Goal: Task Accomplishment & Management: Complete application form

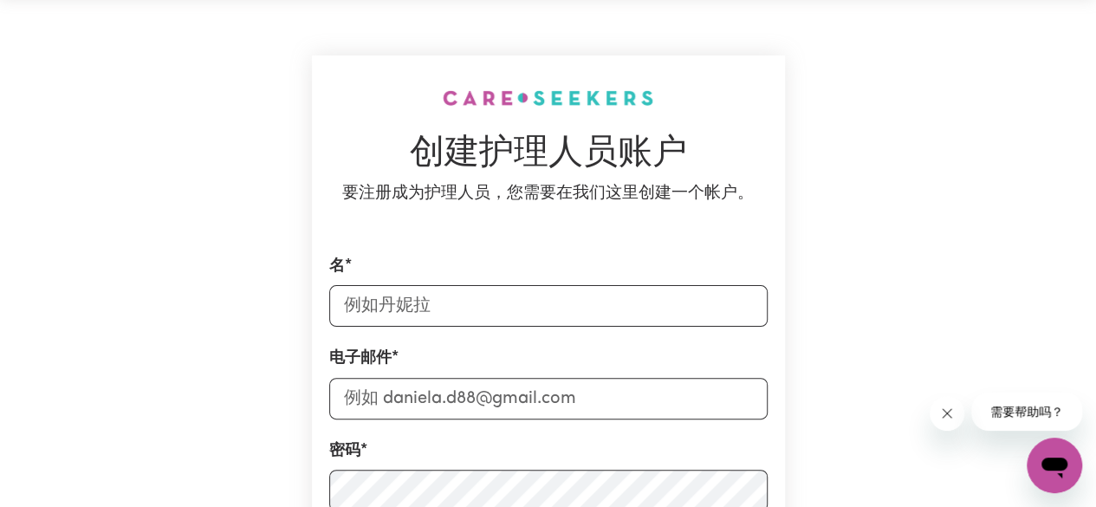
scroll to position [173, 0]
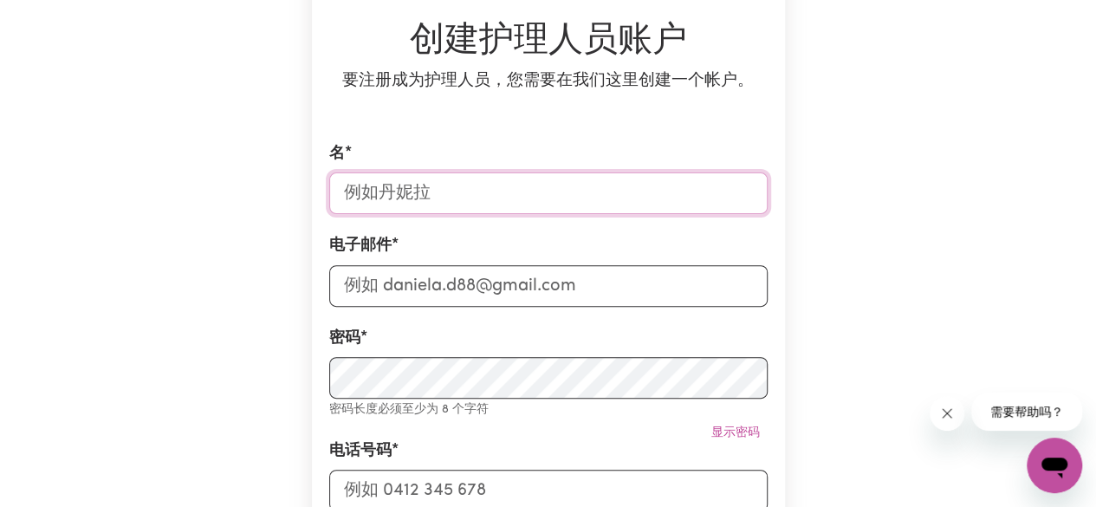
click at [490, 194] on input "名" at bounding box center [548, 193] width 438 height 42
type input "yiyi"
click at [397, 292] on input "电子邮件" at bounding box center [548, 286] width 438 height 42
type input "[EMAIL_ADDRESS][DOMAIN_NAME]"
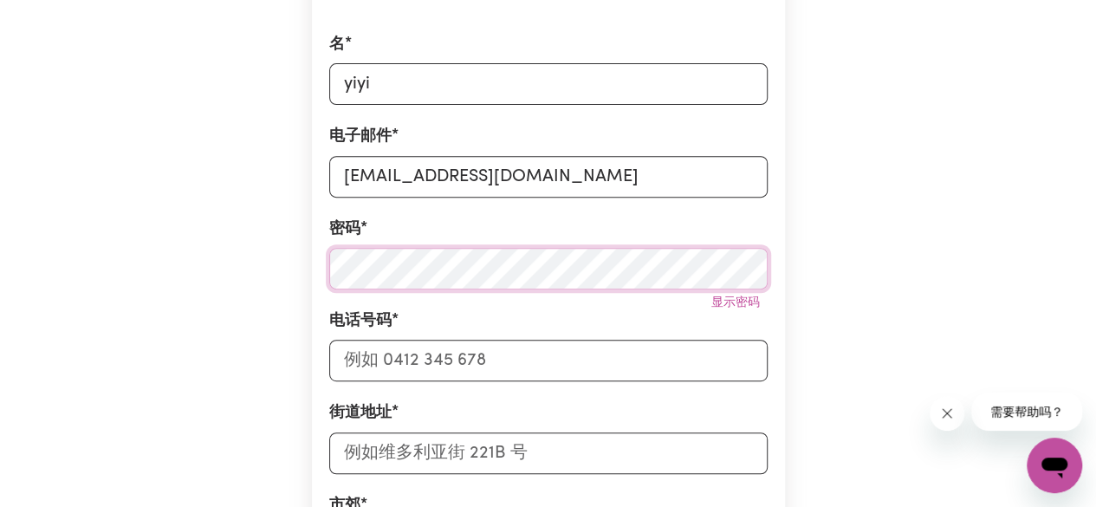
scroll to position [347, 0]
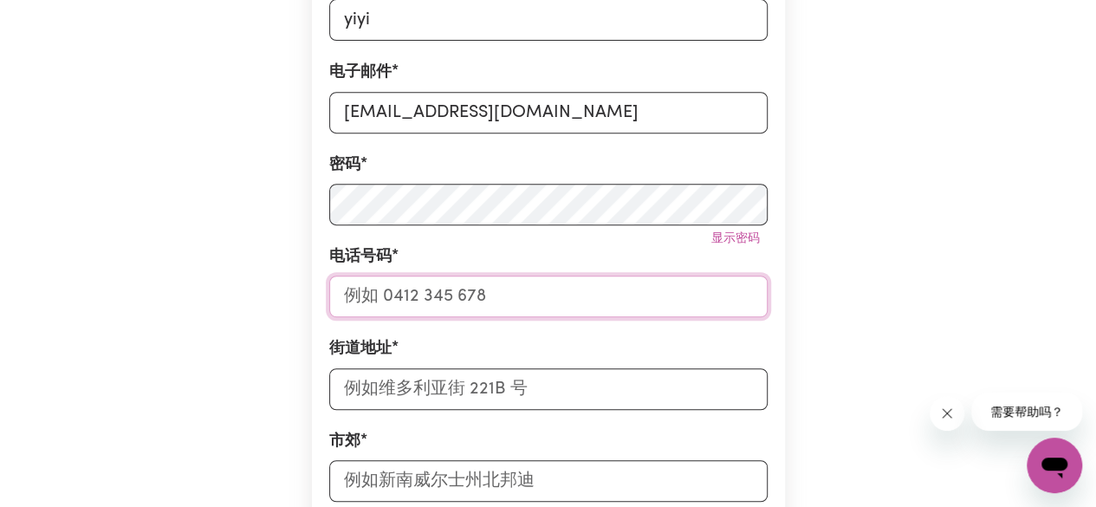
click at [450, 297] on input "电话号码" at bounding box center [548, 297] width 438 height 42
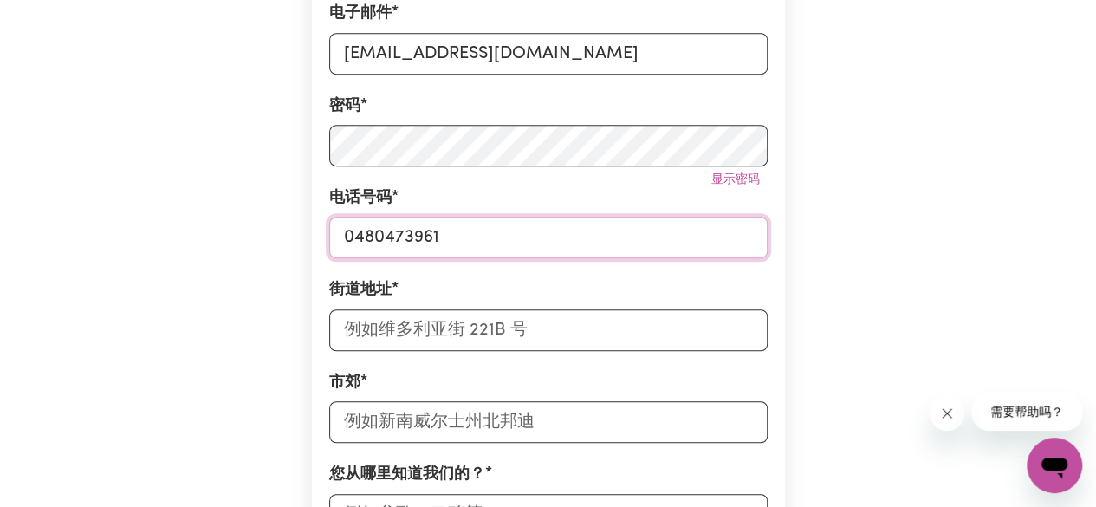
scroll to position [433, 0]
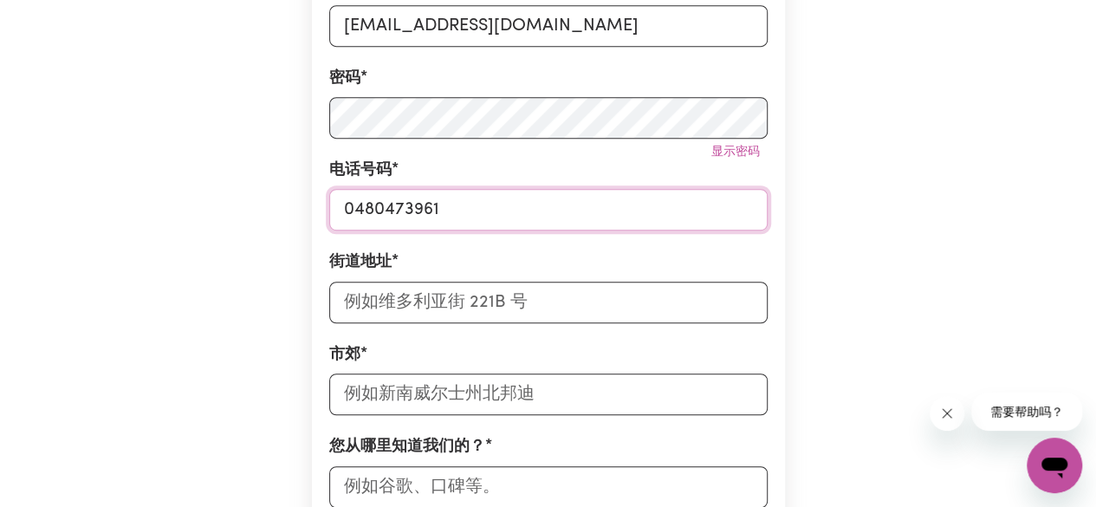
type input "0480473961"
click at [444, 308] on input "街道地址" at bounding box center [548, 303] width 438 height 42
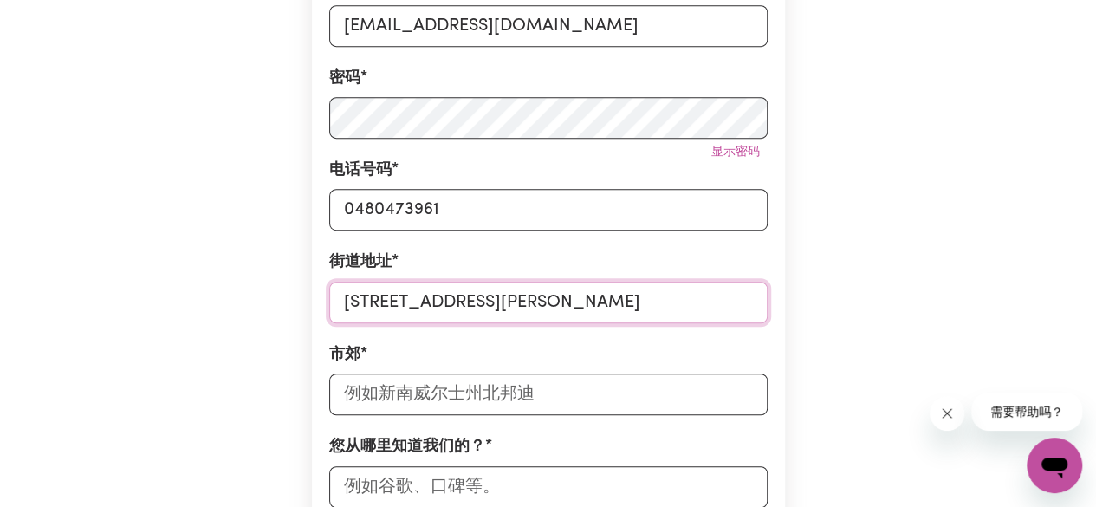
type input "[STREET_ADDRESS][PERSON_NAME]"
click at [442, 398] on input "text" at bounding box center [548, 394] width 438 height 42
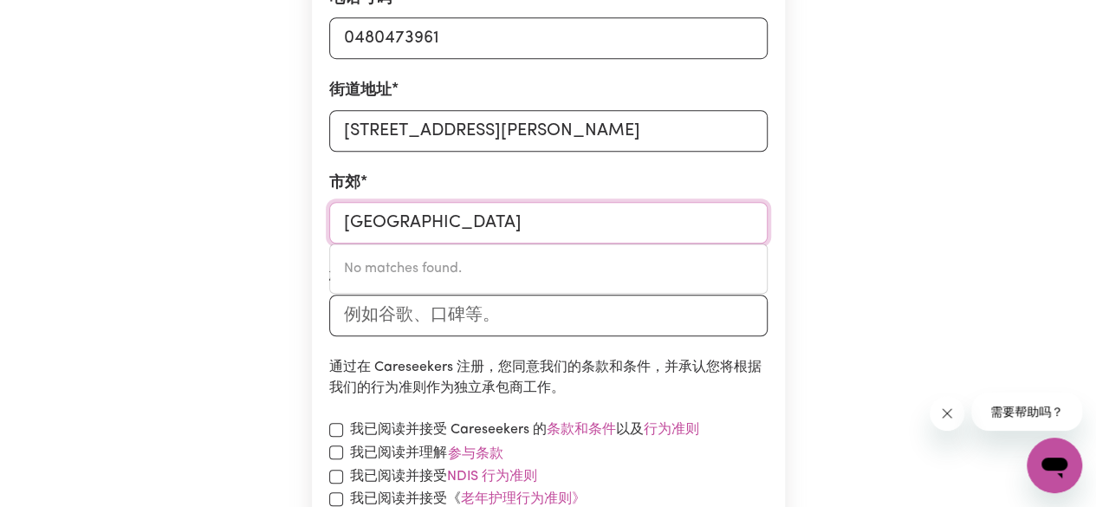
scroll to position [607, 0]
type input "[GEOGRAPHIC_DATA]"
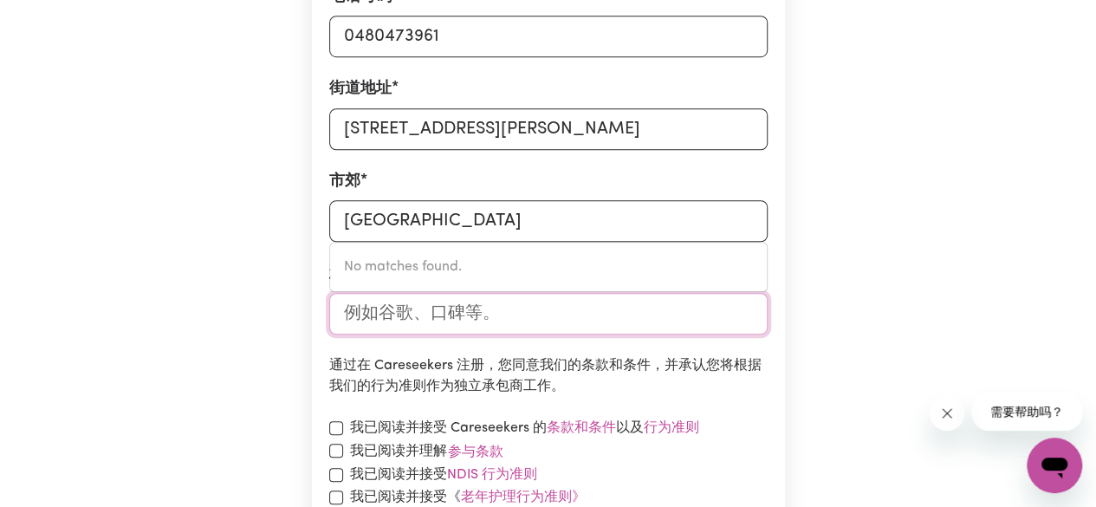
click at [457, 316] on input "您从哪里知道我们的？" at bounding box center [548, 314] width 438 height 42
click at [385, 318] on input "您从哪里知道我们的？" at bounding box center [548, 314] width 438 height 42
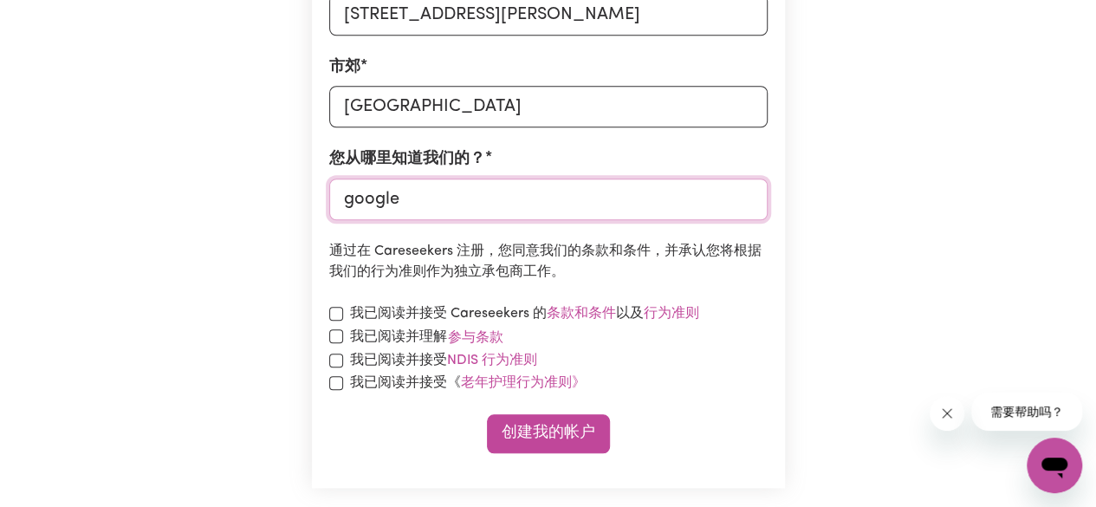
scroll to position [780, 0]
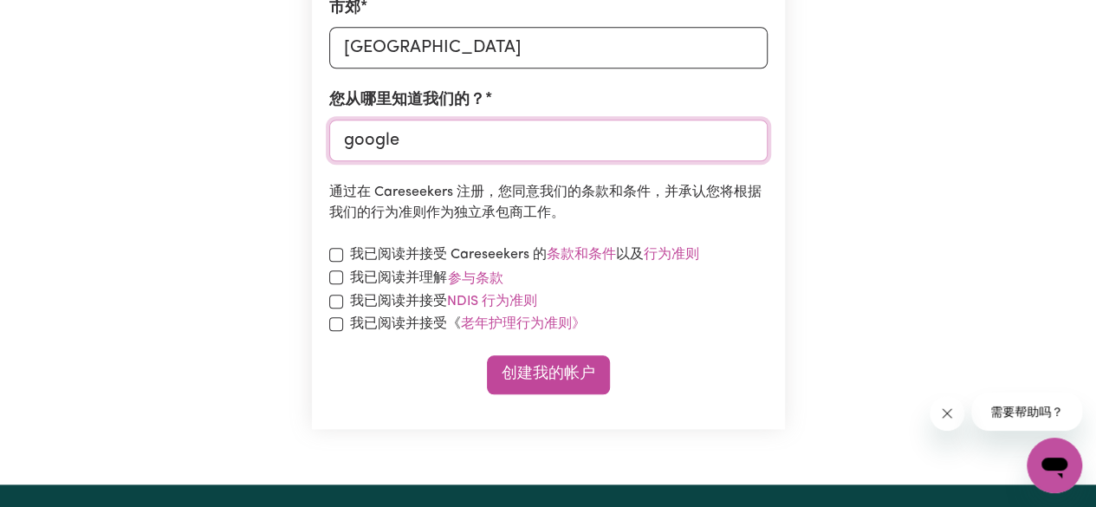
type input "google"
click at [416, 251] on font "我已阅读并接受 Careseekers 的" at bounding box center [448, 255] width 197 height 14
click at [366, 272] on font "我已阅读并理解" at bounding box center [398, 277] width 97 height 14
click at [447, 272] on button "参与条款" at bounding box center [475, 278] width 57 height 23
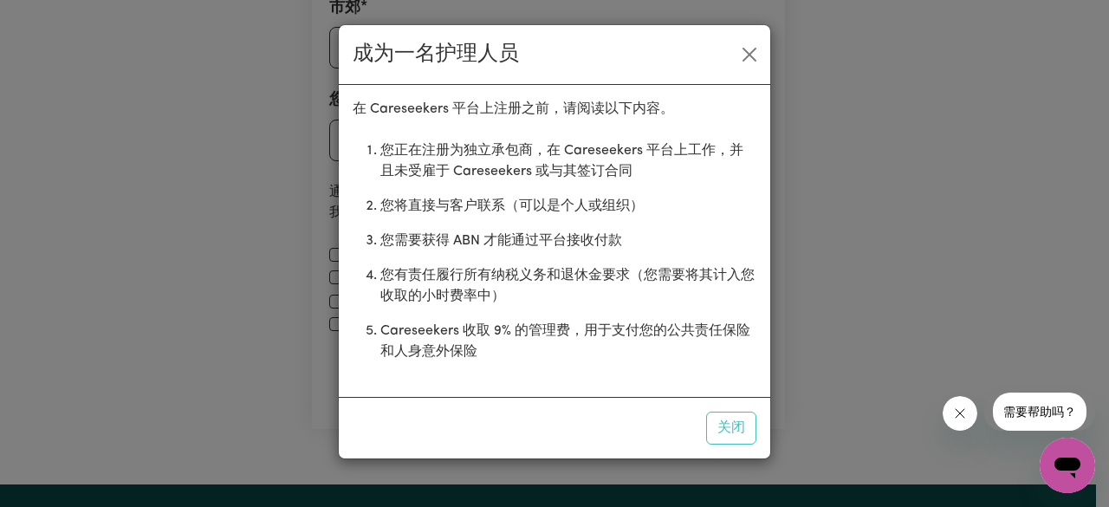
click at [756, 69] on div "成为一名护理人员" at bounding box center [554, 55] width 431 height 60
click at [751, 48] on button "关闭" at bounding box center [750, 55] width 28 height 28
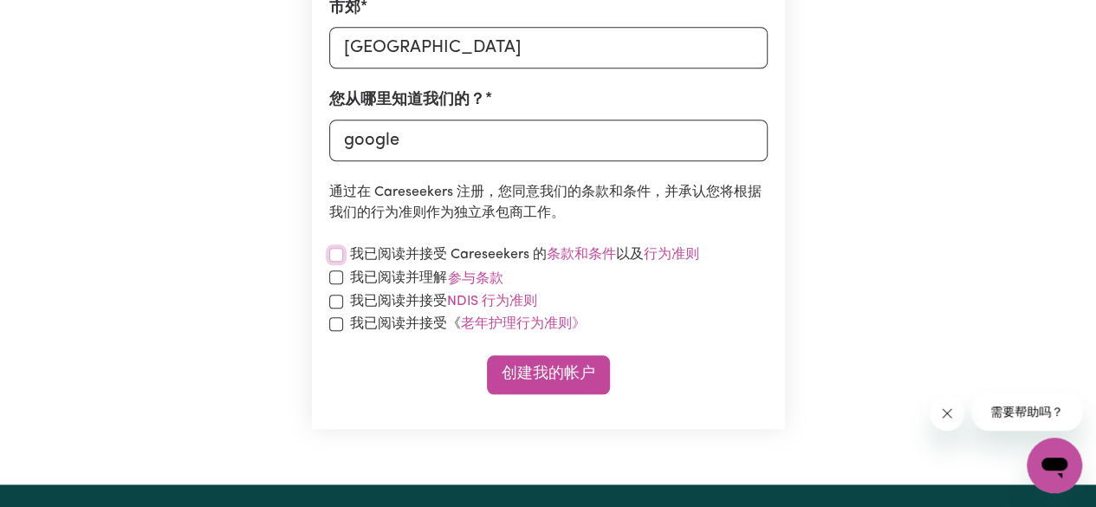
click at [336, 249] on input "checkbox" at bounding box center [336, 255] width 14 height 14
checkbox input "true"
click at [330, 287] on div "我已阅读并理解 参与条款" at bounding box center [548, 278] width 438 height 23
click at [332, 285] on div "我已阅读并理解 参与条款" at bounding box center [548, 278] width 438 height 23
click at [338, 270] on input "checkbox" at bounding box center [336, 277] width 14 height 14
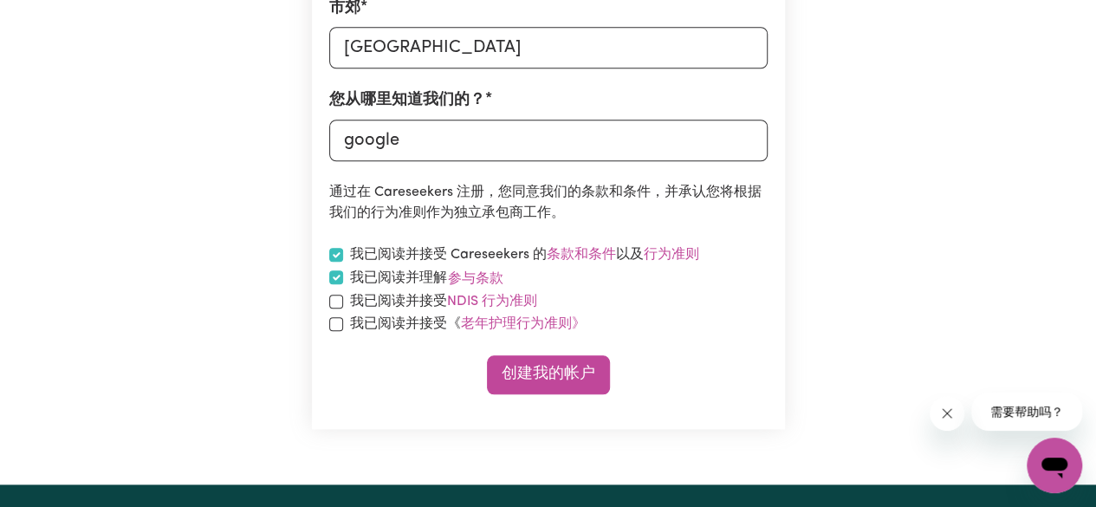
checkbox input "true"
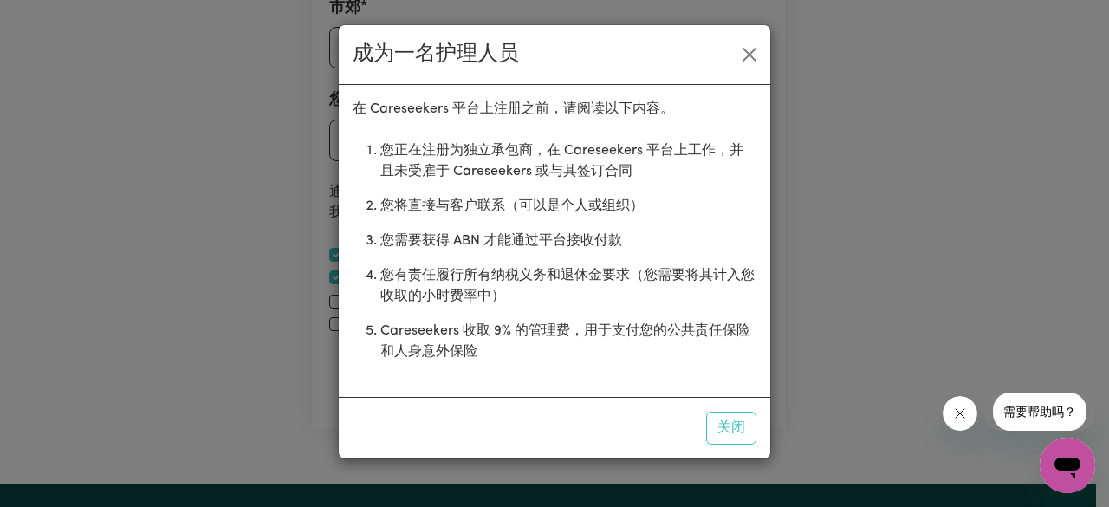
click at [332, 308] on div "成为一名护理人员 在 Careseekers 平台上注册之前，请阅读以下内容。 您正在注册为独立承包商，在 Careseekers 平台上工作，并且未受雇于 …" at bounding box center [554, 253] width 1109 height 507
click at [754, 54] on button "关闭" at bounding box center [750, 55] width 28 height 28
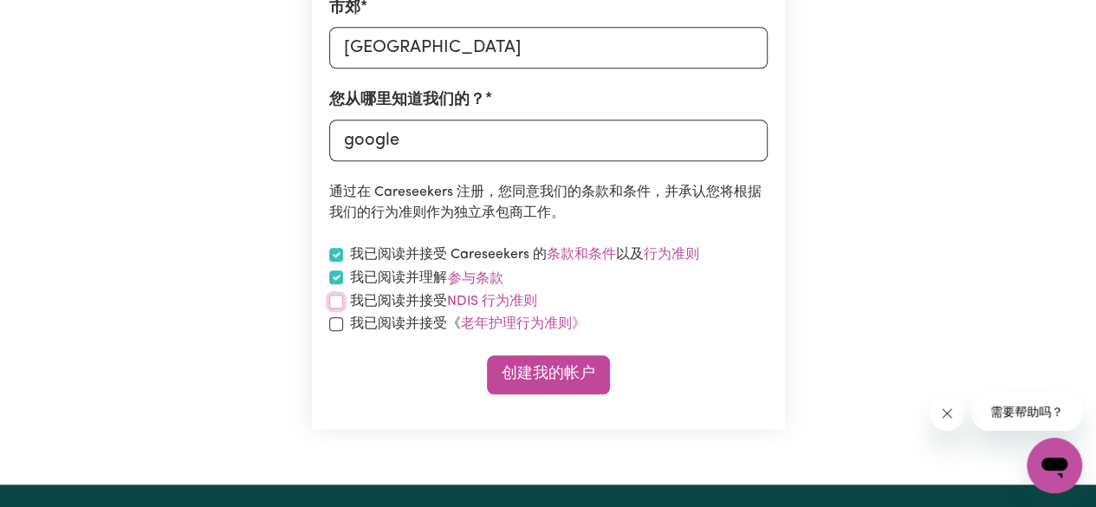
click at [329, 302] on input "checkbox" at bounding box center [336, 302] width 14 height 14
checkbox input "true"
click at [331, 331] on input "checkbox" at bounding box center [336, 324] width 14 height 14
checkbox input "true"
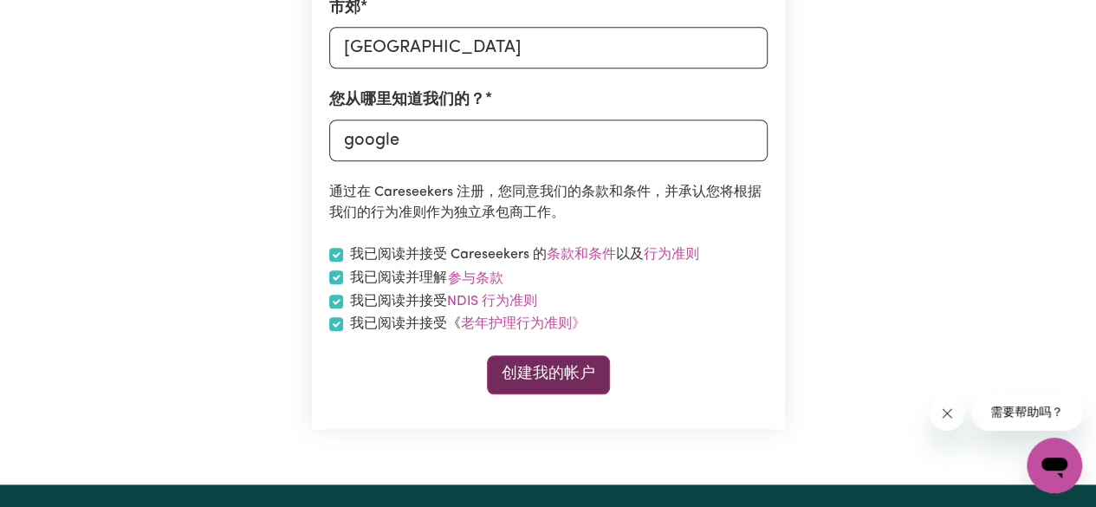
click at [574, 377] on font "创建我的帐户" at bounding box center [549, 374] width 94 height 15
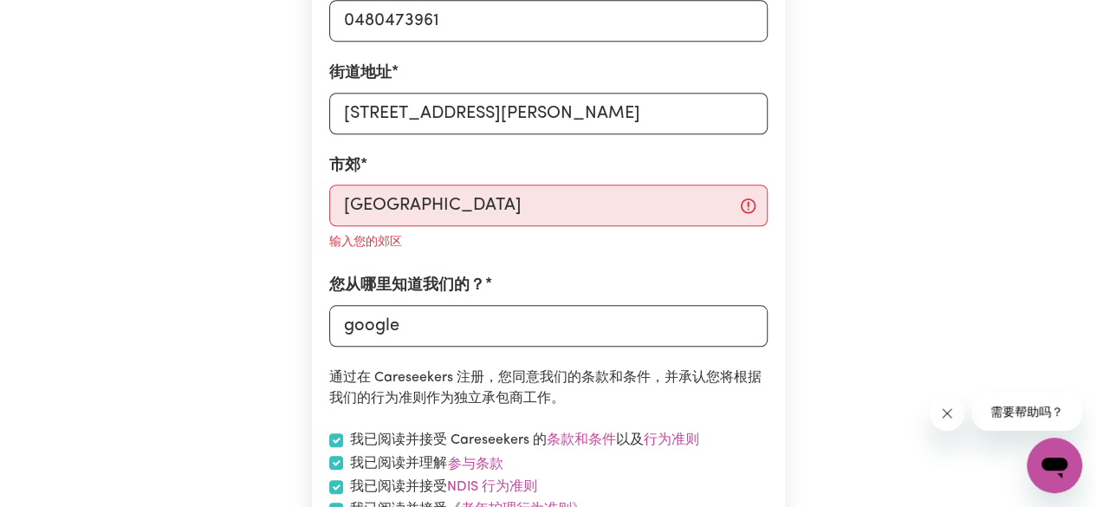
scroll to position [607, 0]
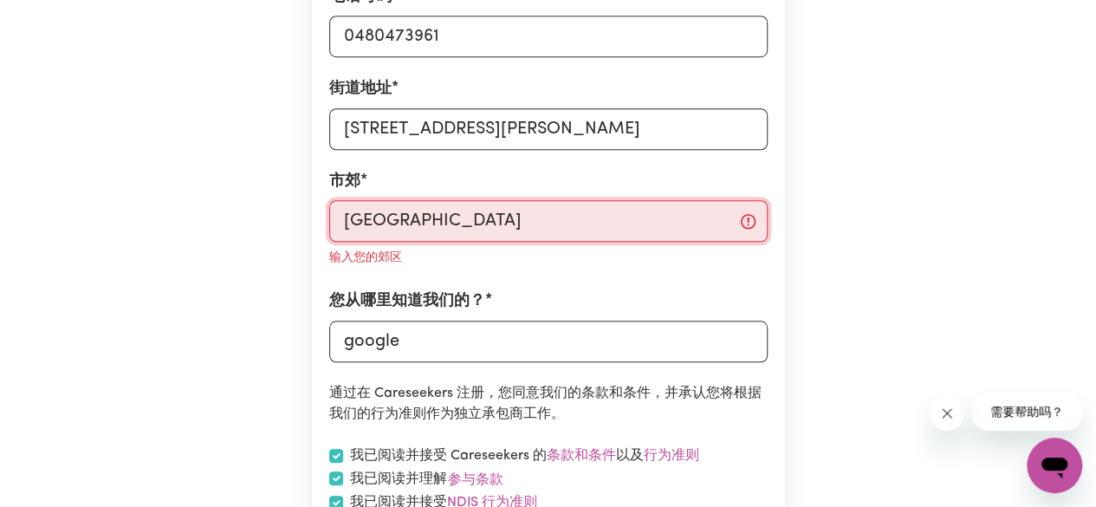
click at [395, 221] on input "[GEOGRAPHIC_DATA]" at bounding box center [548, 221] width 438 height 42
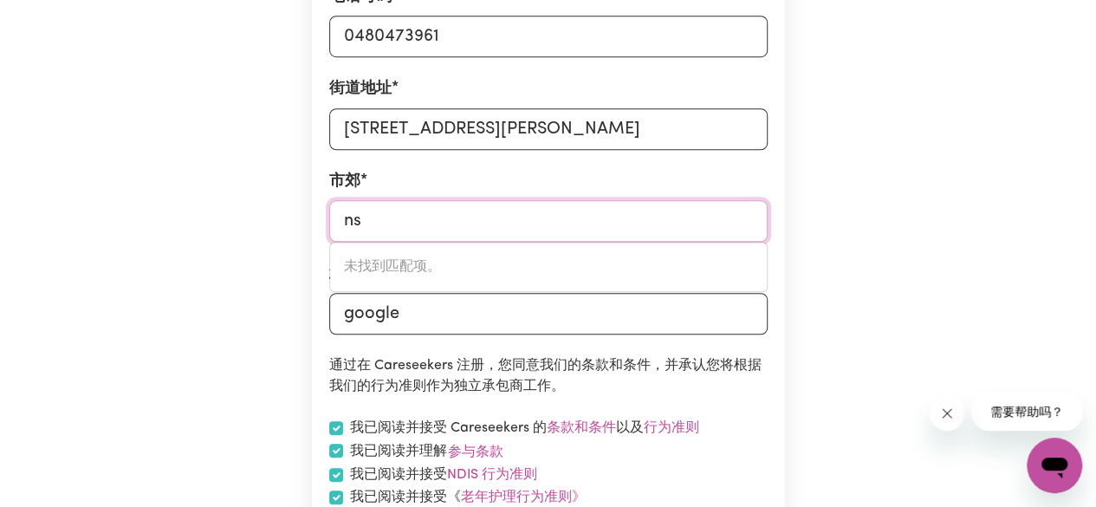
type input "n"
type input "glebe"
type input "glebe, [GEOGRAPHIC_DATA], 2037"
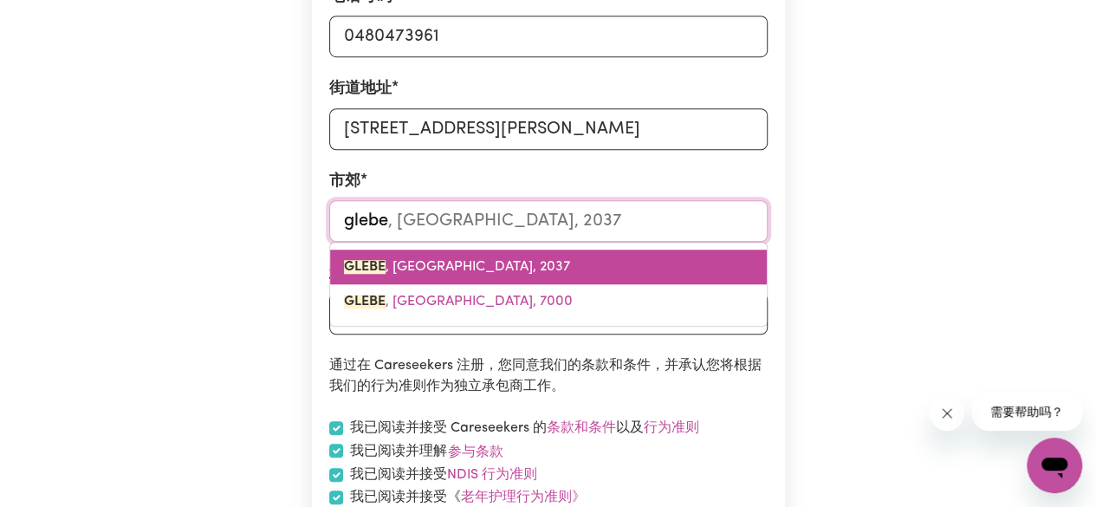
click at [529, 269] on span "GLEBE , [GEOGRAPHIC_DATA], 2037" at bounding box center [457, 267] width 226 height 14
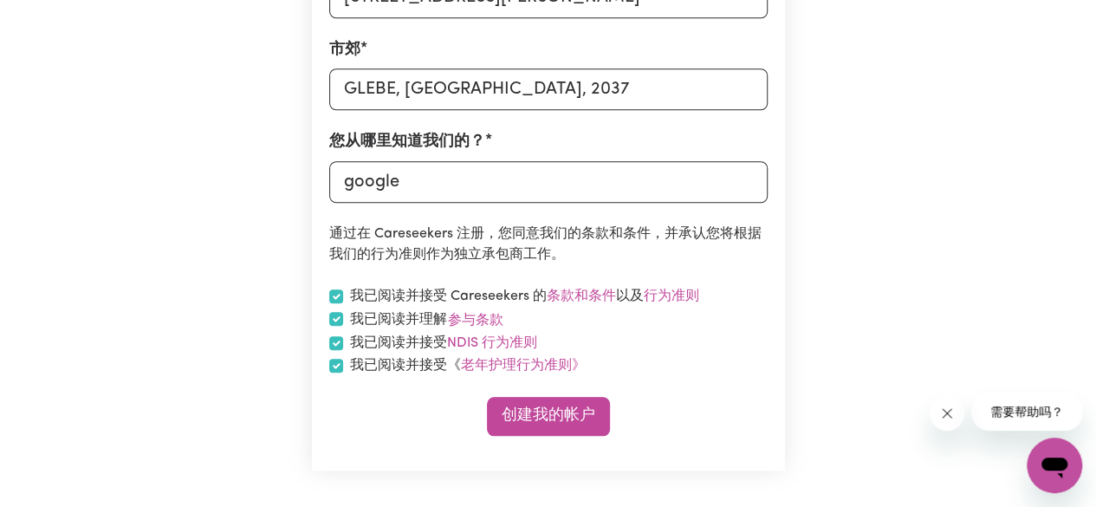
scroll to position [780, 0]
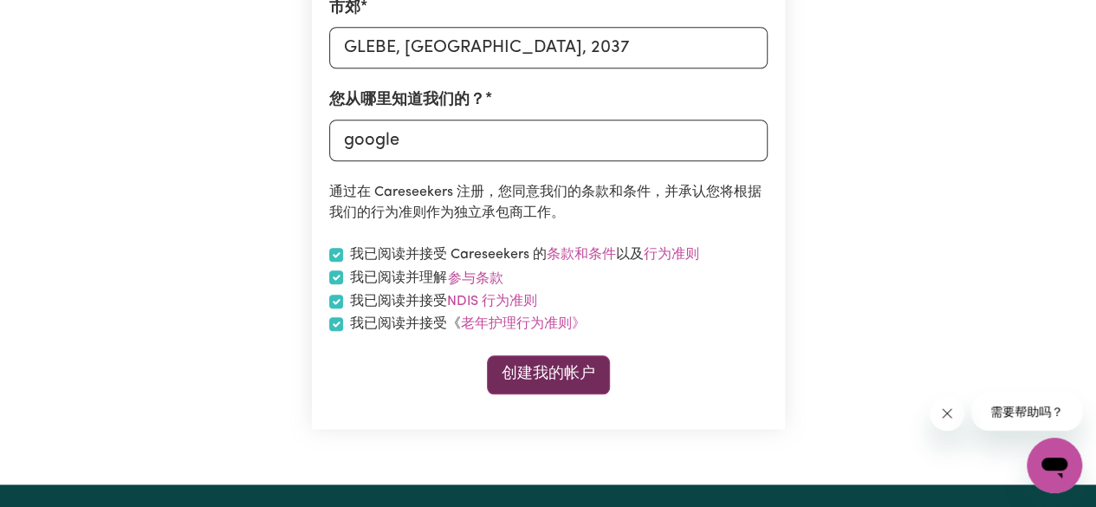
click at [555, 375] on font "创建我的帐户" at bounding box center [549, 374] width 94 height 15
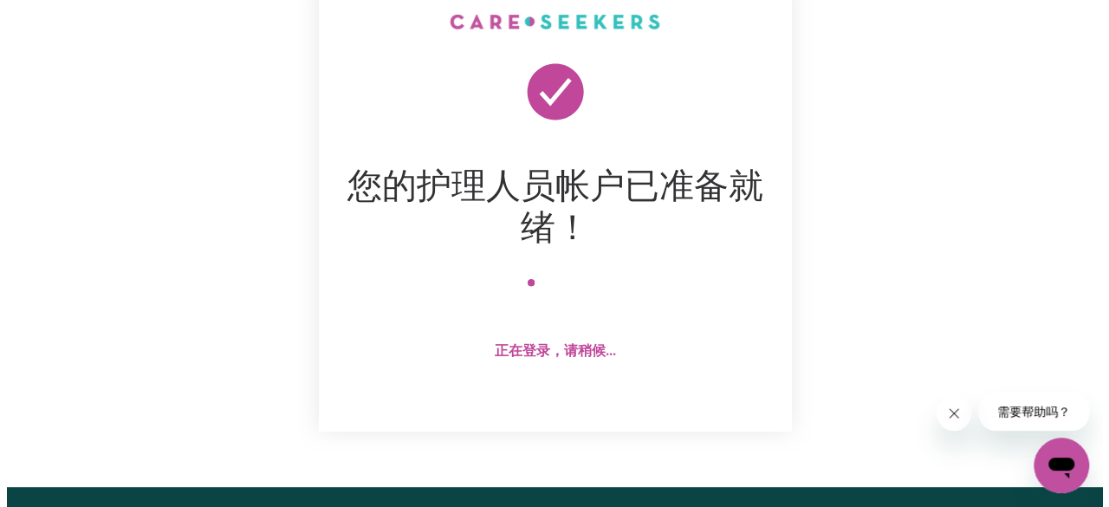
scroll to position [260, 0]
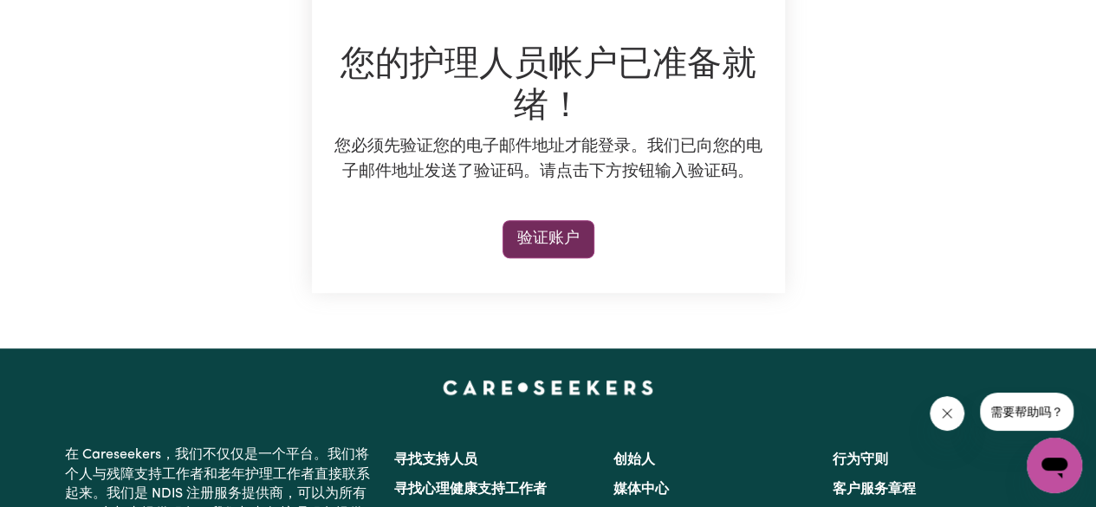
click at [575, 237] on font "验证账户" at bounding box center [548, 238] width 62 height 15
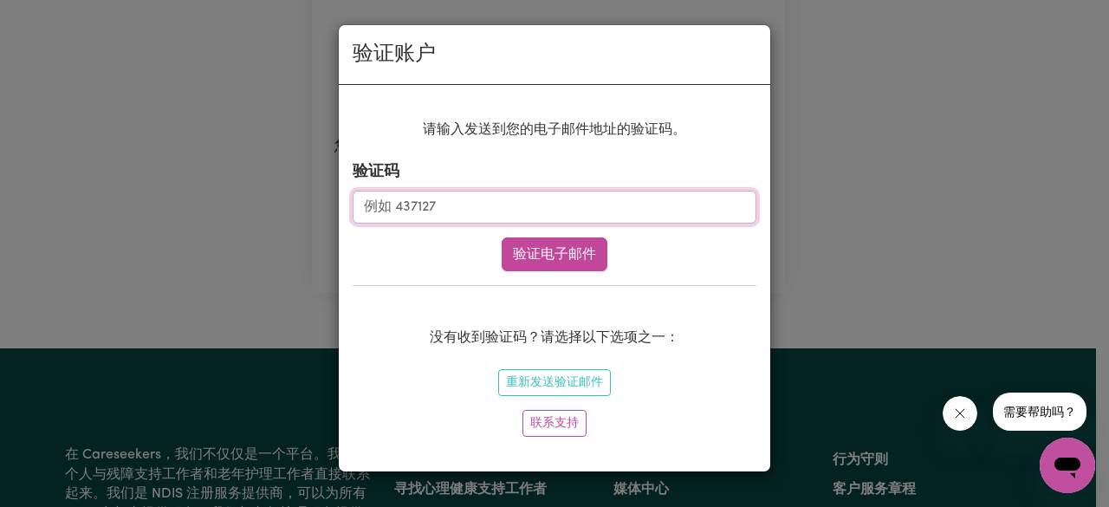
click at [619, 198] on input "验证码" at bounding box center [555, 207] width 404 height 33
type input "350086"
click at [566, 251] on font "验证电子邮件" at bounding box center [554, 255] width 83 height 14
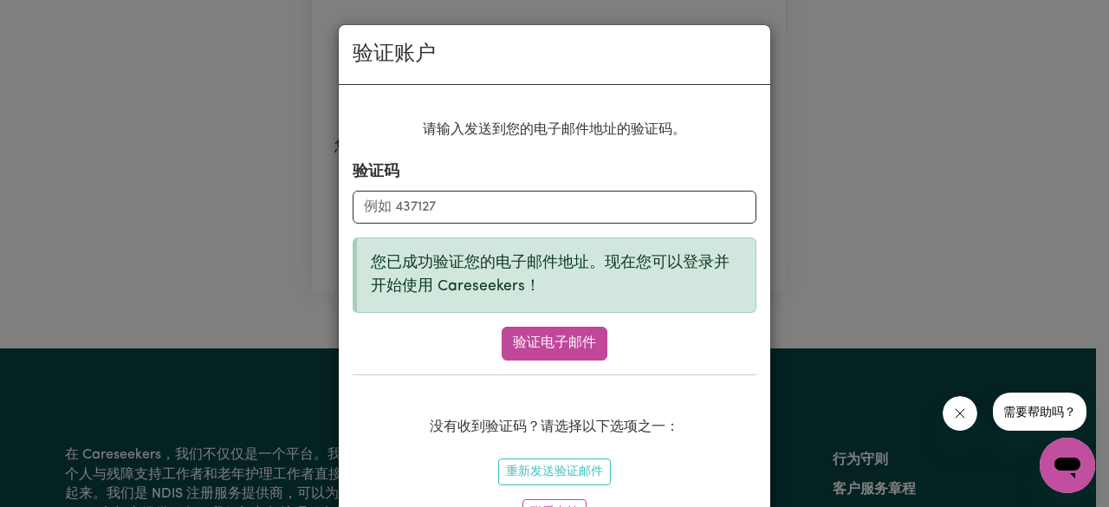
scroll to position [80, 0]
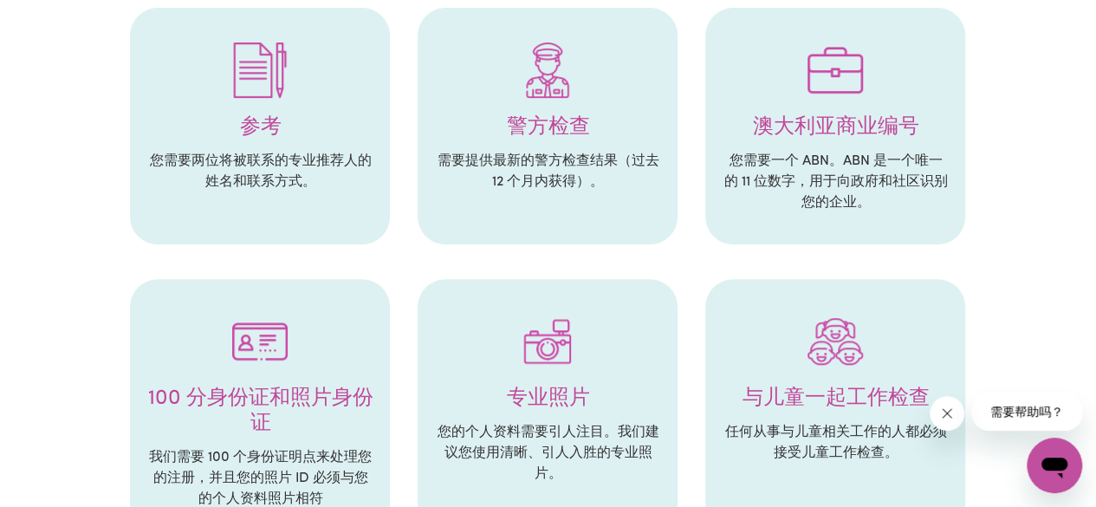
scroll to position [433, 0]
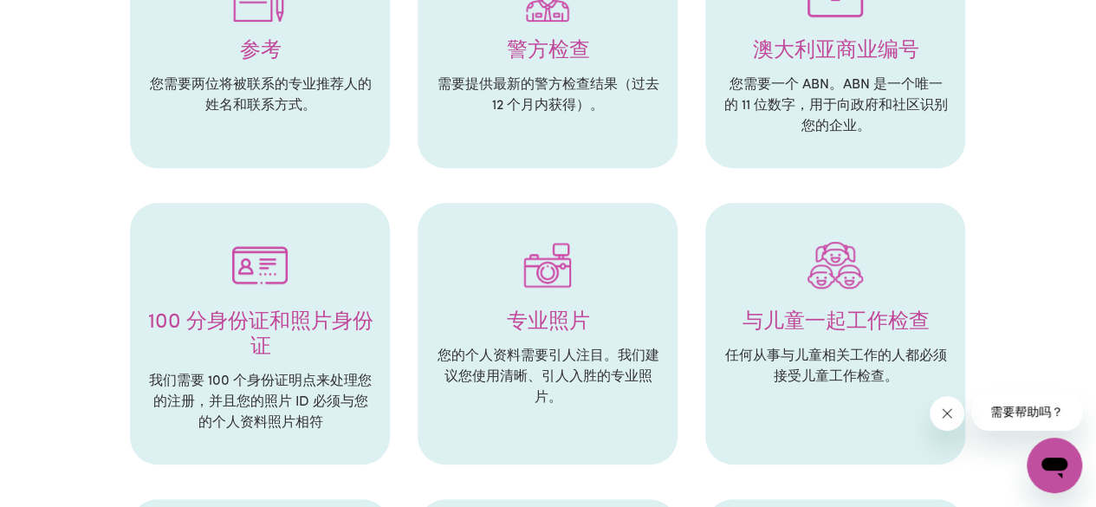
click at [260, 282] on img at bounding box center [259, 264] width 55 height 55
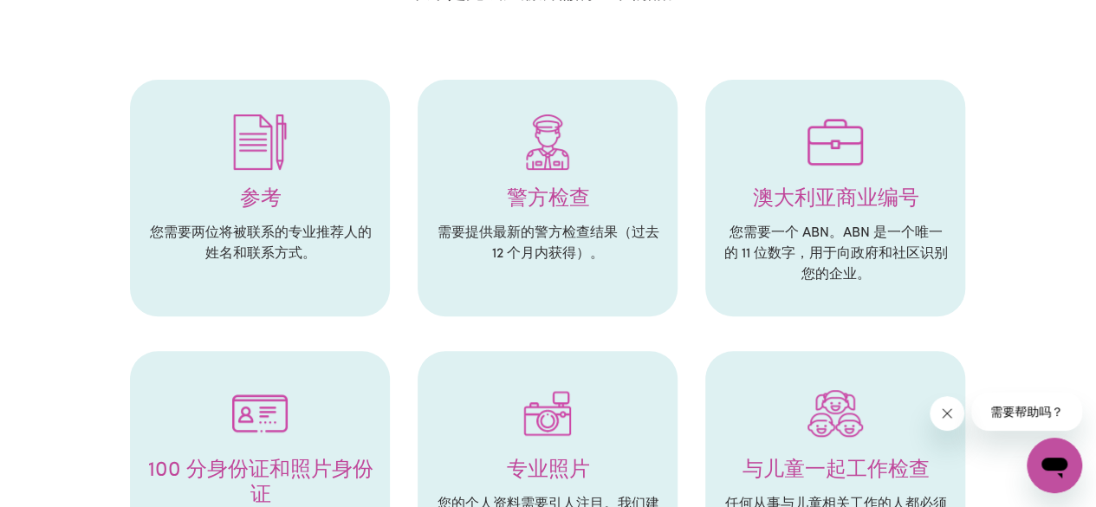
scroll to position [173, 0]
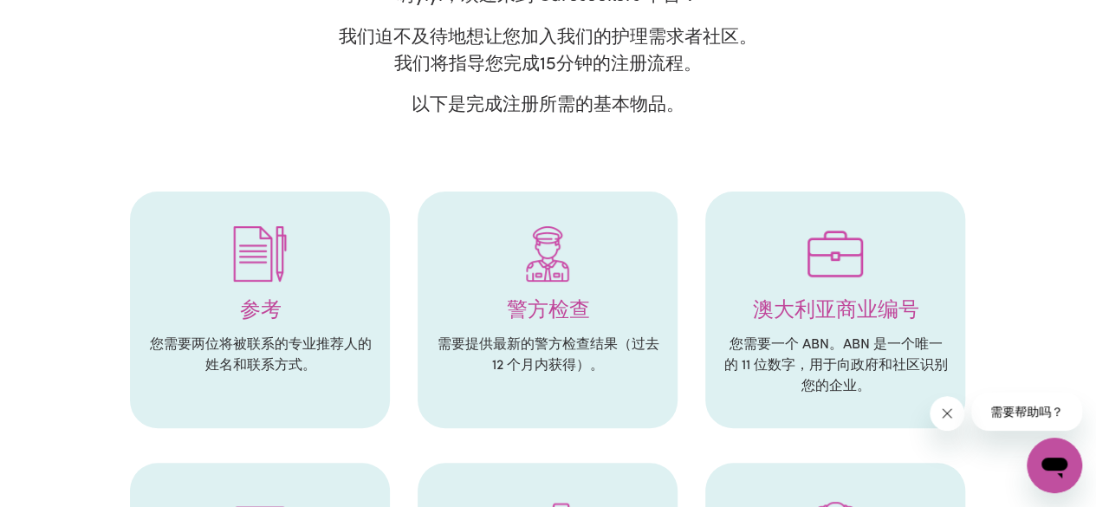
click at [263, 258] on img at bounding box center [259, 253] width 55 height 55
click at [589, 318] on h4 "警方检查" at bounding box center [547, 311] width 225 height 25
click at [569, 270] on img at bounding box center [547, 253] width 55 height 55
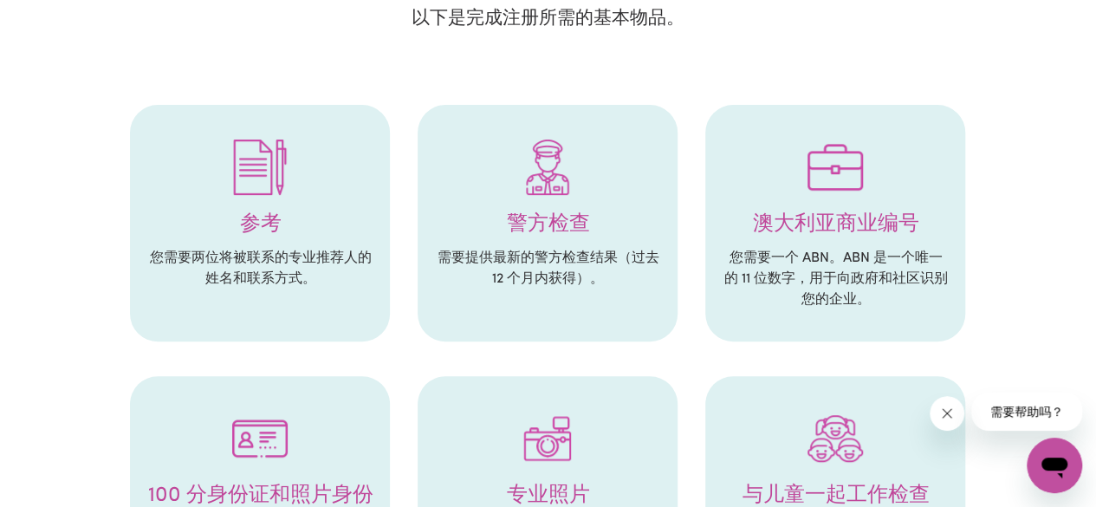
click at [536, 281] on font "需要提供最新的警方检查结果（过去 12 个月内获得）。" at bounding box center [548, 268] width 222 height 35
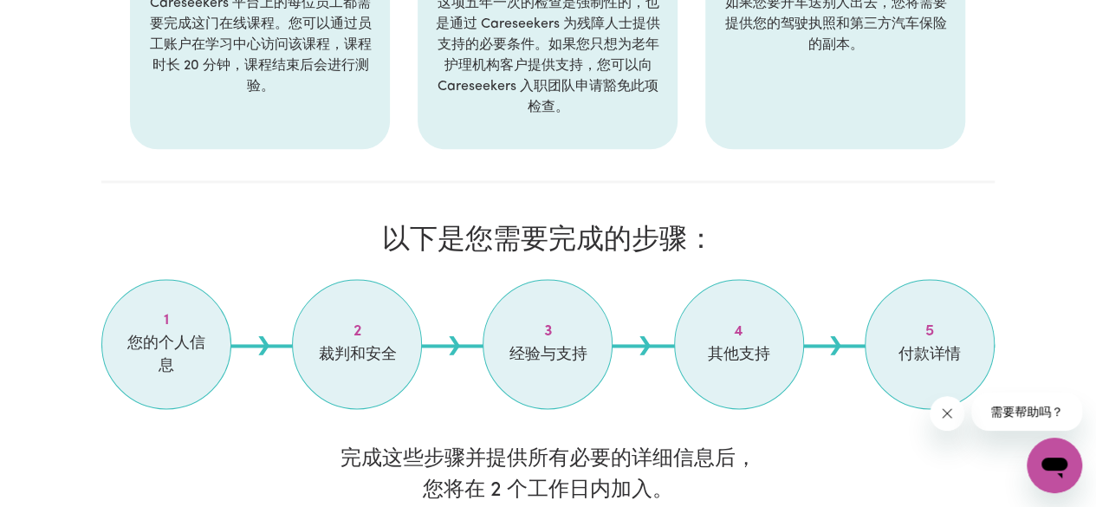
scroll to position [1213, 0]
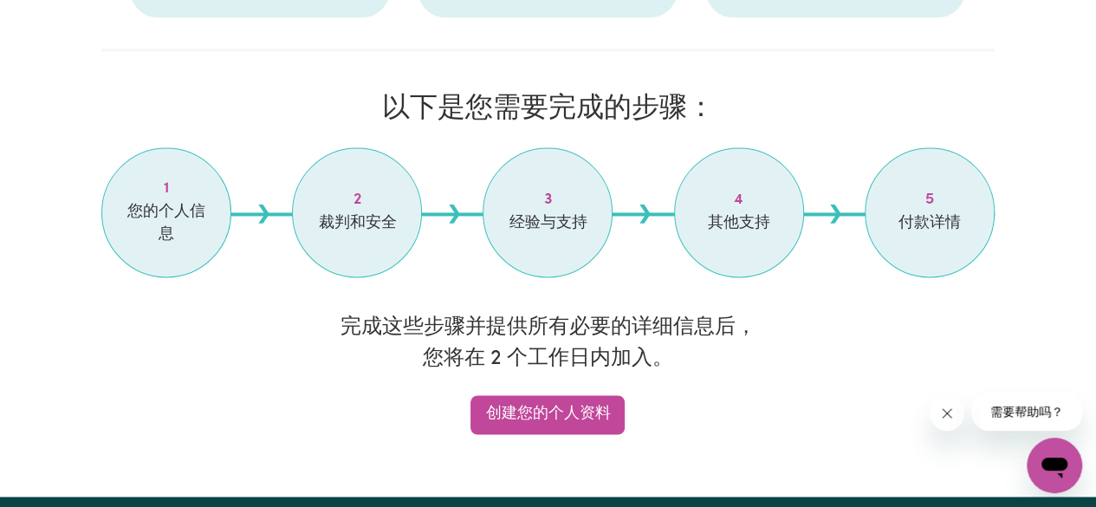
click at [163, 231] on font "您的个人信息" at bounding box center [166, 222] width 78 height 37
click at [577, 426] on link "创建您的个人资料" at bounding box center [547, 414] width 154 height 39
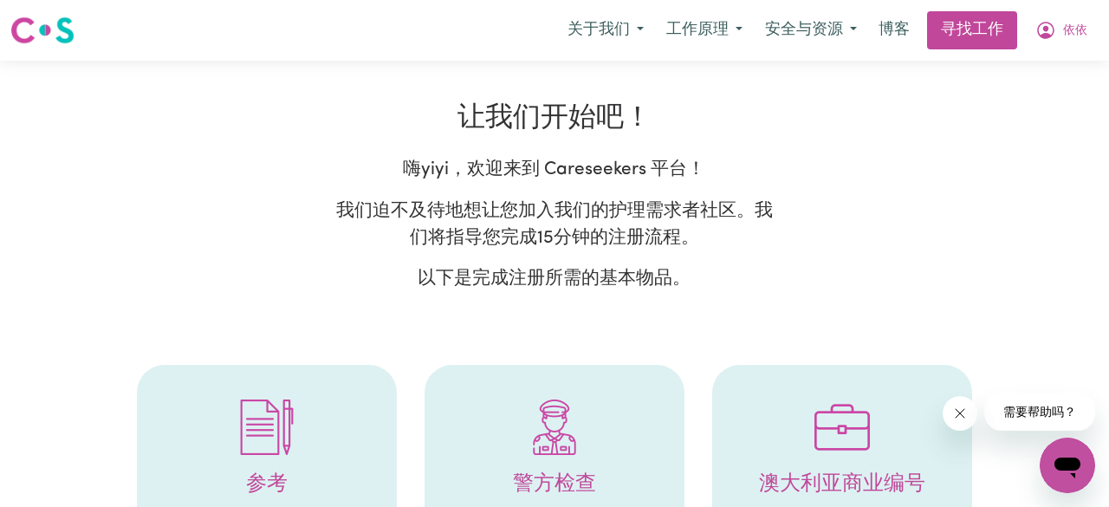
select select "Studying a healthcare related degree or qualification"
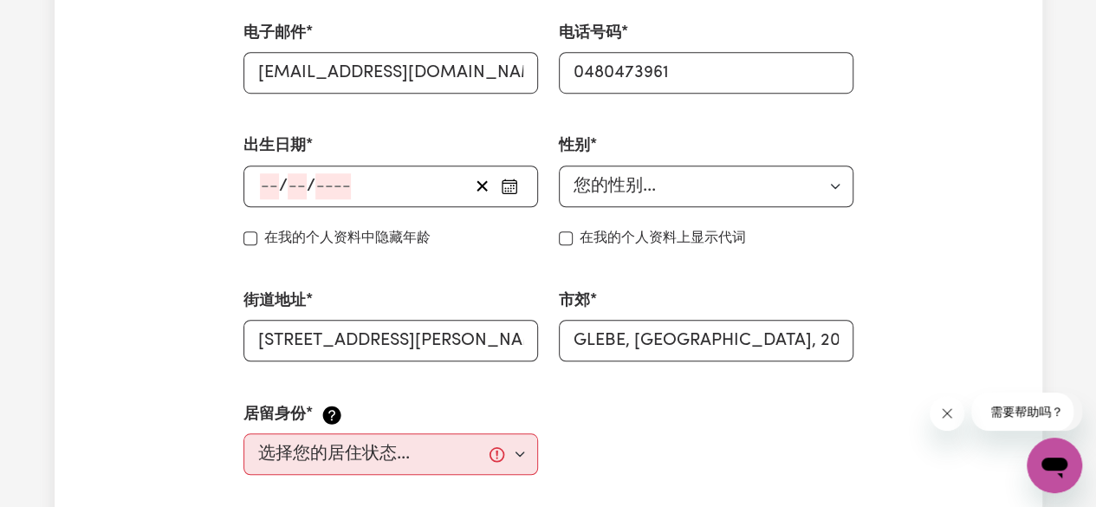
scroll to position [693, 0]
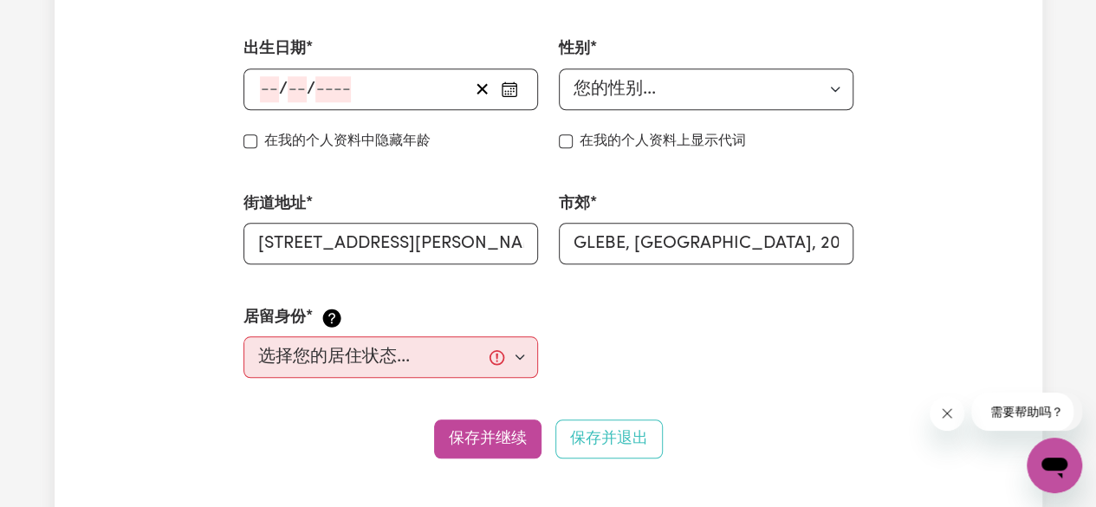
click at [374, 94] on div "/ /" at bounding box center [363, 89] width 211 height 26
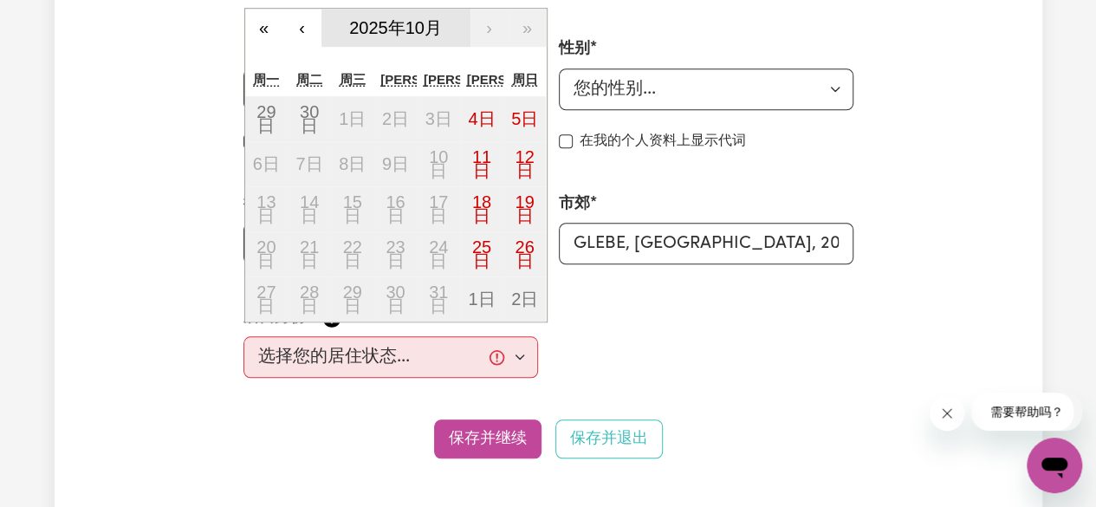
click at [402, 28] on font "2025年10月" at bounding box center [395, 27] width 93 height 19
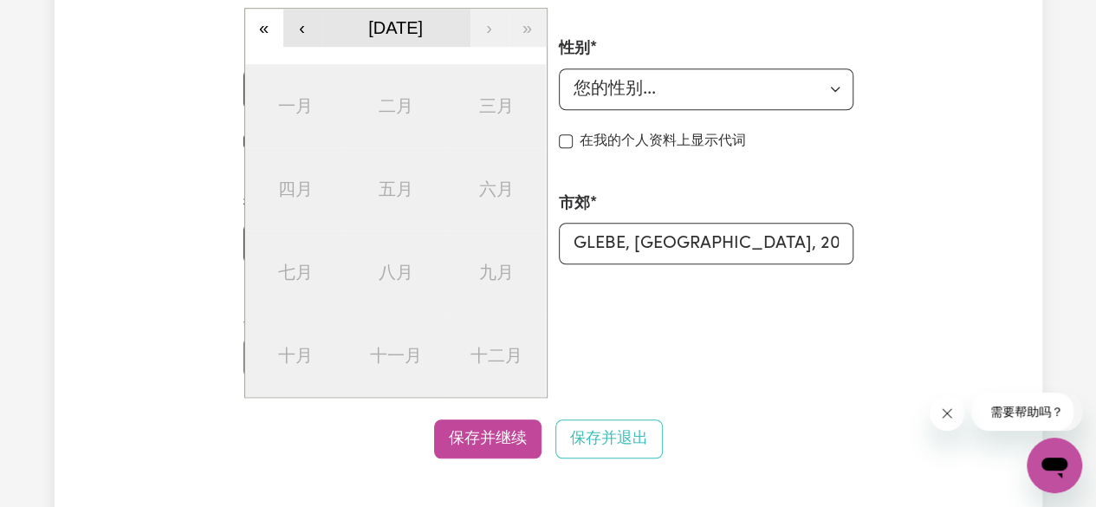
click at [304, 29] on button "‹" at bounding box center [302, 28] width 38 height 38
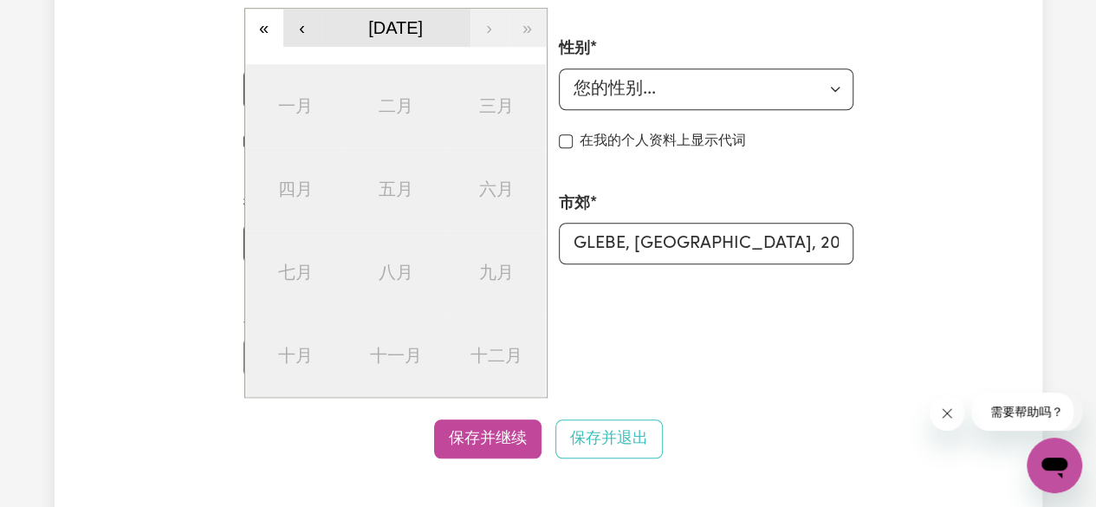
click at [304, 29] on button "‹" at bounding box center [302, 28] width 38 height 38
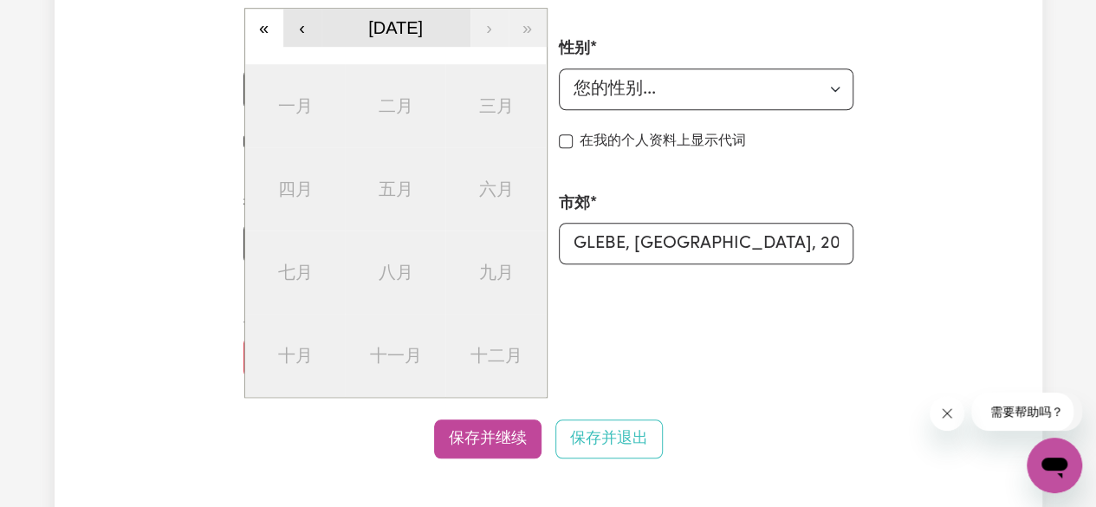
click at [304, 29] on button "‹" at bounding box center [302, 28] width 38 height 38
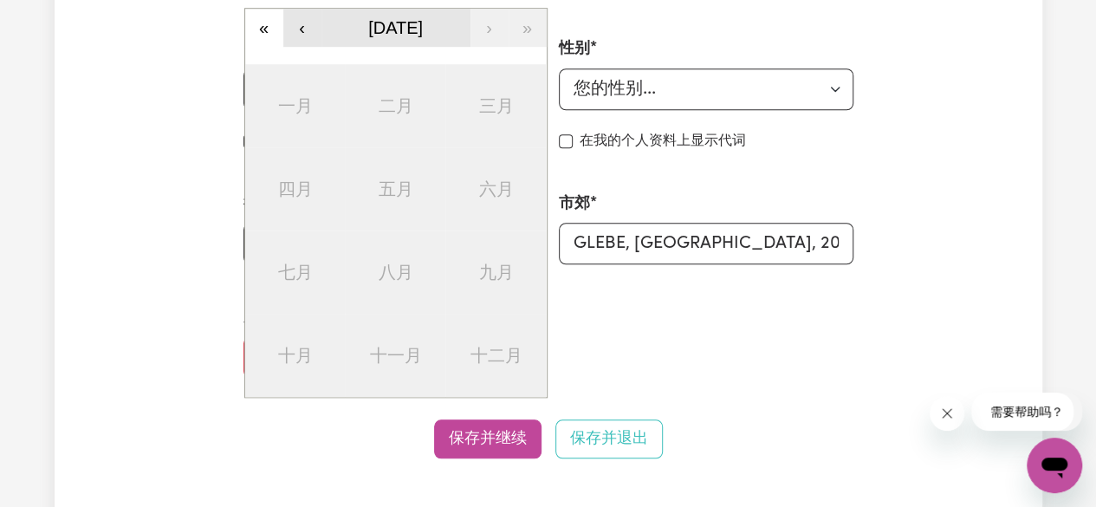
click at [304, 29] on button "‹" at bounding box center [302, 28] width 38 height 38
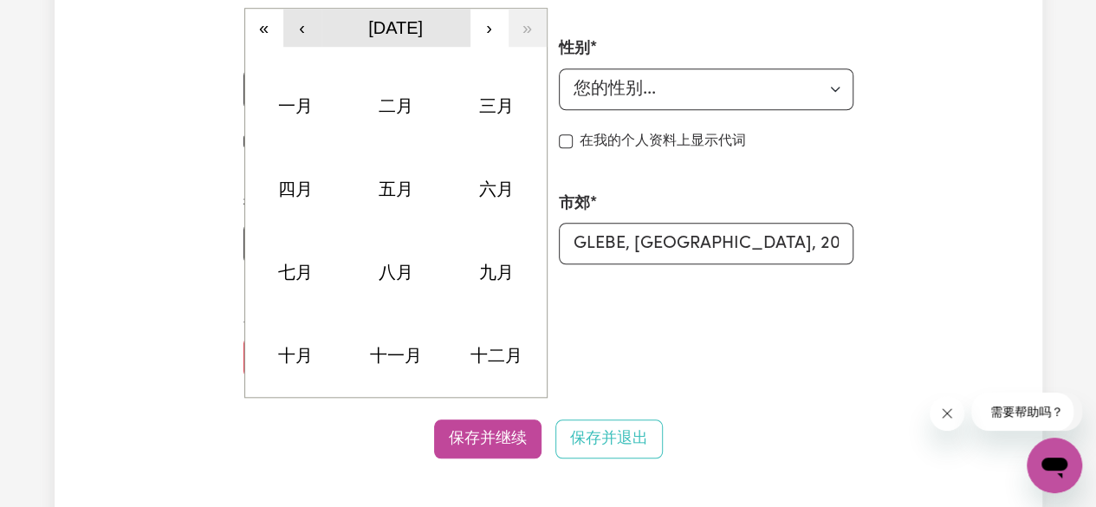
click at [304, 29] on button "‹" at bounding box center [302, 28] width 38 height 38
click at [305, 29] on button "‹" at bounding box center [302, 28] width 38 height 38
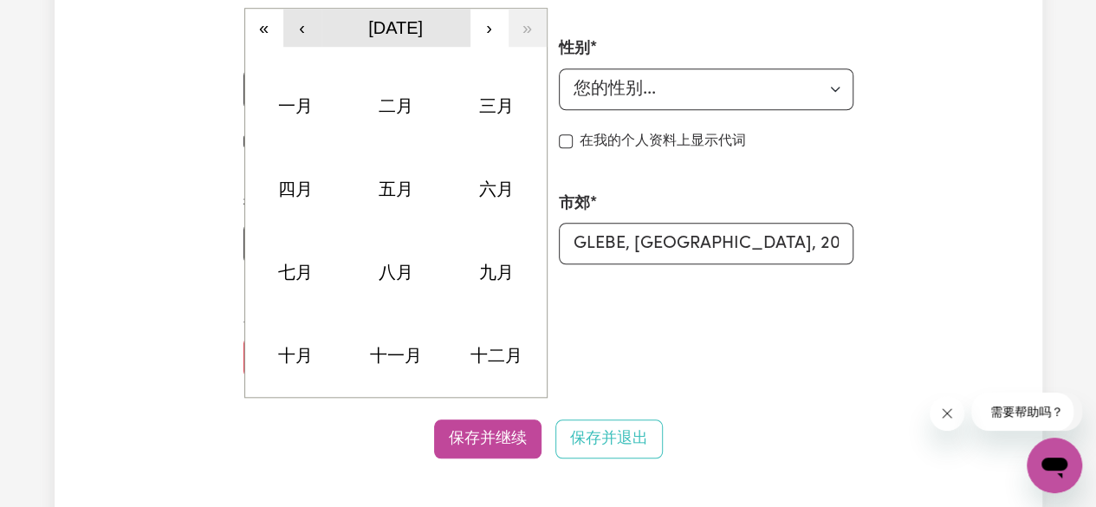
click at [305, 29] on button "‹" at bounding box center [302, 28] width 38 height 38
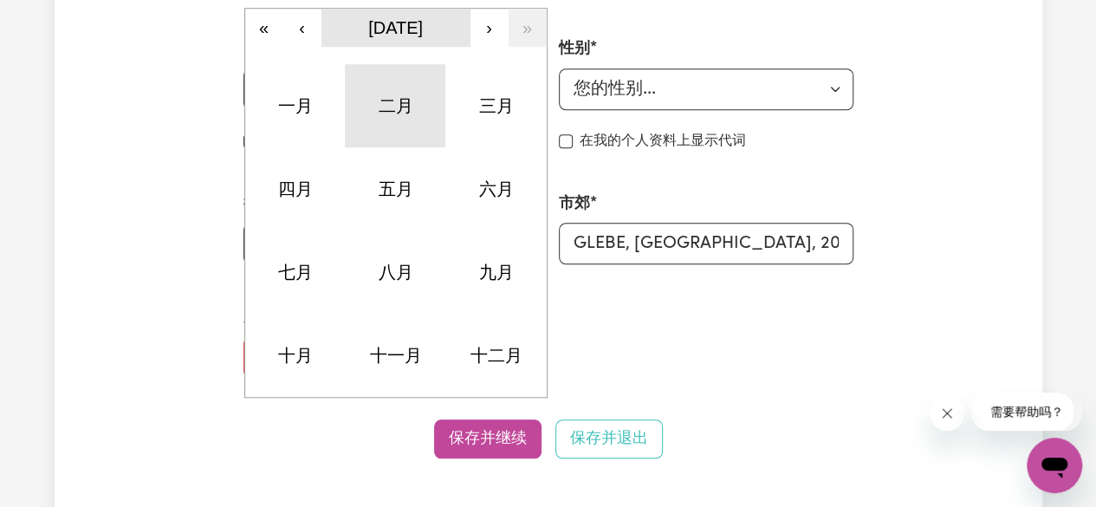
click at [389, 92] on button "二月" at bounding box center [395, 105] width 101 height 83
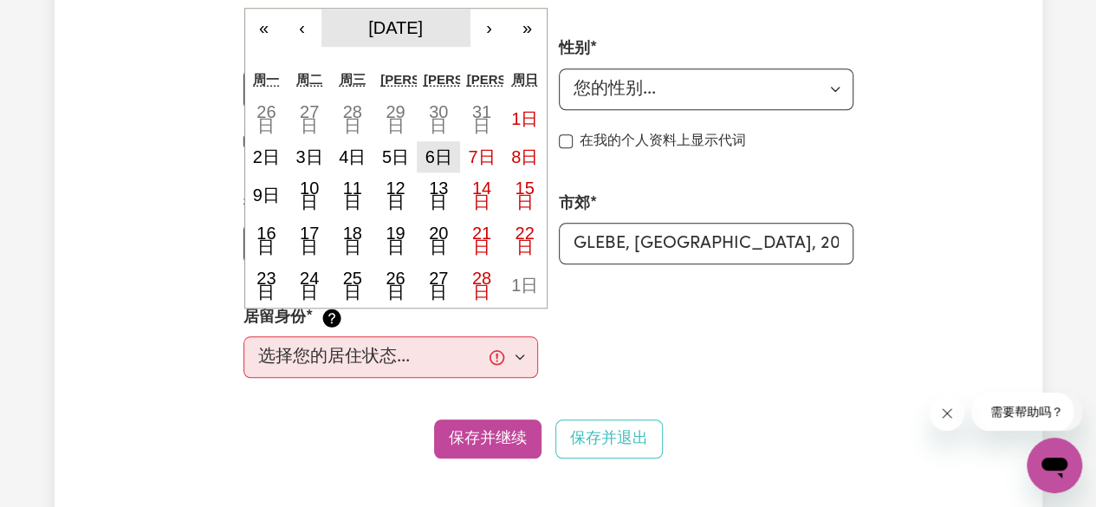
click at [441, 149] on font "6日" at bounding box center [438, 156] width 27 height 19
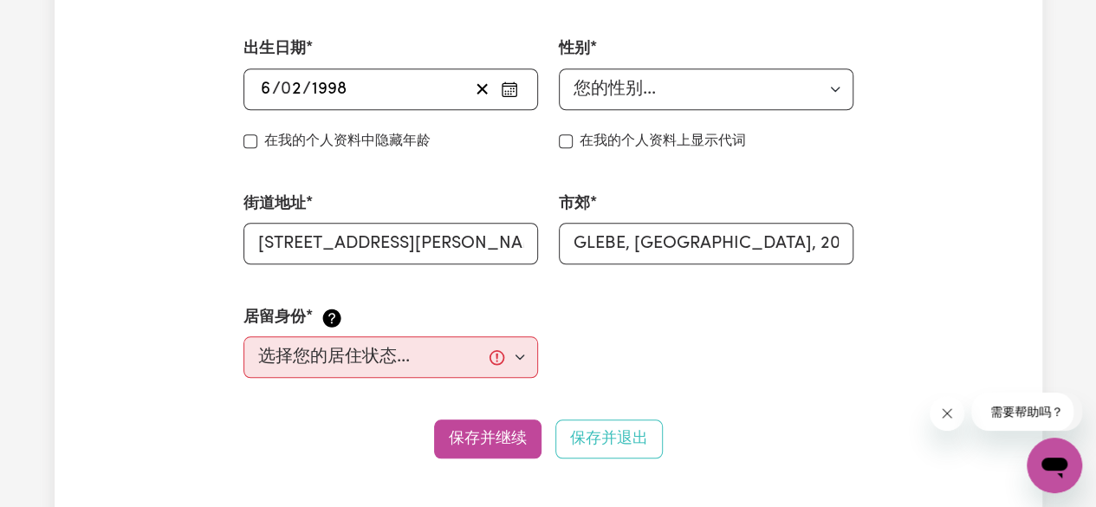
type input "[DATE]"
type input "6"
type input "2"
type input "1998"
click at [620, 82] on select "您的性别... 女性 男性 非二元性别 其他 不想说" at bounding box center [706, 89] width 295 height 42
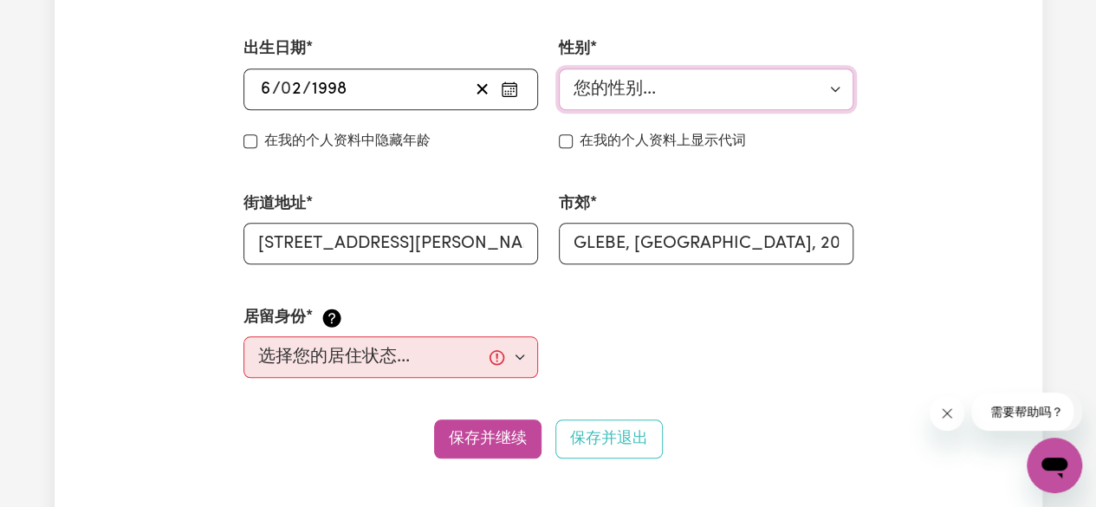
select select "[DEMOGRAPHIC_DATA]"
click at [559, 68] on select "您的性别... 女性 男性 非二元性别 其他 不想说" at bounding box center [706, 89] width 295 height 42
click at [413, 246] on input "[STREET_ADDRESS][PERSON_NAME]" at bounding box center [390, 244] width 295 height 42
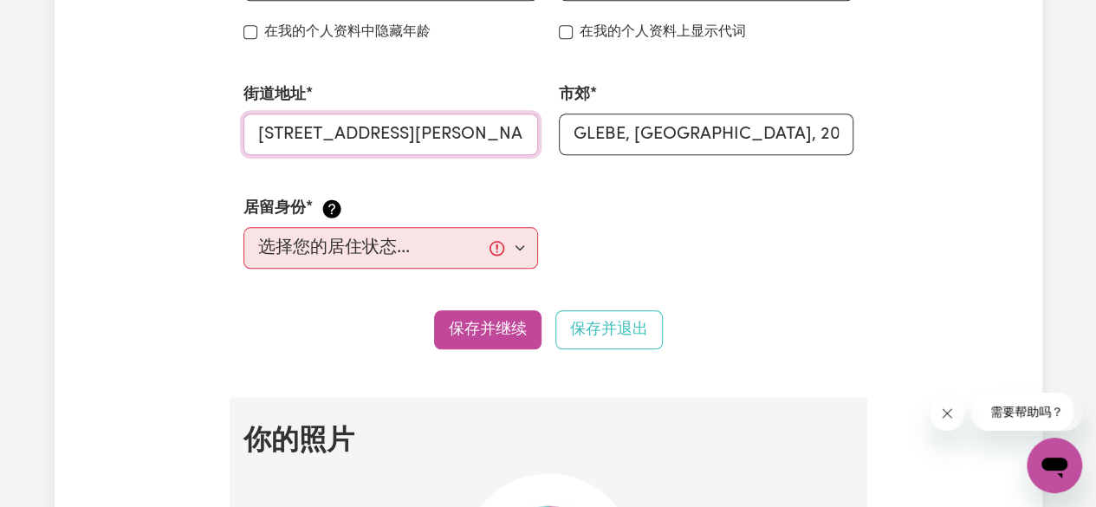
scroll to position [866, 0]
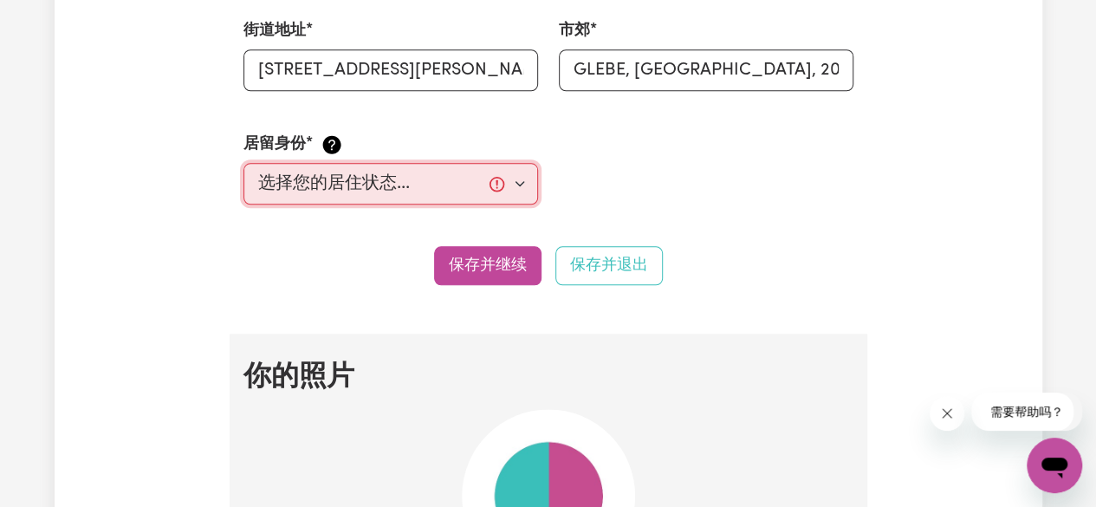
click at [496, 172] on select "选择您的居住状态... 澳大利亚公民 澳大利亚永久居民 临时工作签证 学生签证" at bounding box center [390, 184] width 295 height 42
select select "[DEMOGRAPHIC_DATA] Work Visa"
click at [243, 163] on select "选择您的居住状态... 澳大利亚公民 澳大利亚永久居民 临时工作签证 学生签证" at bounding box center [390, 184] width 295 height 42
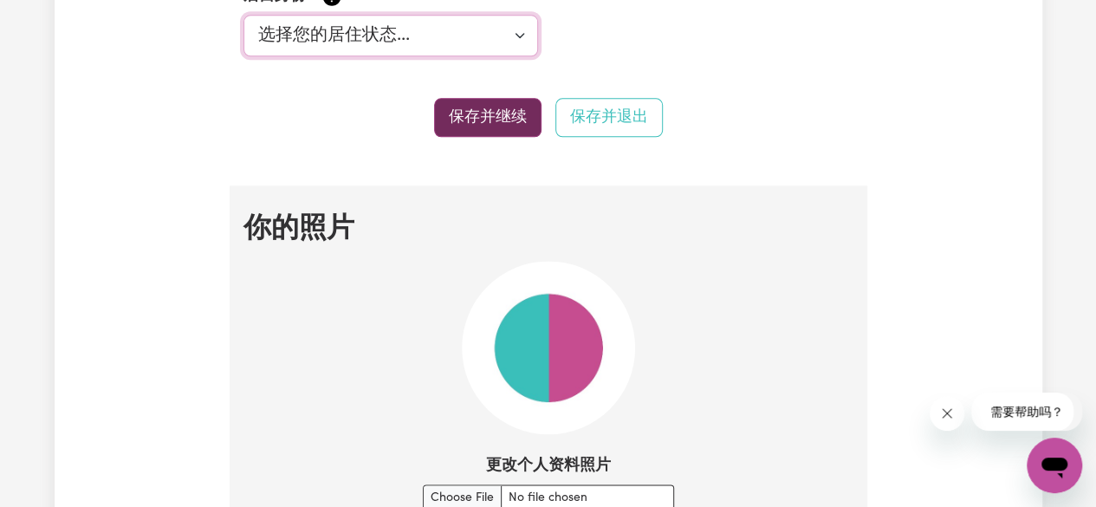
scroll to position [1126, 0]
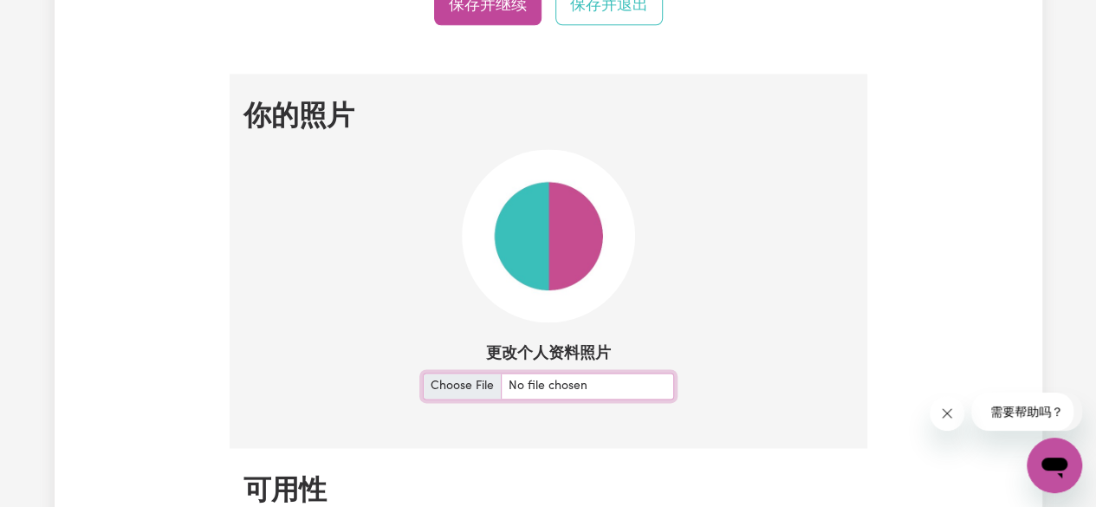
click at [449, 396] on input "更改个人资料照片" at bounding box center [548, 386] width 251 height 27
type input "C:\fakepath\证件.jpg"
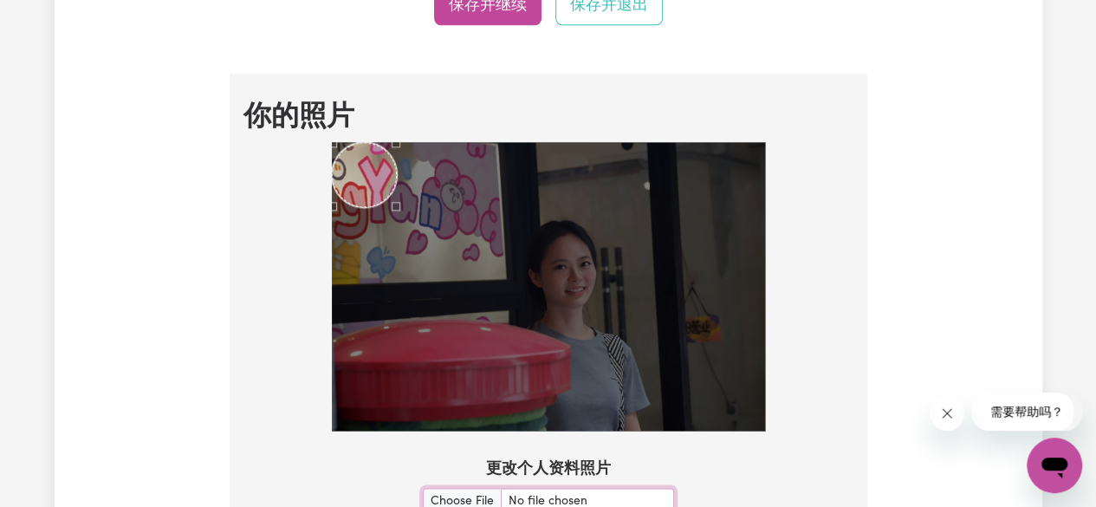
click at [615, 325] on img at bounding box center [548, 286] width 433 height 289
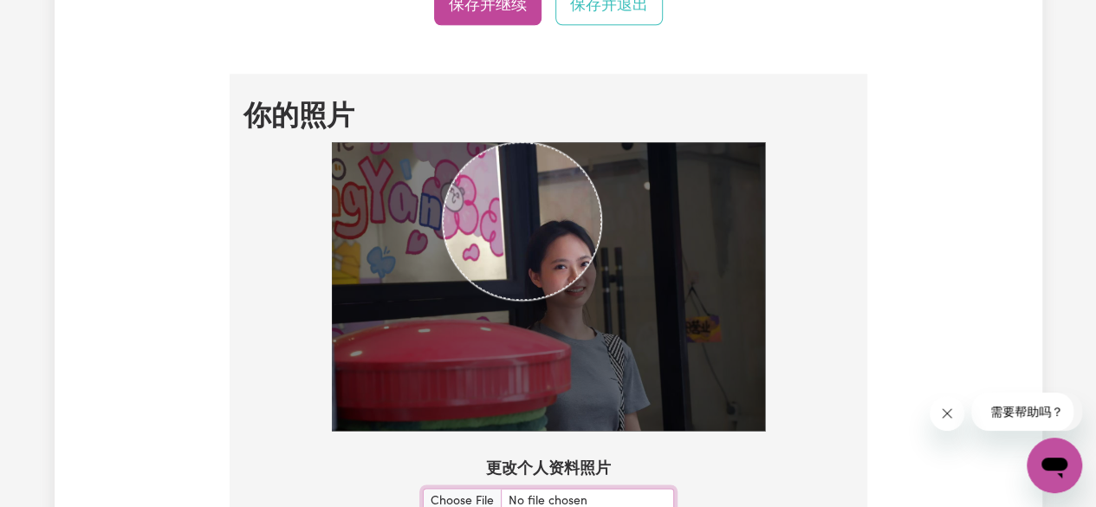
click at [367, 253] on img at bounding box center [548, 286] width 433 height 289
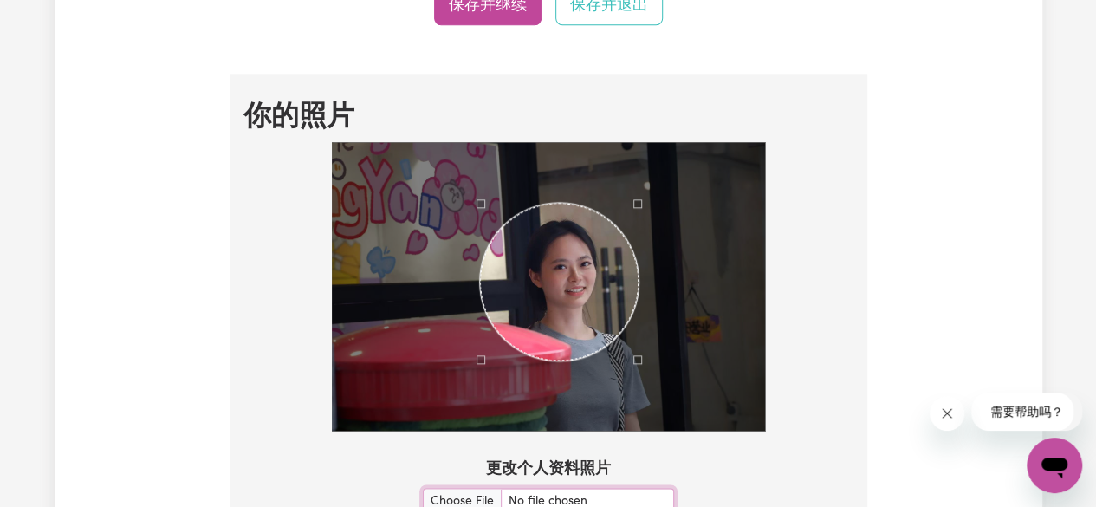
click at [530, 288] on div "Use the arrow keys to move the crop selection area" at bounding box center [559, 282] width 159 height 159
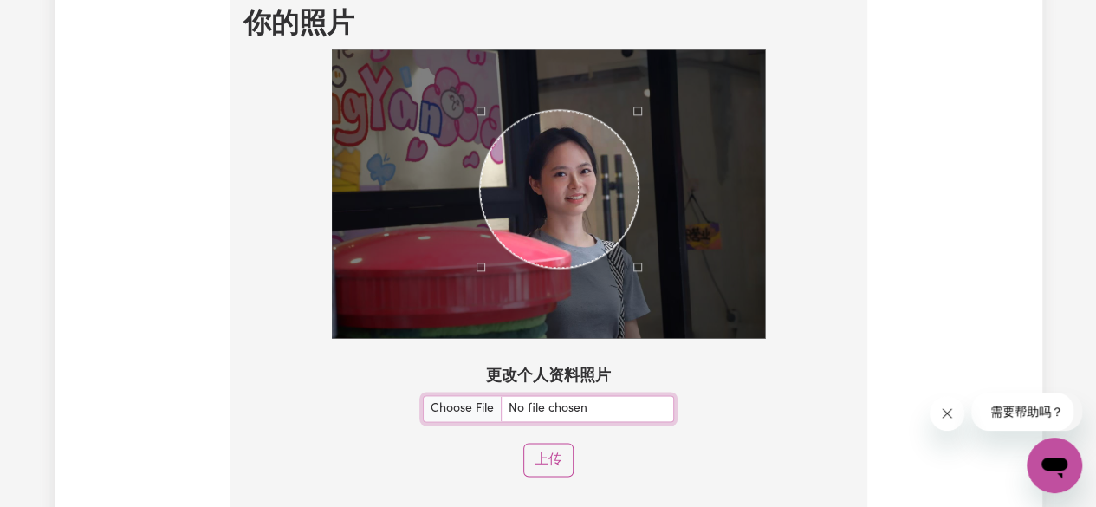
scroll to position [1300, 0]
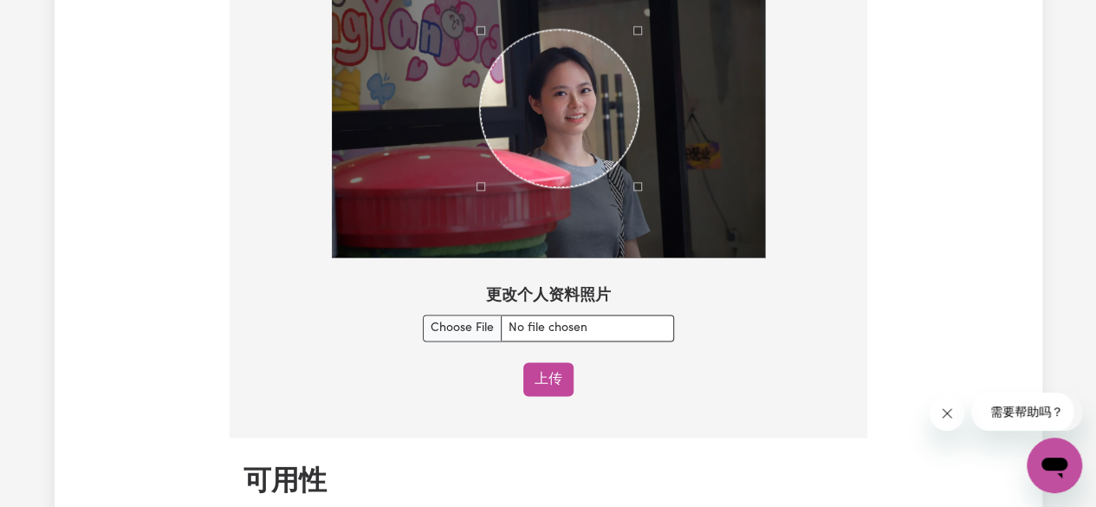
click at [542, 386] on font "上传" at bounding box center [549, 380] width 28 height 14
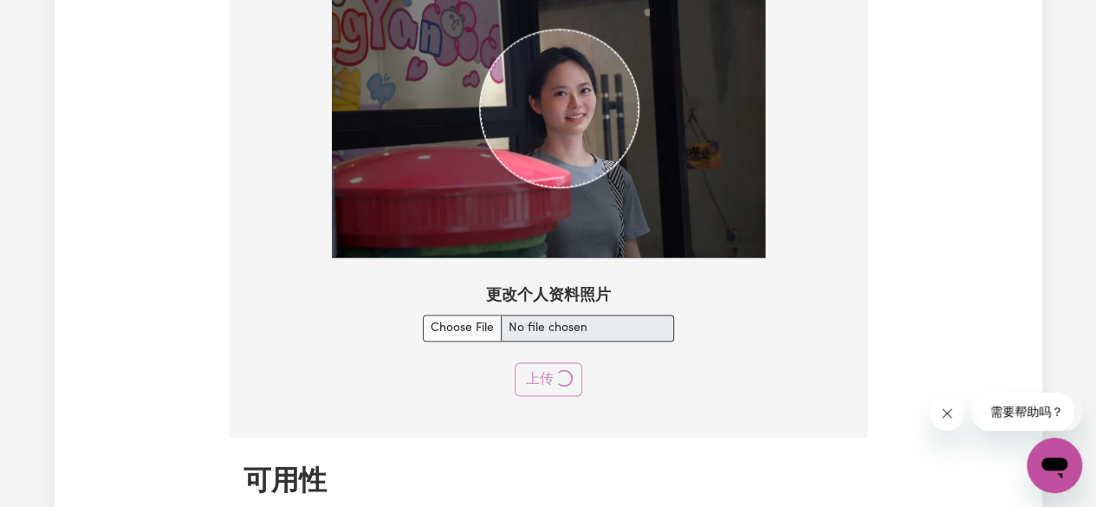
select select "null"
select select
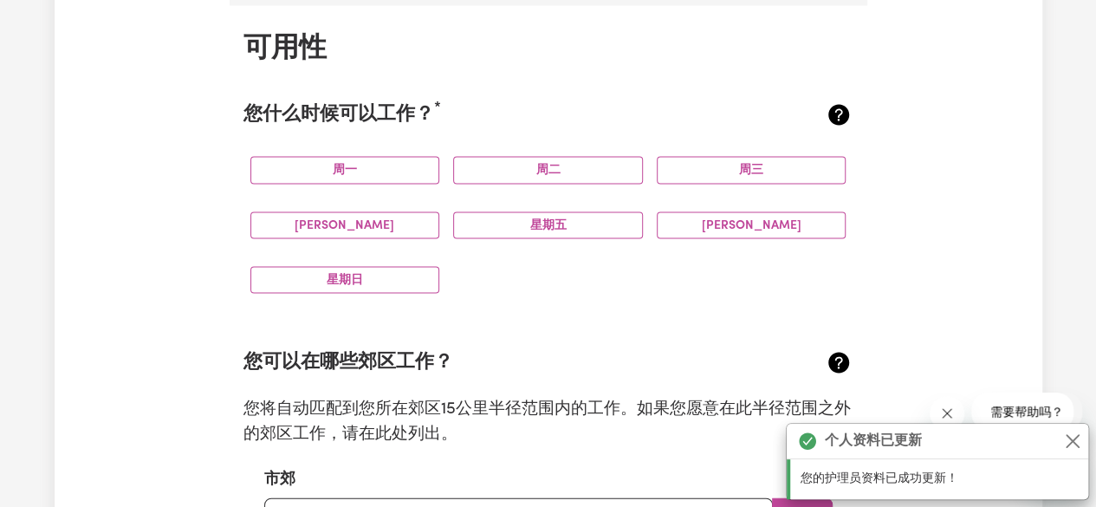
scroll to position [1575, 0]
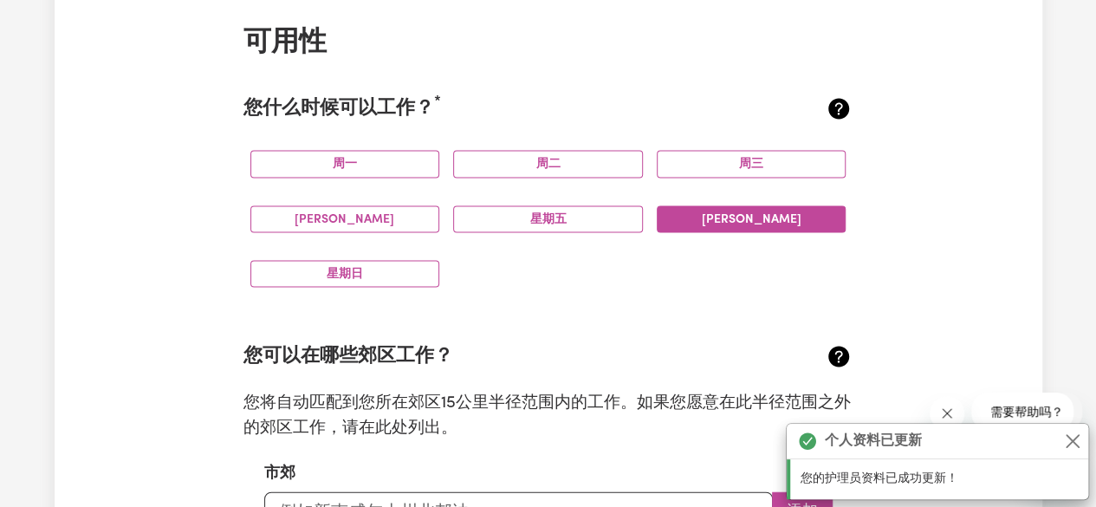
click at [752, 215] on font "[PERSON_NAME]" at bounding box center [752, 218] width 100 height 13
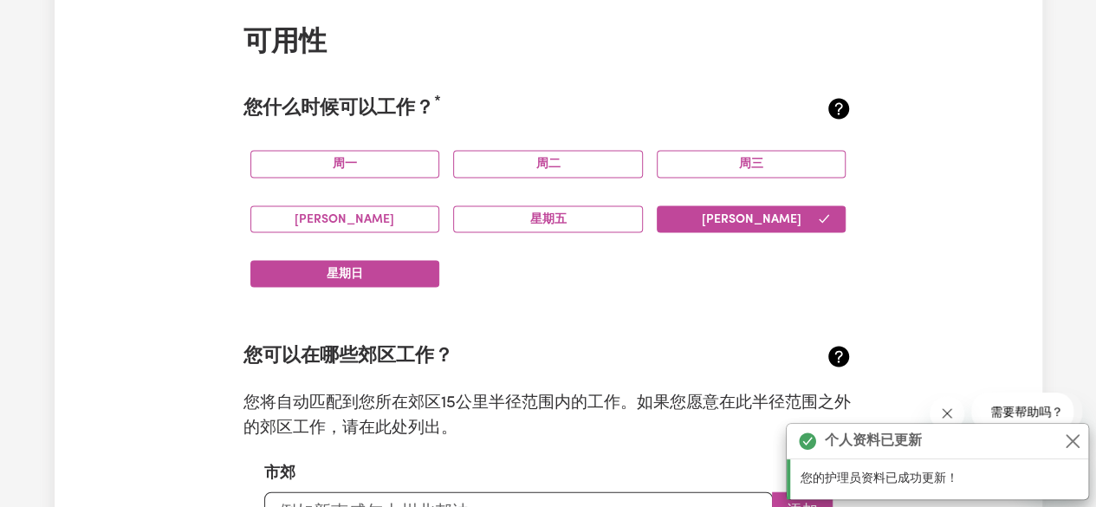
click at [412, 279] on button "星期日" at bounding box center [345, 273] width 190 height 27
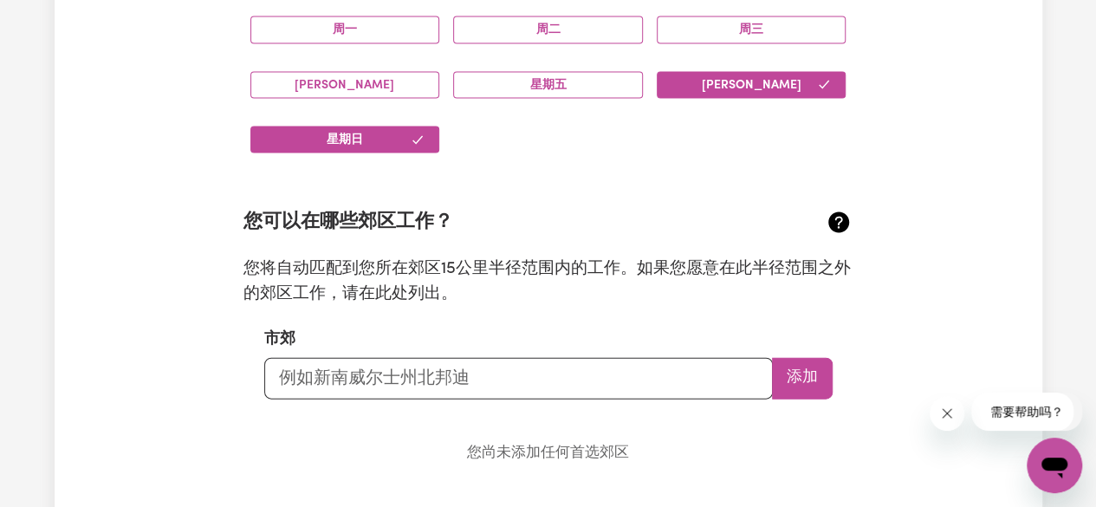
scroll to position [1748, 0]
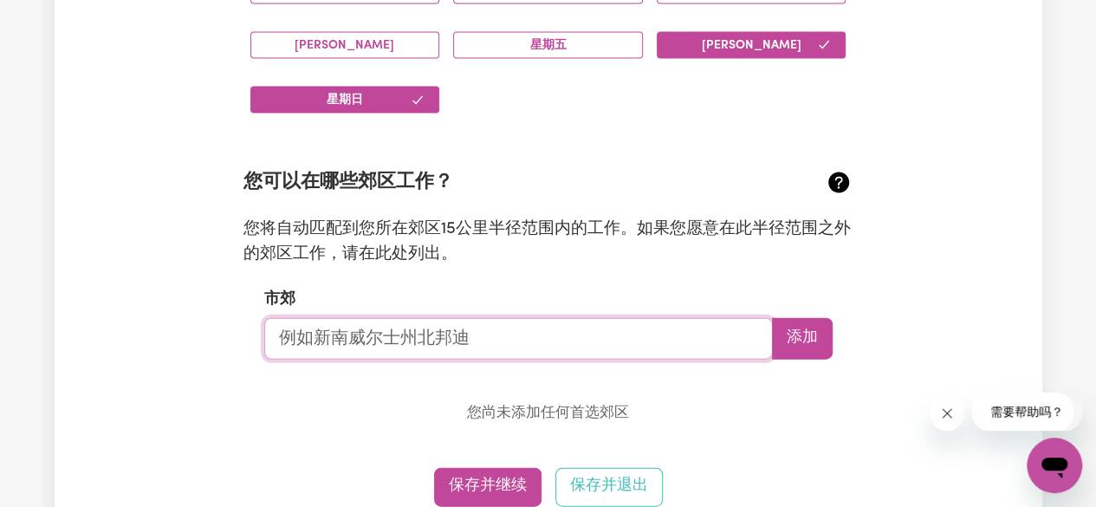
click at [428, 344] on input "text" at bounding box center [518, 339] width 509 height 42
click at [800, 335] on font "添加" at bounding box center [802, 338] width 31 height 15
click at [495, 338] on input "text" at bounding box center [518, 339] width 509 height 42
type input "2"
type input "glebe"
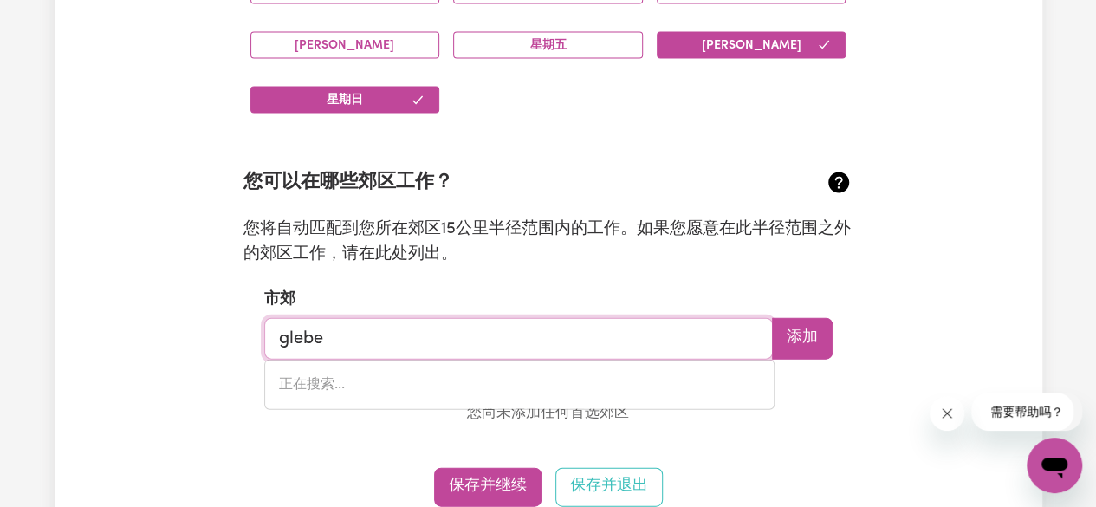
click at [366, 399] on div "正在搜索..." at bounding box center [519, 385] width 510 height 50
drag, startPoint x: 359, startPoint y: 346, endPoint x: 265, endPoint y: 347, distance: 93.6
click at [265, 347] on input "glebe" at bounding box center [518, 339] width 509 height 42
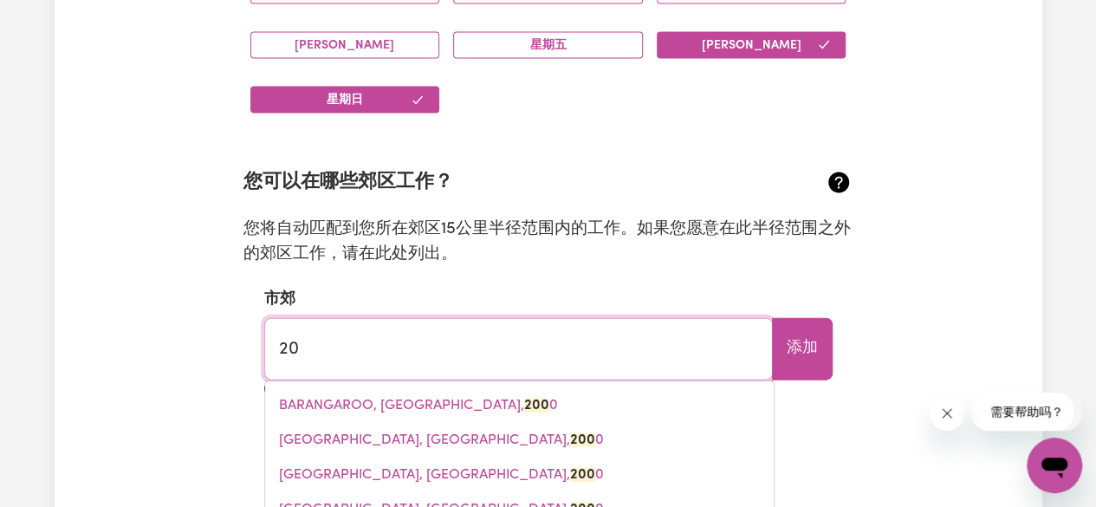
type input "2"
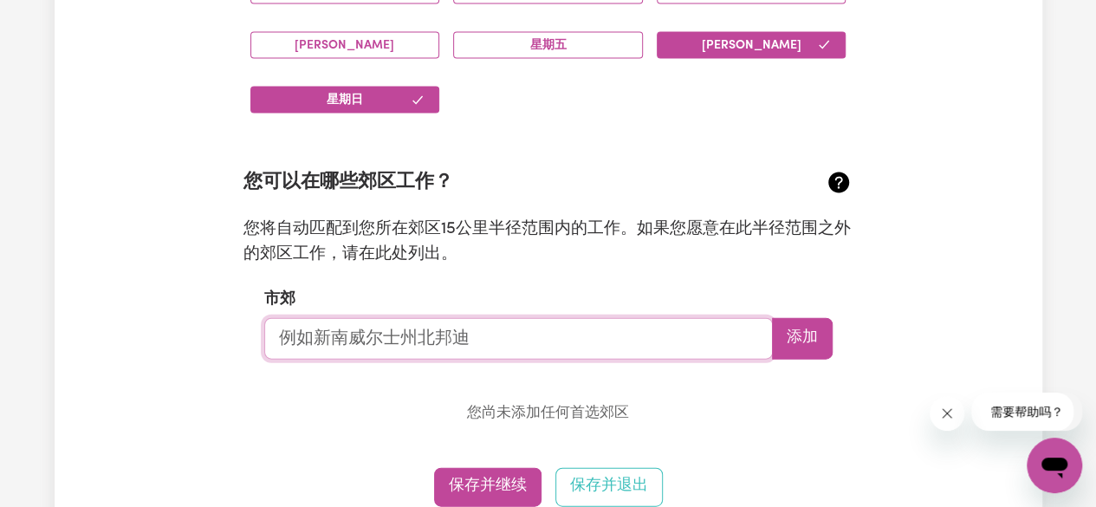
type input "g"
type input "2037"
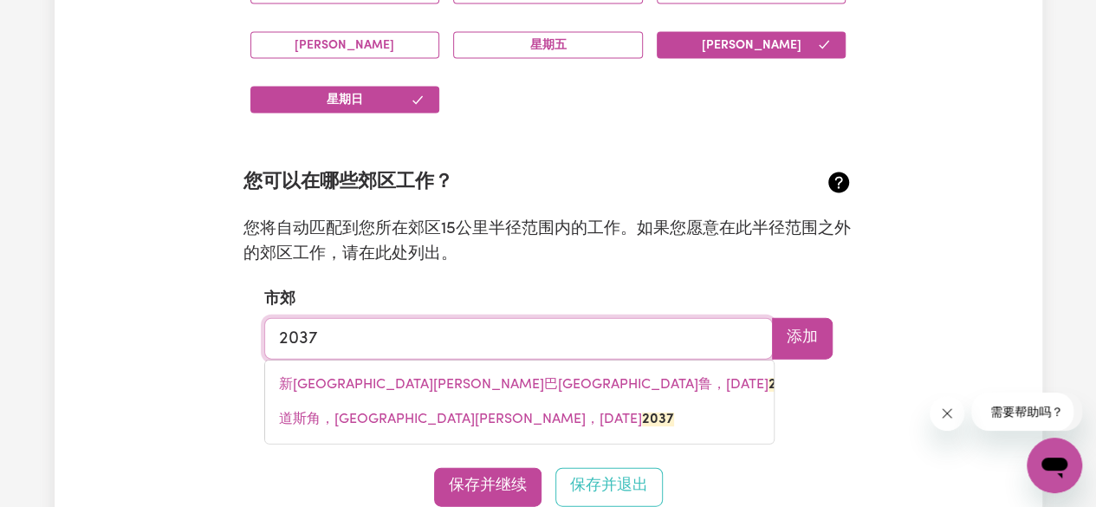
drag, startPoint x: 347, startPoint y: 342, endPoint x: 153, endPoint y: 336, distance: 193.3
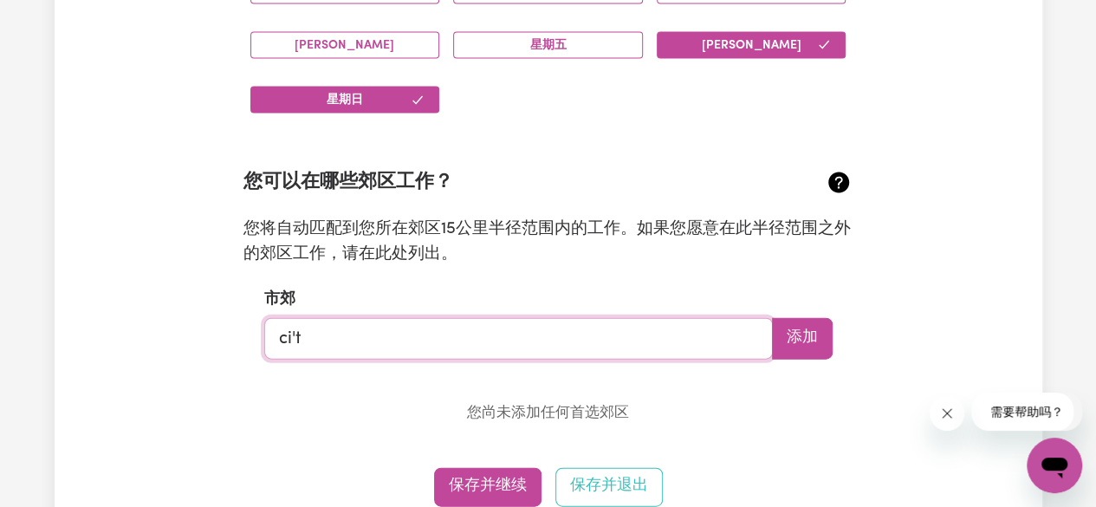
type input "city"
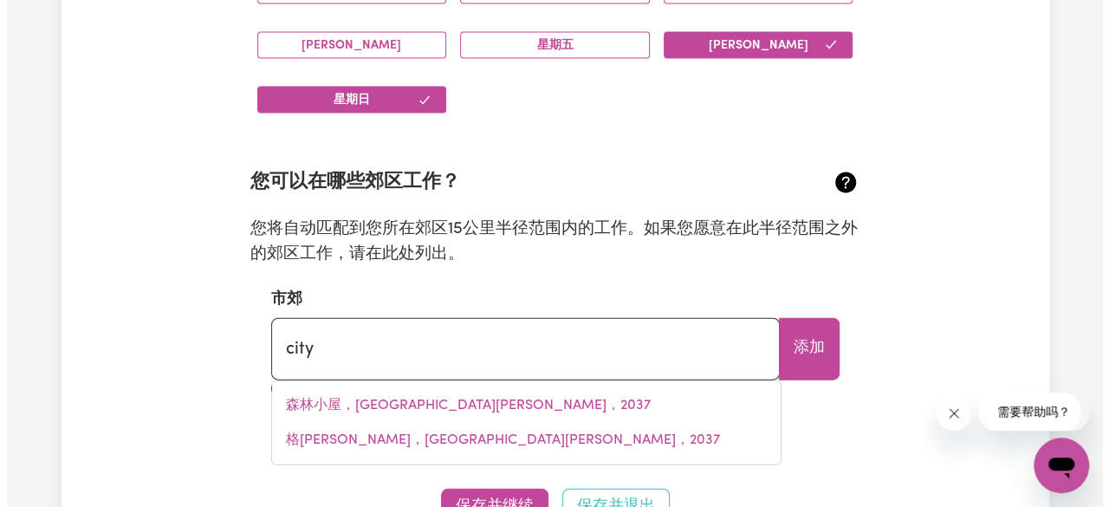
scroll to position [0, 0]
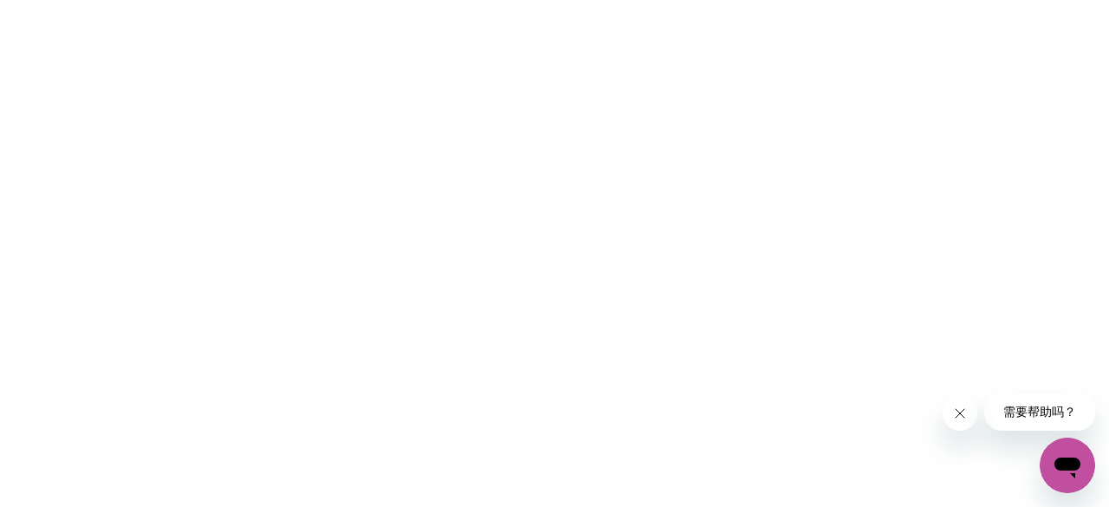
click at [963, 411] on icon "关闭来自公司的消息" at bounding box center [959, 413] width 14 height 14
drag, startPoint x: 632, startPoint y: 171, endPoint x: 517, endPoint y: 68, distance: 154.0
click at [632, 0] on html "原文 请对此翻译评分 您的反馈将用于改进谷歌翻译" at bounding box center [554, 0] width 1109 height 0
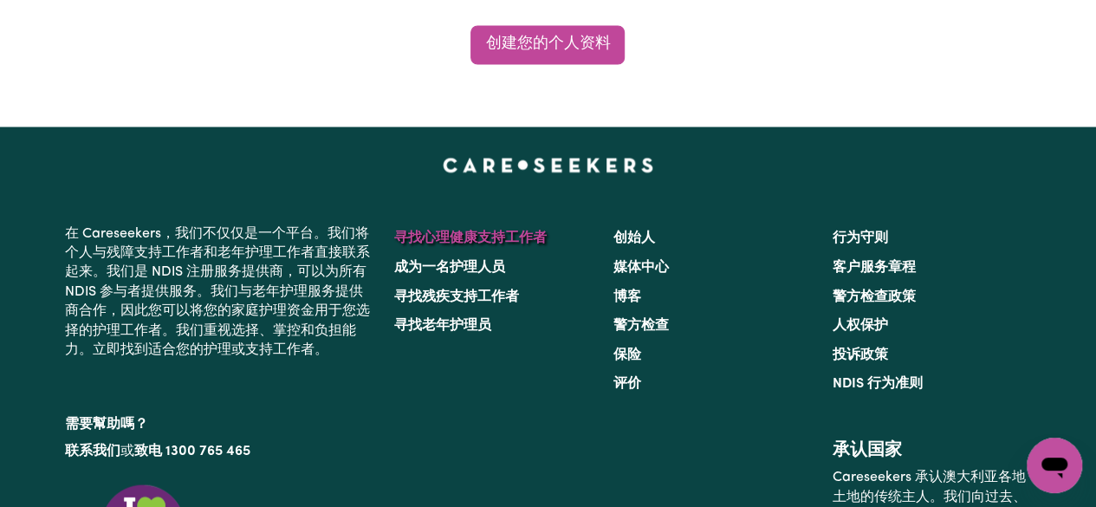
scroll to position [1530, 0]
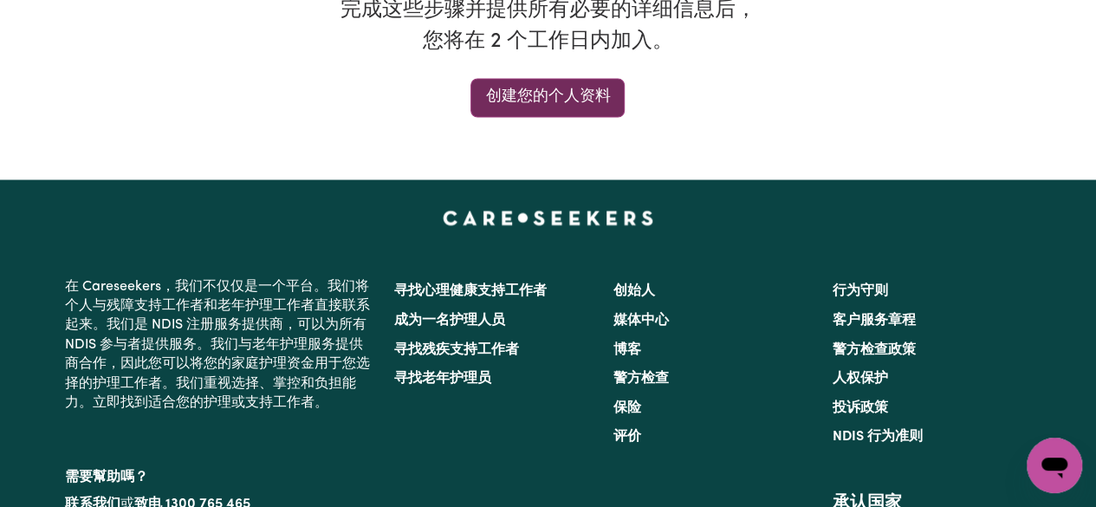
click at [572, 104] on font "创建您的个人资料" at bounding box center [547, 96] width 125 height 15
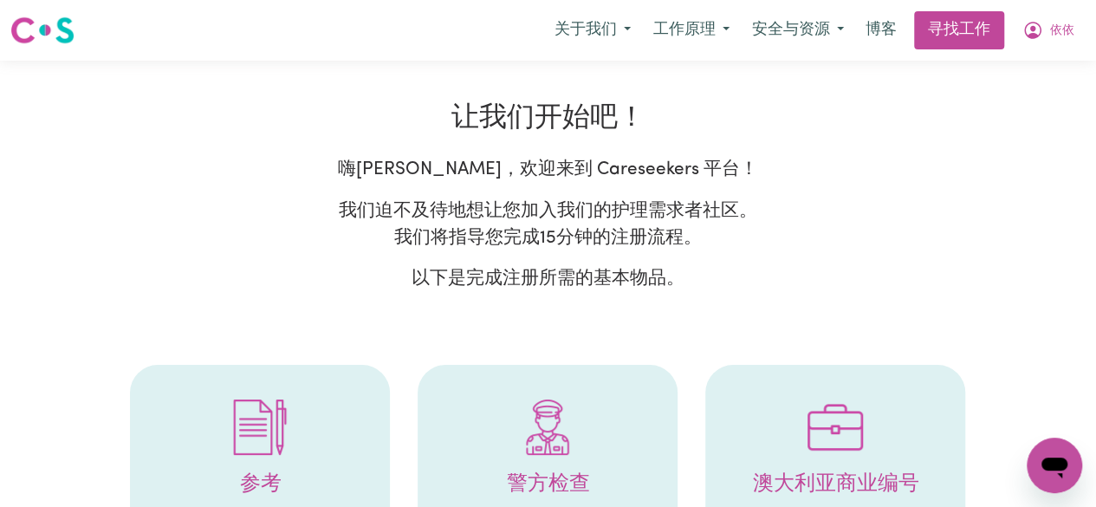
select select "Studying a healthcare related degree or qualification"
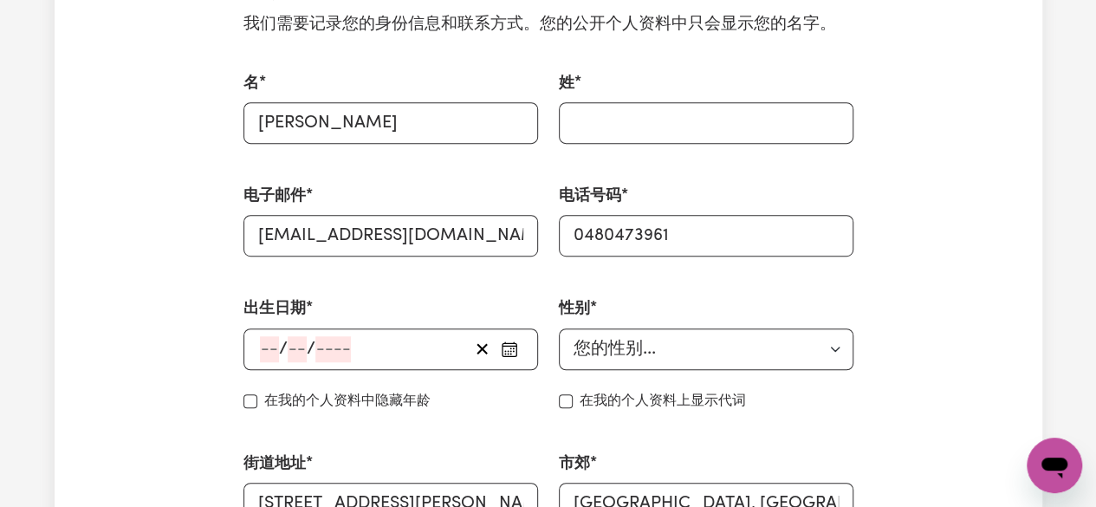
scroll to position [520, 0]
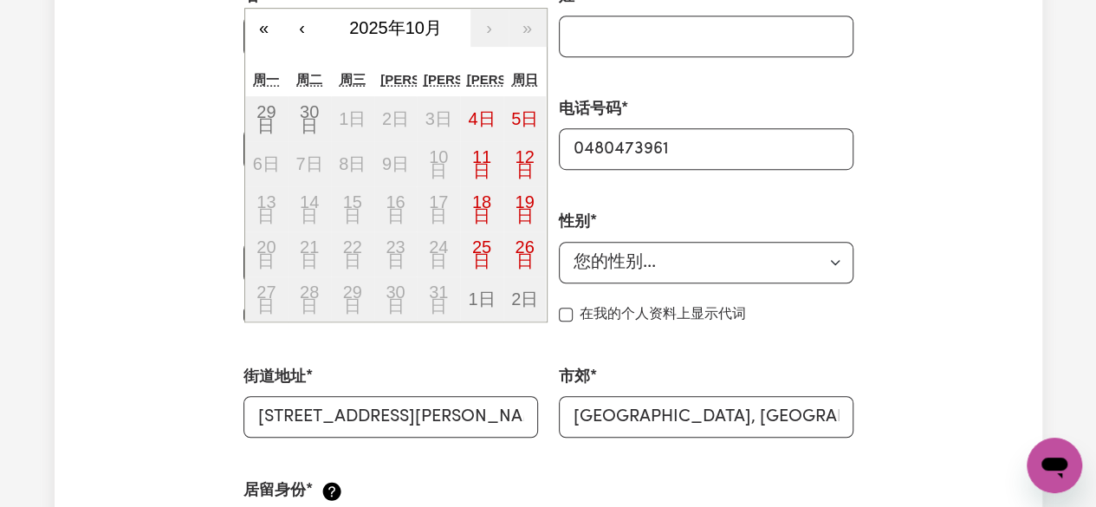
click at [301, 266] on div "/ / « ‹ [DATE] › » [PERSON_NAME] 周三 周四 周五 周六 周日 29日 30日 1日 2日 3日 4日 5日 6日 7日 8日…" at bounding box center [390, 263] width 295 height 42
click at [300, 24] on font "‹" at bounding box center [302, 27] width 6 height 19
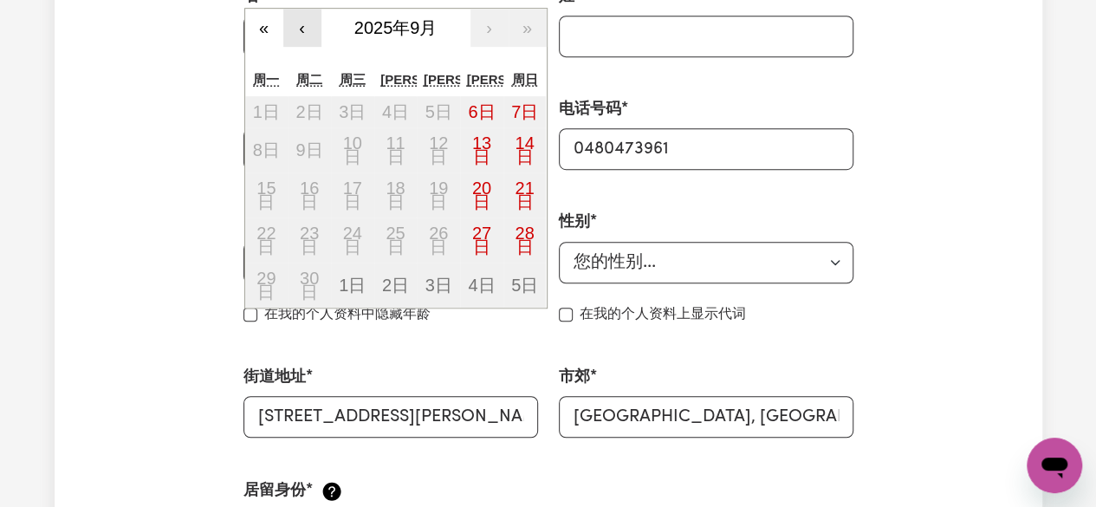
click at [300, 24] on font "‹" at bounding box center [302, 27] width 6 height 19
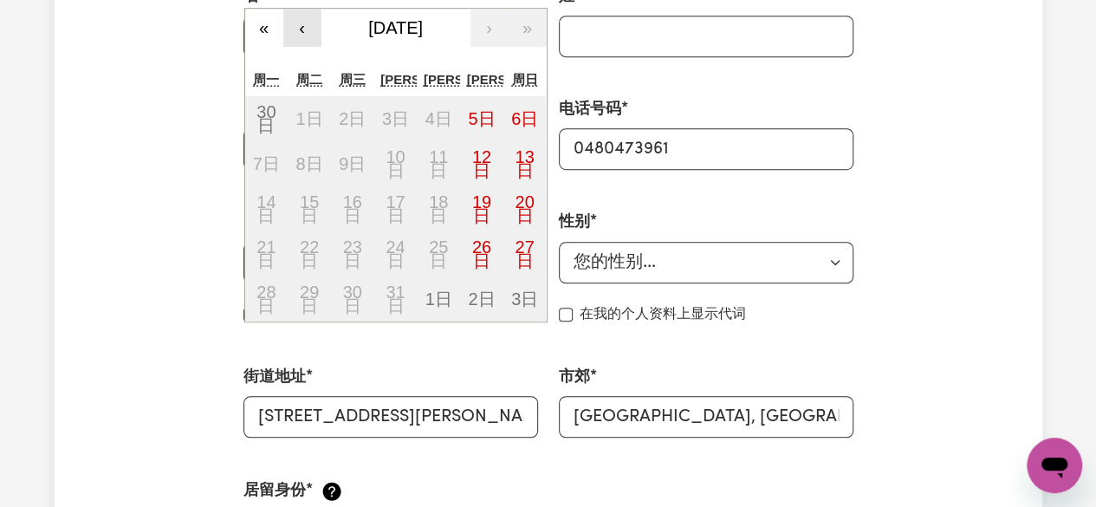
click at [300, 24] on font "‹" at bounding box center [302, 27] width 6 height 19
click at [368, 23] on font "2025年5月" at bounding box center [395, 27] width 55 height 19
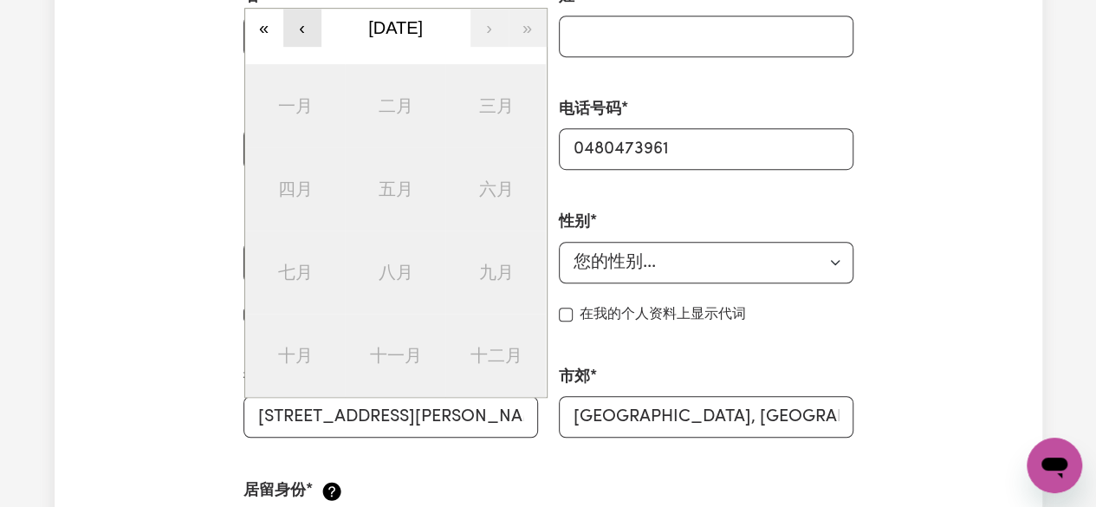
click at [307, 30] on button "‹" at bounding box center [302, 28] width 38 height 38
click at [307, 29] on button "‹" at bounding box center [302, 28] width 38 height 38
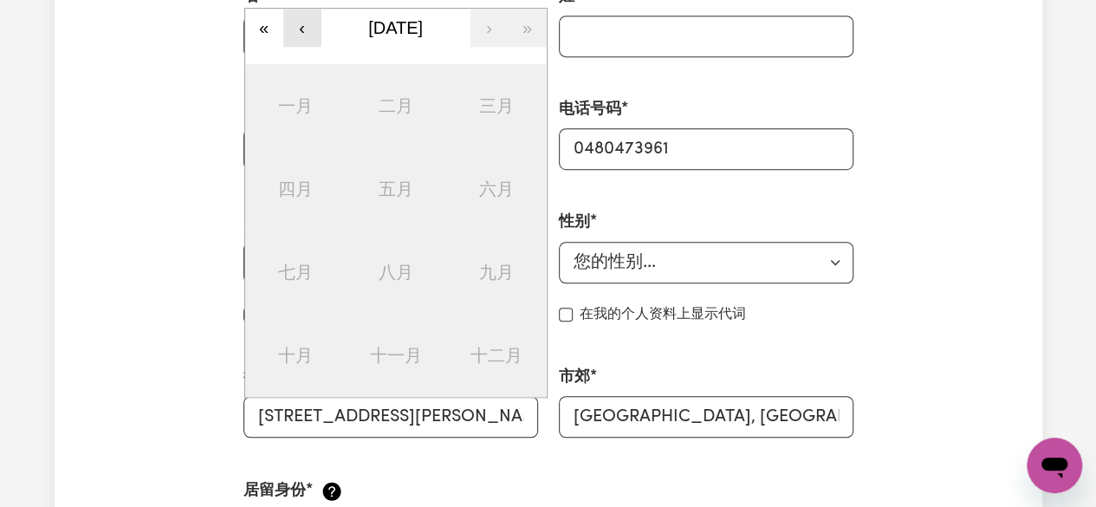
click at [307, 29] on button "‹" at bounding box center [302, 28] width 38 height 38
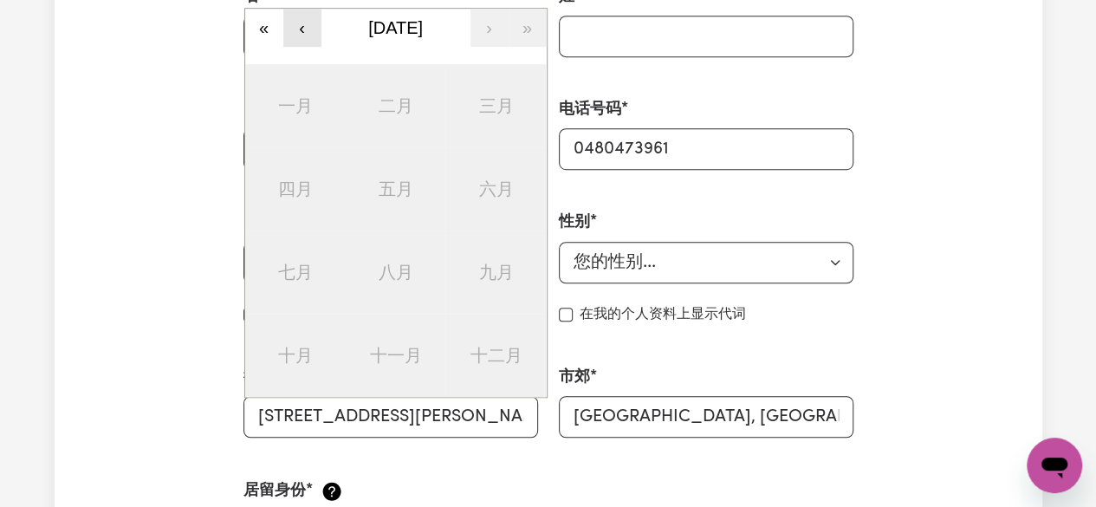
click at [307, 29] on button "‹" at bounding box center [302, 28] width 38 height 38
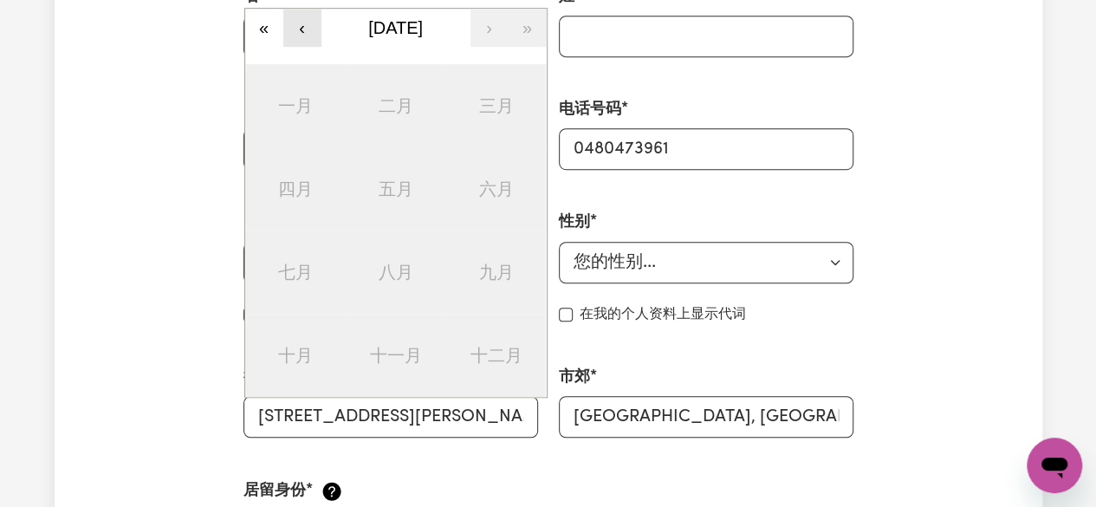
click at [306, 29] on button "‹" at bounding box center [302, 28] width 38 height 38
click at [306, 30] on button "‹" at bounding box center [302, 28] width 38 height 38
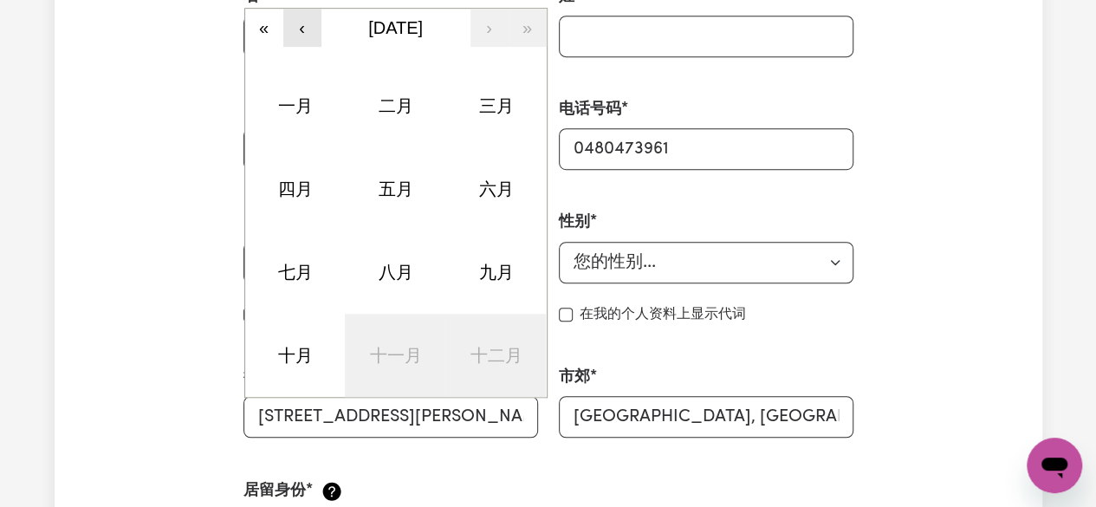
click at [306, 30] on button "‹" at bounding box center [302, 28] width 38 height 38
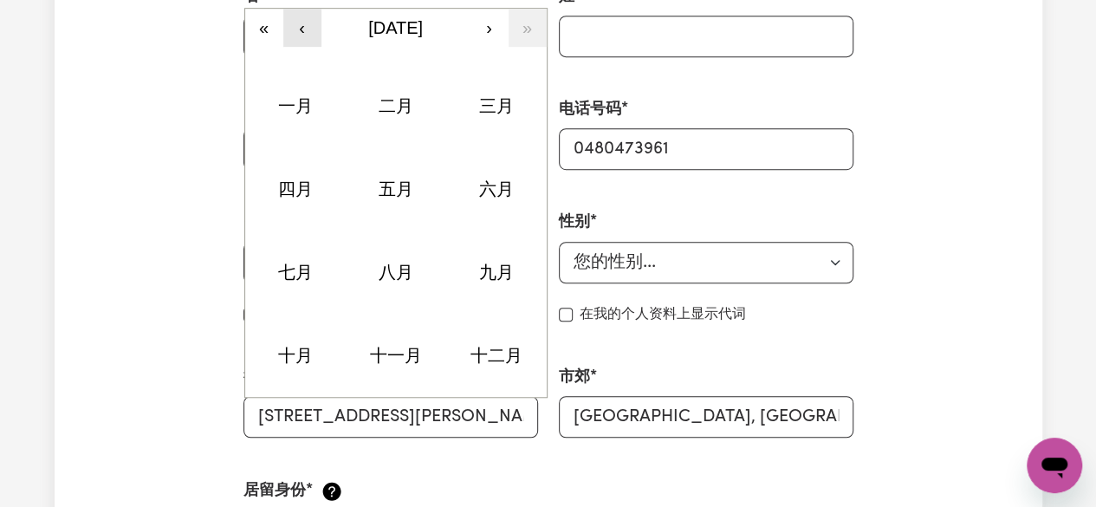
click at [306, 30] on button "‹" at bounding box center [302, 28] width 38 height 38
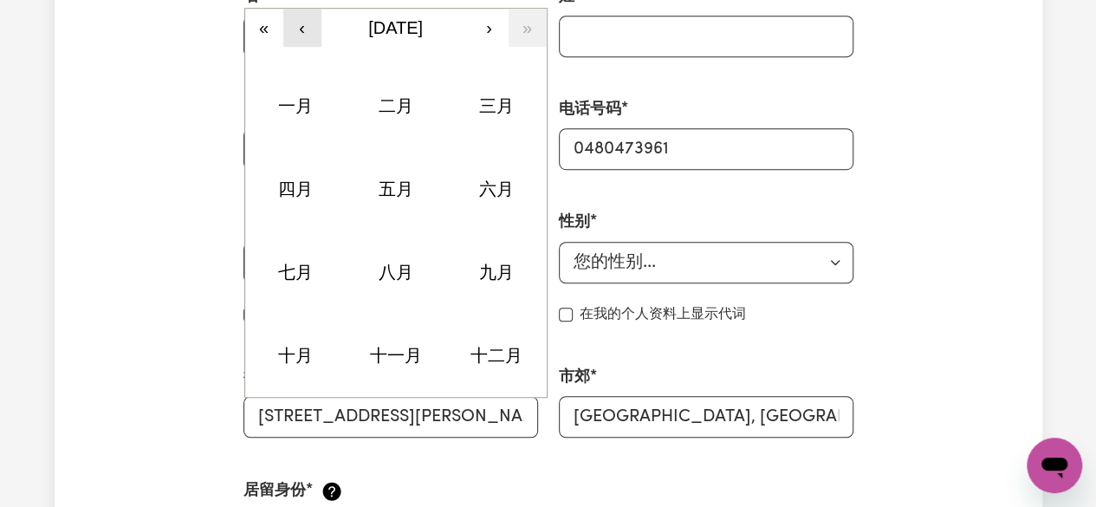
click at [306, 30] on button "‹" at bounding box center [302, 28] width 38 height 38
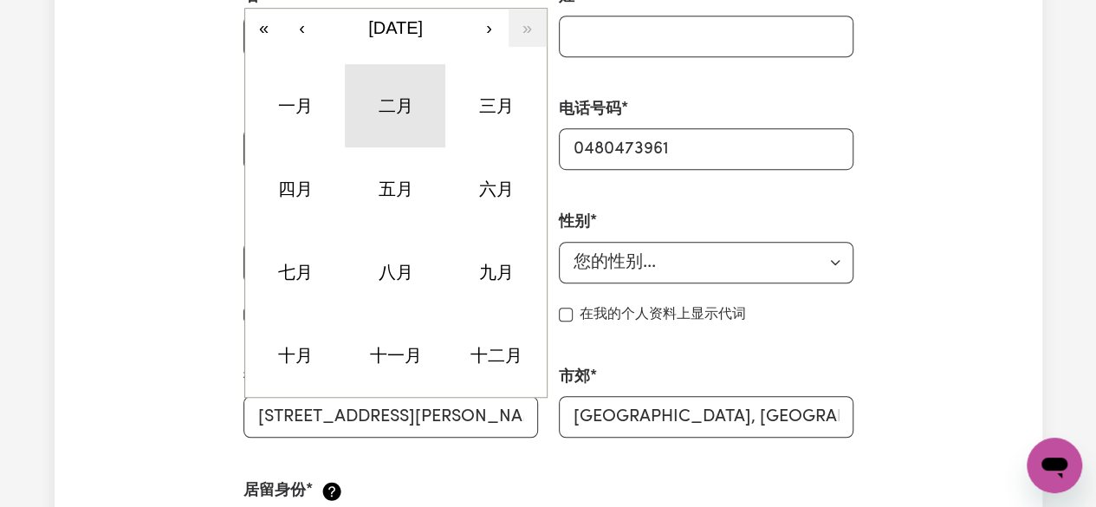
click at [385, 96] on font "二月" at bounding box center [395, 105] width 35 height 19
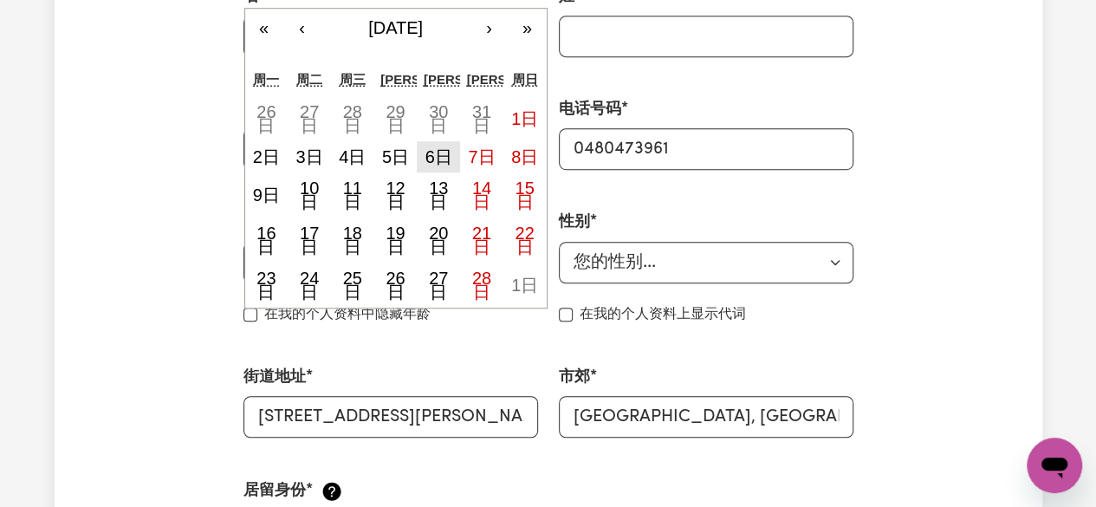
click at [428, 161] on font "6日" at bounding box center [438, 156] width 27 height 19
type input "[DATE]"
type input "6"
type input "2"
type input "1998"
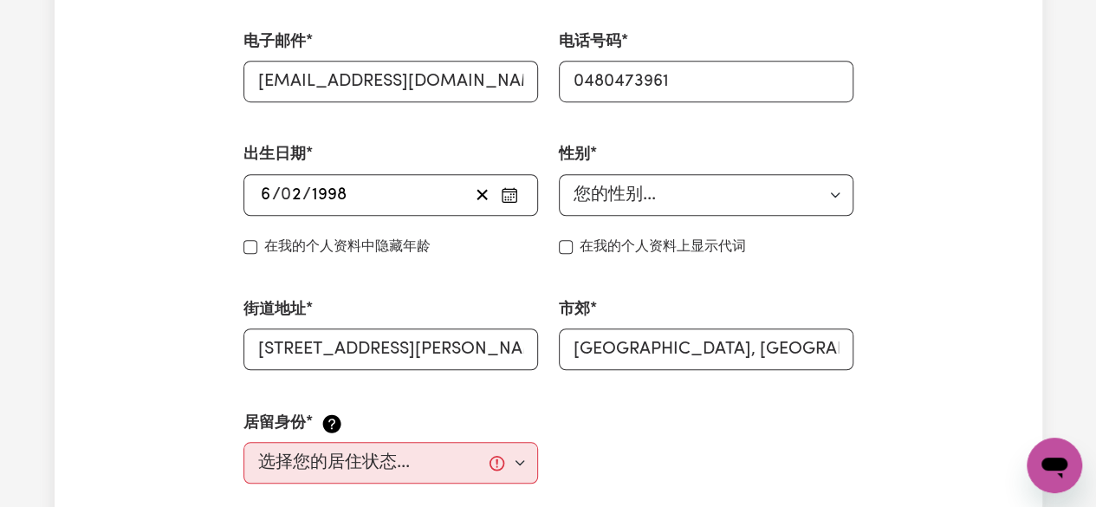
scroll to position [693, 0]
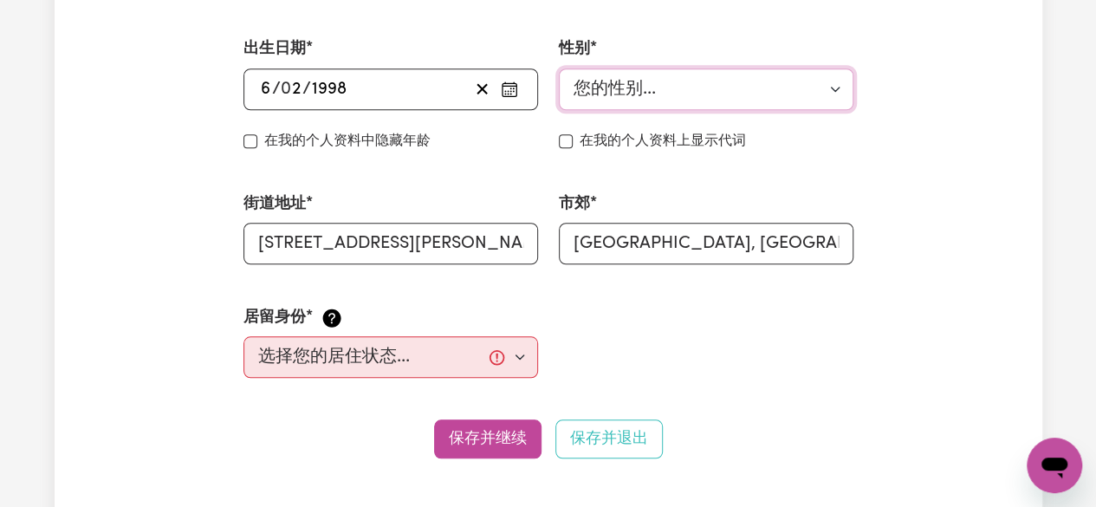
click at [675, 91] on select "您的性别... 女性 男性 非二元性别 其他 不想说" at bounding box center [706, 89] width 295 height 42
select select "[DEMOGRAPHIC_DATA]"
click at [559, 68] on select "您的性别... 女性 男性 非二元性别 其他 不想说" at bounding box center [706, 89] width 295 height 42
click at [443, 353] on select "选择您的居住状态... 澳大利亚公民 澳大利亚永久居民 临时工作签证 学生签证" at bounding box center [390, 357] width 295 height 42
select select "[DEMOGRAPHIC_DATA] Work Visa"
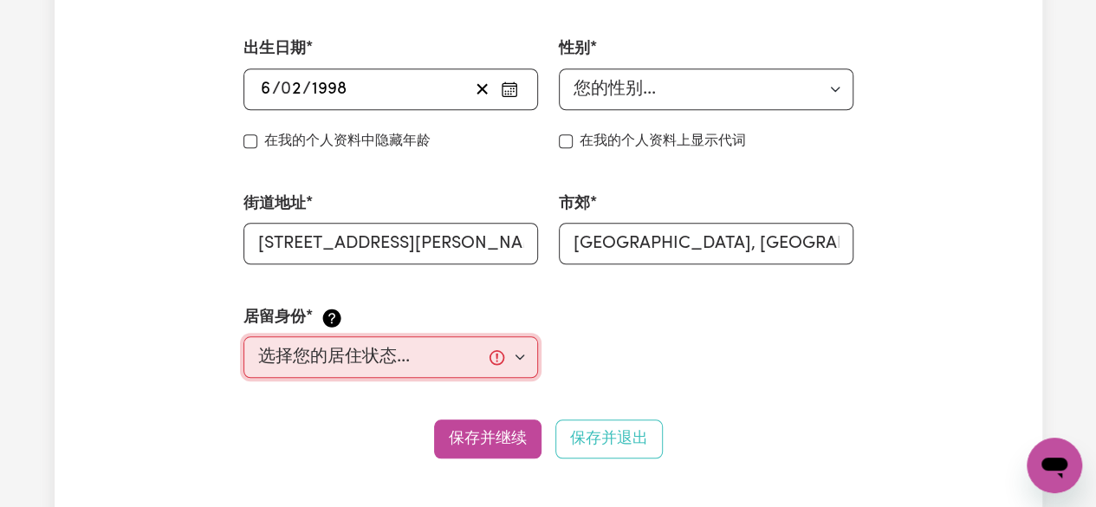
click at [243, 336] on select "选择您的居住状态... 澳大利亚公民 澳大利亚永久居民 临时工作签证 学生签证" at bounding box center [390, 357] width 295 height 42
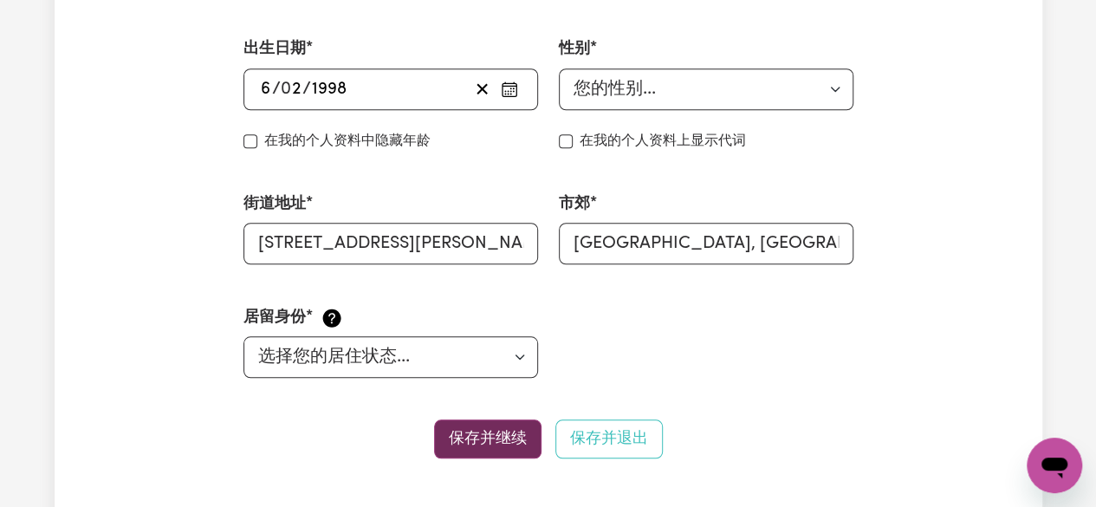
click at [491, 433] on font "保存并继续" at bounding box center [488, 438] width 78 height 15
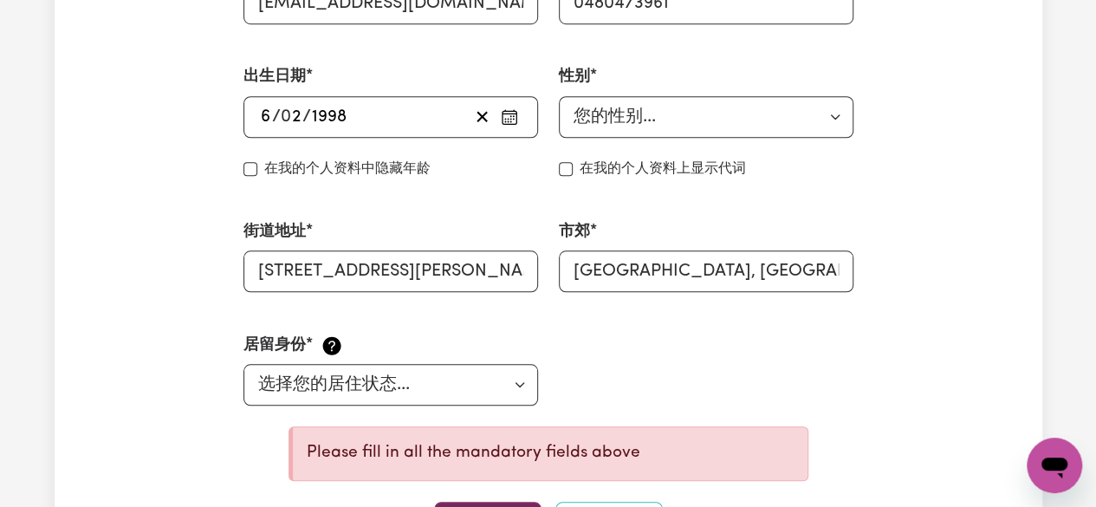
scroll to position [721, 0]
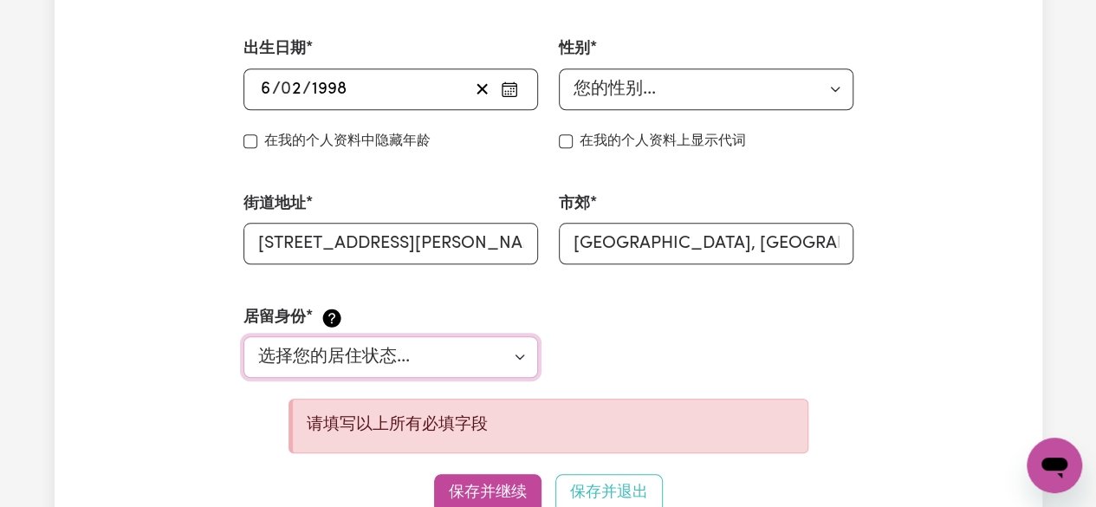
click at [456, 358] on select "选择您的居住状态... 澳大利亚公民 澳大利亚永久居民 临时工作签证 学生签证" at bounding box center [390, 357] width 295 height 42
click at [243, 336] on select "选择您的居住状态... 澳大利亚公民 澳大利亚永久居民 临时工作签证 学生签证" at bounding box center [390, 357] width 295 height 42
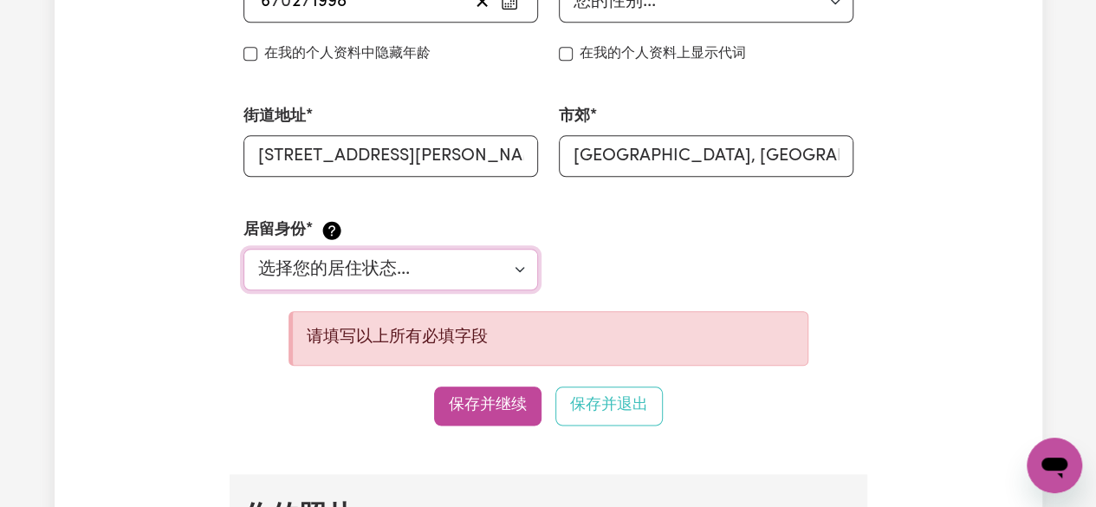
scroll to position [894, 0]
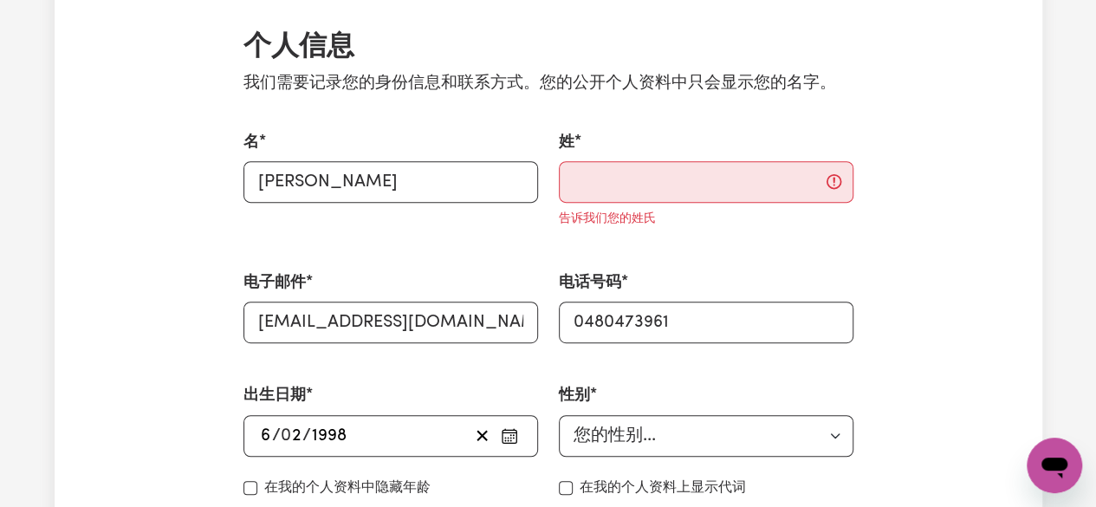
scroll to position [201, 0]
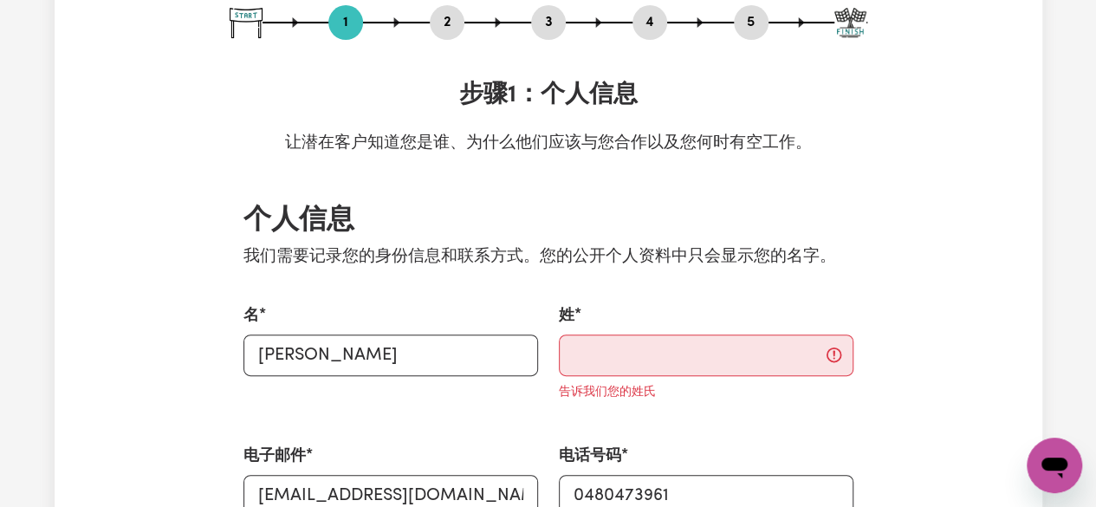
click at [665, 380] on div "告诉我们您的姓氏" at bounding box center [706, 390] width 295 height 28
click at [672, 360] on input "姓" at bounding box center [706, 355] width 295 height 42
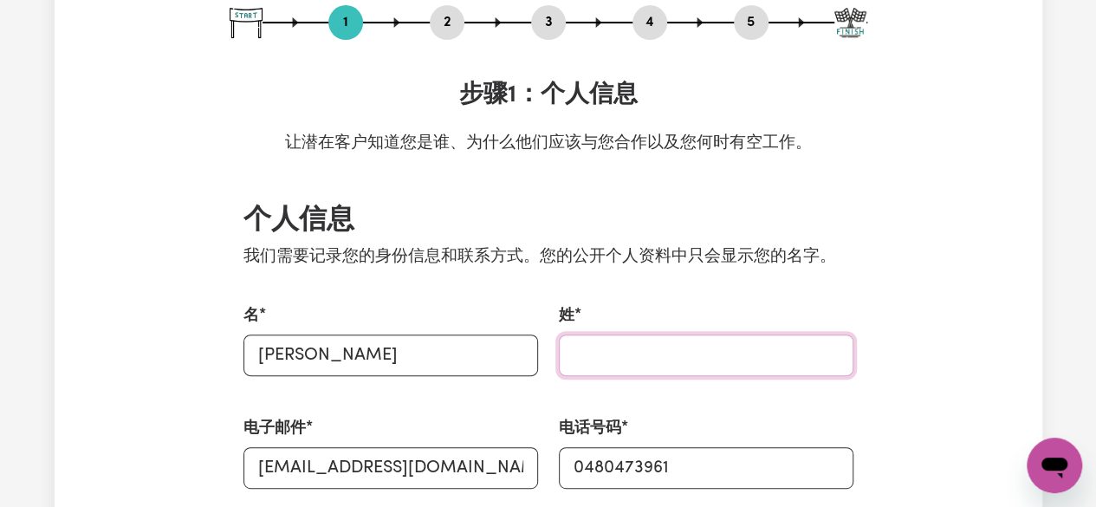
click at [653, 360] on input "姓" at bounding box center [706, 355] width 295 height 42
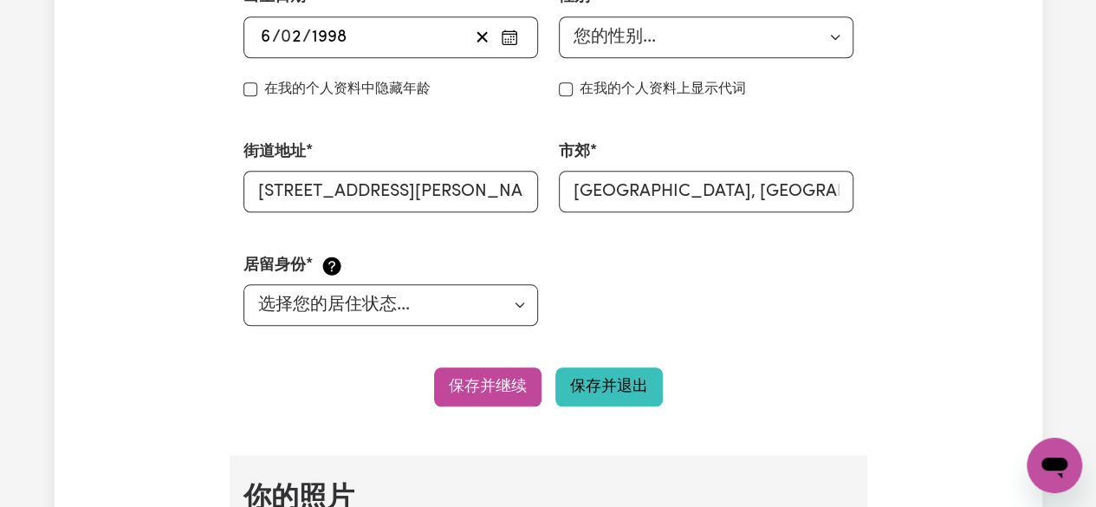
scroll to position [808, 0]
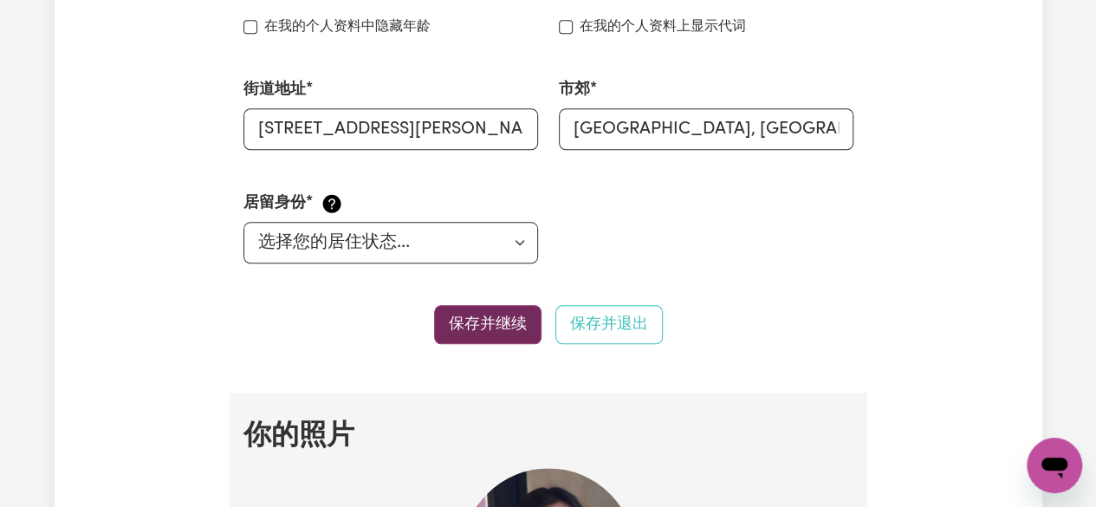
type input "LIU"
click at [504, 321] on font "保存并继续" at bounding box center [488, 323] width 78 height 15
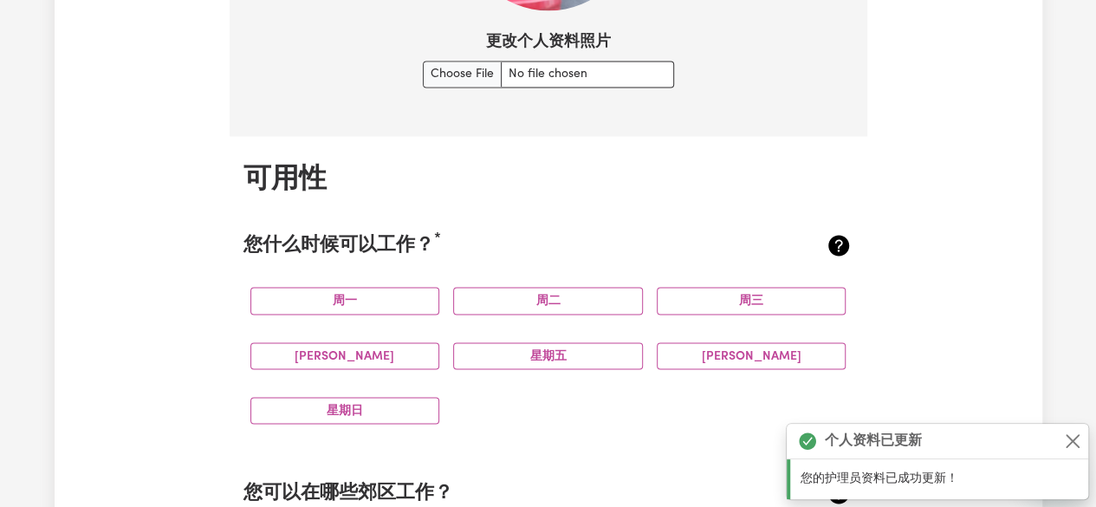
scroll to position [1587, 0]
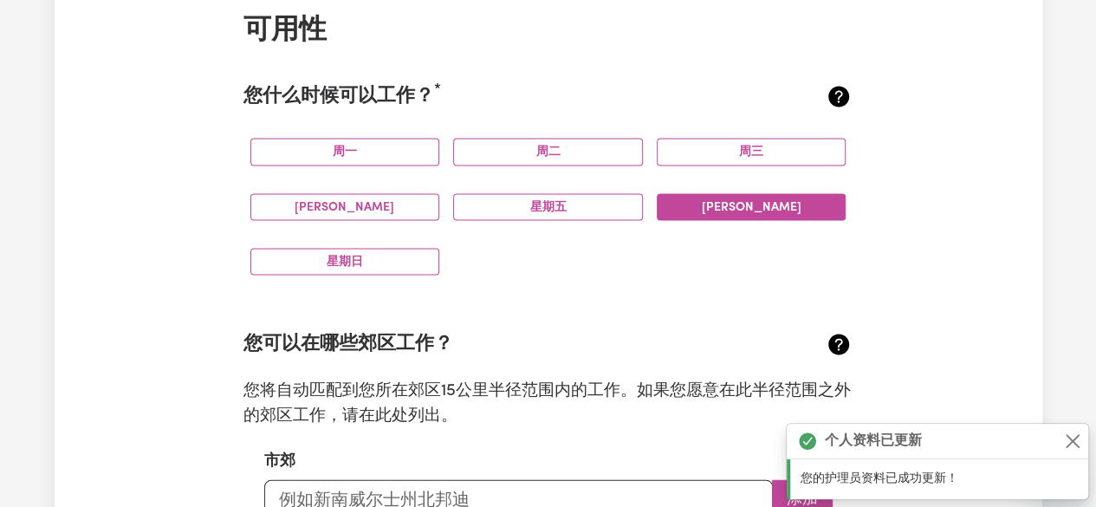
click at [754, 212] on font "[PERSON_NAME]" at bounding box center [752, 206] width 100 height 13
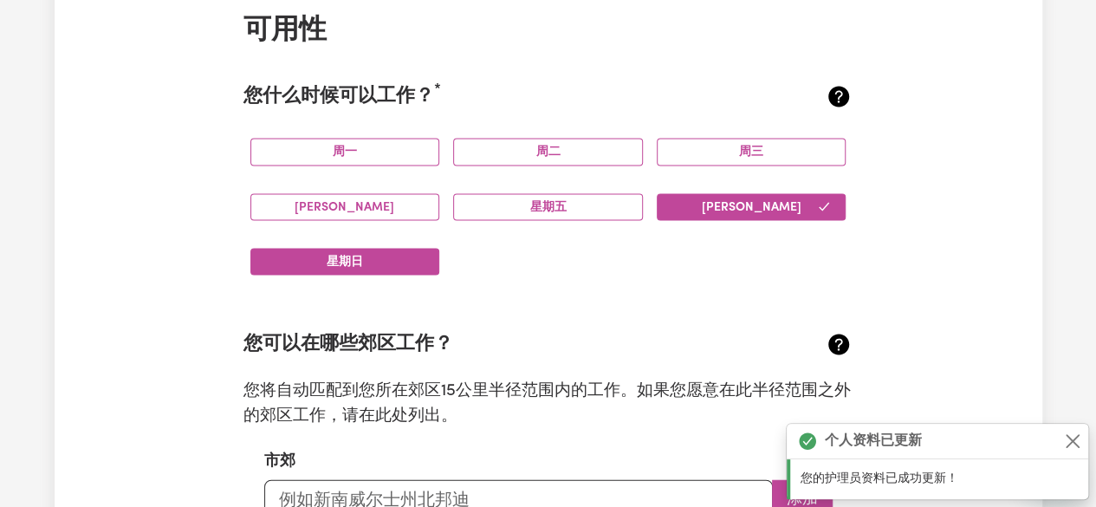
click at [348, 268] on font "星期日" at bounding box center [345, 261] width 36 height 13
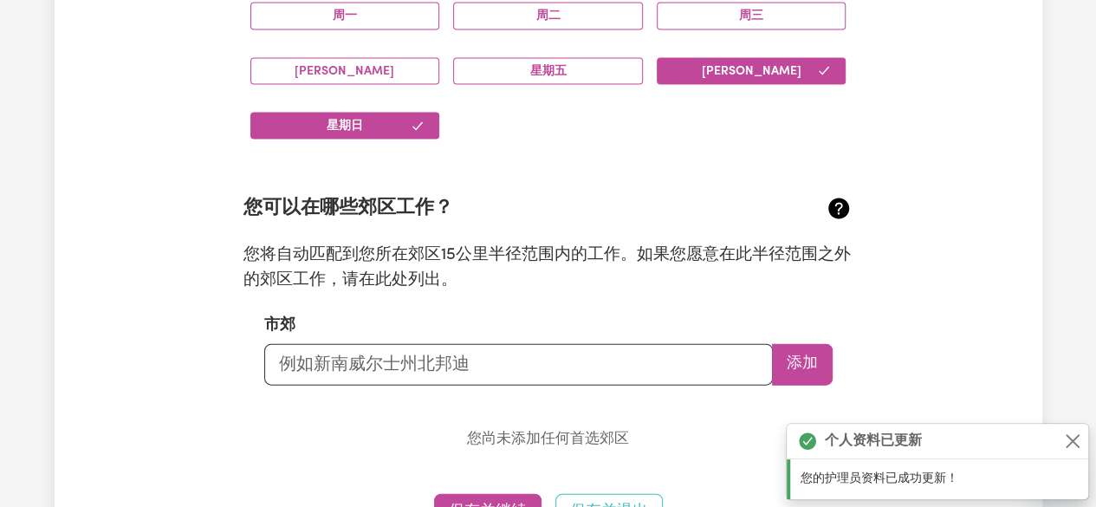
scroll to position [1761, 0]
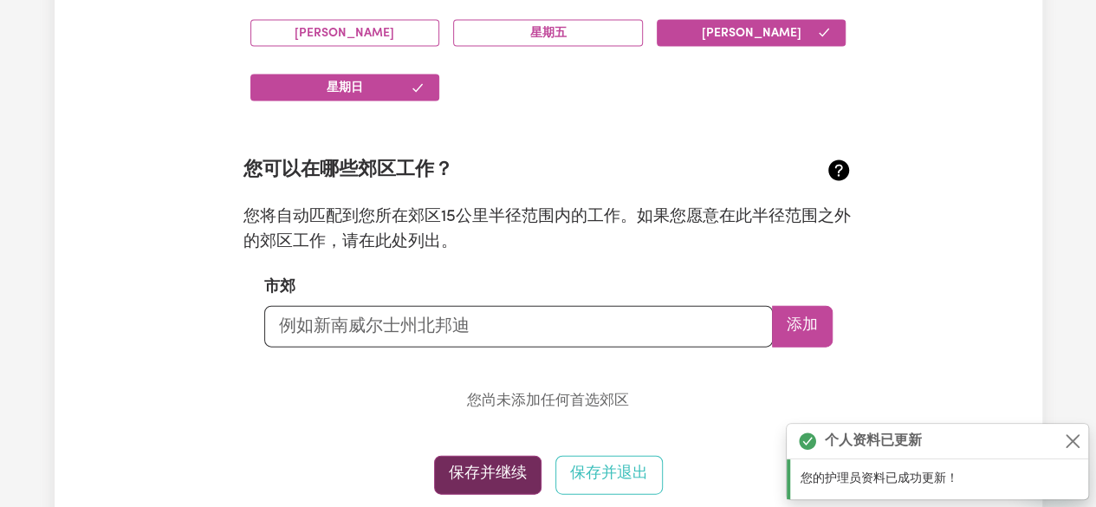
click at [497, 495] on button "保存并继续" at bounding box center [487, 475] width 107 height 39
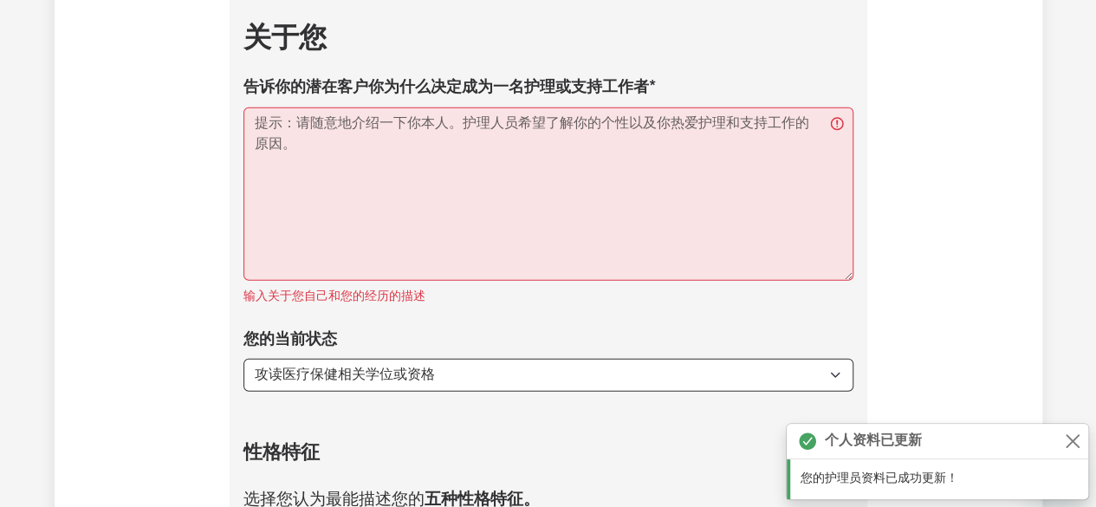
scroll to position [2309, 0]
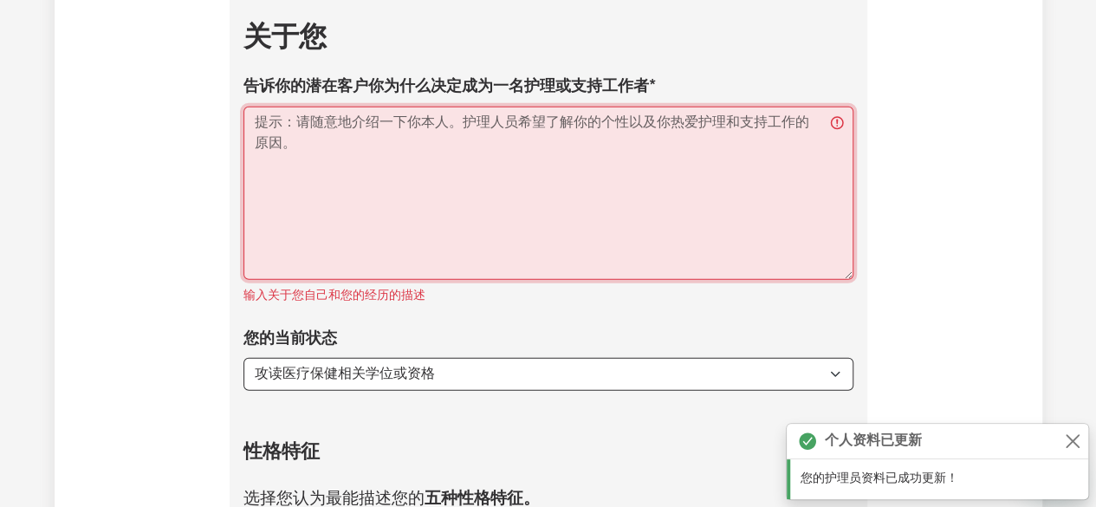
click at [433, 178] on textarea "告诉你的潜在客户你为什么决定成为一名护理或支持工作者" at bounding box center [548, 193] width 610 height 173
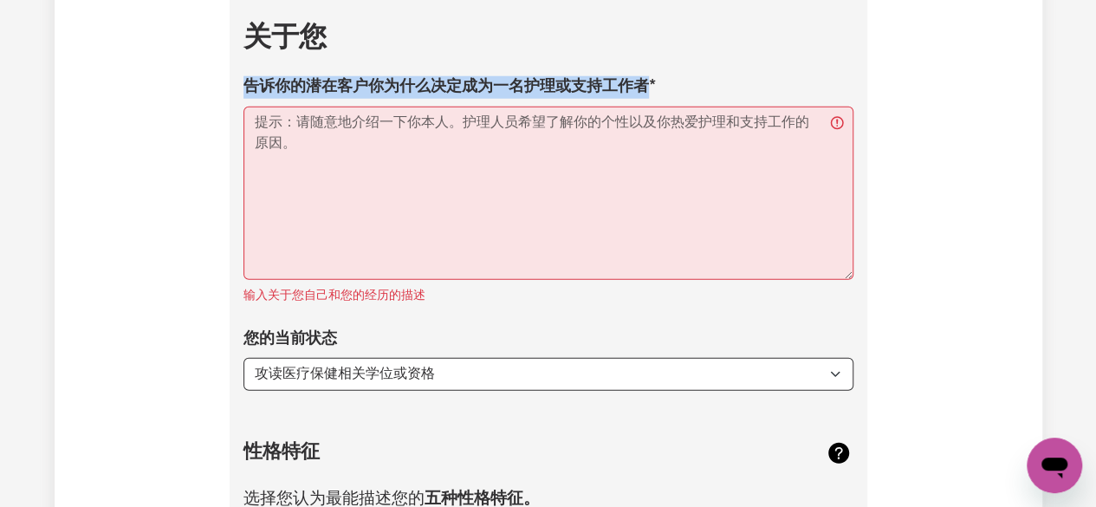
drag, startPoint x: 662, startPoint y: 87, endPoint x: 243, endPoint y: 101, distance: 418.7
click at [243, 101] on div "告诉你的潜在客户你为什么决定成为一名护理或支持工作者 输入关于您自己和您的经历的描述" at bounding box center [548, 191] width 610 height 230
copy font "告诉你的潜在客户你为什么决定成为一名护理或支持工作者"
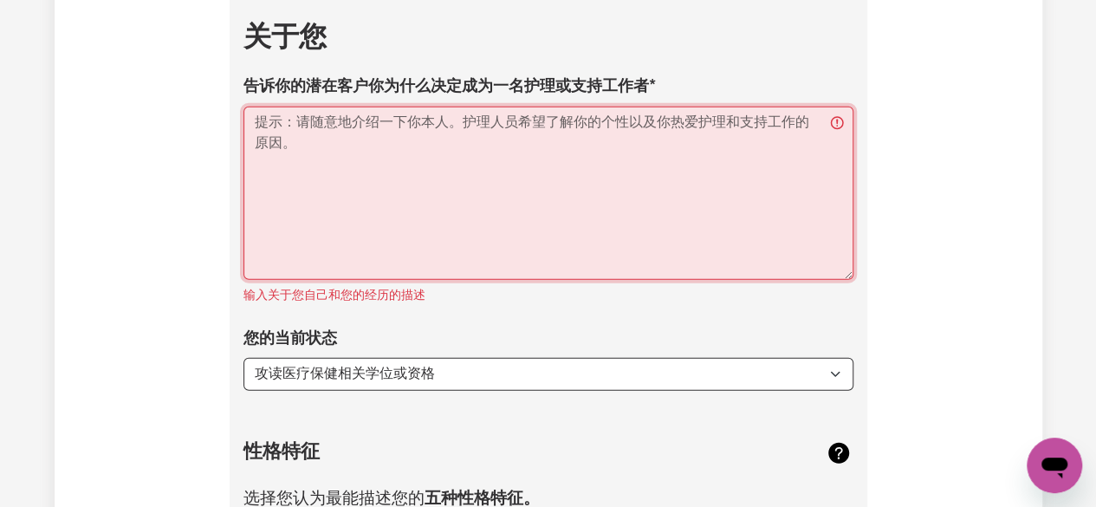
drag, startPoint x: 266, startPoint y: 155, endPoint x: 238, endPoint y: 128, distance: 38.6
click at [478, 201] on textarea "告诉你的潜在客户你为什么决定成为一名护理或支持工作者" at bounding box center [548, 193] width 610 height 173
paste textarea "I decided to become a care/support worker because I have always had a strong de…"
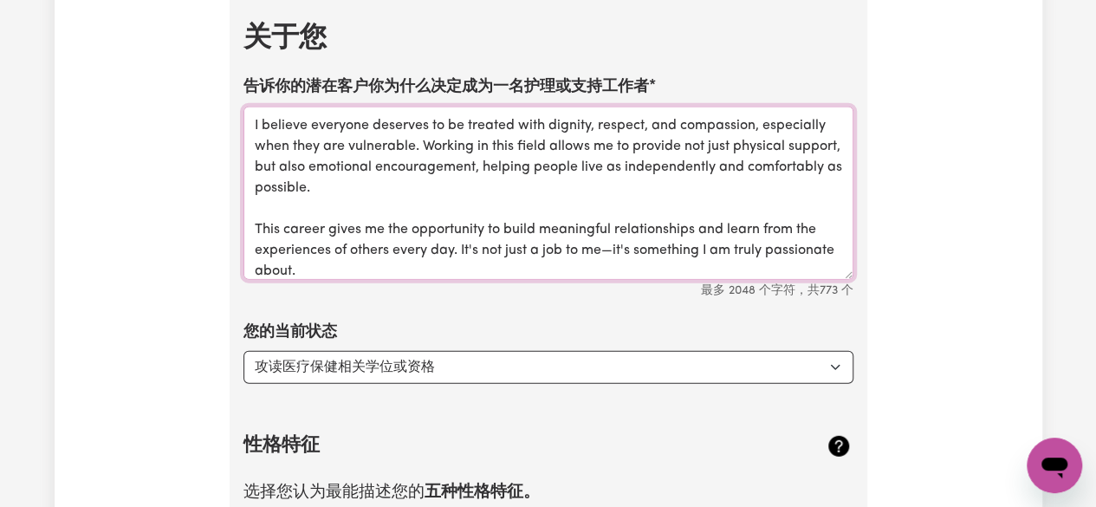
scroll to position [108, 0]
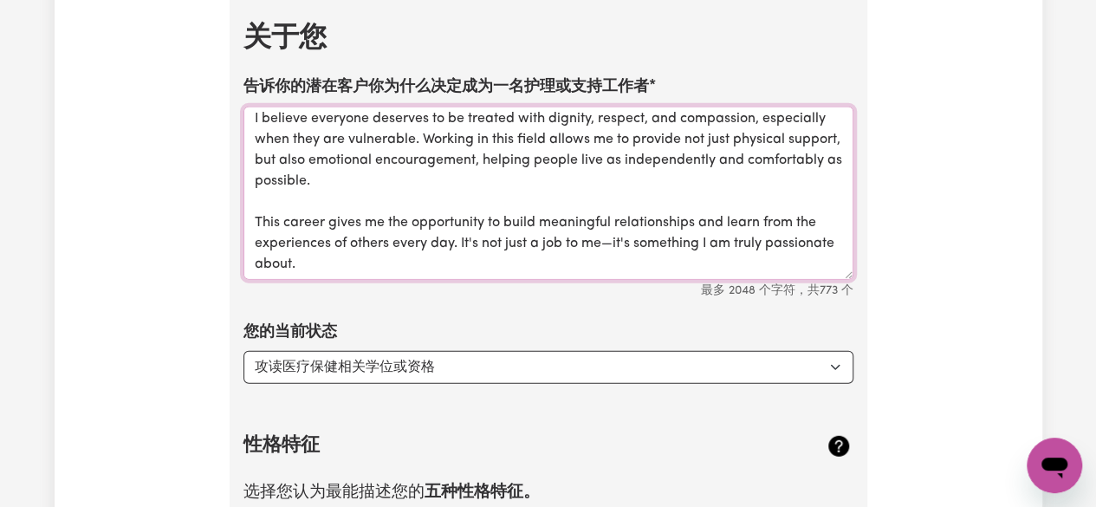
type textarea "I decided to become a care/support worker because I have always had a strong de…"
click at [405, 367] on select "选择... 攻读医疗保健相关学位或资格 攻读非医疗保健相关学位或资格 找工作——我刚毕业 寻找额外的工作来填补我的一周和/或周末 开始转行进入护理行业" at bounding box center [548, 367] width 610 height 33
select select "Looking for extra work to fill my week and/or weekends"
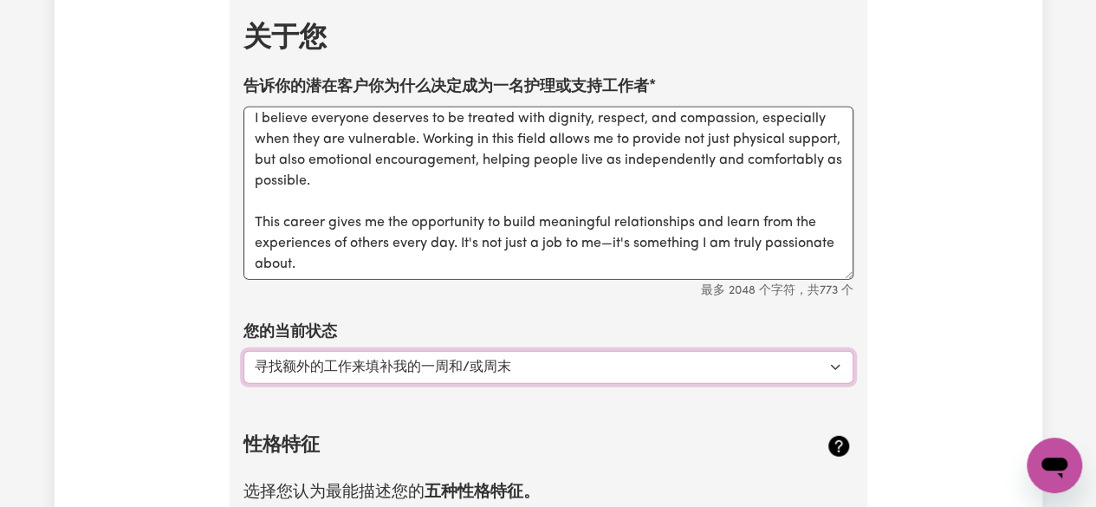
click at [243, 356] on select "选择... 攻读医疗保健相关学位或资格 攻读非医疗保健相关学位或资格 找工作——我刚毕业 寻找额外的工作来填补我的一周和/或周末 开始转行进入护理行业" at bounding box center [548, 367] width 610 height 33
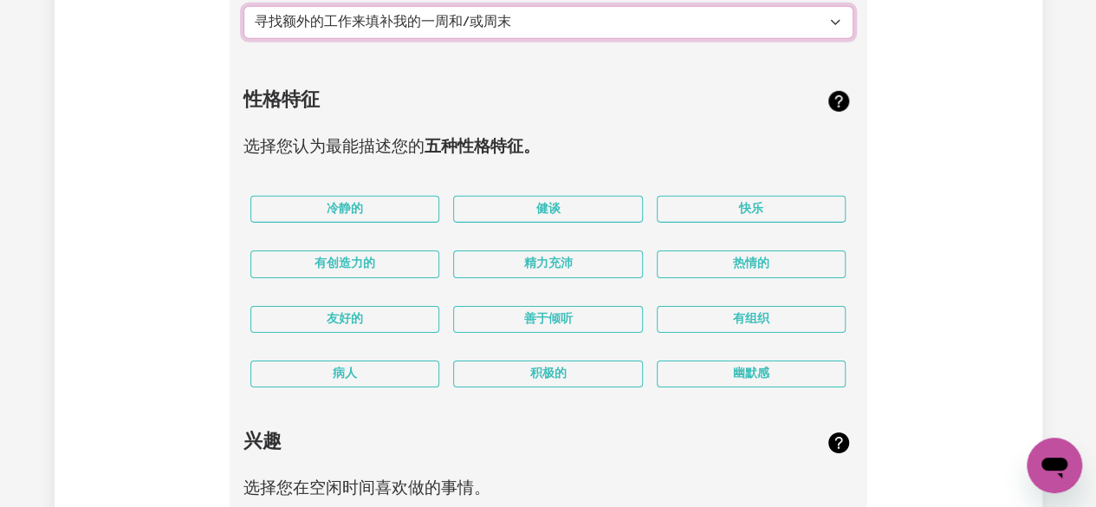
scroll to position [2656, 0]
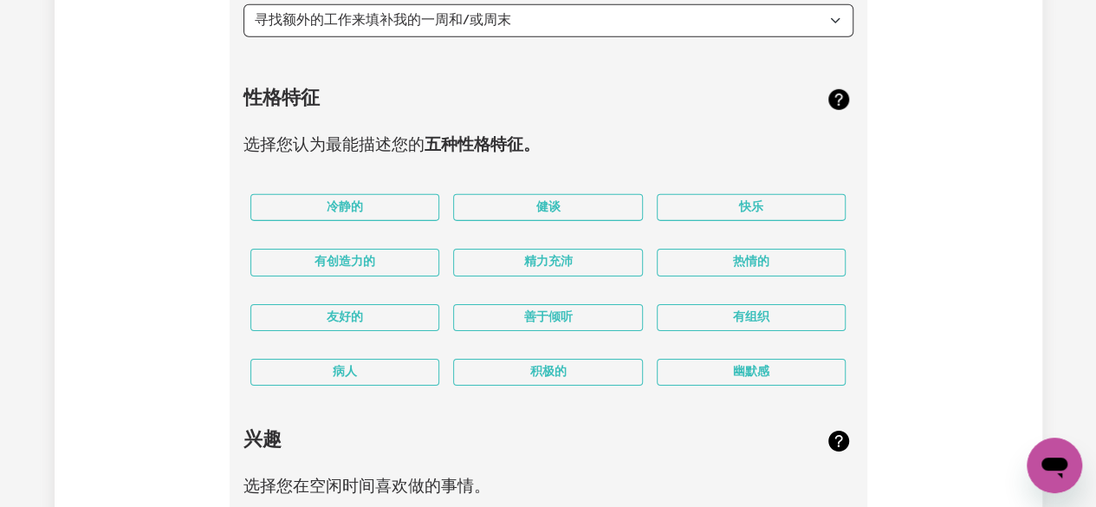
drag, startPoint x: 757, startPoint y: 211, endPoint x: 757, endPoint y: 227, distance: 15.6
click at [757, 211] on font "快乐" at bounding box center [751, 207] width 24 height 13
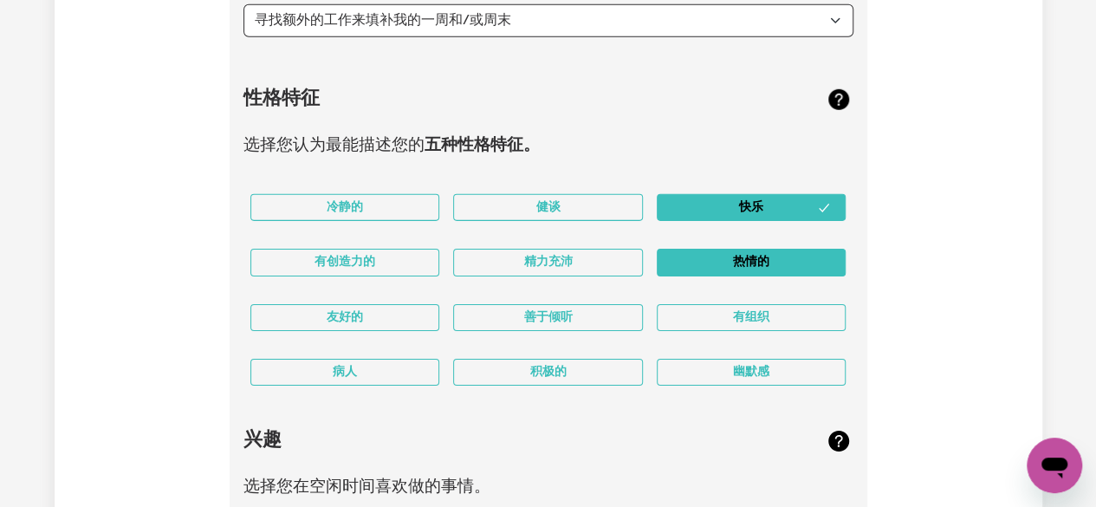
click at [749, 267] on font "热情的" at bounding box center [751, 262] width 36 height 13
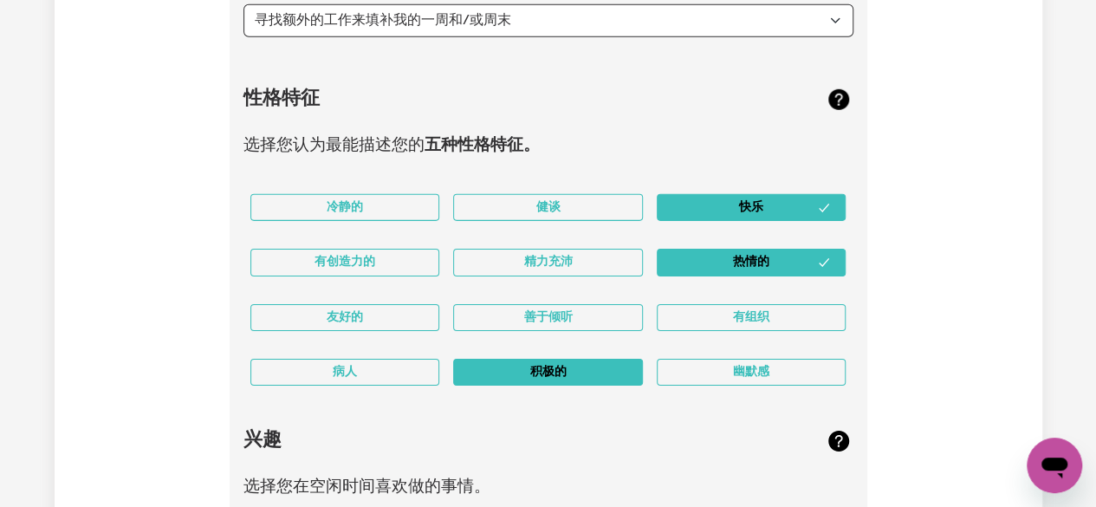
click at [534, 379] on font "积极的" at bounding box center [547, 372] width 36 height 13
click at [542, 339] on div "善于倾听" at bounding box center [548, 317] width 204 height 55
click at [547, 323] on font "善于倾听" at bounding box center [547, 317] width 49 height 13
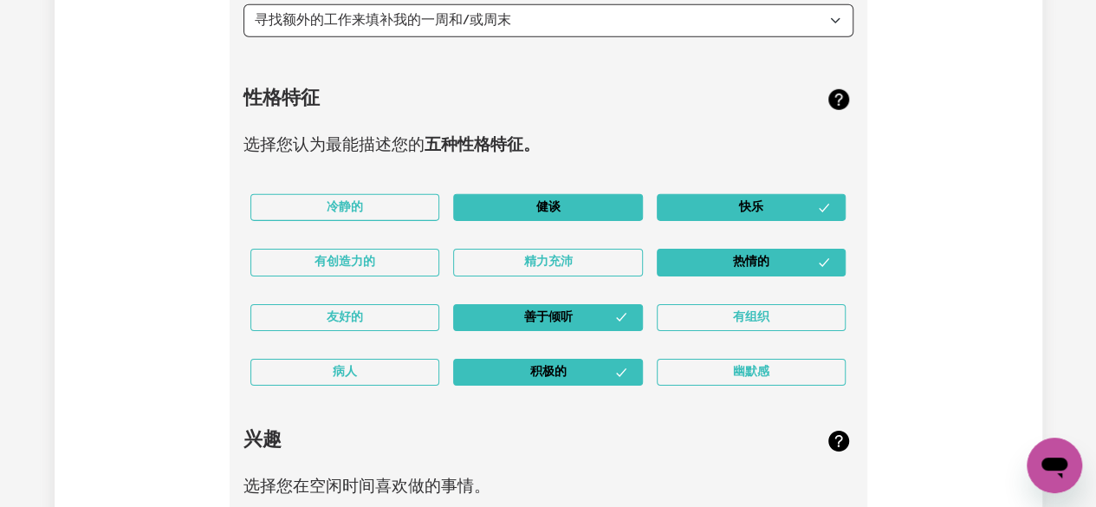
click at [549, 211] on font "健谈" at bounding box center [547, 207] width 24 height 13
click at [360, 324] on font "友好的" at bounding box center [345, 317] width 36 height 13
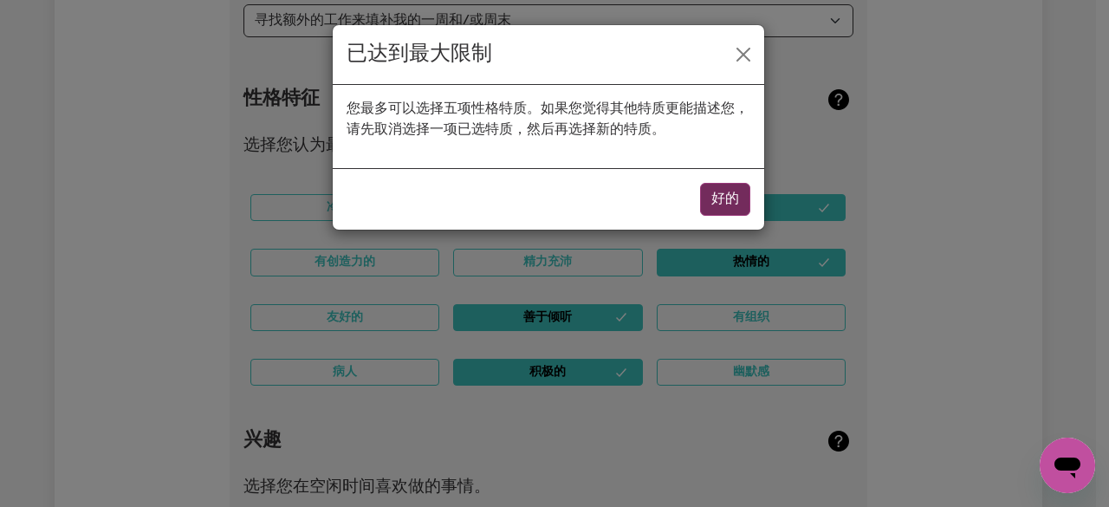
click at [732, 188] on button "好的" at bounding box center [725, 199] width 50 height 33
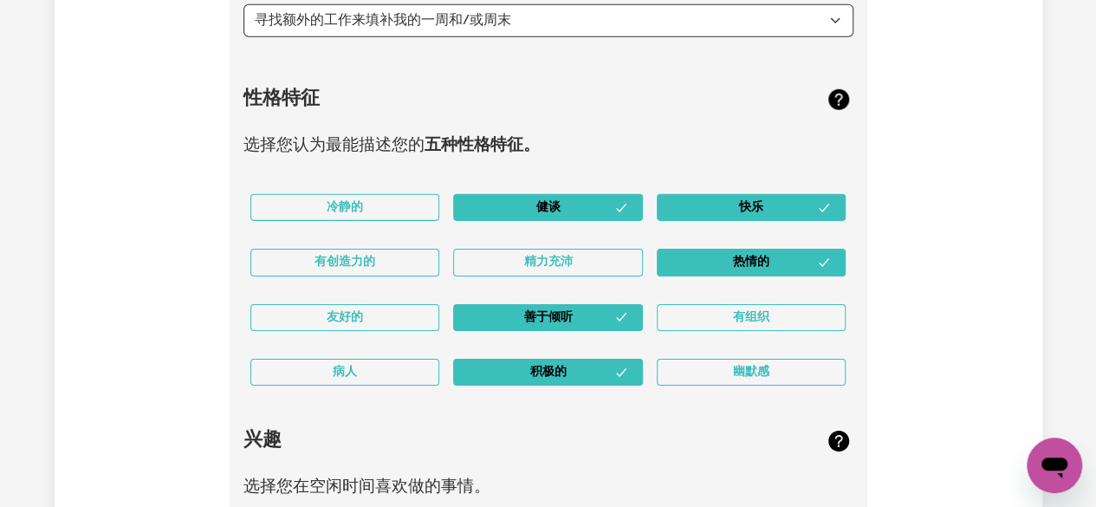
click at [737, 214] on button "快乐" at bounding box center [752, 207] width 190 height 27
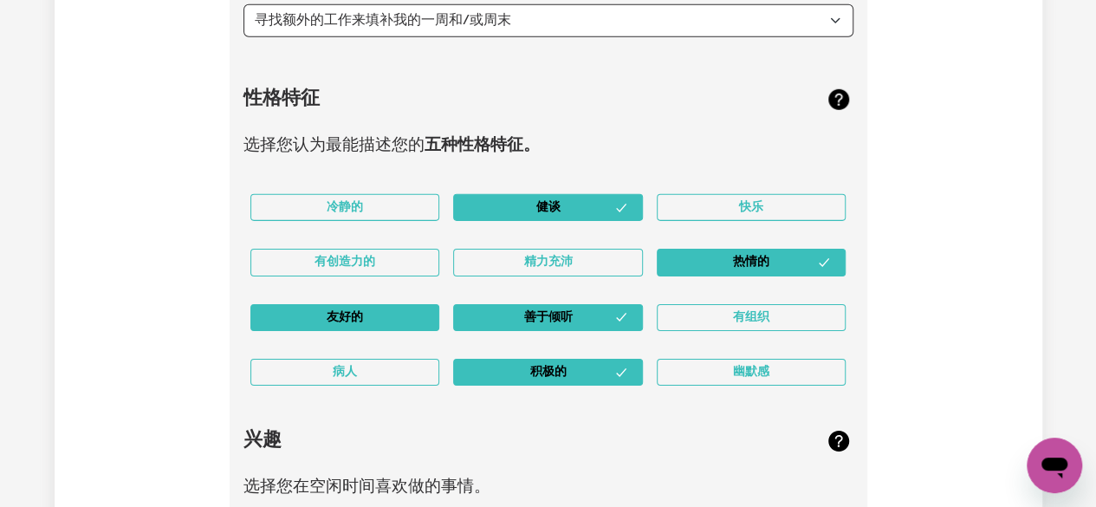
click at [347, 314] on button "友好的" at bounding box center [345, 317] width 190 height 27
click at [367, 325] on button "友好的" at bounding box center [345, 317] width 190 height 27
click at [555, 211] on font "健谈" at bounding box center [547, 207] width 24 height 13
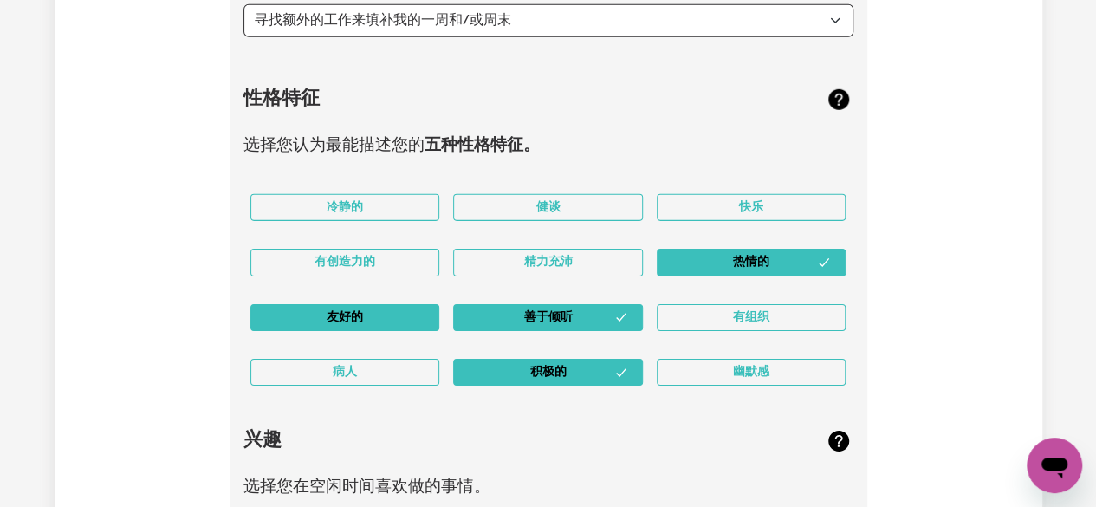
click at [378, 317] on button "友好的" at bounding box center [345, 317] width 190 height 27
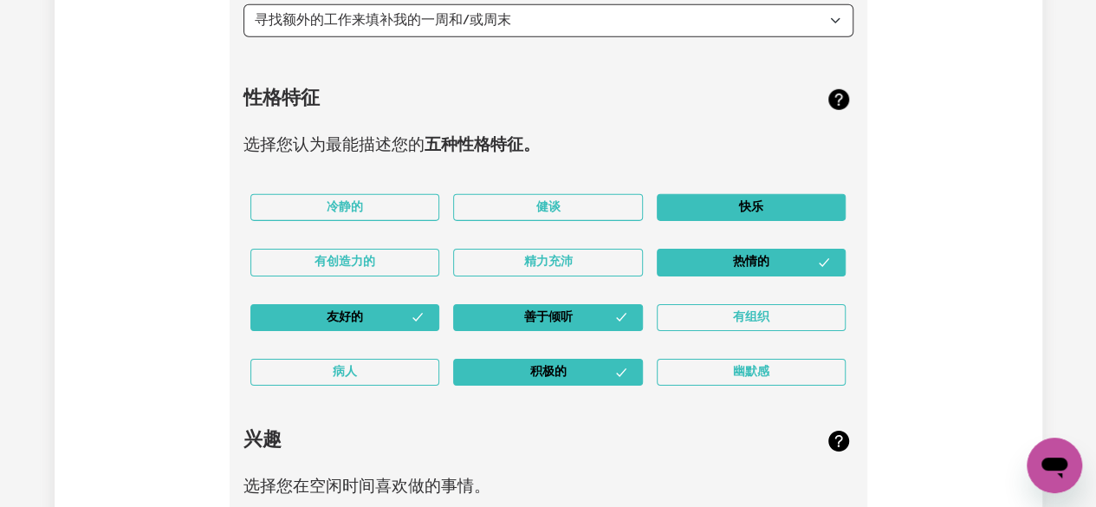
click at [783, 203] on button "快乐" at bounding box center [752, 207] width 190 height 27
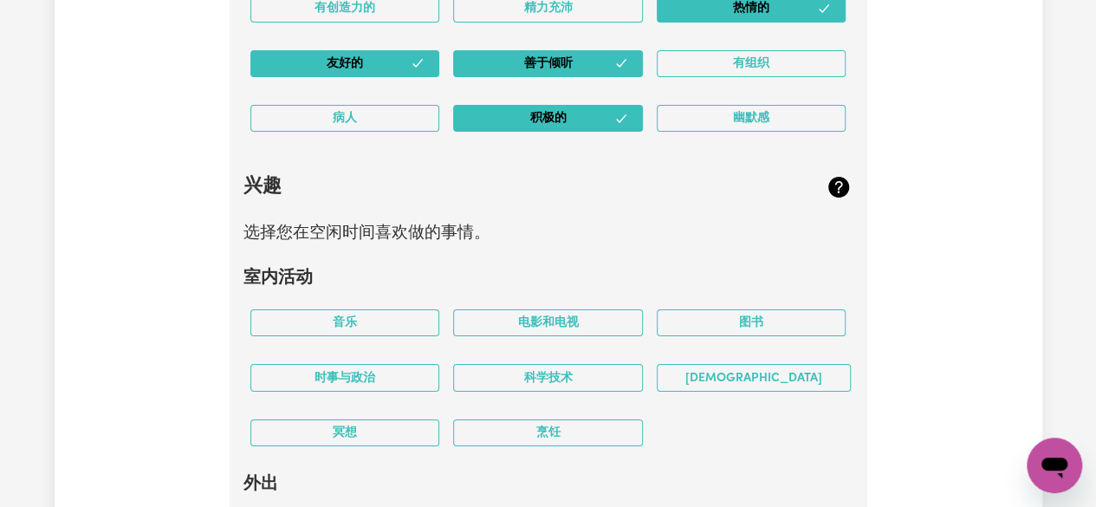
scroll to position [3002, 0]
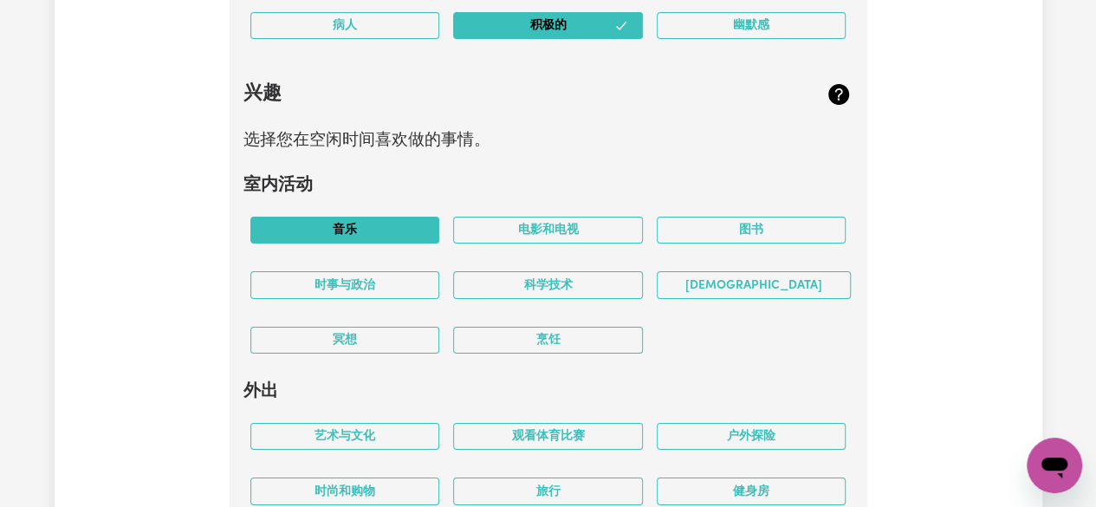
click at [394, 239] on button "音乐" at bounding box center [345, 230] width 190 height 27
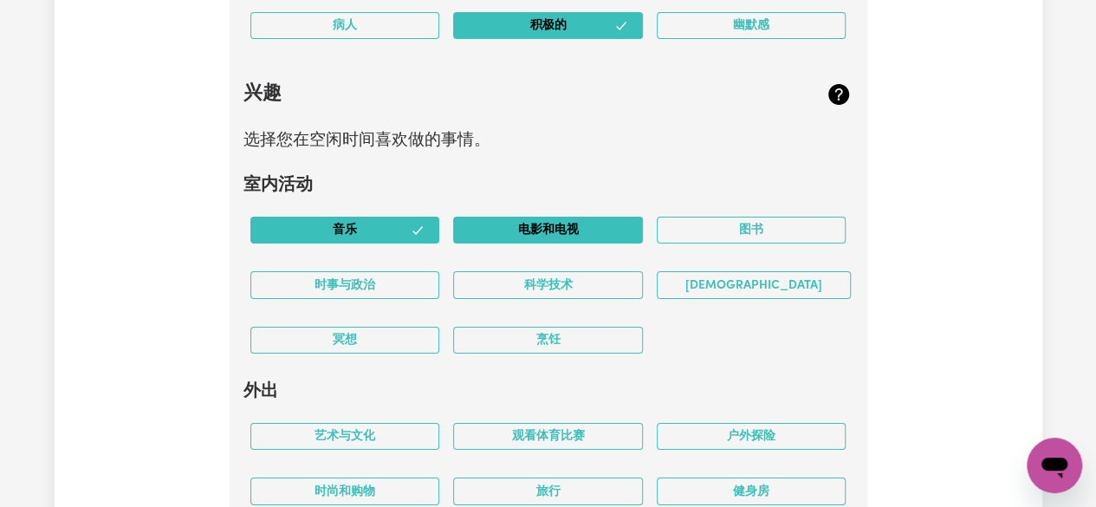
click at [537, 237] on font "电影和电视" at bounding box center [547, 230] width 61 height 13
click at [504, 354] on button "烹饪" at bounding box center [548, 340] width 190 height 27
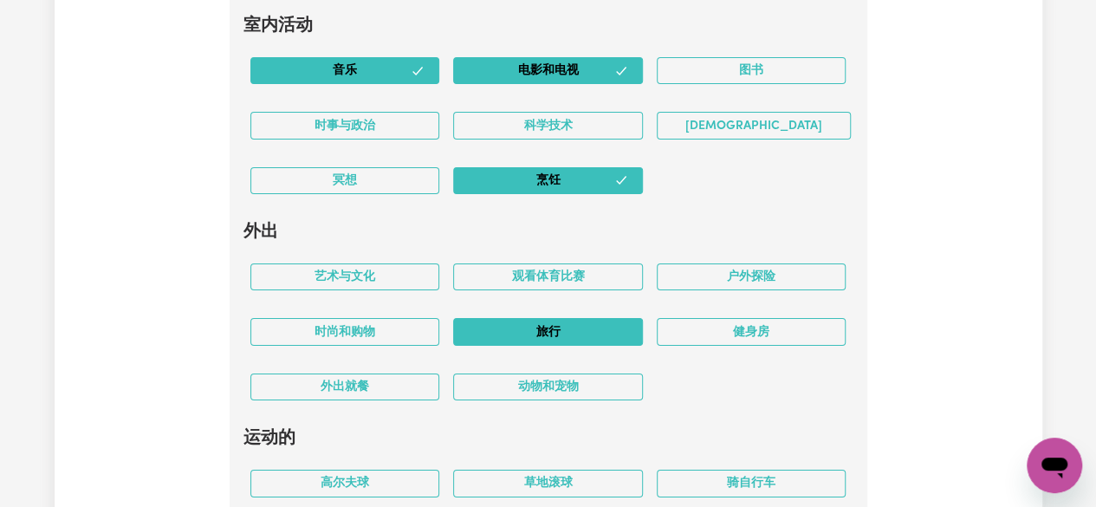
scroll to position [3175, 0]
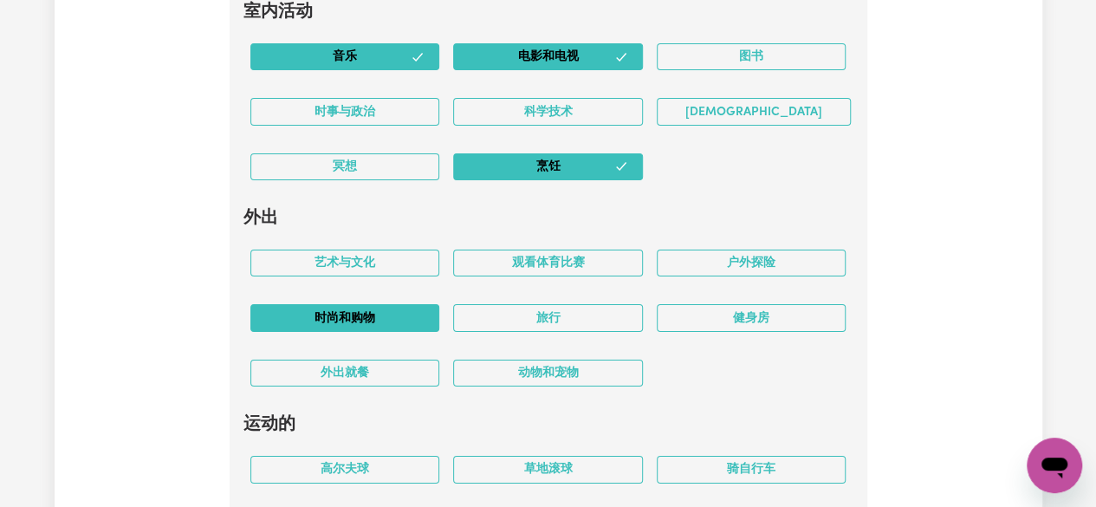
click at [375, 331] on button "时尚和购物" at bounding box center [345, 317] width 190 height 27
click at [386, 384] on button "外出就餐" at bounding box center [345, 373] width 190 height 27
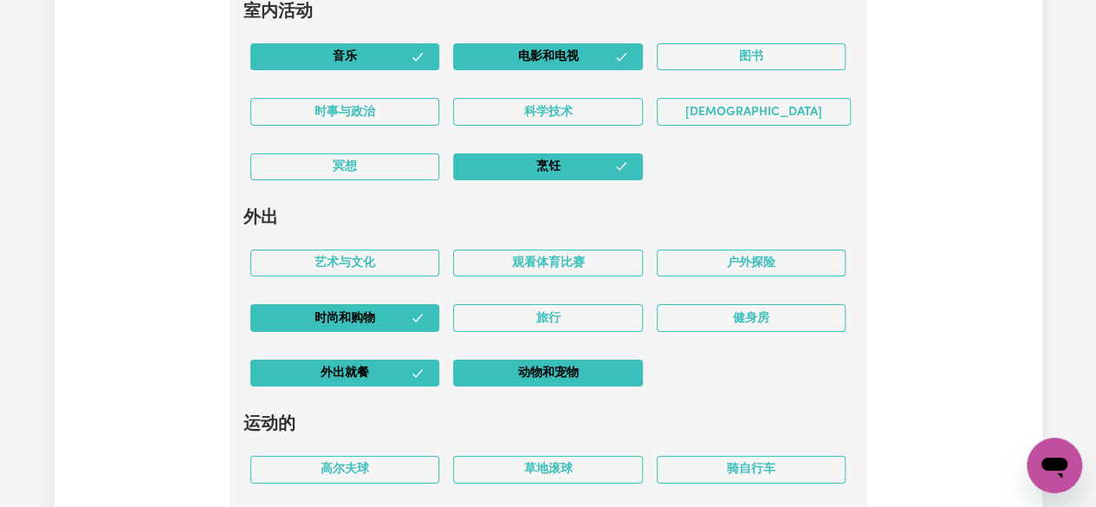
click at [530, 379] on font "动物和宠物" at bounding box center [547, 373] width 61 height 13
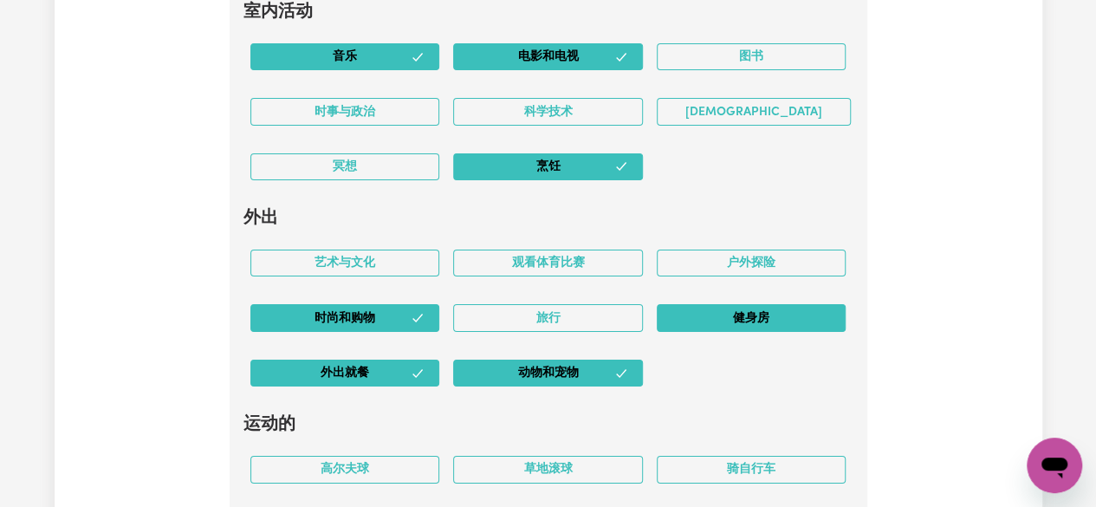
click at [715, 330] on button "健身房" at bounding box center [752, 317] width 190 height 27
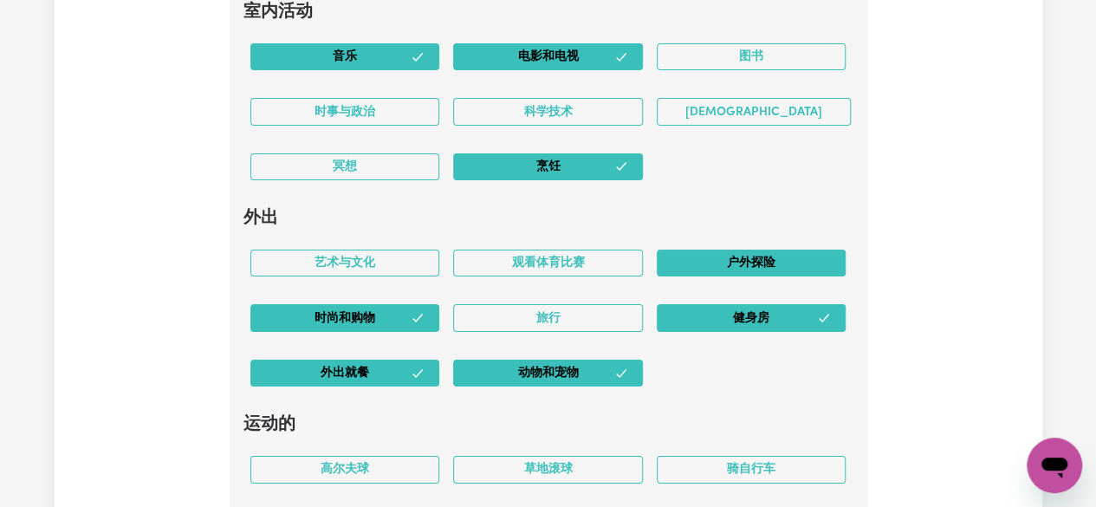
click at [743, 269] on font "户外探险" at bounding box center [751, 262] width 49 height 13
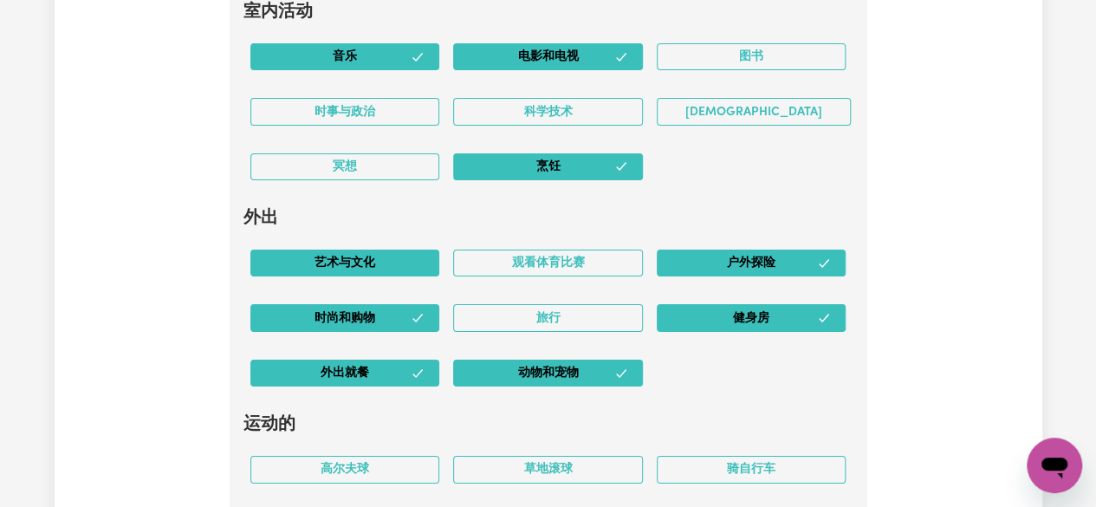
click at [367, 276] on button "艺术与文化" at bounding box center [345, 263] width 190 height 27
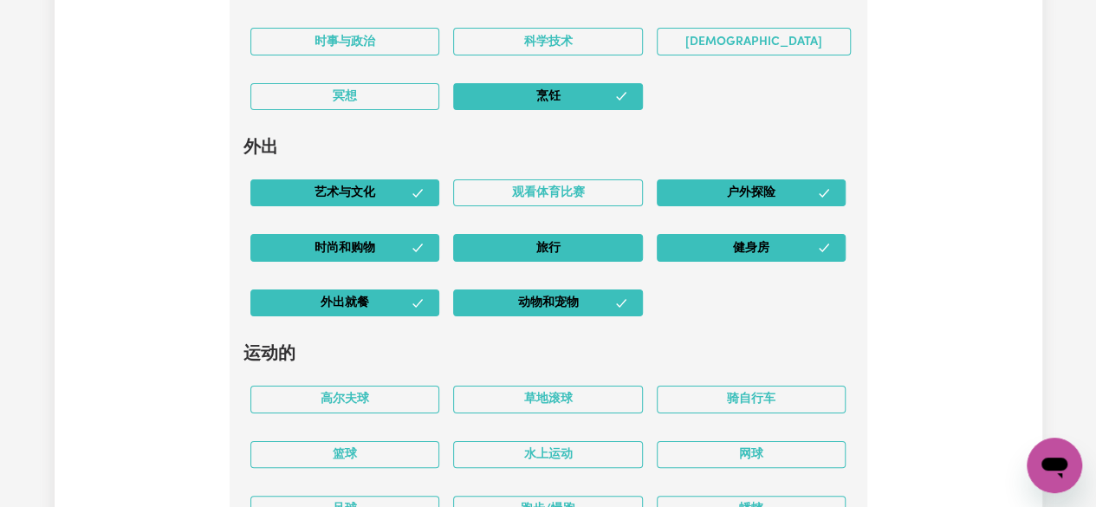
scroll to position [3262, 0]
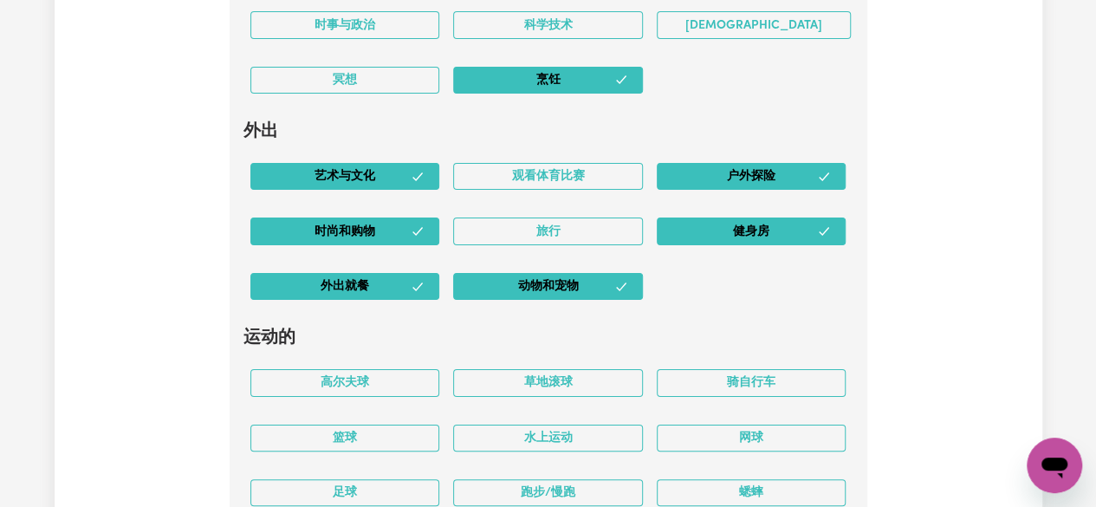
click at [572, 258] on div "旅行" at bounding box center [548, 231] width 204 height 55
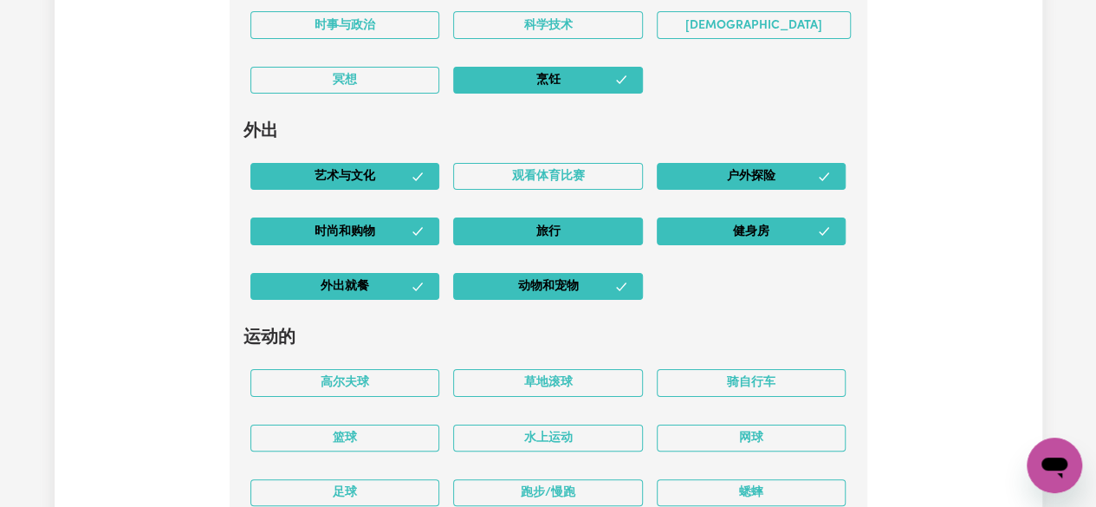
click at [577, 244] on button "旅行" at bounding box center [548, 230] width 190 height 27
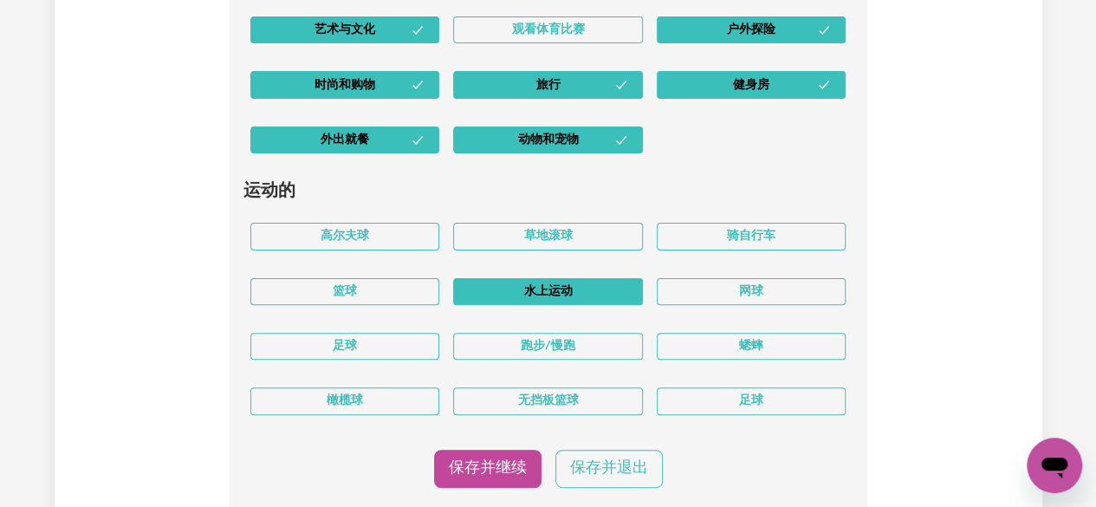
scroll to position [3435, 0]
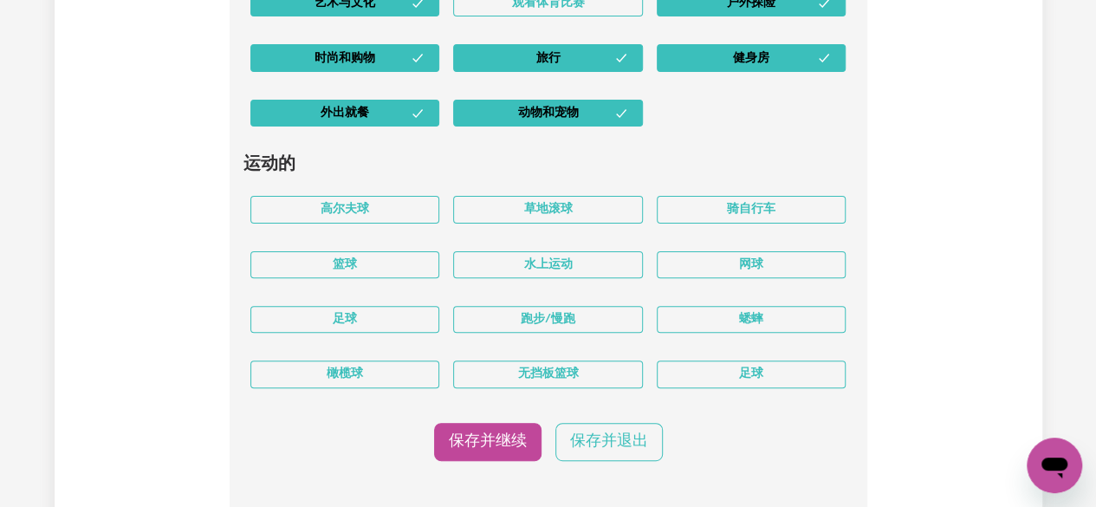
drag, startPoint x: 571, startPoint y: 341, endPoint x: 529, endPoint y: 357, distance: 45.5
click at [572, 326] on font "跑步/慢跑" at bounding box center [548, 319] width 55 height 13
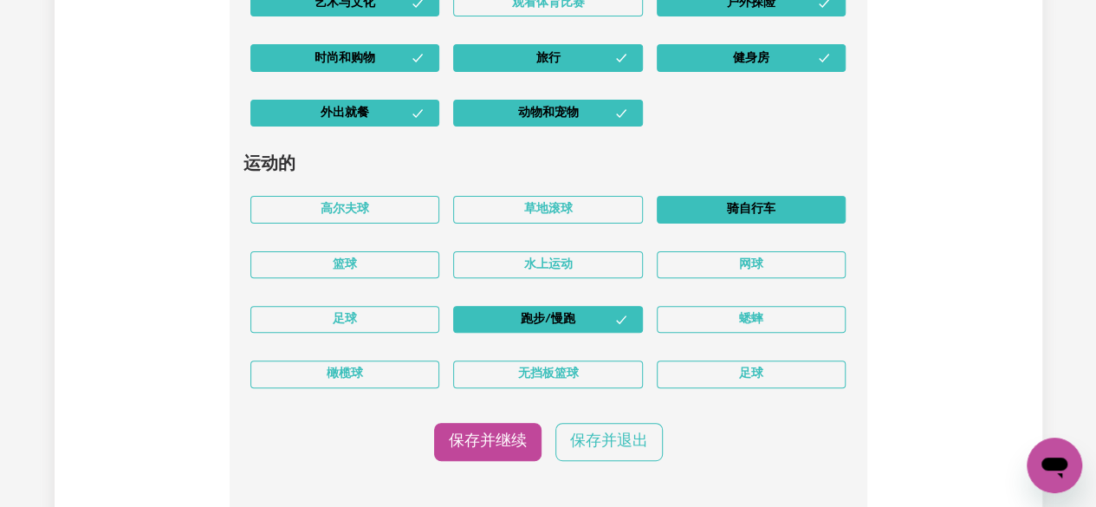
click at [766, 217] on font "骑自行车" at bounding box center [751, 210] width 49 height 13
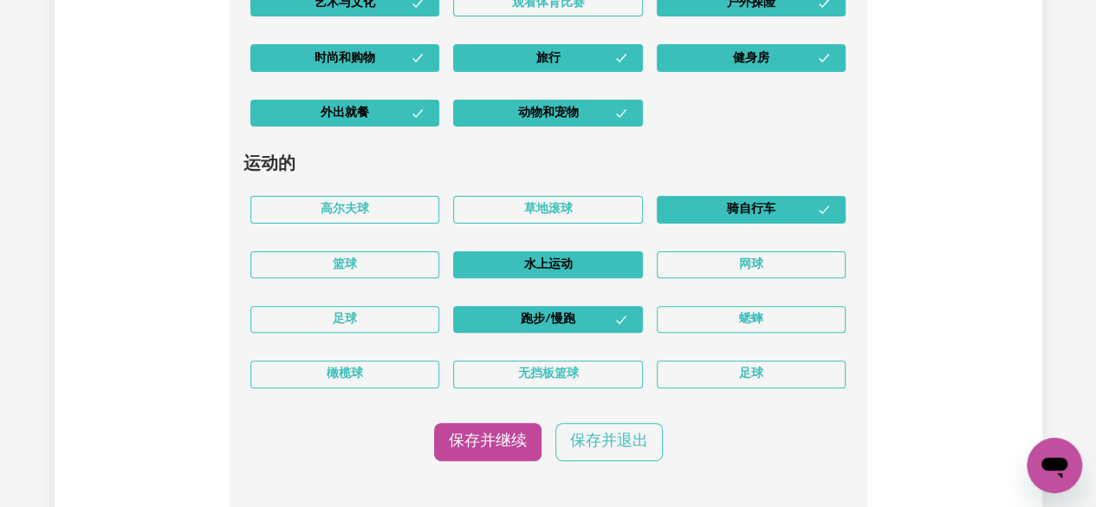
click at [548, 271] on font "水上运动" at bounding box center [547, 264] width 49 height 13
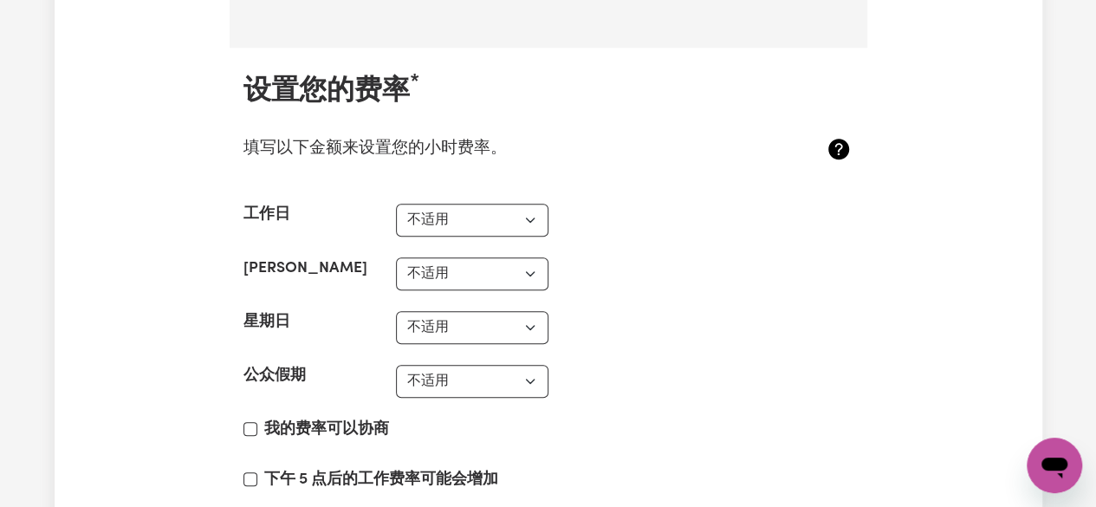
scroll to position [3955, 0]
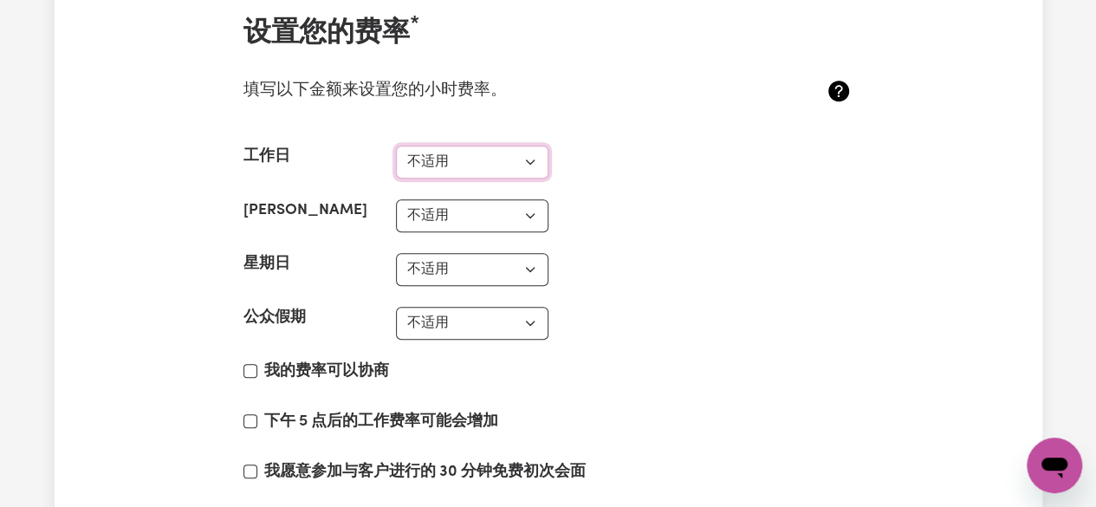
click at [524, 178] on select "不适用 37美元 38美元 39美元 40美元 41美元 42美元 43美元 44美元 45美元 46美元 47美元 48美元 49美元 50美元 51美元 …" at bounding box center [472, 162] width 152 height 33
select select "38"
click at [396, 167] on select "不适用 37美元 38美元 39美元 40美元 41美元 42美元 43美元 44美元 45美元 46美元 47美元 48美元 49美元 50美元 51美元 …" at bounding box center [472, 162] width 152 height 33
click at [496, 230] on select "不适用 37美元 38美元 39美元 40美元 41美元 42美元 43美元 44美元 45美元 46美元 47美元 48美元 49美元 50美元 51美元 …" at bounding box center [472, 215] width 152 height 33
select select "40"
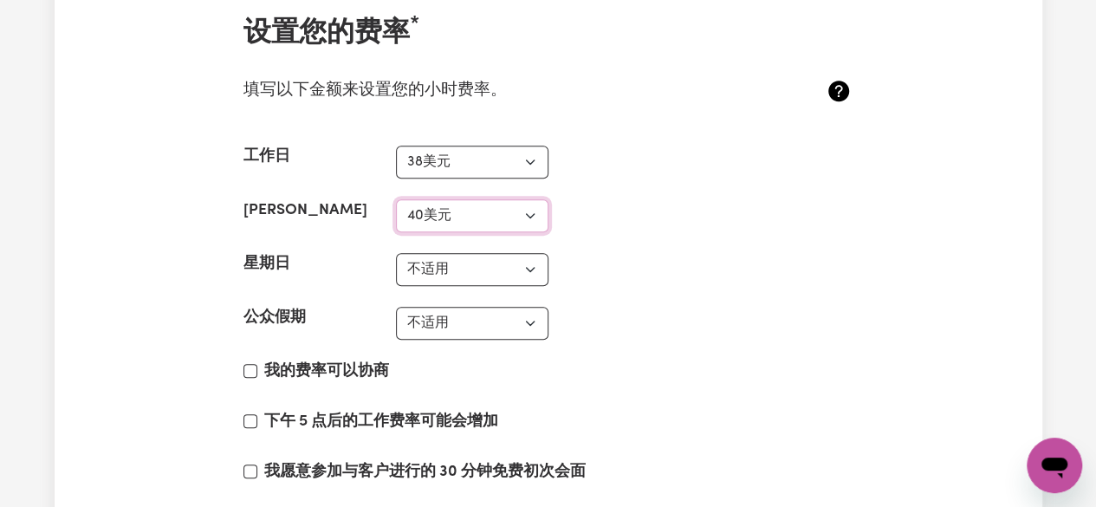
click at [396, 221] on select "不适用 37美元 38美元 39美元 40美元 41美元 42美元 43美元 44美元 45美元 46美元 47美元 48美元 49美元 50美元 51美元 …" at bounding box center [472, 215] width 152 height 33
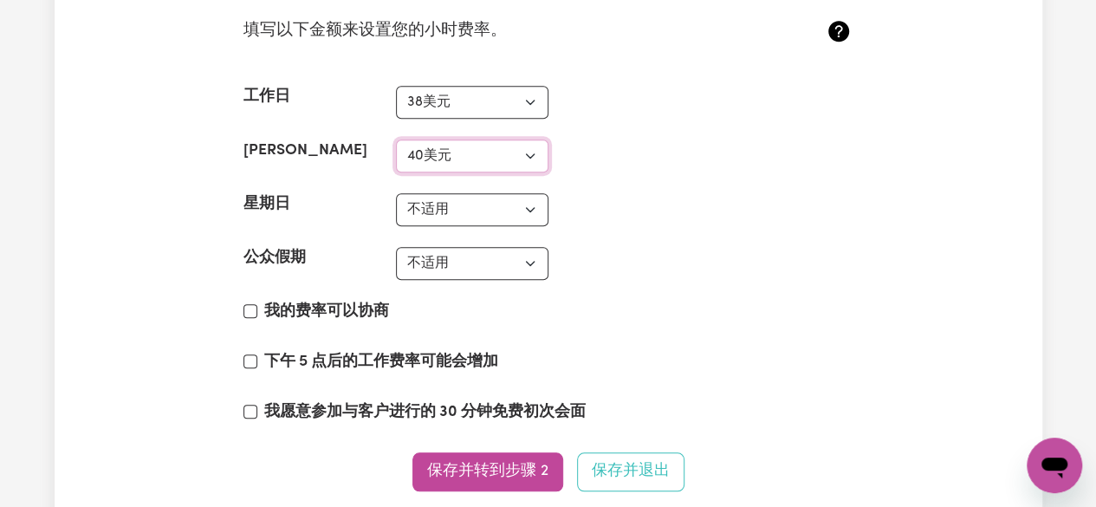
scroll to position [4042, 0]
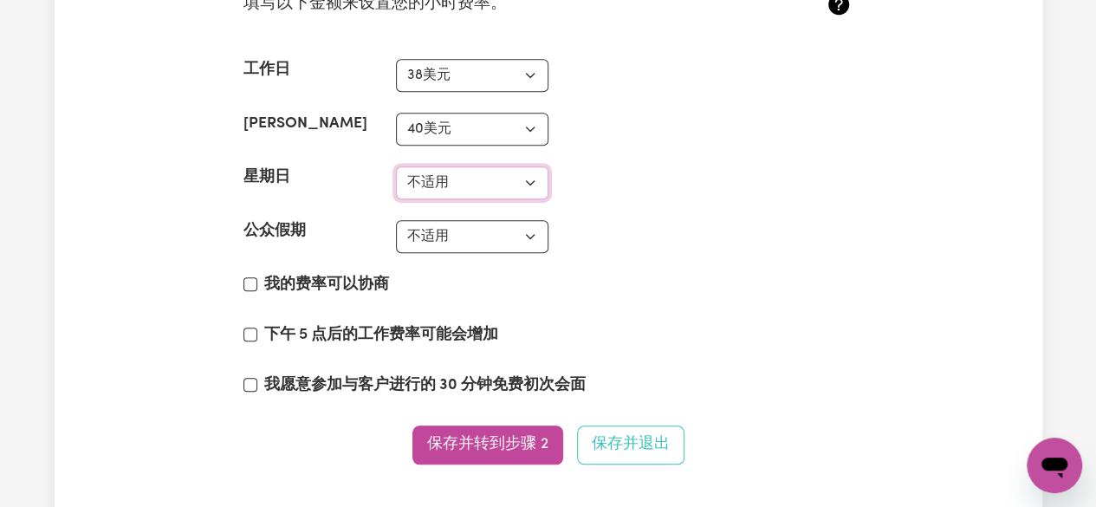
click at [498, 195] on select "不适用 37美元 38美元 39美元 40美元 41美元 42美元 43美元 44美元 45美元 46美元 47美元 48美元 49美元 50美元 51美元 …" at bounding box center [472, 182] width 152 height 33
select select "40"
click at [396, 187] on select "不适用 37美元 38美元 39美元 40美元 41美元 42美元 43美元 44美元 45美元 46美元 47美元 48美元 49美元 50美元 51美元 …" at bounding box center [472, 182] width 152 height 33
click at [492, 253] on select "不适用 37美元 38美元 39美元 40美元 41美元 42美元 43美元 44美元 45美元 46美元 47美元 48美元 49美元 50美元 51美元 …" at bounding box center [472, 236] width 152 height 33
select select "50"
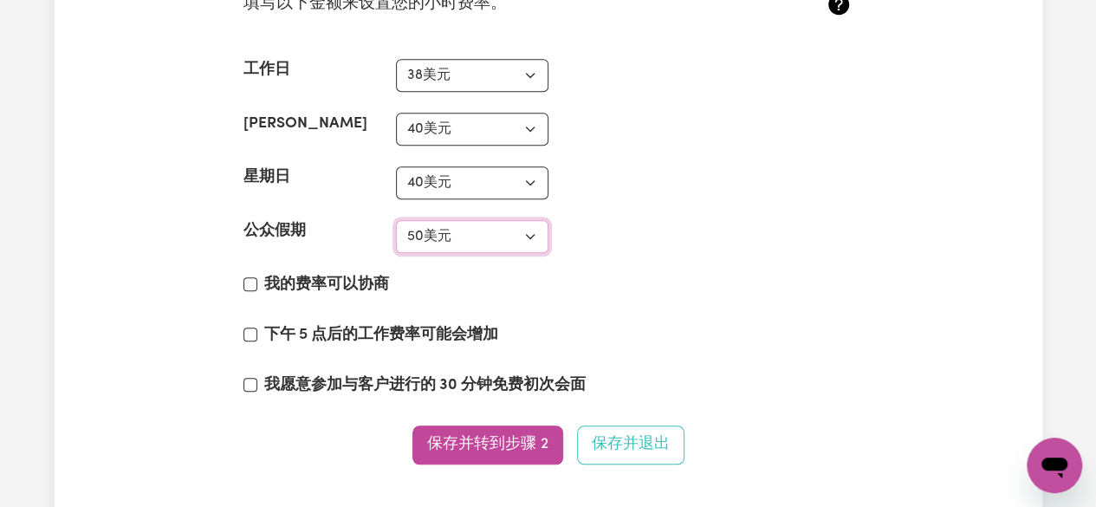
click at [396, 240] on select "不适用 37美元 38美元 39美元 40美元 41美元 42美元 43美元 44美元 45美元 46美元 47美元 48美元 49美元 50美元 51美元 …" at bounding box center [472, 236] width 152 height 33
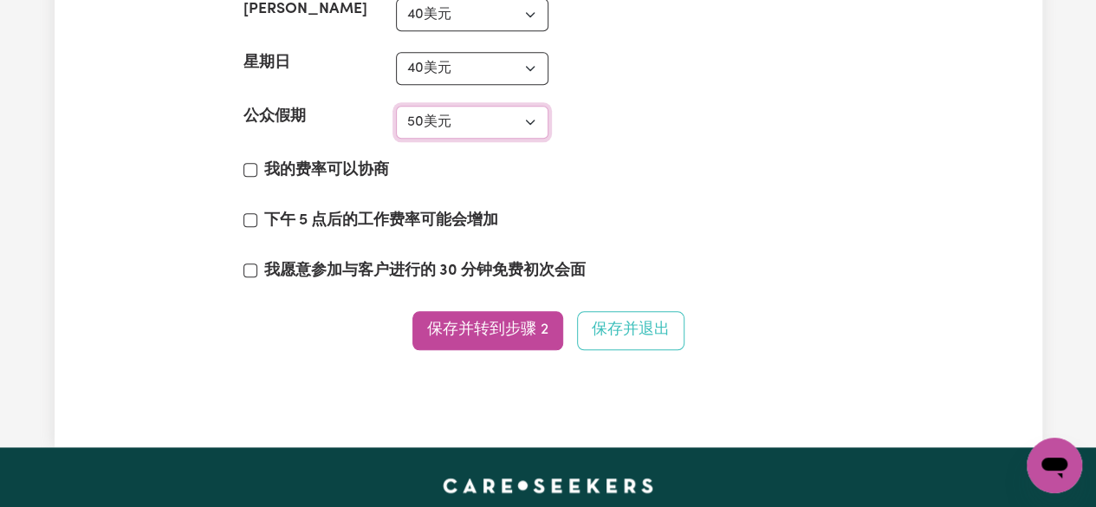
scroll to position [4215, 0]
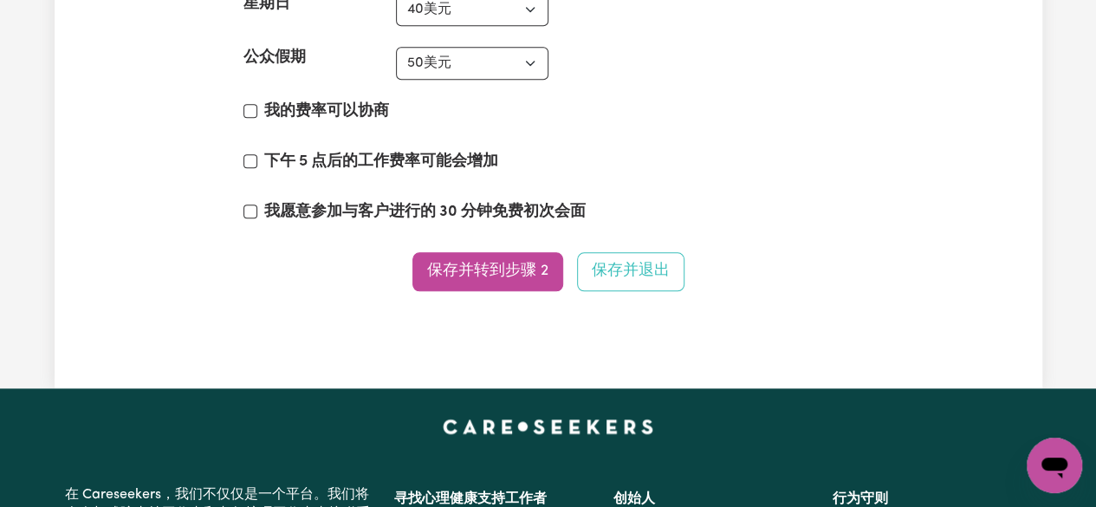
click at [347, 119] on font "我的费率可以协商" at bounding box center [326, 111] width 125 height 15
click at [257, 118] on input "我的费率可以协商" at bounding box center [250, 111] width 14 height 14
checkbox input "true"
click at [262, 180] on div "下午 5 点后的工作费率可能会增加" at bounding box center [548, 165] width 610 height 29
click at [236, 178] on section "设置您的费率 * 填写以下金额来设置您的小时费率。 工作日 不适用 37美元 38美元 39美元 40美元 41美元 42美元 43美元 44美元 45美元 …" at bounding box center [549, 34] width 638 height 609
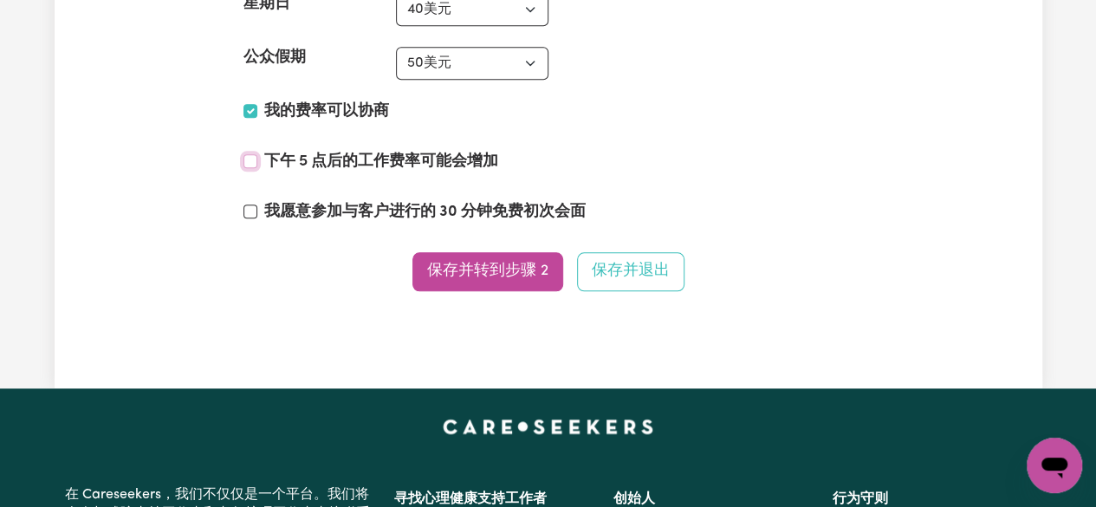
click at [248, 168] on input "下午 5 点后的工作费率可能会增加" at bounding box center [250, 161] width 14 height 14
checkbox input "true"
click at [251, 217] on section "设置您的费率 * 填写以下金额来设置您的小时费率。 工作日 不适用 37美元 38美元 39美元 40美元 41美元 42美元 43美元 44美元 45美元 …" at bounding box center [549, 34] width 638 height 609
click at [246, 218] on input "我愿意参加与客户进行的 30 分钟免费初次会面" at bounding box center [250, 211] width 14 height 14
checkbox input "true"
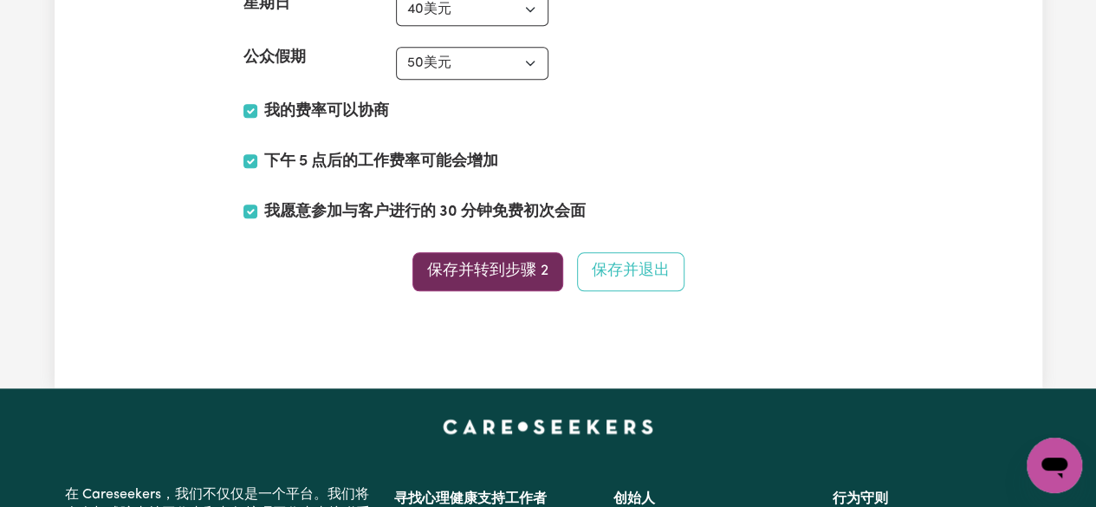
click at [499, 278] on font "保存并转到步骤 2" at bounding box center [487, 270] width 121 height 15
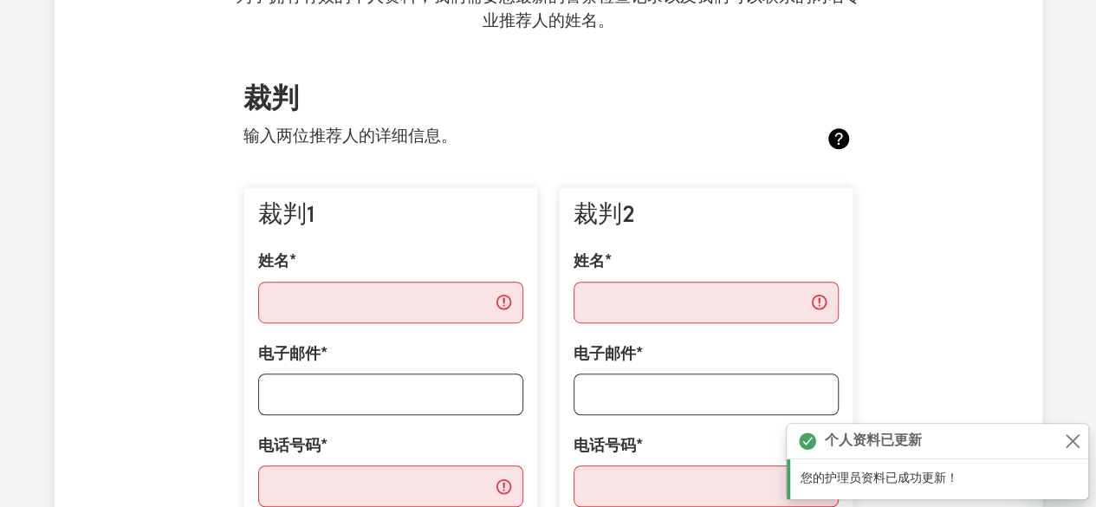
scroll to position [433, 0]
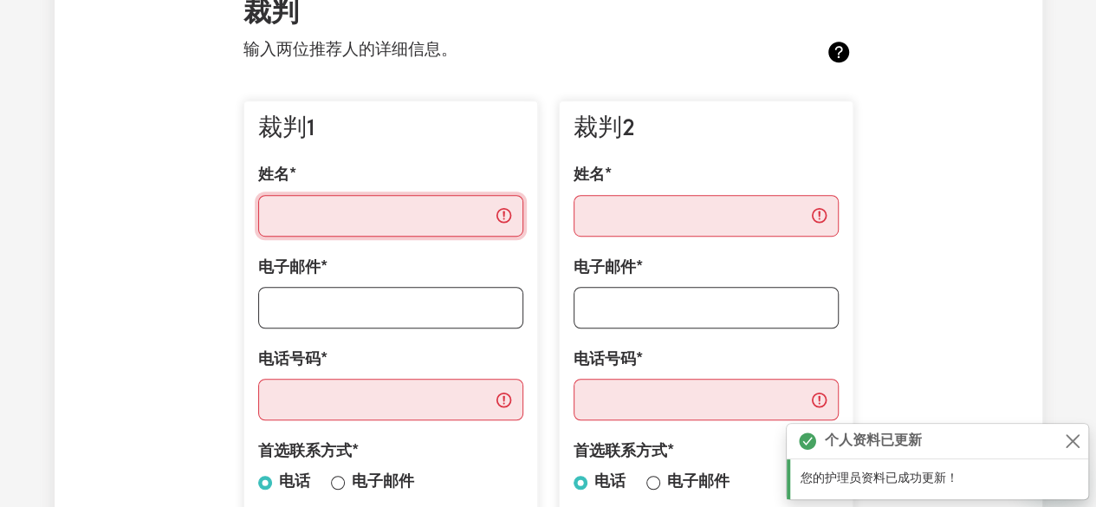
click at [397, 214] on input "姓名" at bounding box center [390, 216] width 265 height 42
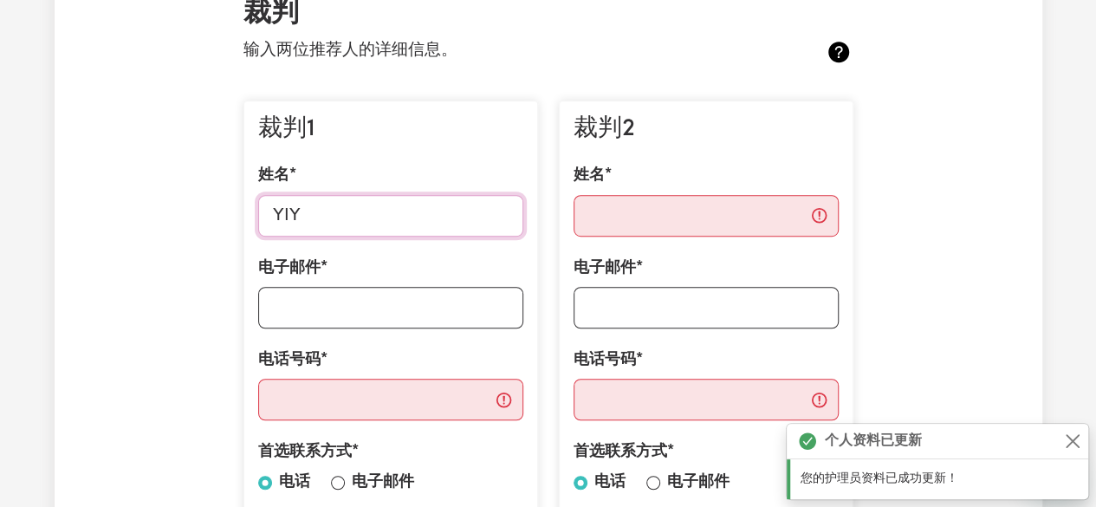
type input "YIYI"
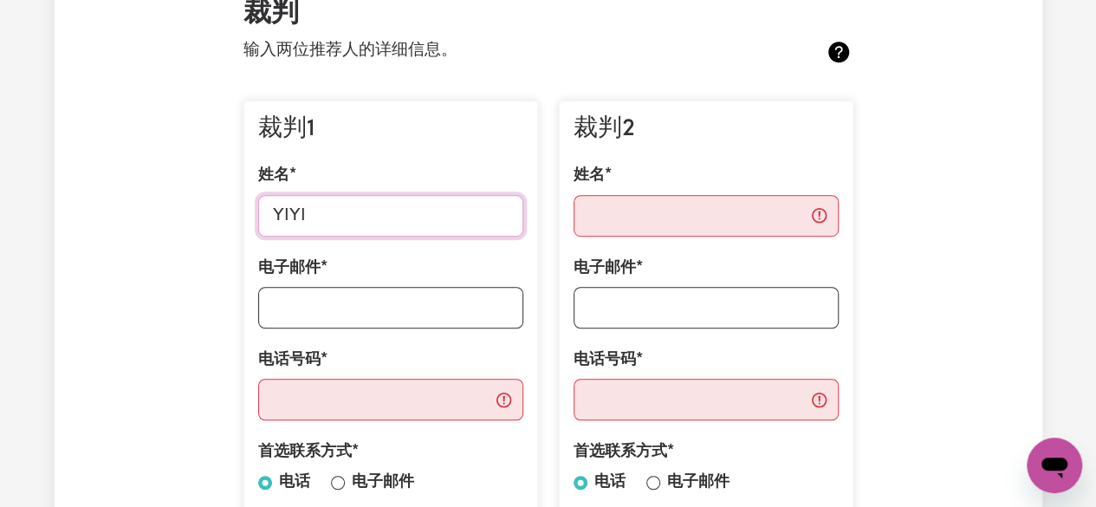
drag, startPoint x: 406, startPoint y: 200, endPoint x: 147, endPoint y: 202, distance: 259.1
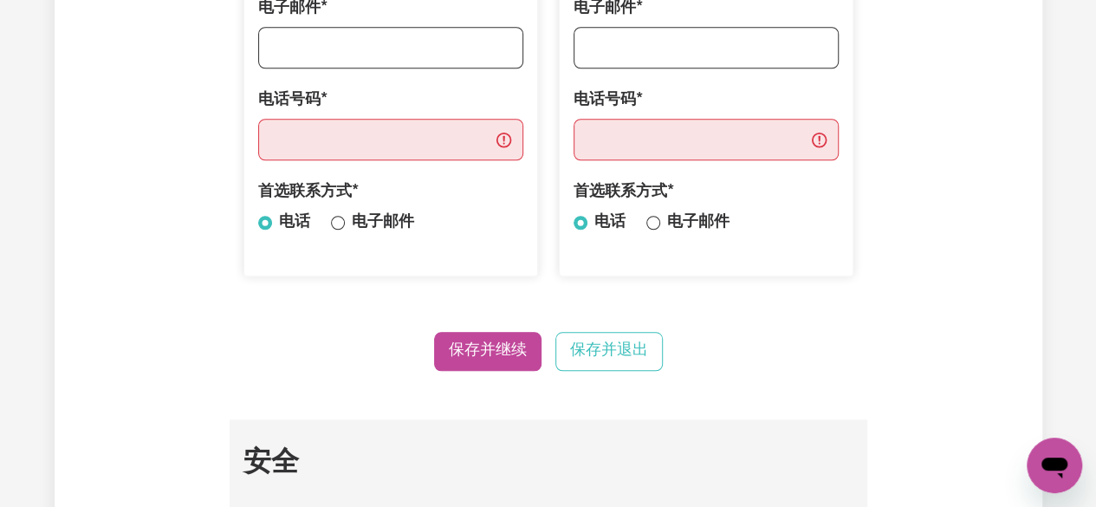
scroll to position [607, 0]
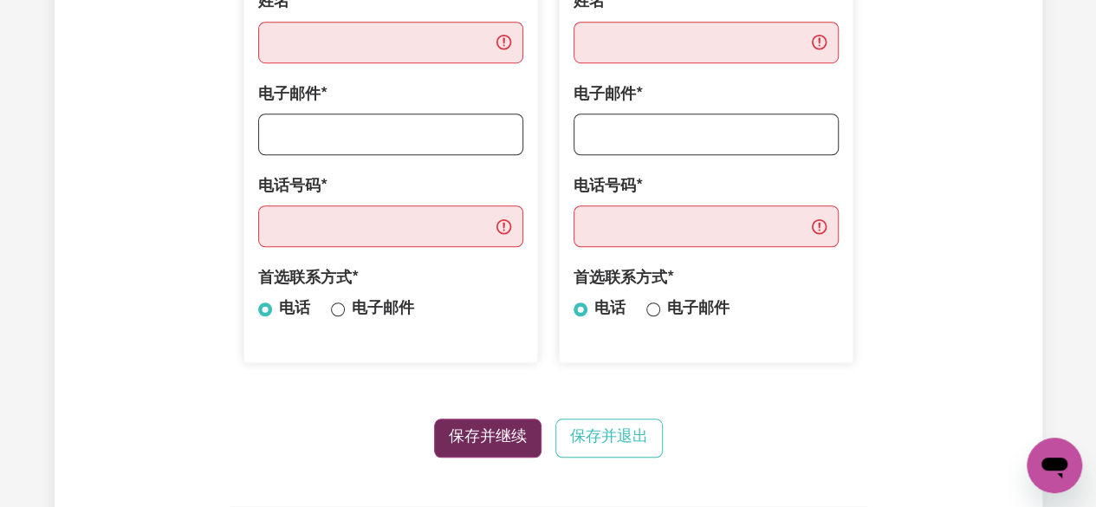
click at [490, 425] on button "保存并继续" at bounding box center [487, 437] width 107 height 39
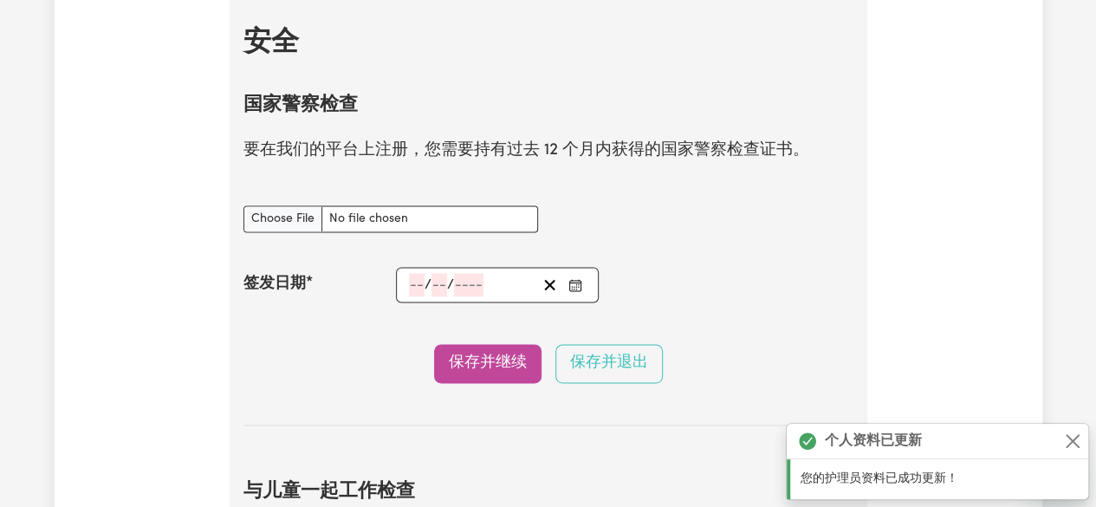
scroll to position [1114, 0]
click at [425, 223] on input "国家警察检查 文件" at bounding box center [390, 217] width 295 height 27
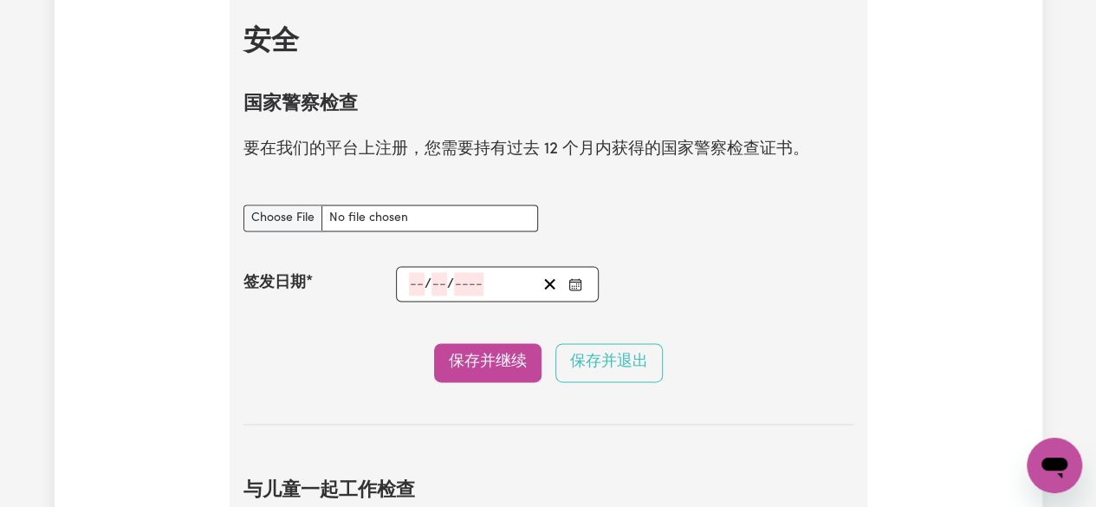
click at [792, 195] on div "国家警察检查 文件" at bounding box center [548, 218] width 631 height 68
click at [285, 224] on input "国家警察检查 文件" at bounding box center [390, 217] width 295 height 27
type input "C:\fakepath\entitlement_work_11880486_liu.pdf"
click at [421, 289] on input "number" at bounding box center [417, 283] width 16 height 23
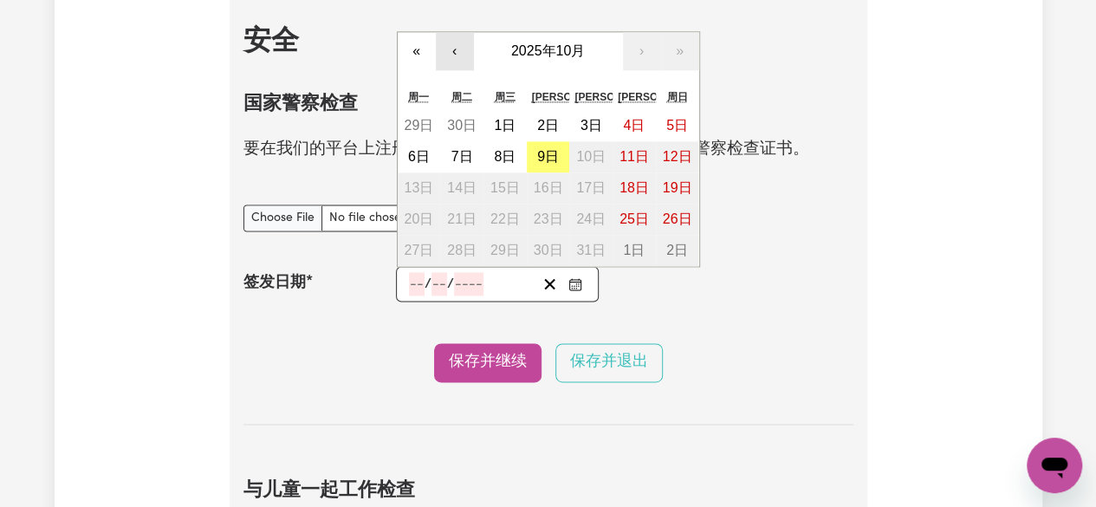
click at [451, 52] on button "‹" at bounding box center [455, 51] width 38 height 38
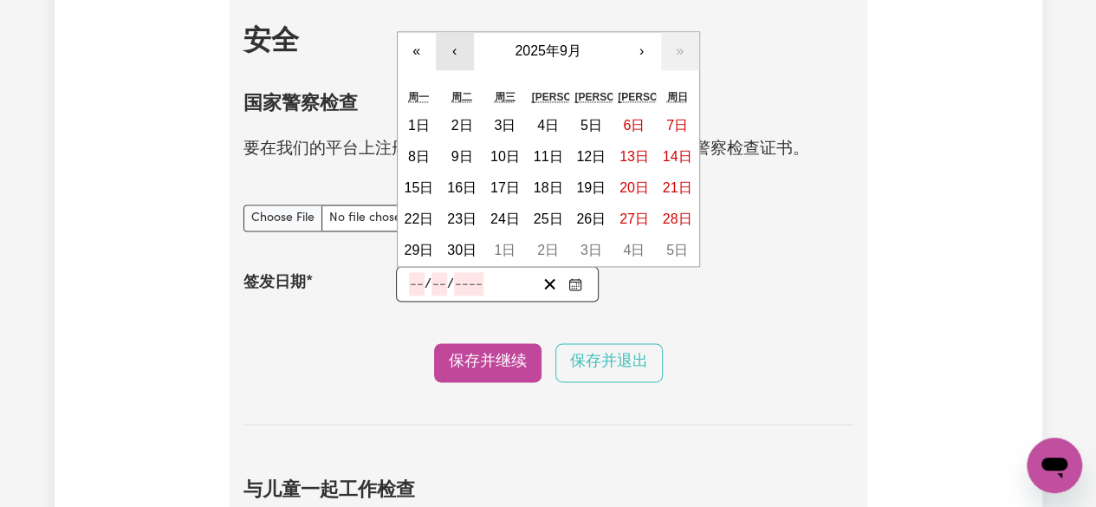
click at [451, 52] on button "‹" at bounding box center [455, 51] width 38 height 38
click at [639, 53] on font "›" at bounding box center [641, 50] width 4 height 15
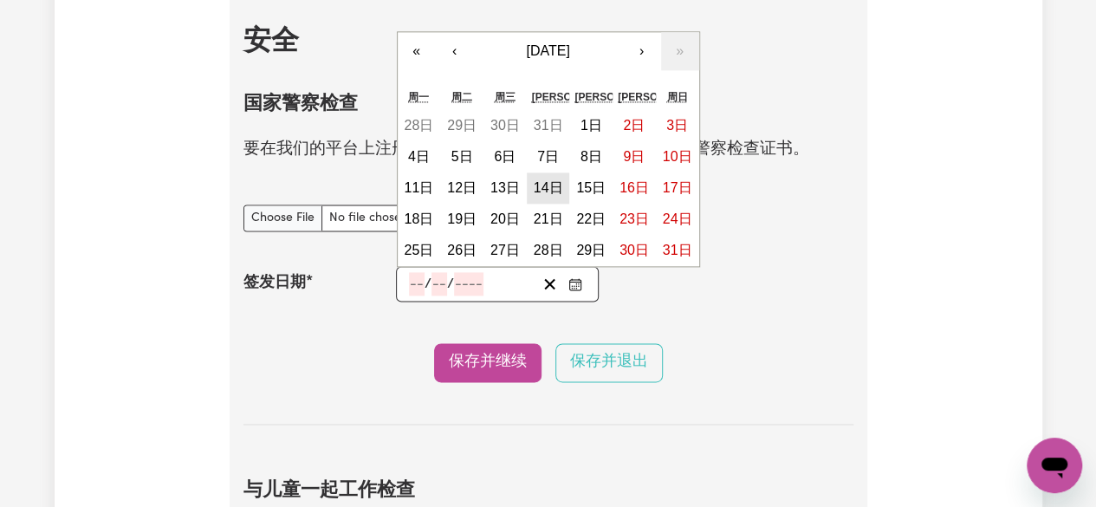
click at [544, 187] on font "14日" at bounding box center [548, 187] width 29 height 15
type input "2025-08-14"
type input "14"
type input "8"
type input "2025"
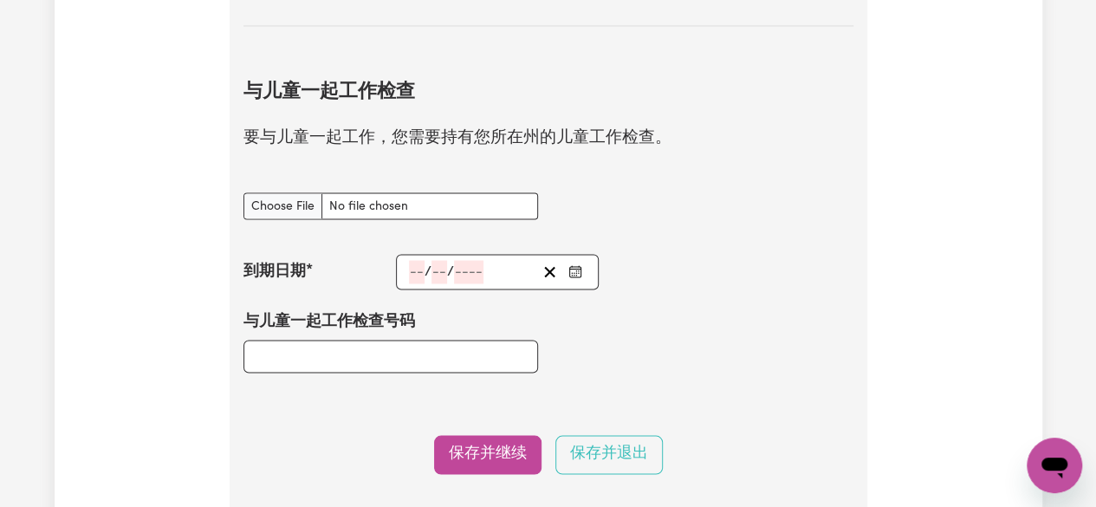
scroll to position [1547, 0]
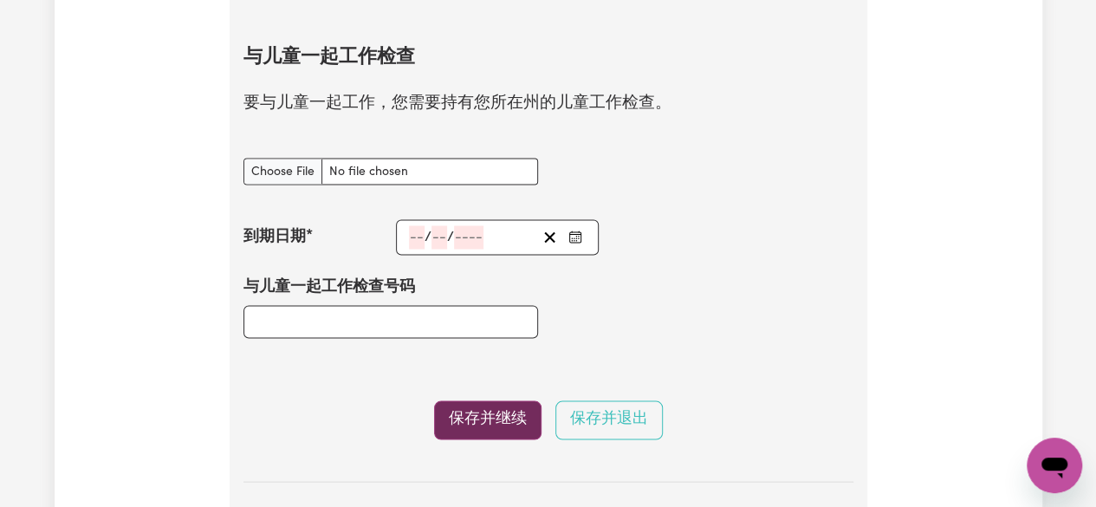
click at [493, 420] on font "保存并继续" at bounding box center [488, 419] width 78 height 15
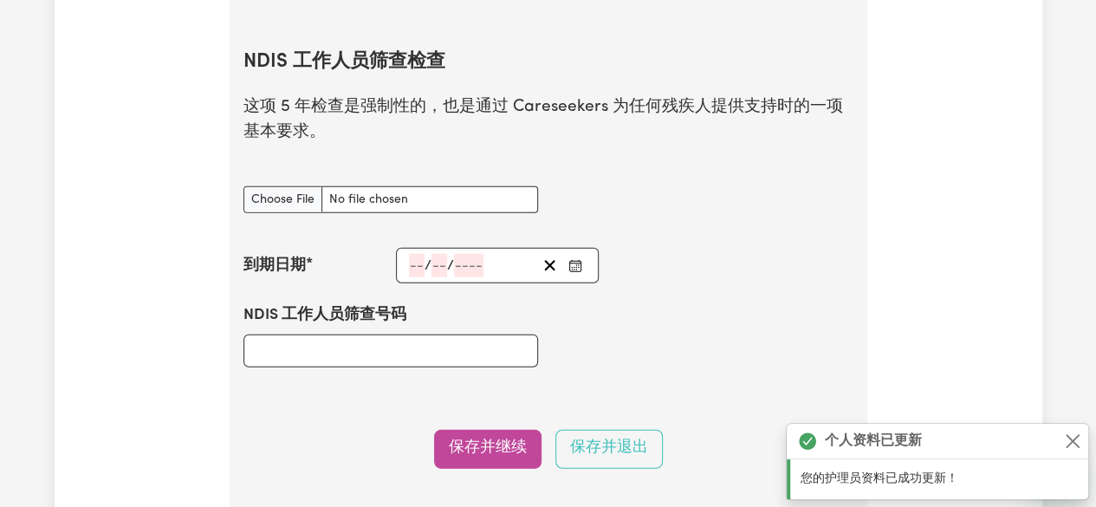
scroll to position [2007, 0]
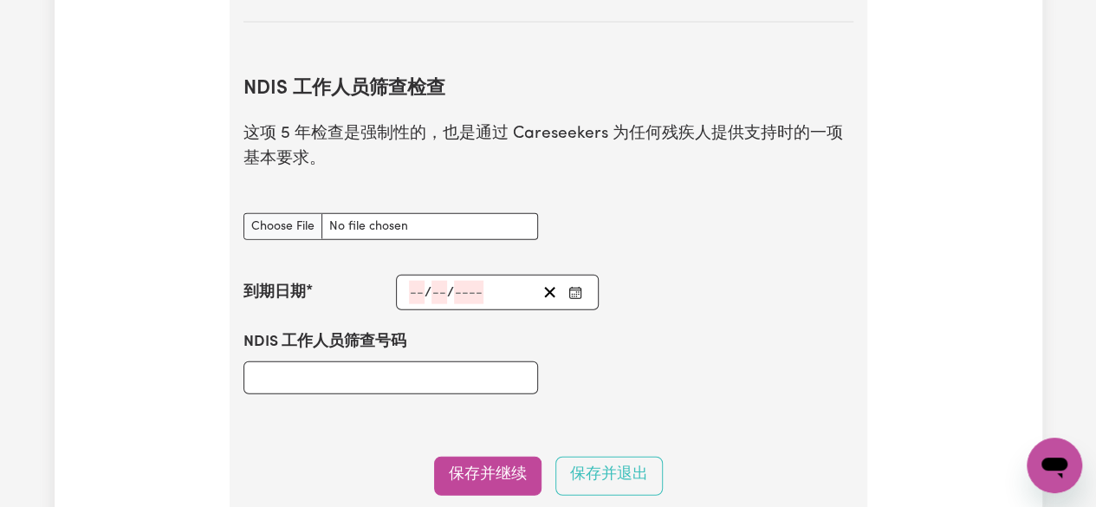
click at [270, 226] on input "NDIS 员工筛查检查 文件" at bounding box center [390, 226] width 295 height 27
type input "C:\fakepath\report_liu_11880486-6073467.pdf"
click at [468, 289] on input "number" at bounding box center [468, 292] width 29 height 23
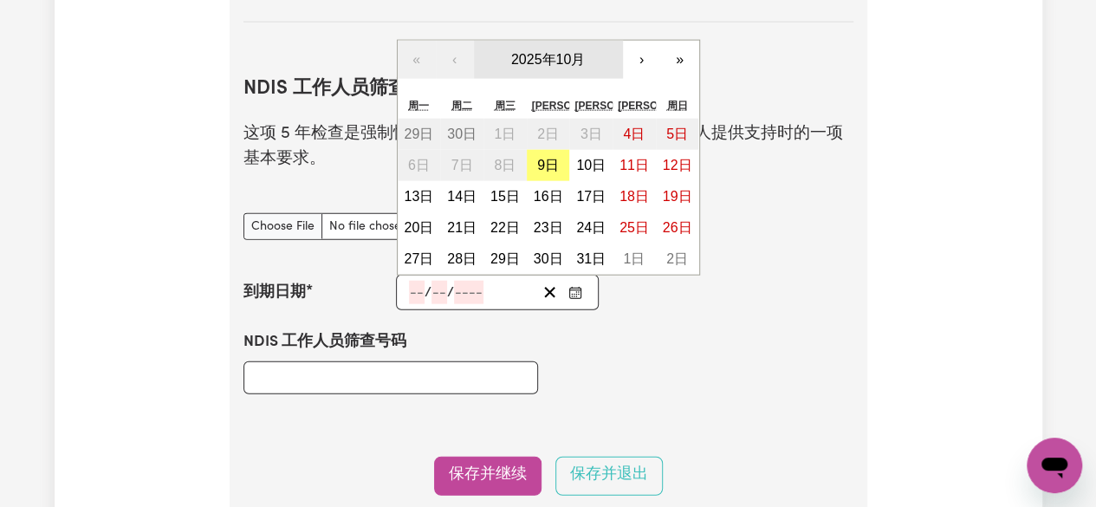
click at [520, 50] on button "2025年10月" at bounding box center [548, 60] width 149 height 38
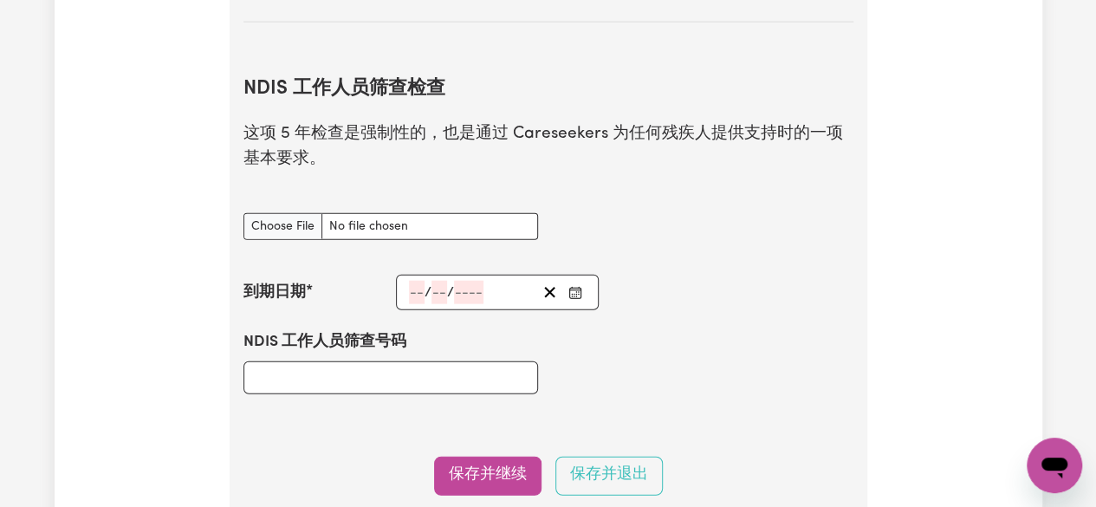
click at [832, 225] on div "NDIS 员工筛查检查 文件" at bounding box center [548, 226] width 631 height 68
click at [464, 294] on div "/ / « ‹ 2025年 › » 一月 二月 三月 四月 五月 六月 七月 八月 九月 十月 十一月 十二月" at bounding box center [498, 293] width 204 height 36
click at [575, 295] on icon "输入您的 NDIS 员工筛查检查的到期日期" at bounding box center [575, 293] width 14 height 14
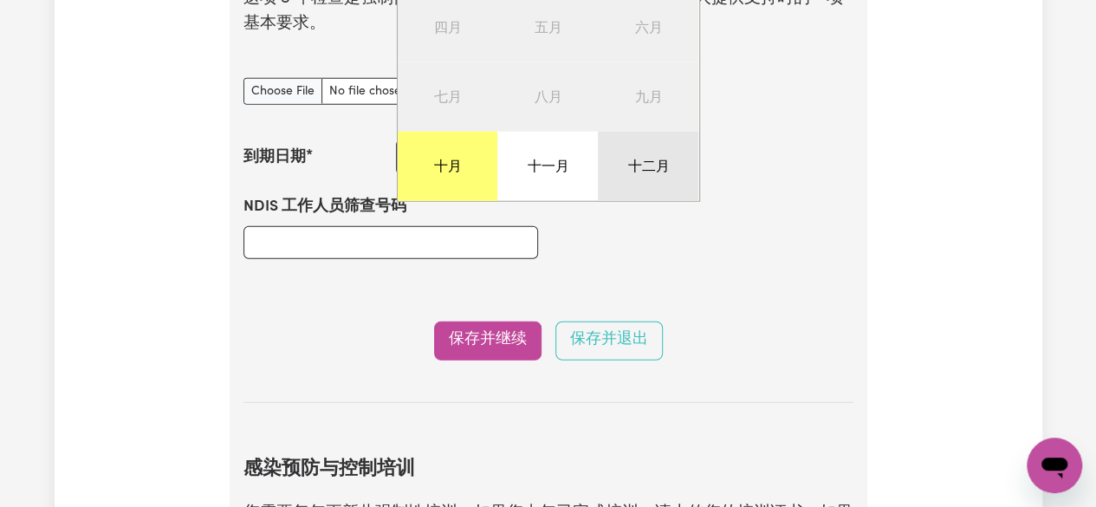
scroll to position [2267, 0]
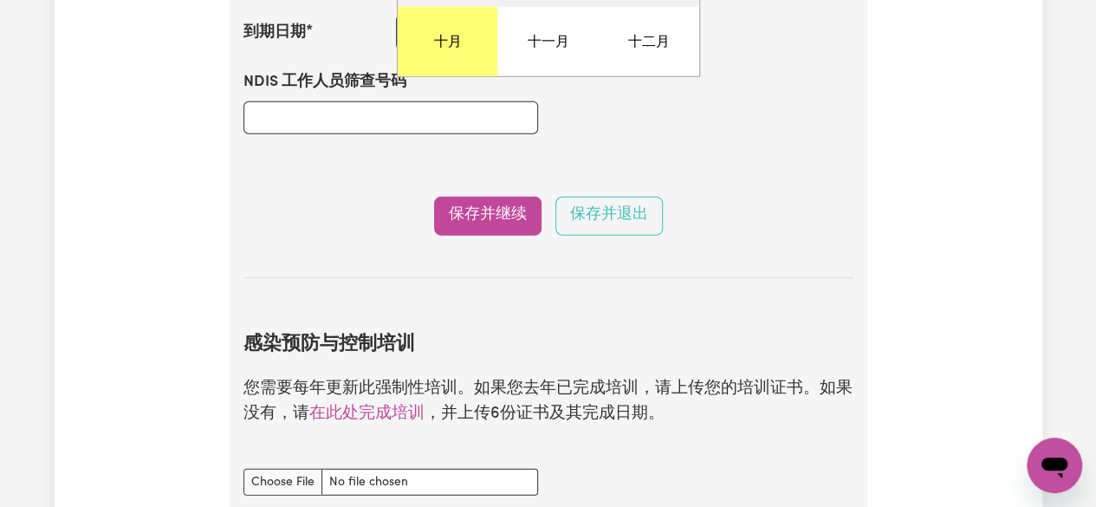
click at [715, 235] on div "保存并继续 保存并退出" at bounding box center [548, 216] width 610 height 39
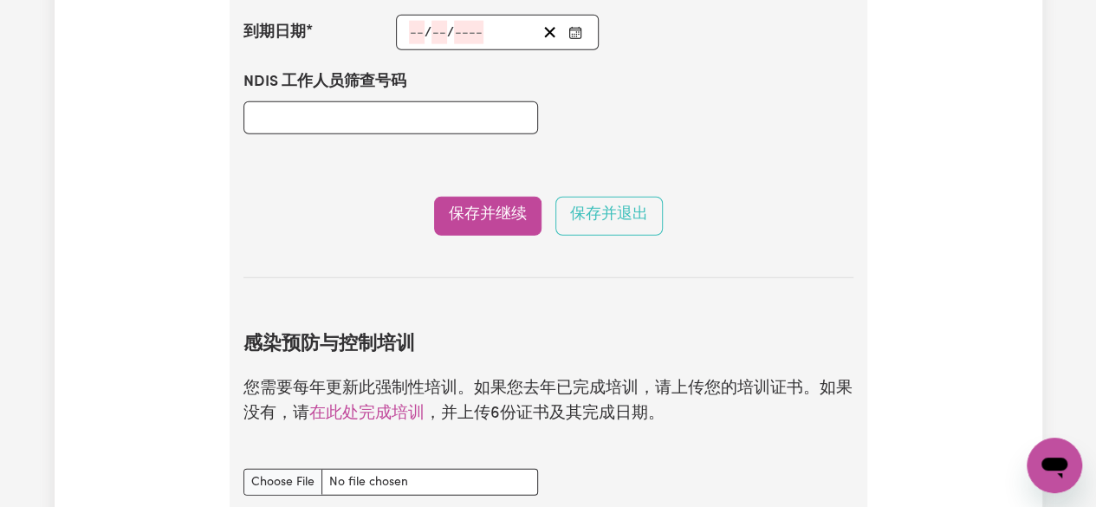
click at [412, 165] on section "NDIS 工作人员筛查检查 这项 5 年检查是强制性的，也是通过 Careseekers 为任何残疾人提供支持时的一项基本要求。 NDIS 员工筛查检查 文件…" at bounding box center [548, 34] width 610 height 488
click at [496, 222] on font "保存并继续" at bounding box center [488, 215] width 78 height 15
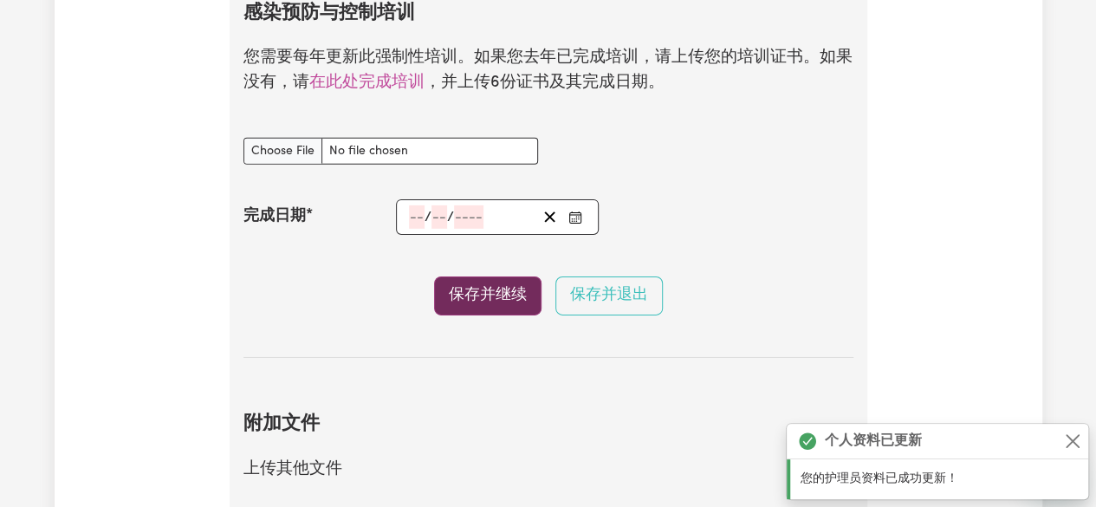
click at [485, 315] on button "保存并继续" at bounding box center [487, 295] width 107 height 39
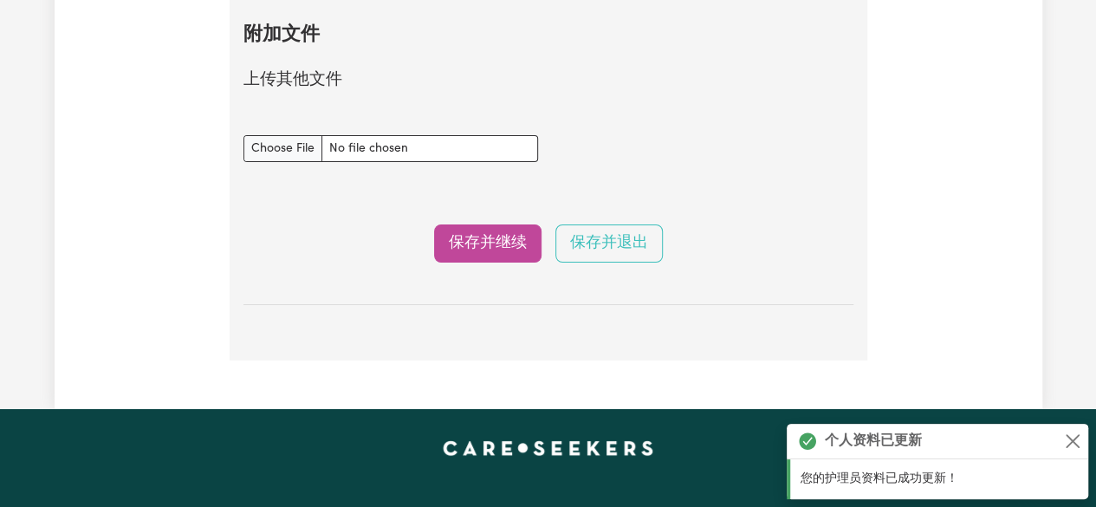
scroll to position [3118, 0]
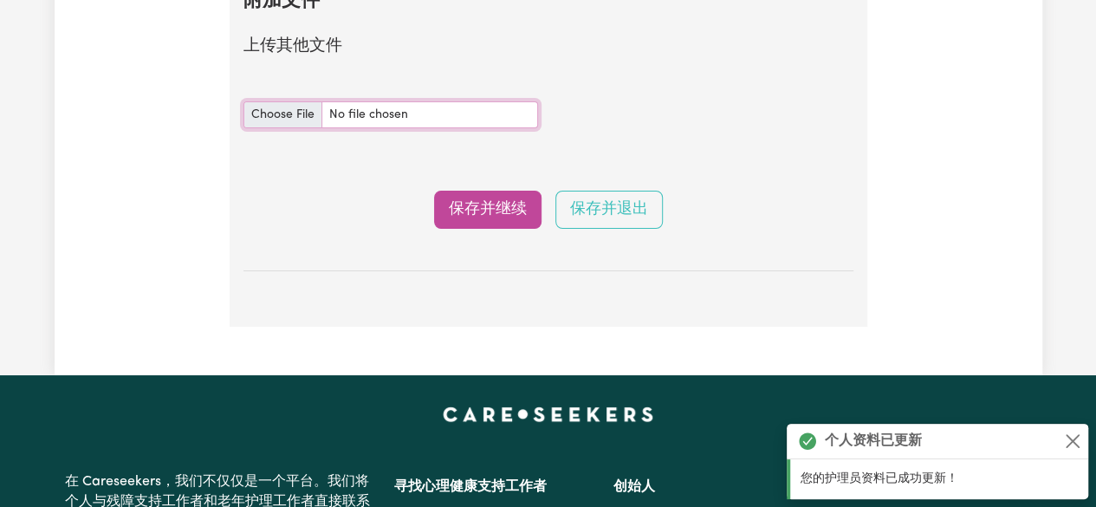
click at [289, 120] on input "附加 文件" at bounding box center [390, 114] width 295 height 27
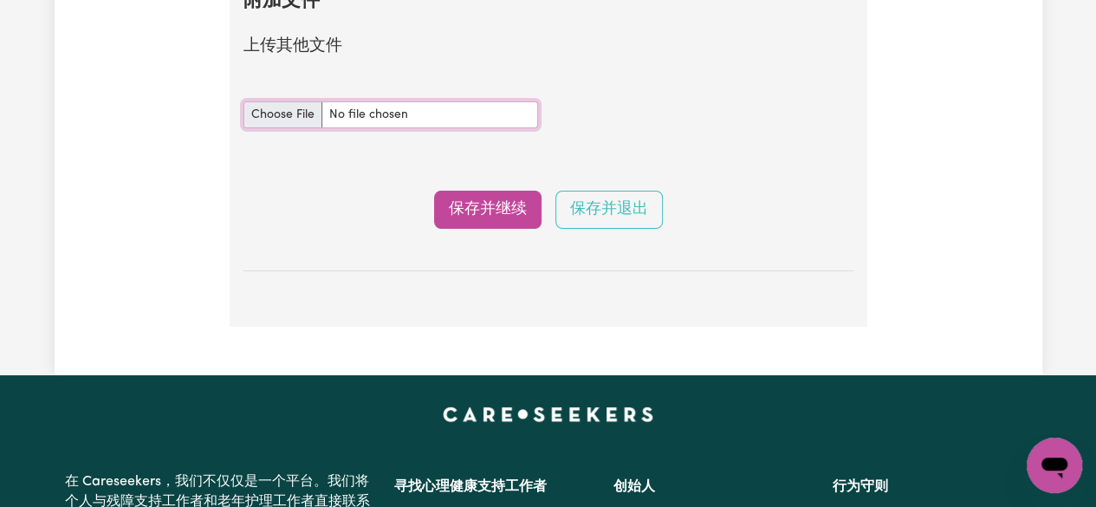
type input "C:\fakepath\report_liu_11880486-6073467.pdf"
click at [481, 217] on font "保存并继续" at bounding box center [488, 209] width 78 height 15
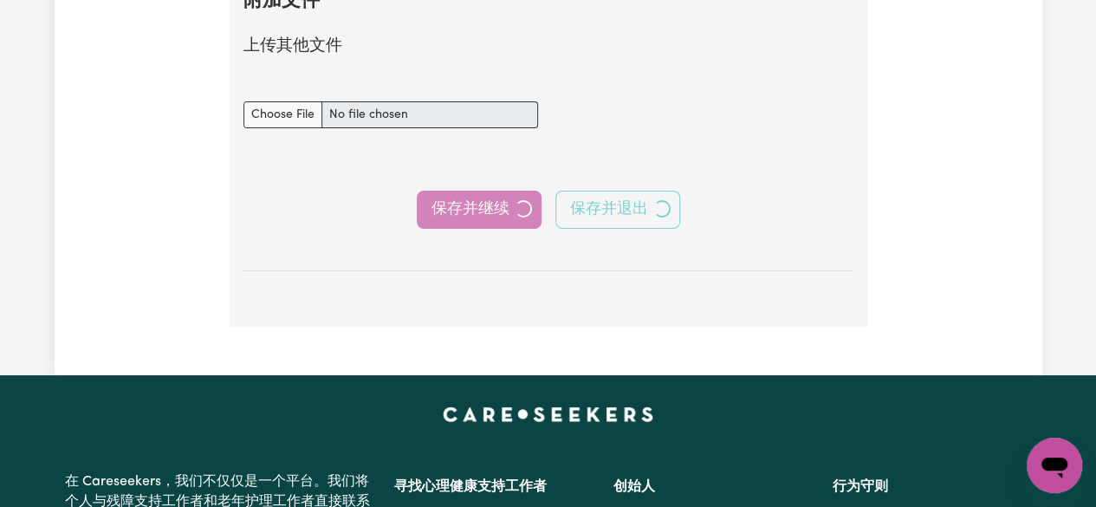
select select "Certificate III (Individual Support)"
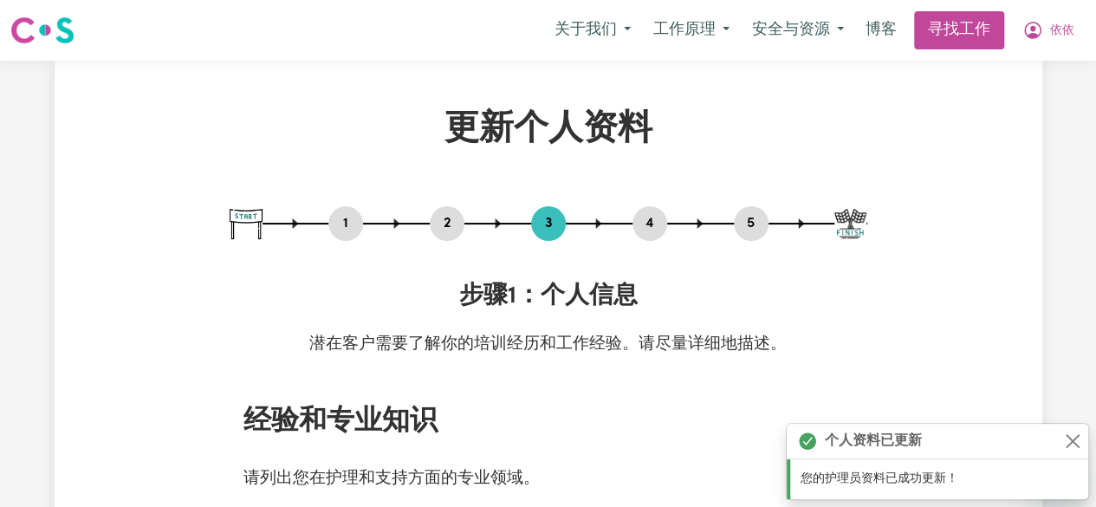
scroll to position [433, 0]
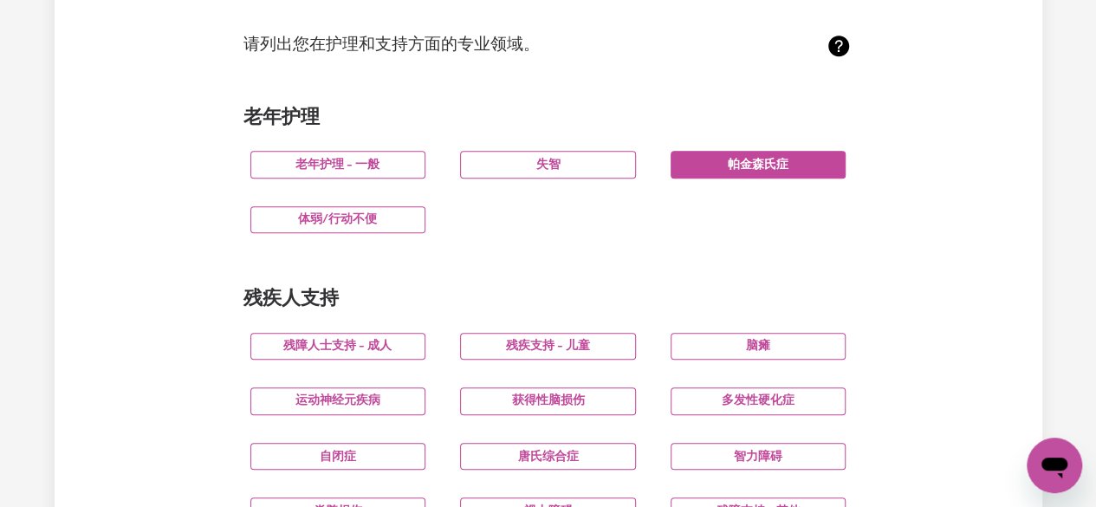
click at [736, 169] on font "帕金森氏症" at bounding box center [758, 165] width 61 height 13
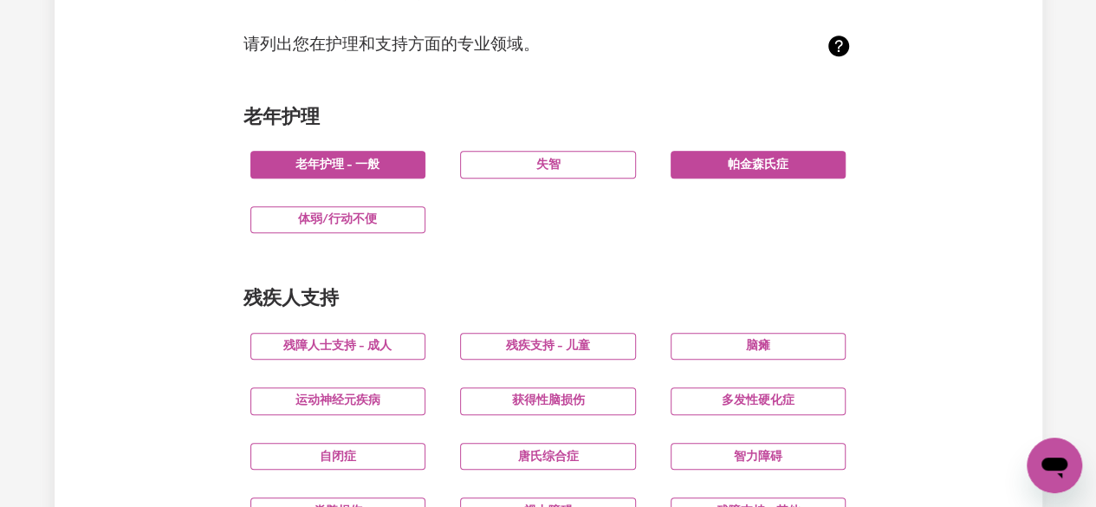
drag, startPoint x: 388, startPoint y: 167, endPoint x: 405, endPoint y: 167, distance: 17.3
click at [388, 166] on button "老年护理 - 一般" at bounding box center [338, 164] width 176 height 27
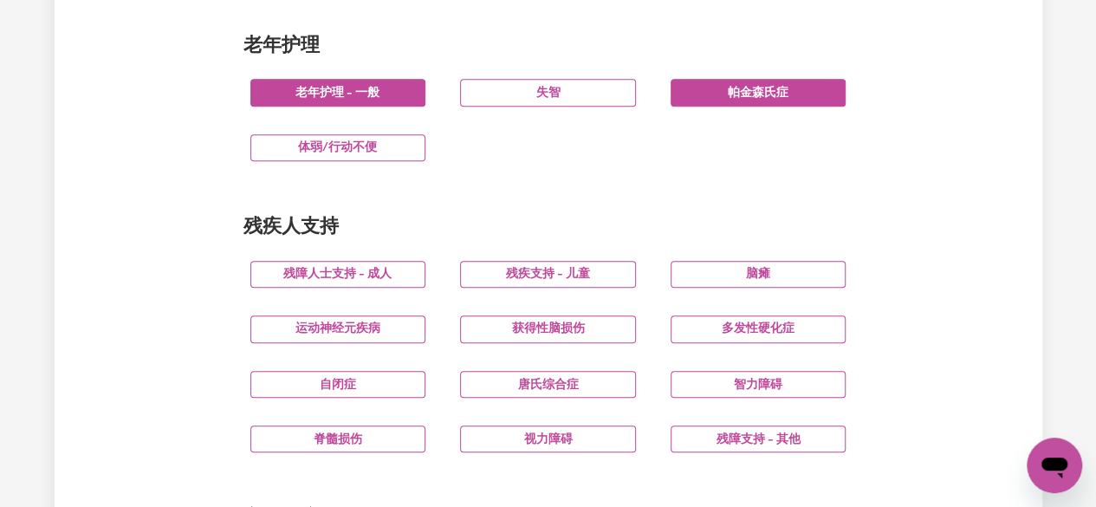
scroll to position [607, 0]
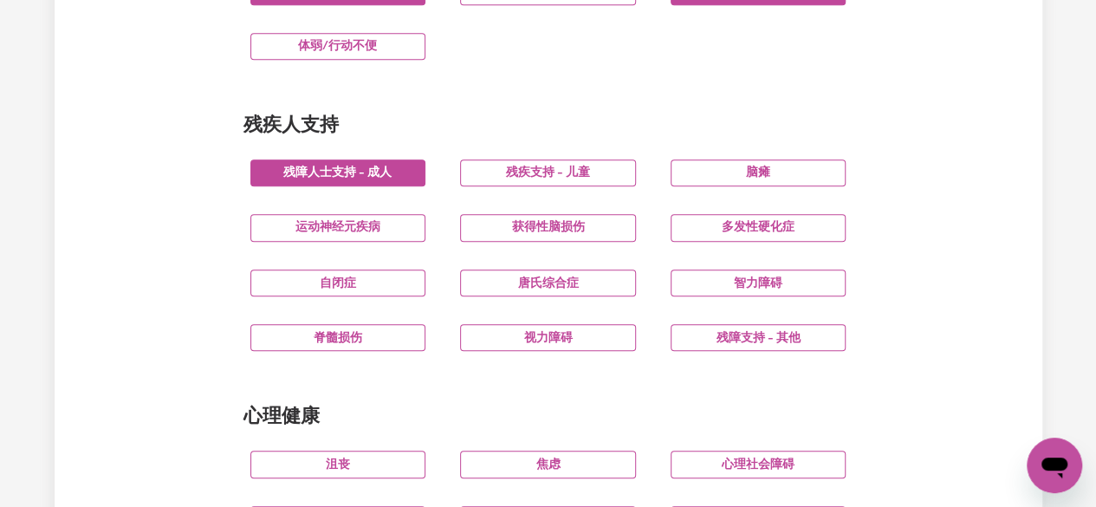
click at [386, 177] on font "残障人士支持 - 成人" at bounding box center [337, 172] width 108 height 13
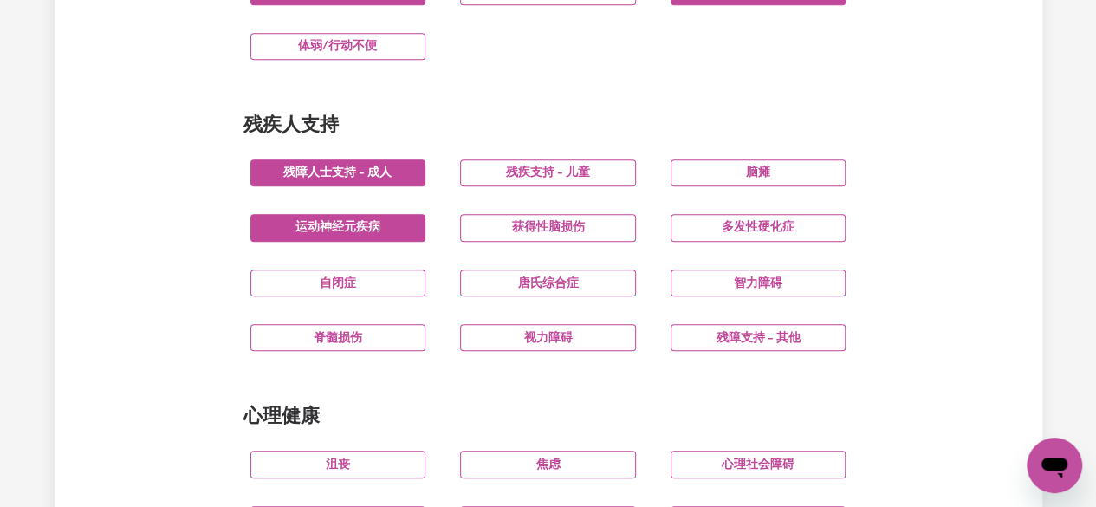
click at [384, 227] on button "运动神经元疾病" at bounding box center [338, 227] width 176 height 27
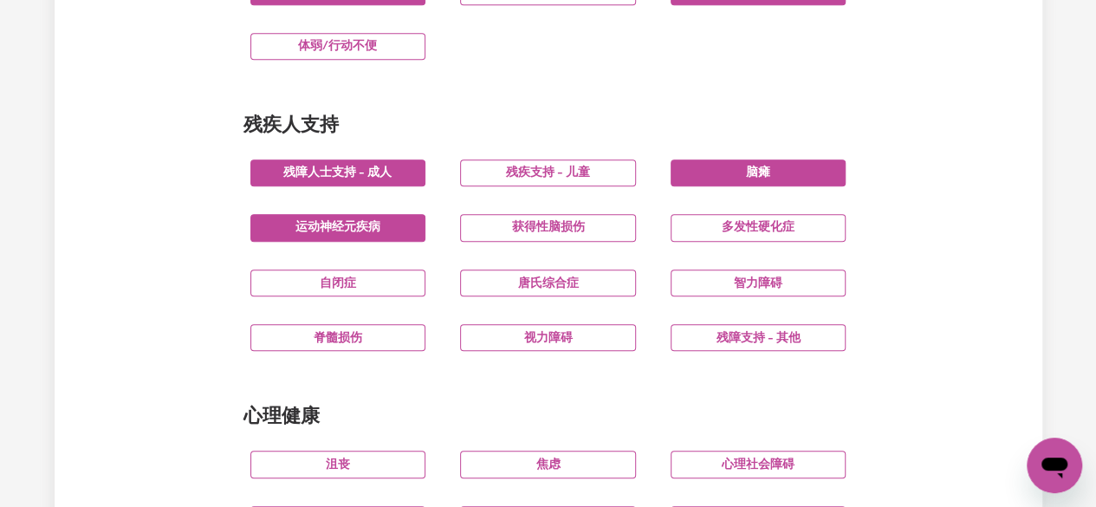
click at [775, 173] on button "脑瘫" at bounding box center [759, 172] width 176 height 27
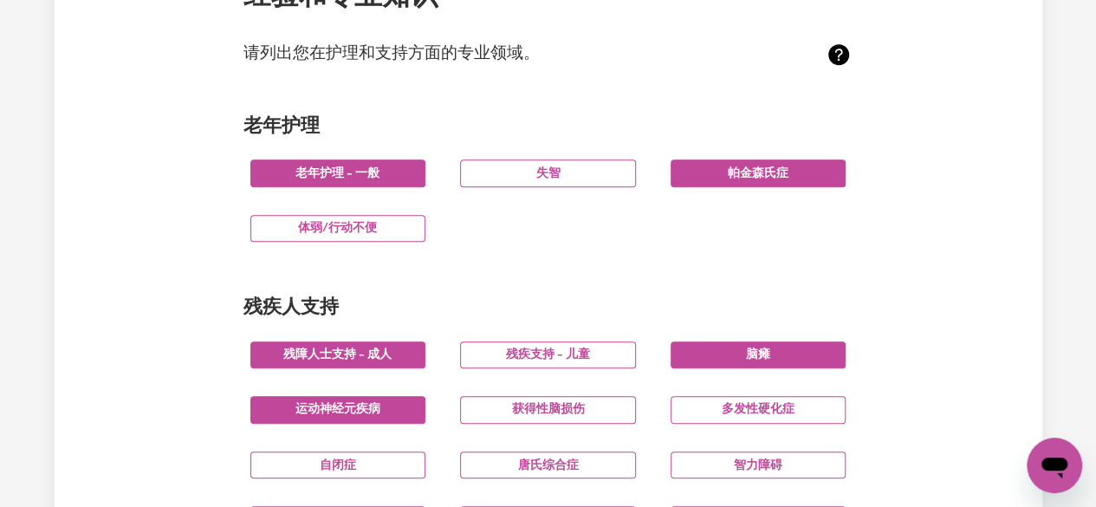
scroll to position [780, 0]
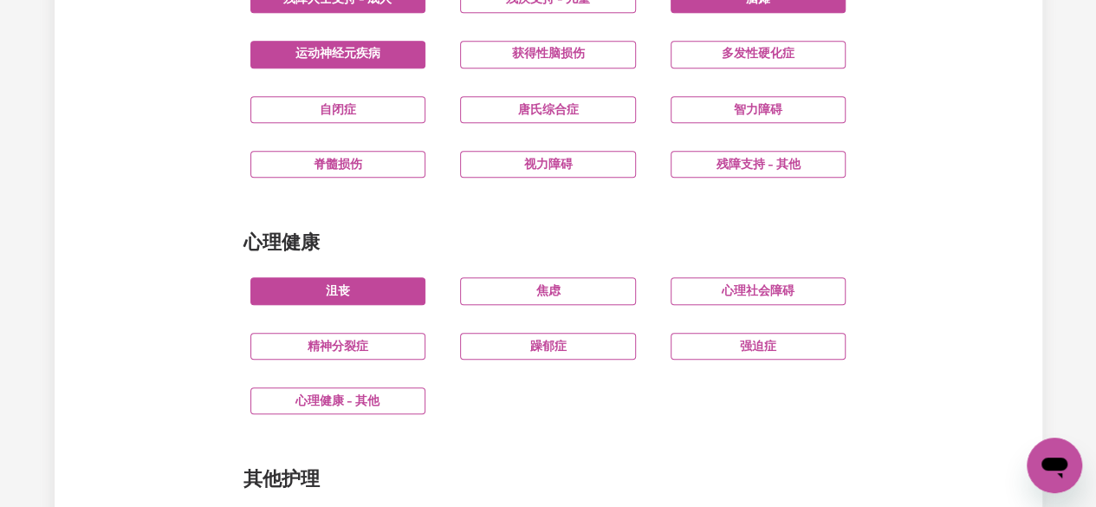
click at [403, 304] on button "沮丧" at bounding box center [338, 290] width 176 height 27
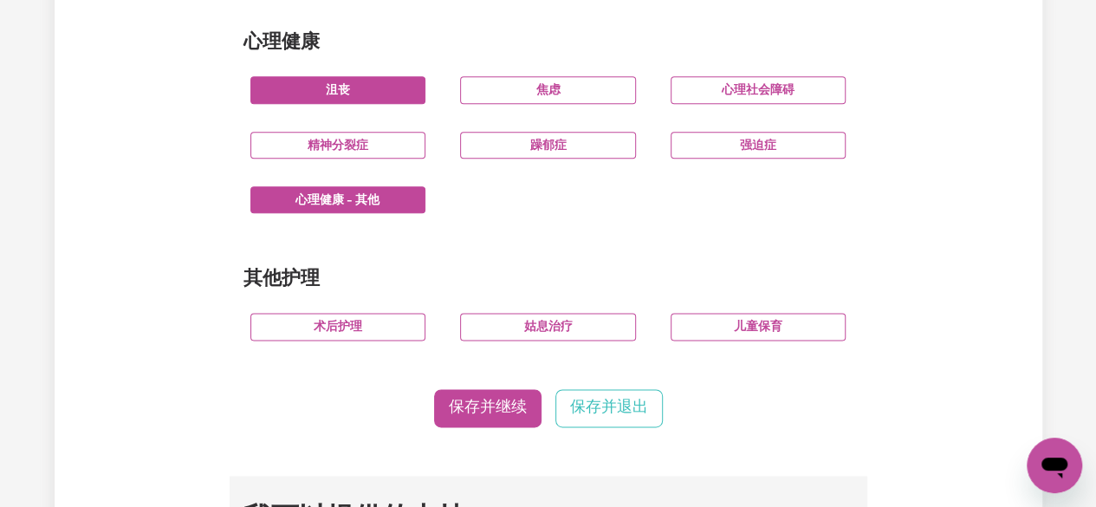
scroll to position [1040, 0]
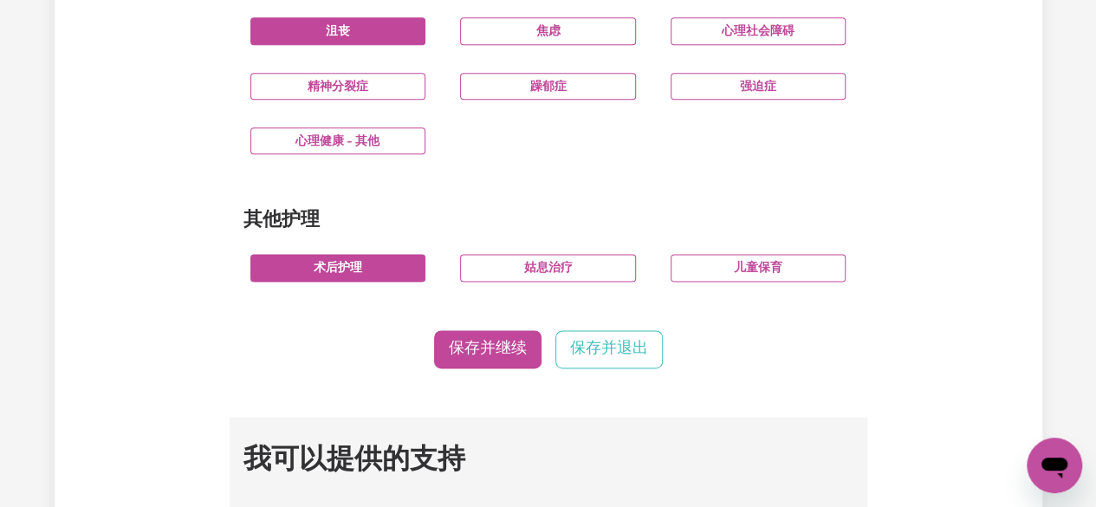
click at [386, 280] on button "术后护理" at bounding box center [338, 267] width 176 height 27
click at [601, 281] on button "姑息治疗" at bounding box center [548, 267] width 176 height 27
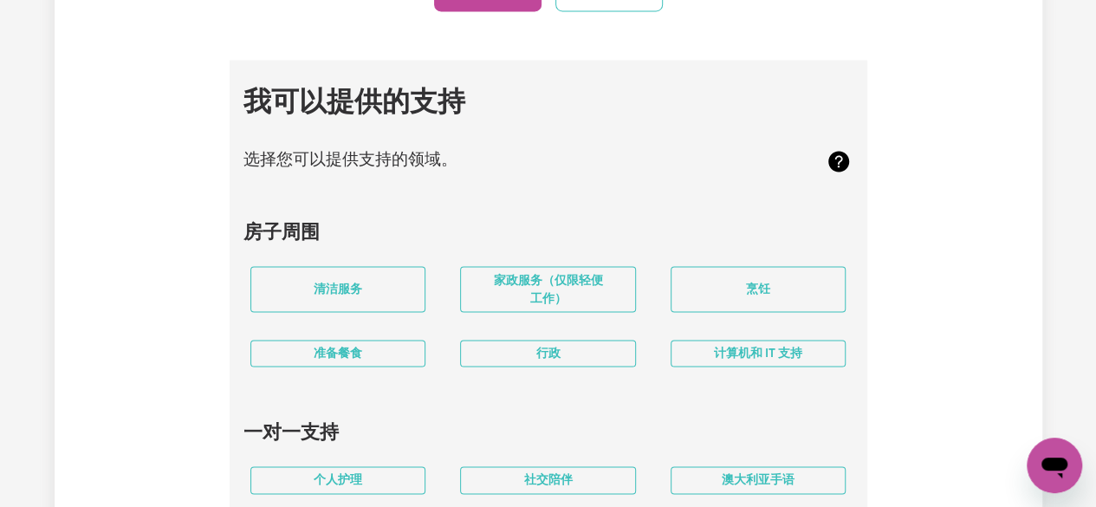
scroll to position [1473, 0]
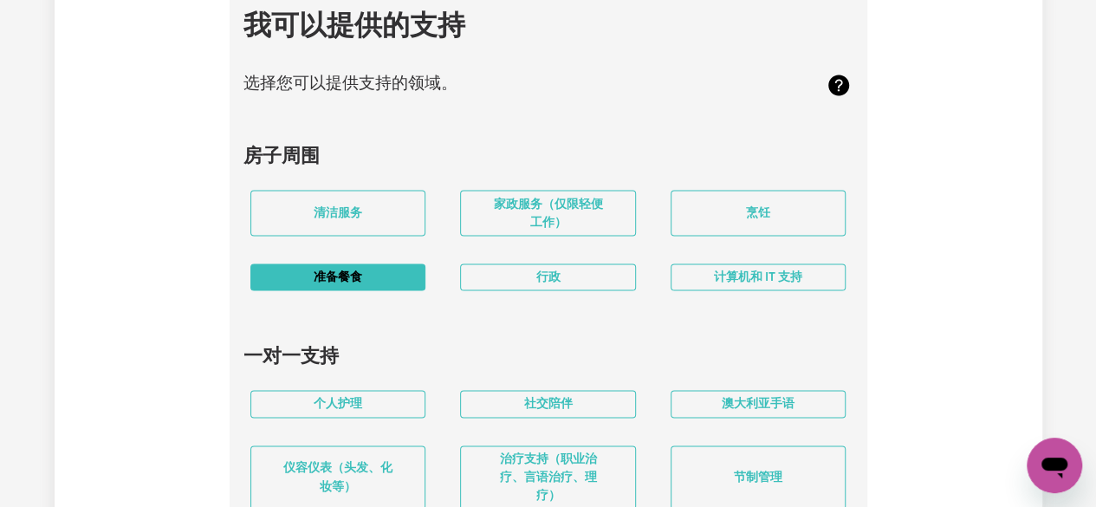
click at [362, 290] on button "准备餐食" at bounding box center [338, 276] width 176 height 27
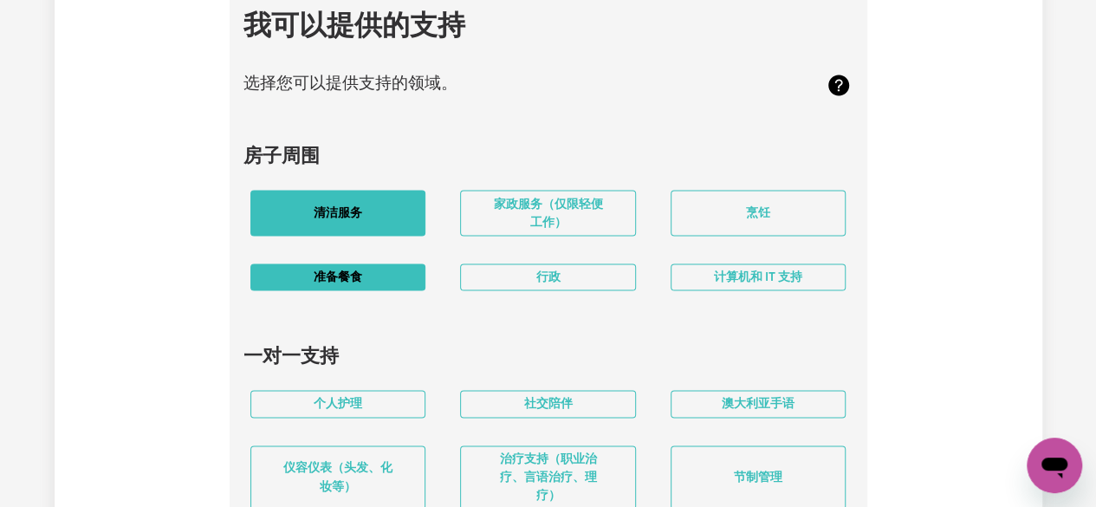
click at [371, 228] on button "清洁服务" at bounding box center [338, 213] width 176 height 46
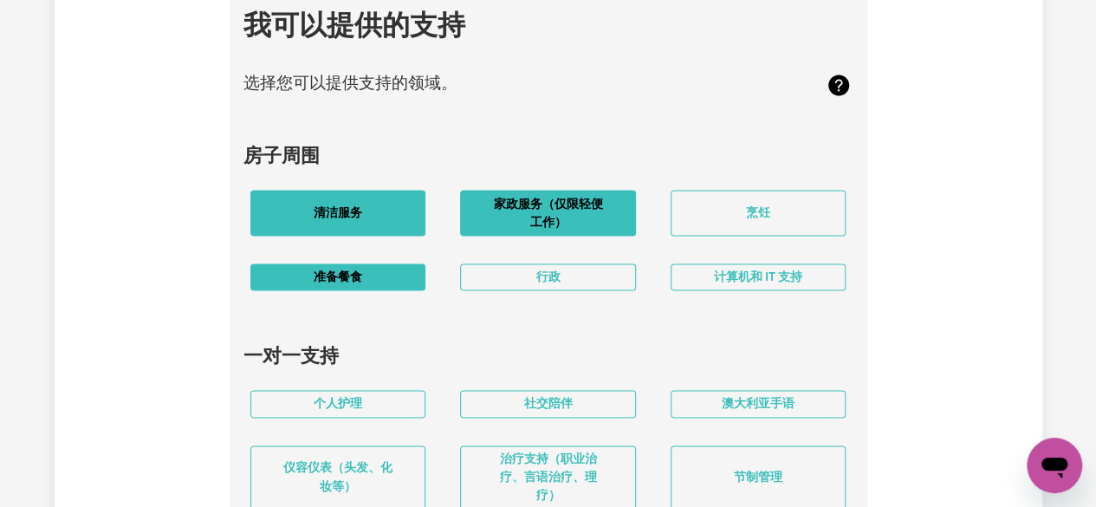
click at [559, 221] on font "家政服务（仅限轻便工作）" at bounding box center [547, 213] width 109 height 31
click at [368, 224] on button "清洁服务" at bounding box center [338, 213] width 176 height 46
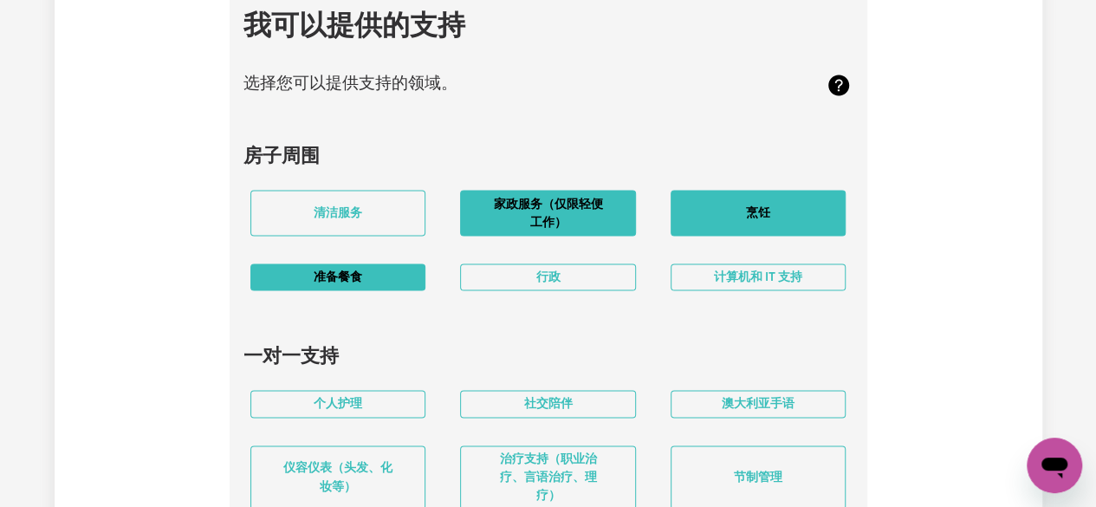
click at [797, 220] on button "烹饪" at bounding box center [759, 213] width 176 height 46
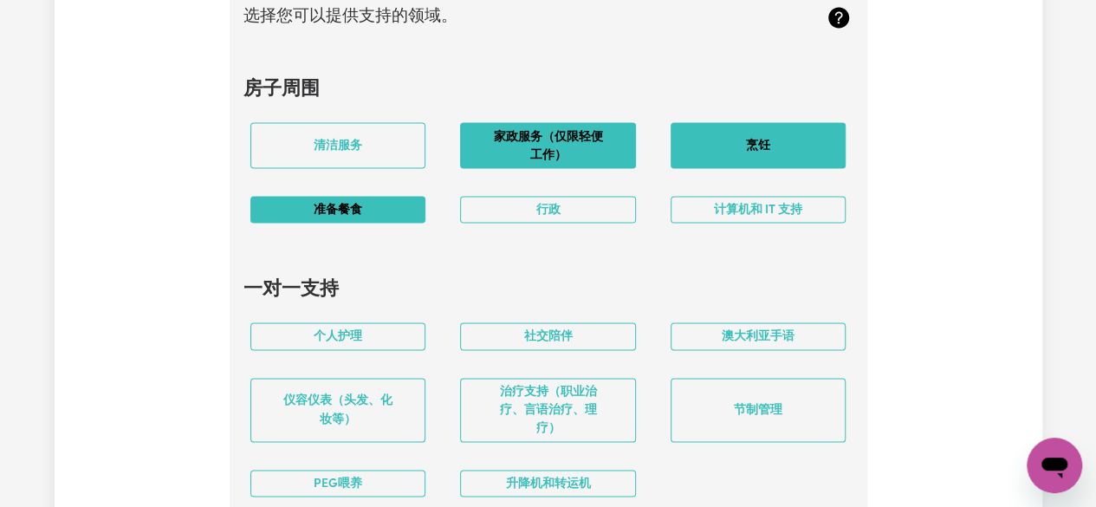
scroll to position [1646, 0]
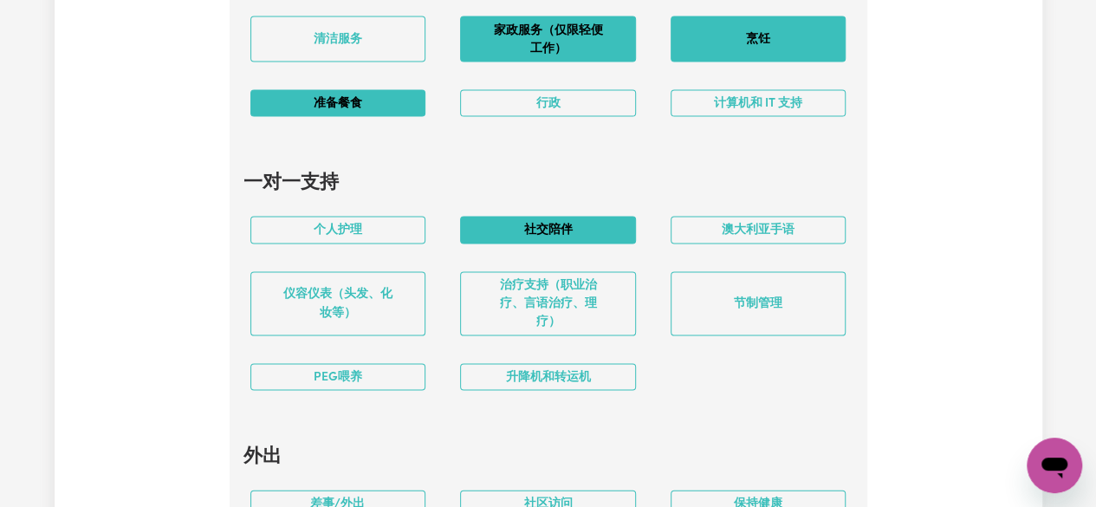
click at [584, 243] on button "社交陪伴" at bounding box center [548, 230] width 176 height 27
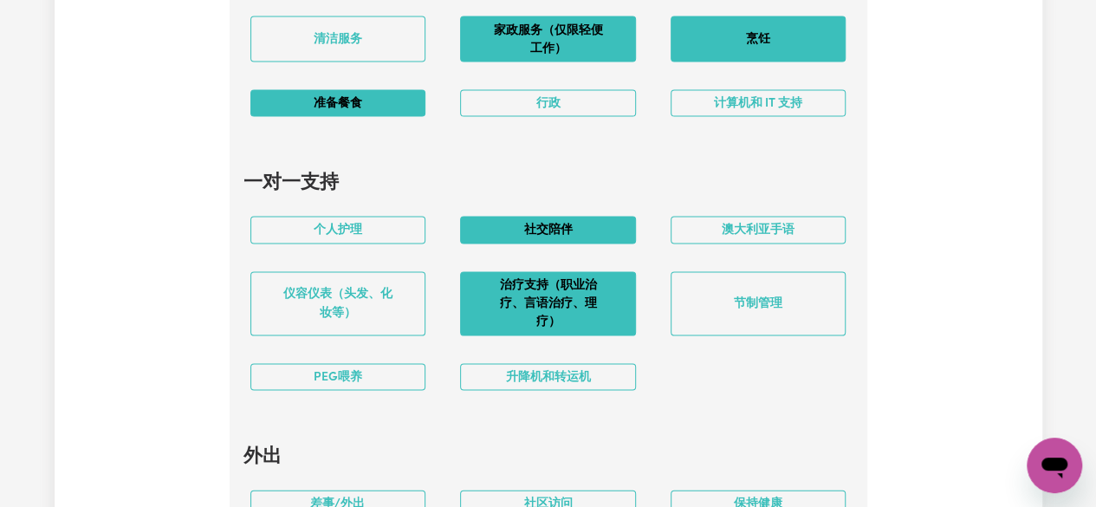
click at [541, 315] on button "治疗支持（职业治疗、言语治疗、理疗）" at bounding box center [548, 304] width 176 height 64
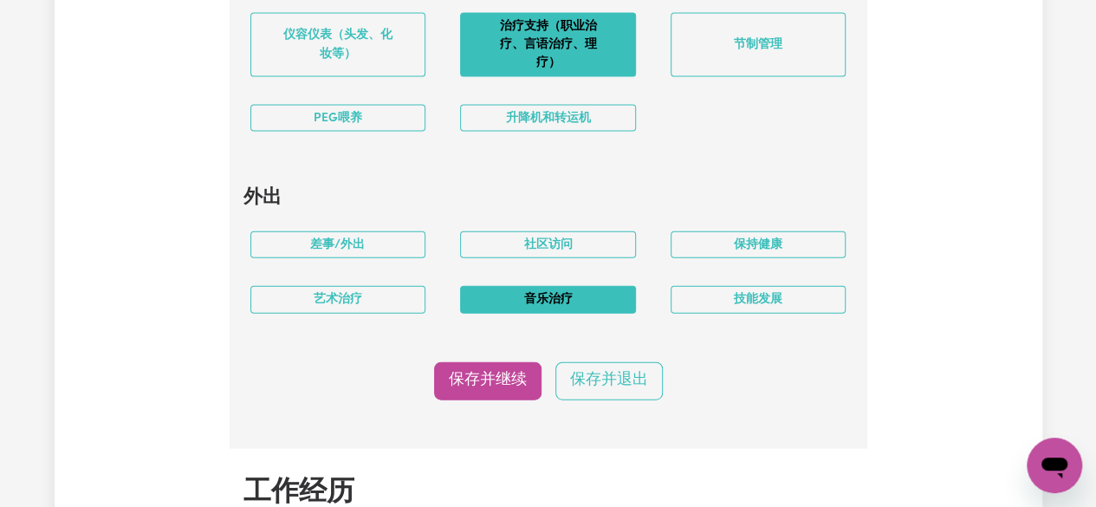
scroll to position [1906, 0]
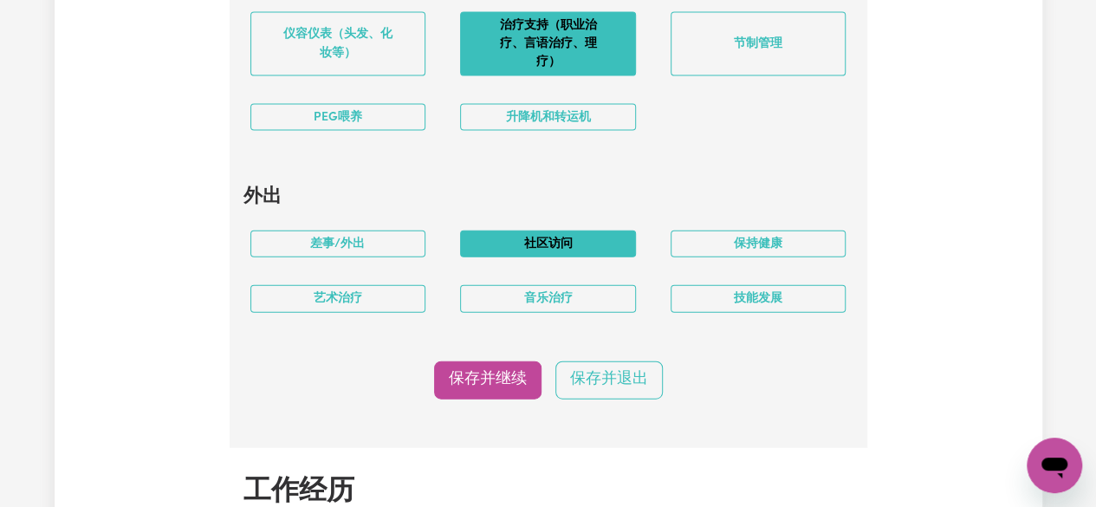
click at [527, 257] on button "社区访问" at bounding box center [548, 243] width 176 height 27
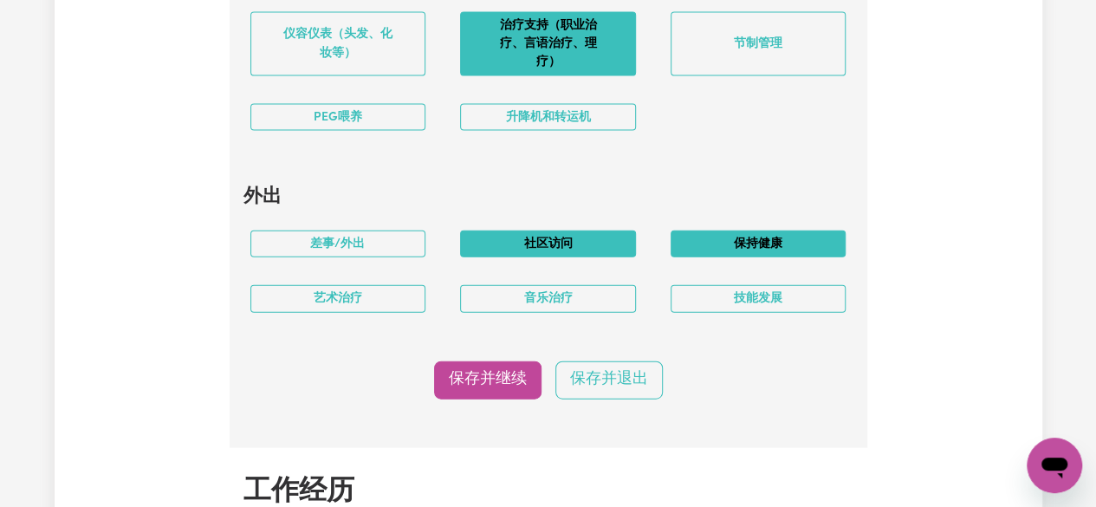
click at [732, 257] on button "保持健康" at bounding box center [759, 243] width 176 height 27
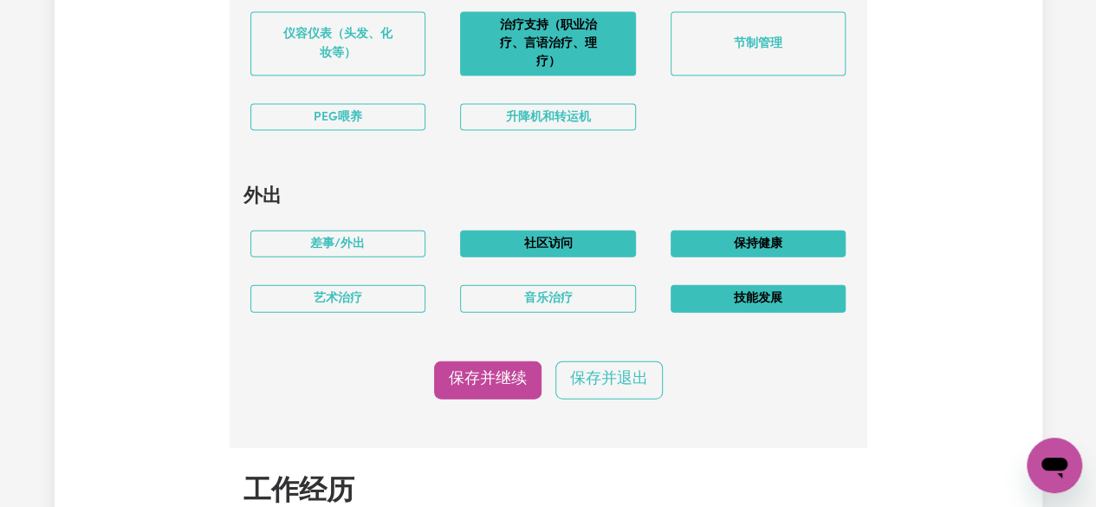
click at [738, 306] on font "技能发展" at bounding box center [758, 299] width 49 height 13
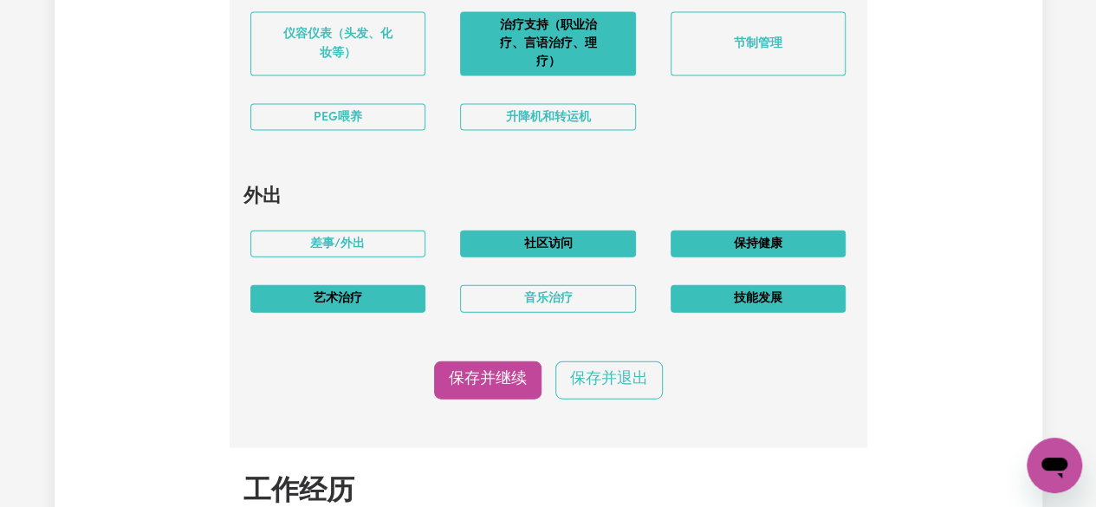
click at [402, 312] on button "艺术治疗" at bounding box center [338, 298] width 176 height 27
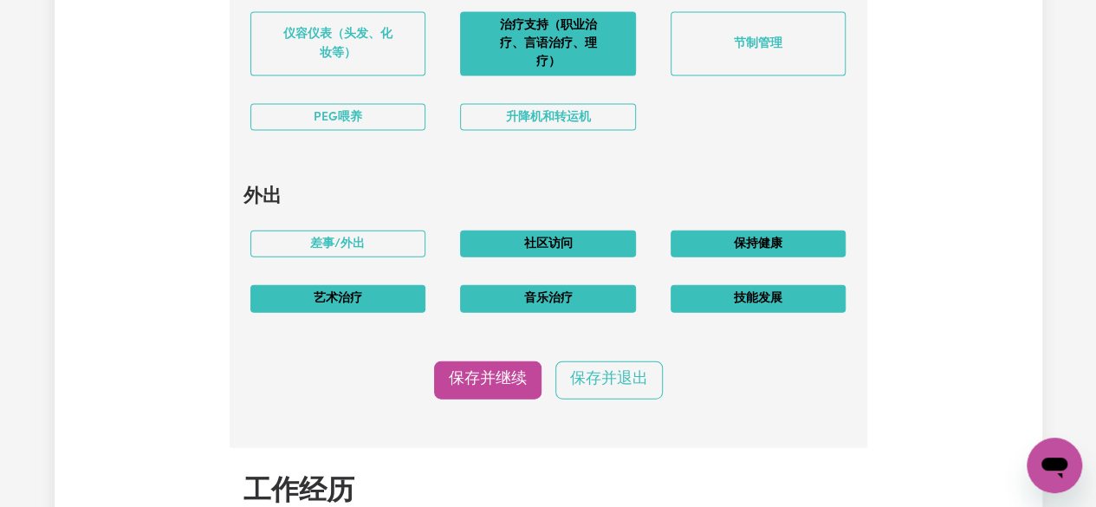
click at [538, 306] on font "音乐治疗" at bounding box center [547, 299] width 49 height 13
click at [315, 306] on font "艺术治疗" at bounding box center [338, 299] width 49 height 13
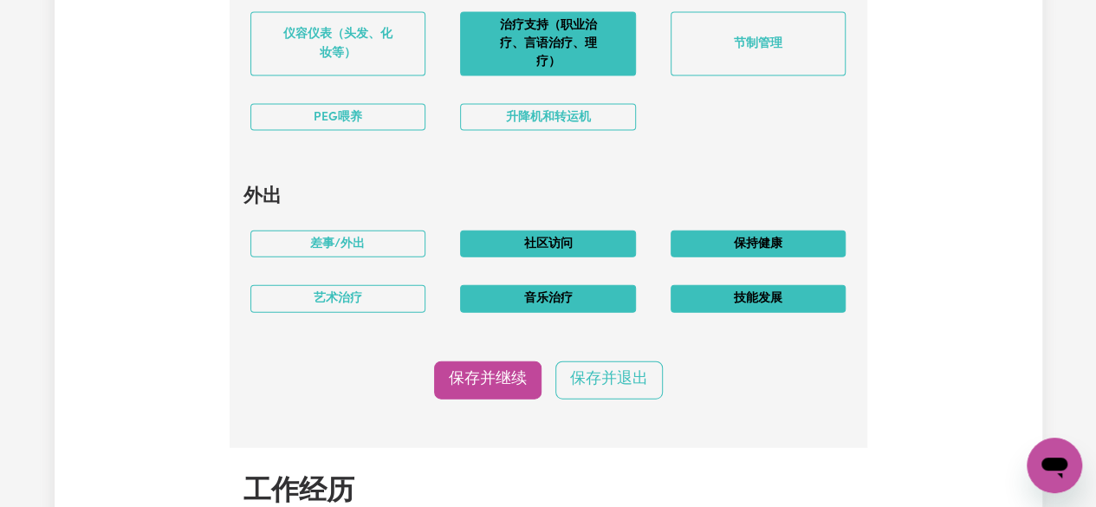
click at [492, 312] on button "音乐治疗" at bounding box center [548, 298] width 176 height 27
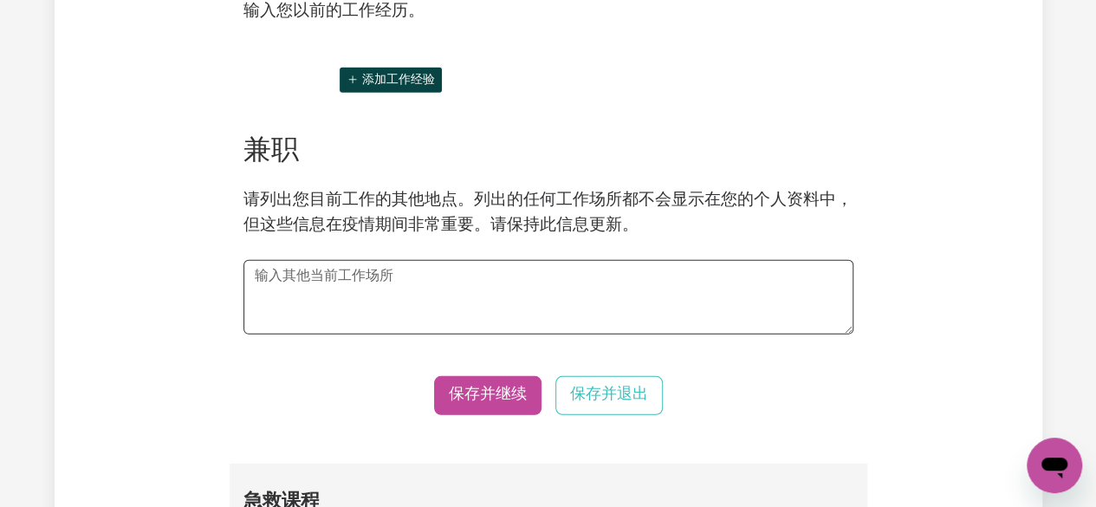
scroll to position [2513, 0]
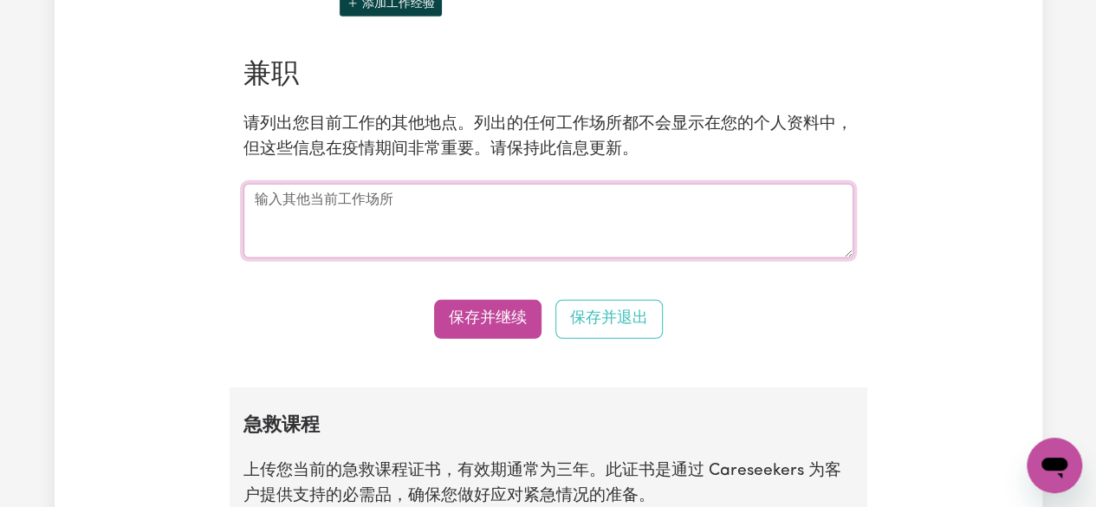
click at [389, 238] on textarea at bounding box center [548, 221] width 610 height 75
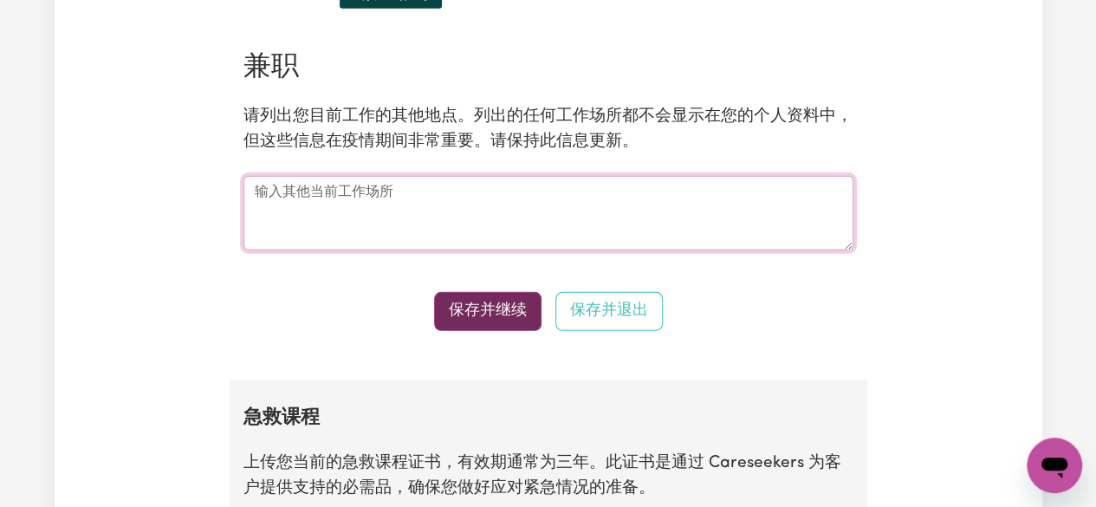
scroll to position [2599, 0]
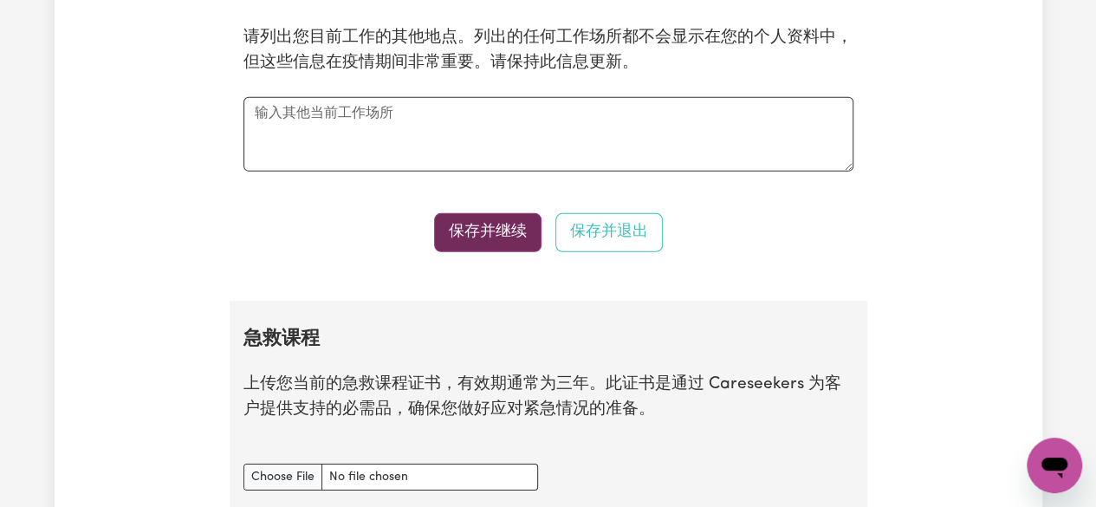
click at [480, 239] on font "保存并继续" at bounding box center [488, 231] width 78 height 15
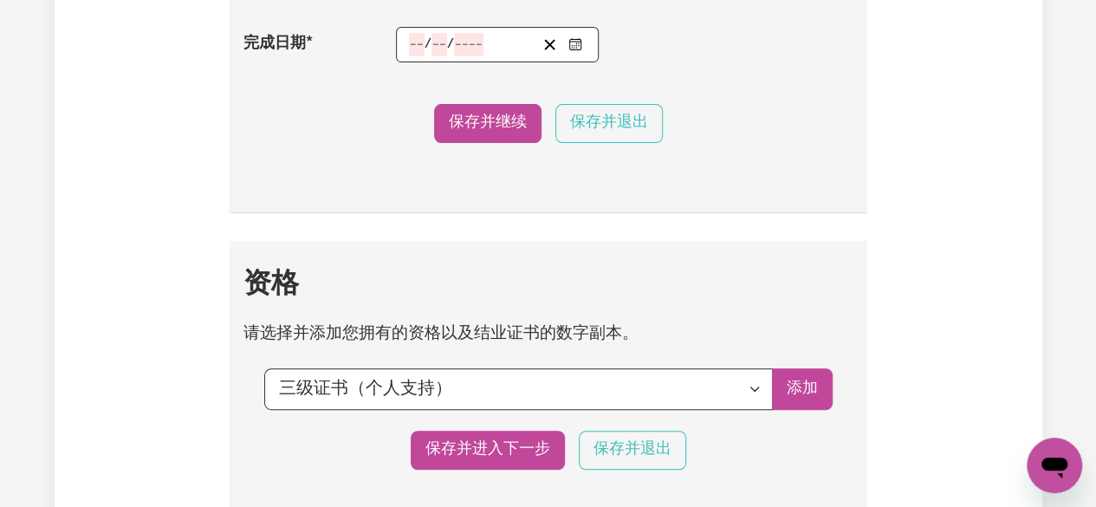
scroll to position [3797, 0]
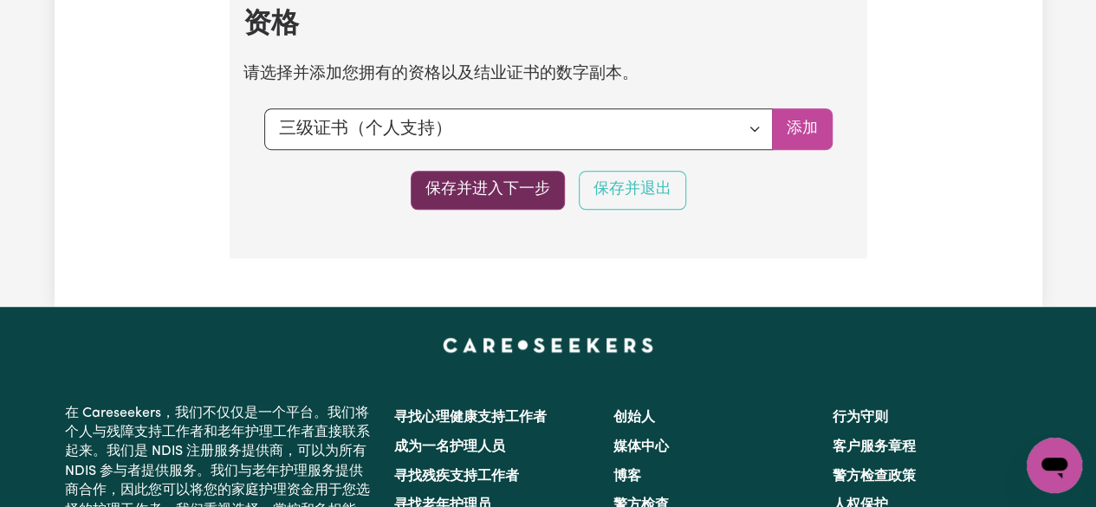
click at [519, 201] on button "保存并进入下一步" at bounding box center [488, 190] width 154 height 39
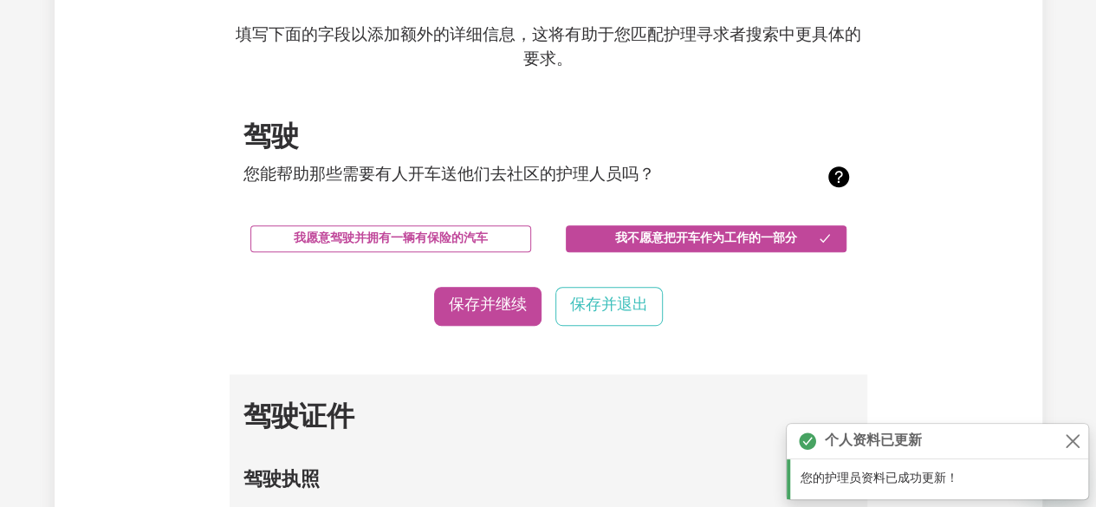
scroll to position [433, 0]
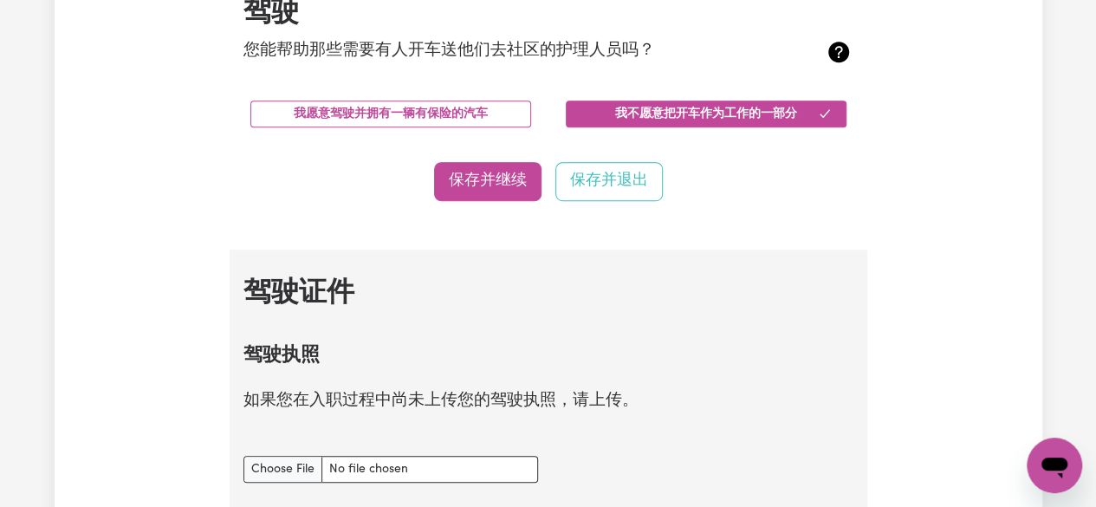
click at [457, 196] on button "保存并继续" at bounding box center [487, 181] width 107 height 39
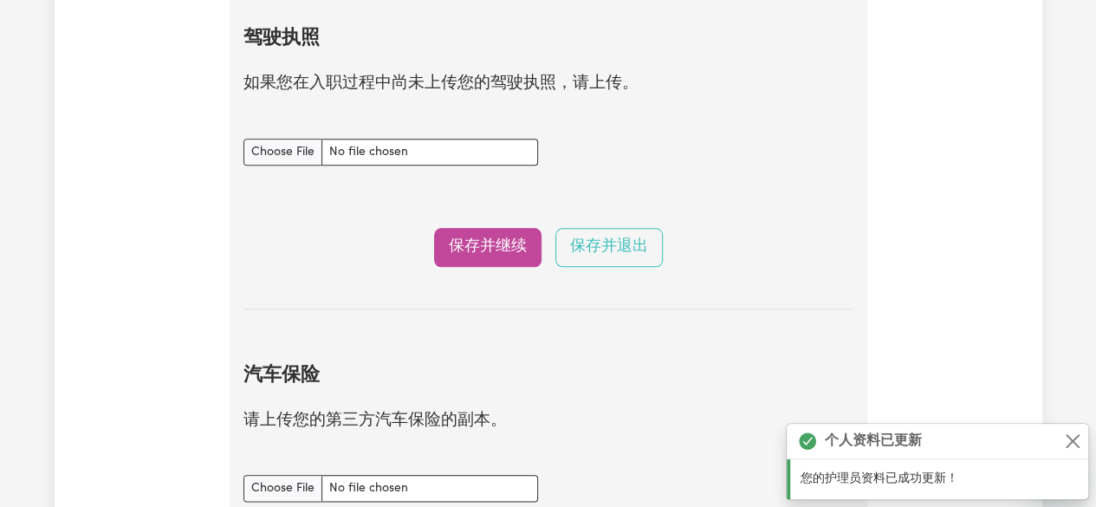
scroll to position [753, 0]
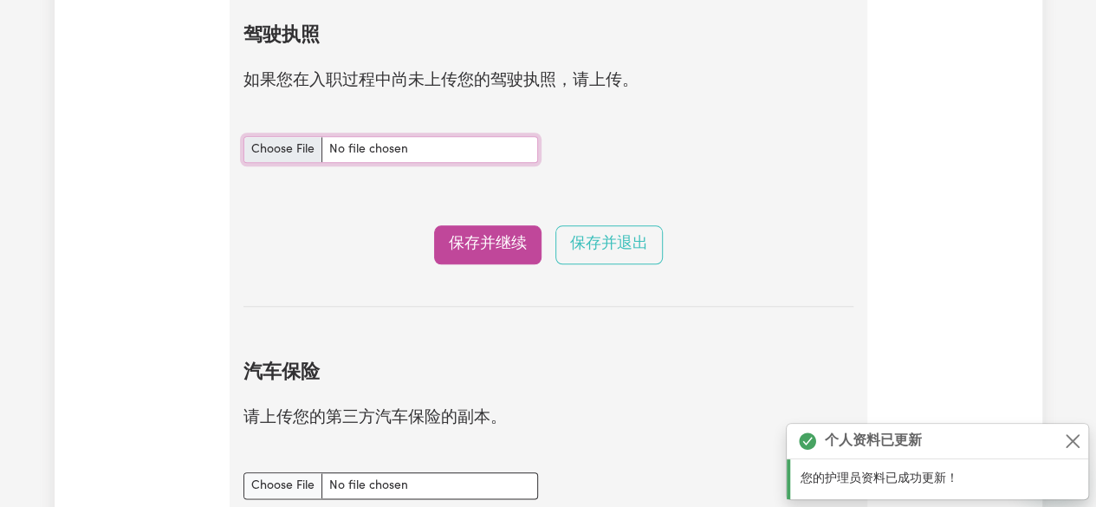
click at [279, 151] on input "驾驶执照 文件" at bounding box center [390, 149] width 295 height 27
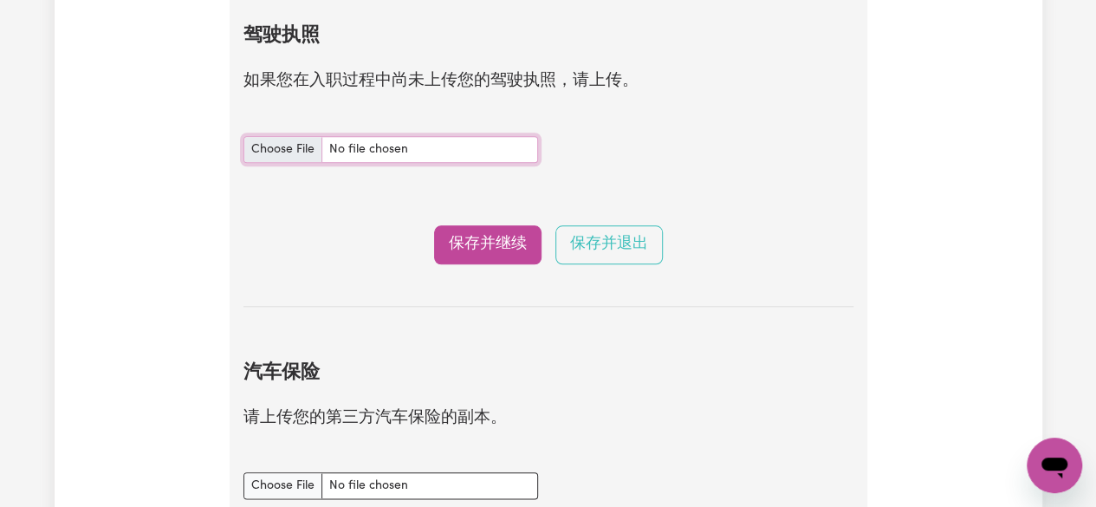
click at [392, 157] on input "驾驶执照 文件" at bounding box center [390, 149] width 295 height 27
type input "C:\fakepath\牛一一的刘.pdf"
click at [490, 243] on font "保存并继续" at bounding box center [488, 244] width 78 height 15
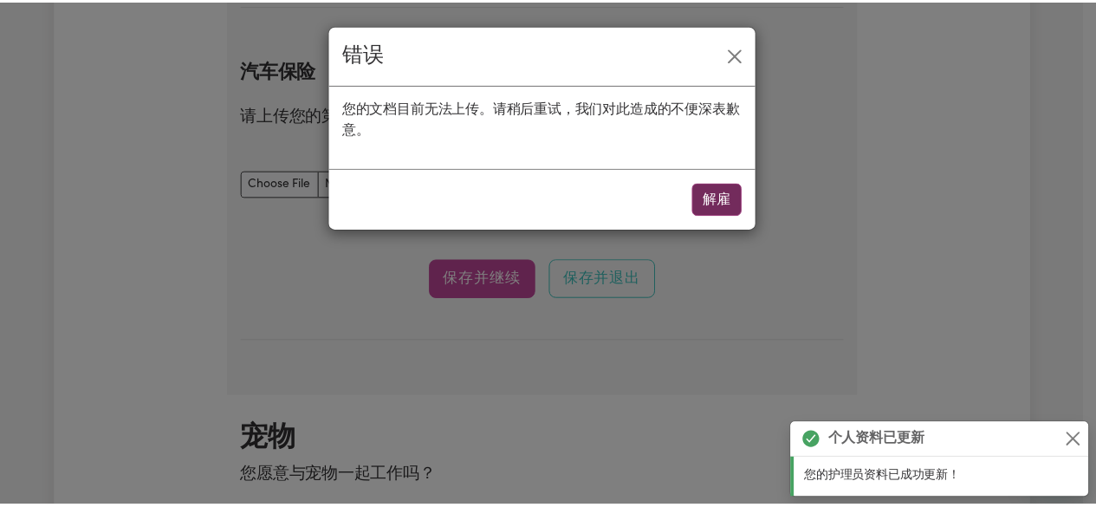
scroll to position [1091, 0]
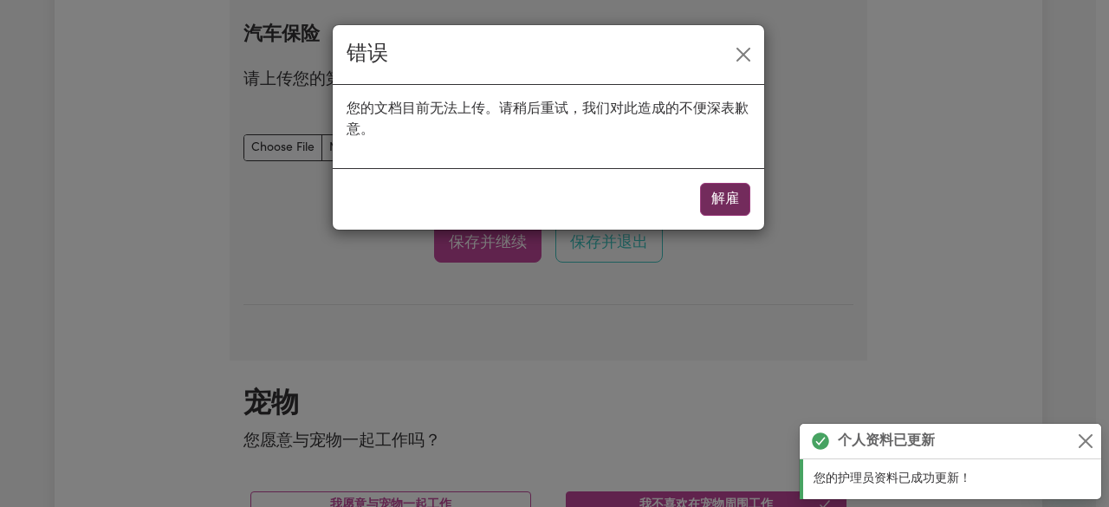
click at [726, 199] on font "解雇" at bounding box center [725, 199] width 28 height 14
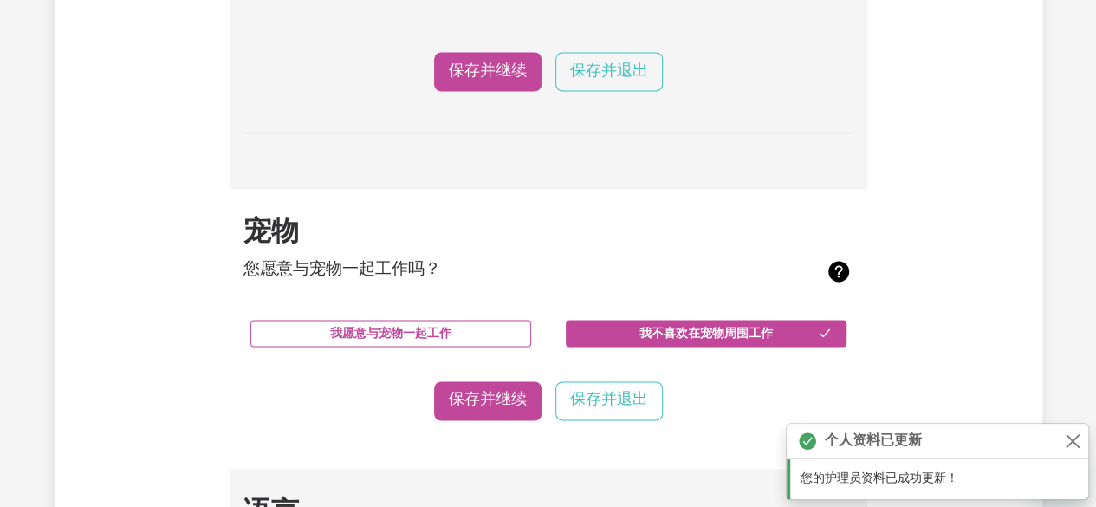
scroll to position [1264, 0]
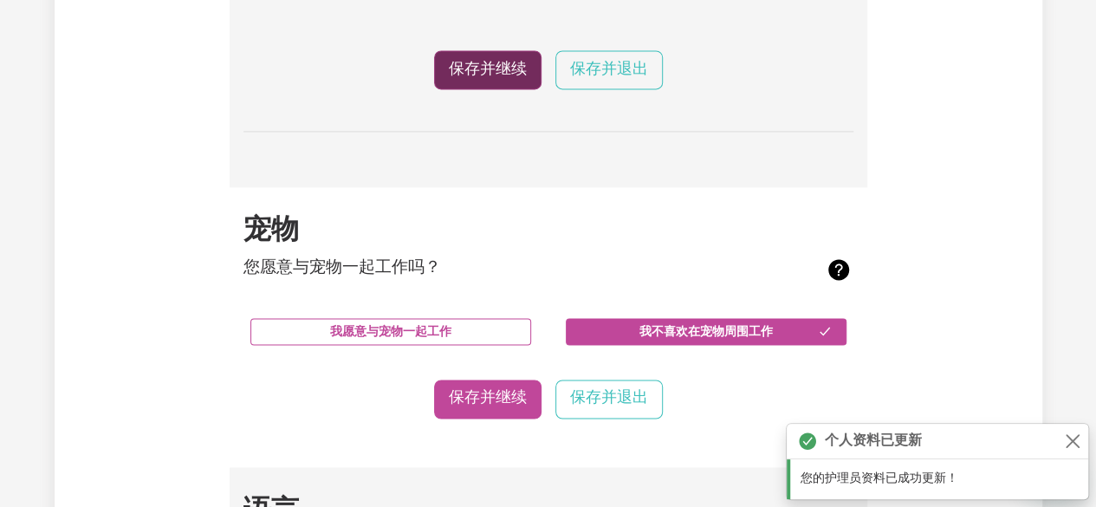
click at [470, 65] on font "保存并继续" at bounding box center [488, 69] width 78 height 15
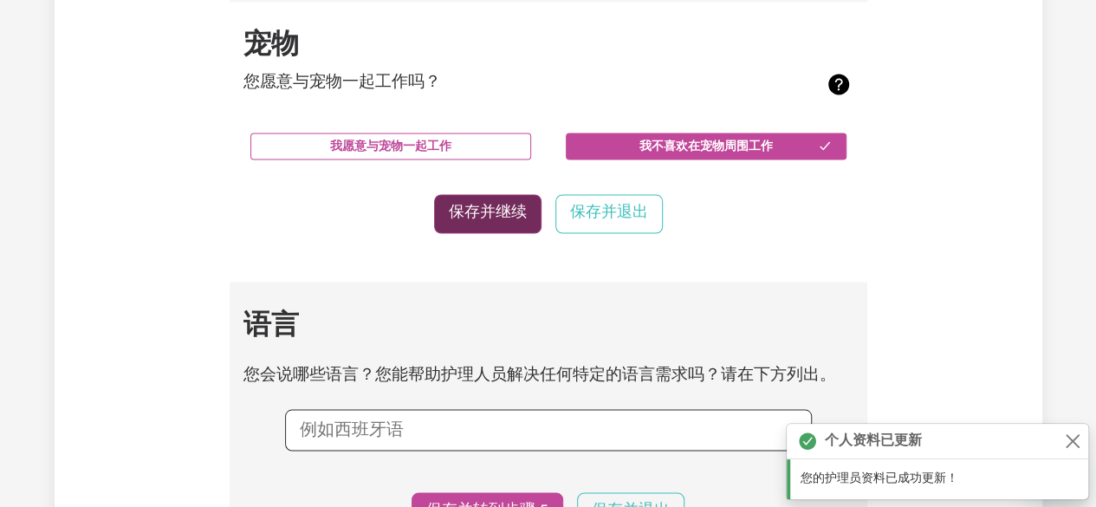
scroll to position [1456, 0]
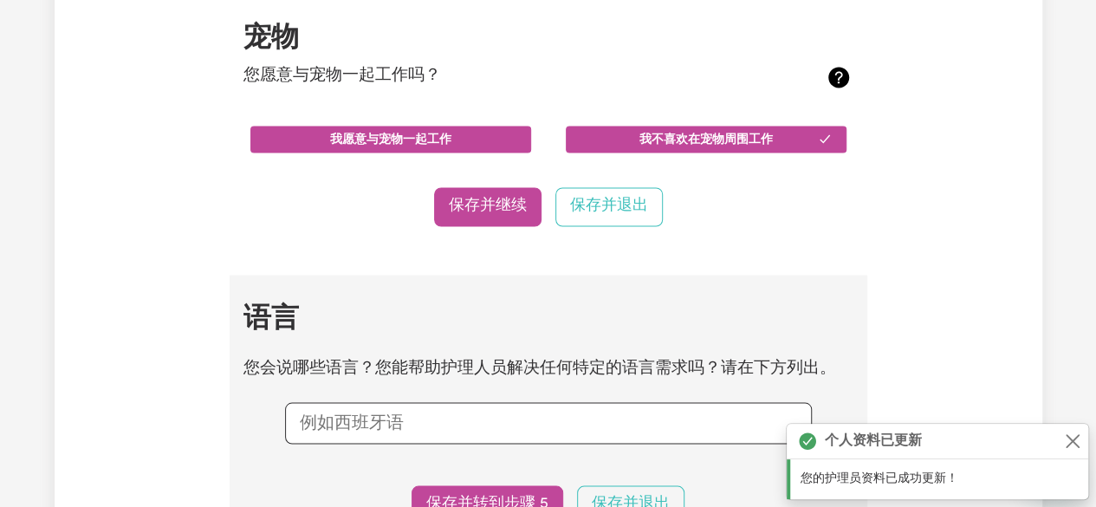
click at [410, 137] on font "我愿意与宠物一起工作" at bounding box center [390, 139] width 121 height 13
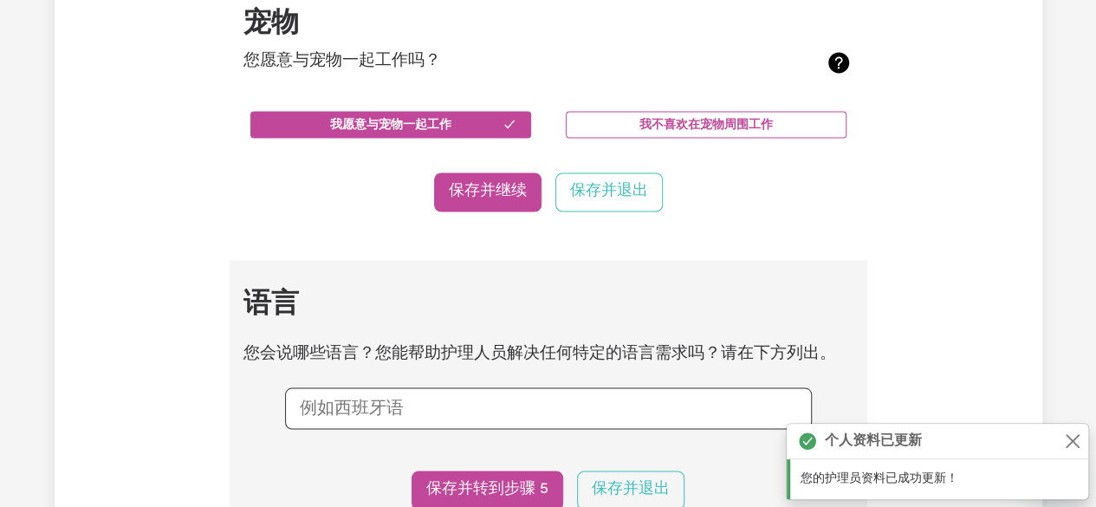
scroll to position [1630, 0]
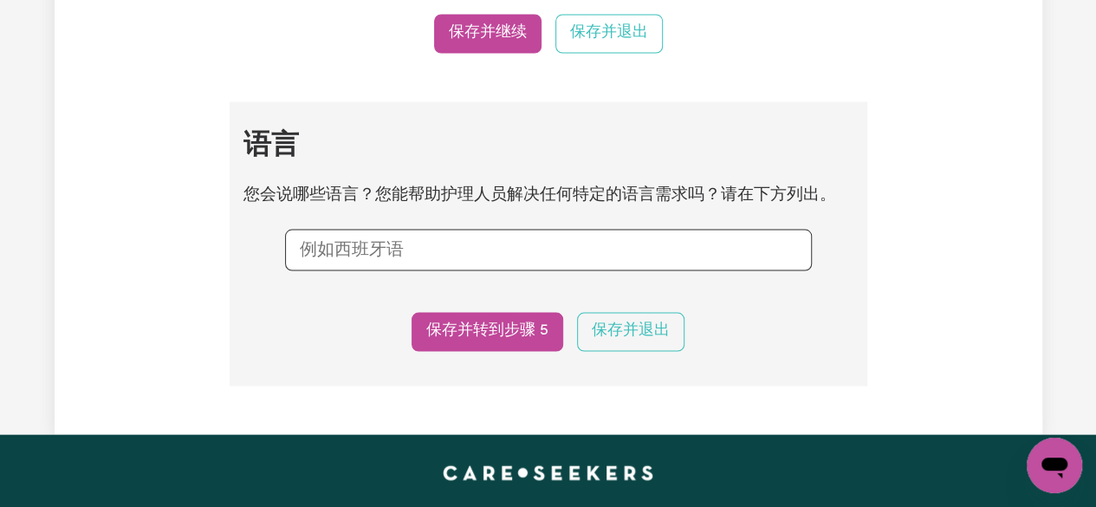
click at [456, 259] on input "text" at bounding box center [548, 250] width 497 height 26
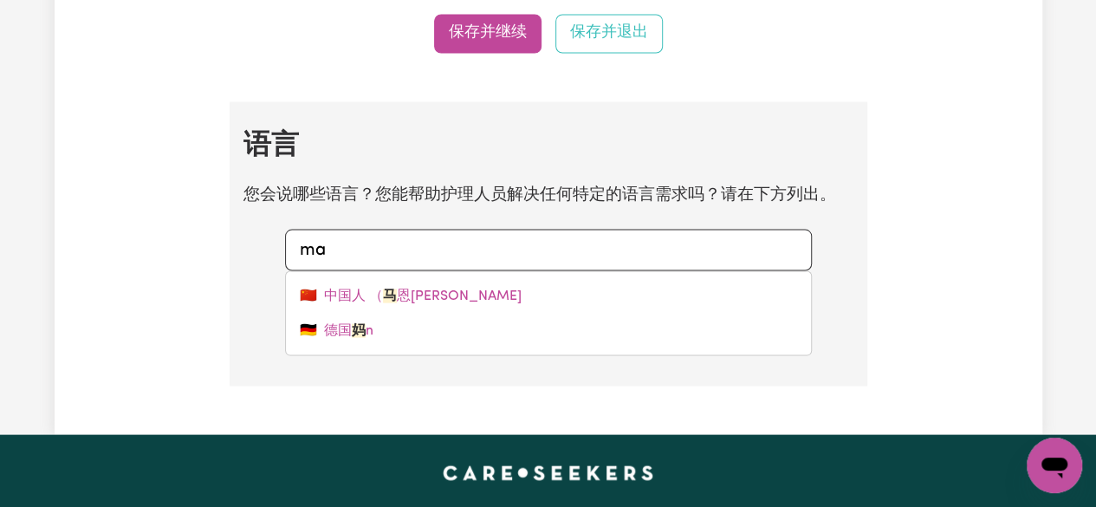
type input "ma"
click at [367, 258] on input "ma" at bounding box center [548, 250] width 497 height 26
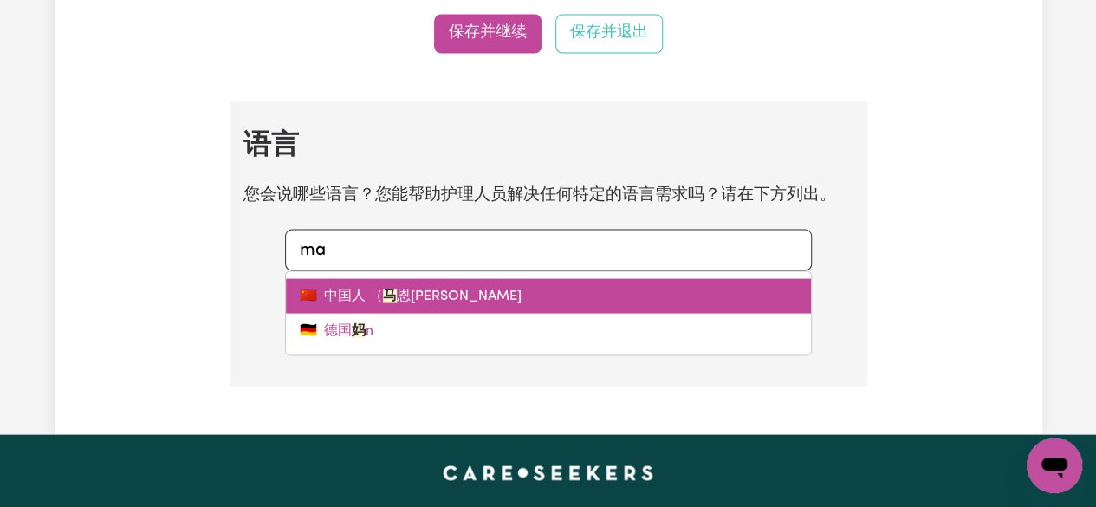
click at [336, 299] on font "中国人 （" at bounding box center [353, 296] width 59 height 14
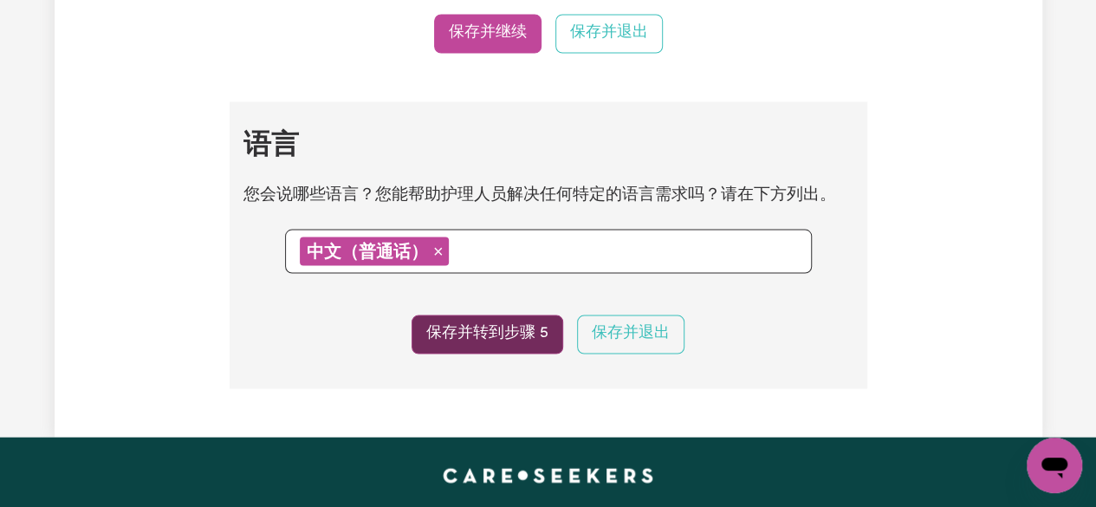
click at [508, 341] on font "保存并转到步骤 5" at bounding box center [487, 333] width 122 height 15
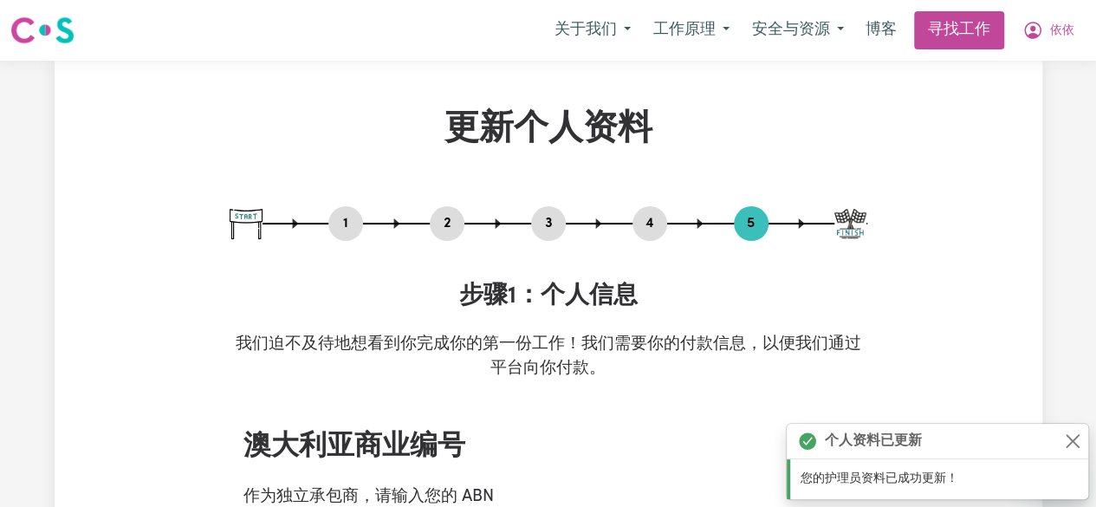
scroll to position [433, 0]
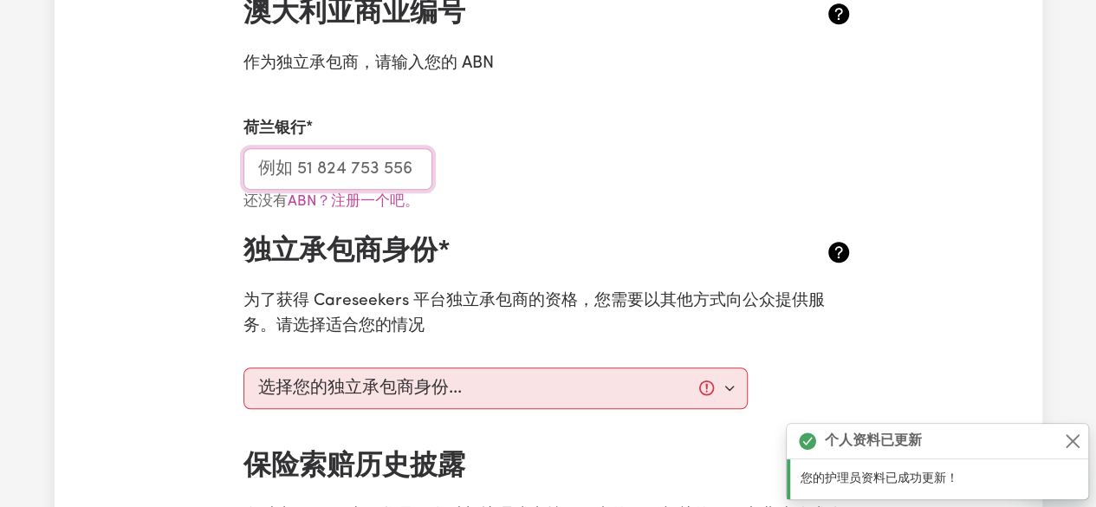
click at [357, 168] on input "荷兰银行" at bounding box center [338, 169] width 190 height 42
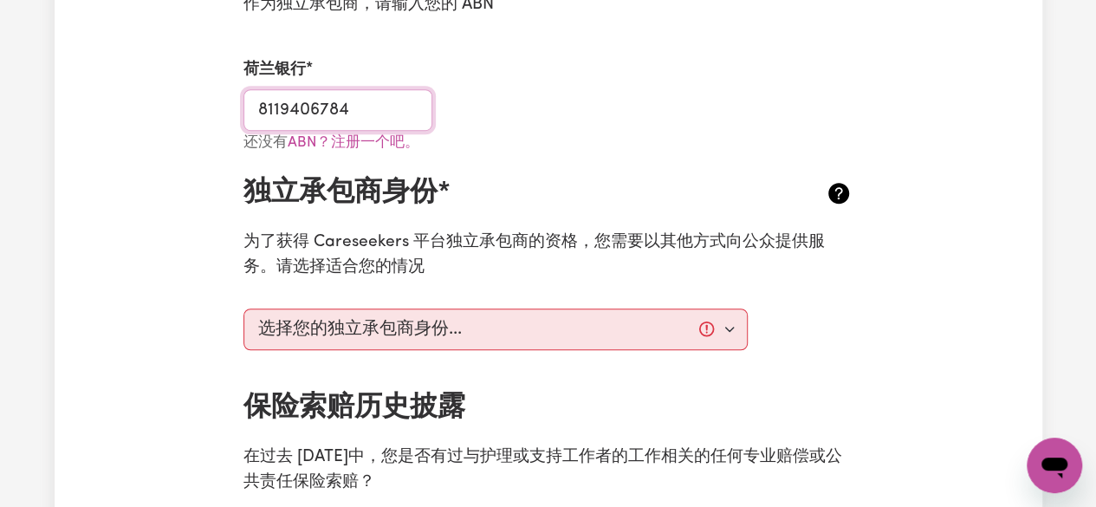
scroll to position [520, 0]
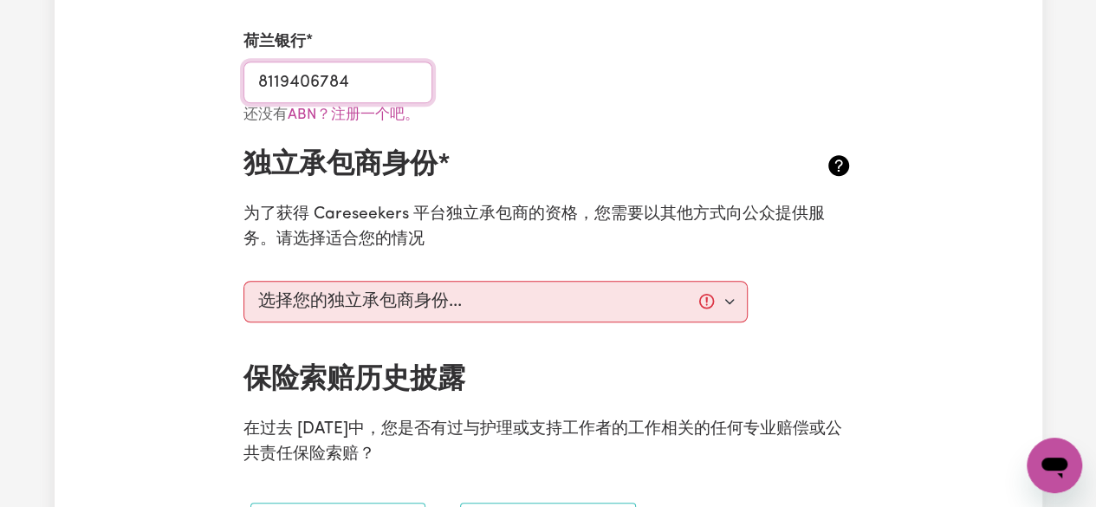
type input "8119406784"
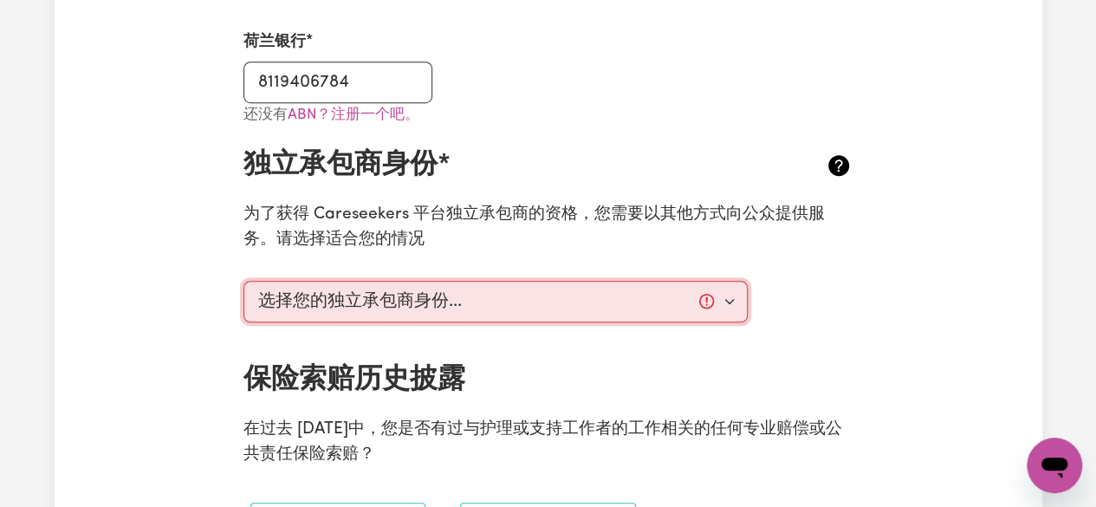
click at [402, 289] on select "选择您的独立承包商身份... 我正在通过另一个平台提供服务 我正在私下提供服务 我受雇于某个组织并提供服务 我在另一个行业工作" at bounding box center [495, 302] width 505 height 42
click at [412, 290] on select "选择您的独立承包商身份... 我正在通过另一个平台提供服务 我正在私下提供服务 我受雇于某个组织并提供服务 我在另一个行业工作" at bounding box center [495, 302] width 505 height 42
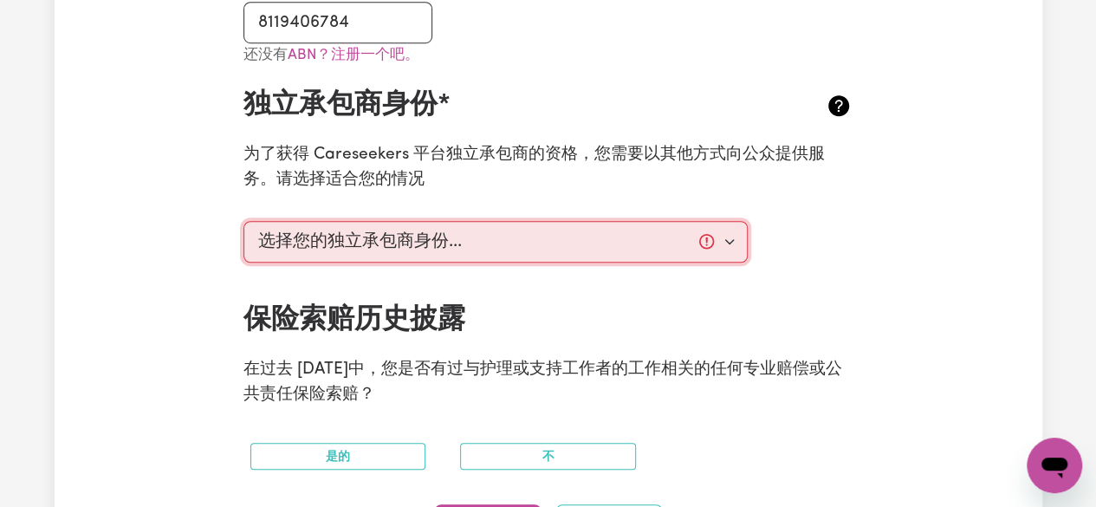
scroll to position [607, 0]
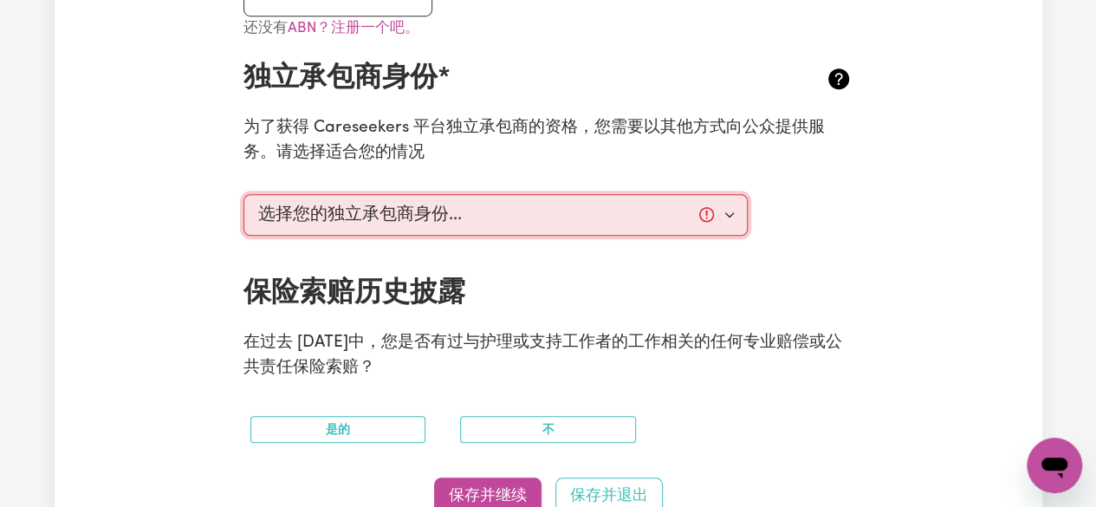
click at [542, 202] on select "选择您的独立承包商身份... 我正在通过另一个平台提供服务 我正在私下提供服务 我受雇于某个组织并提供服务 我在另一个行业工作" at bounding box center [495, 215] width 505 height 42
select select "I am providing services privately on my own"
click at [243, 194] on select "选择您的独立承包商身份... 我正在通过另一个平台提供服务 我正在私下提供服务 我受雇于某个组织并提供服务 我在另一个行业工作" at bounding box center [495, 215] width 505 height 42
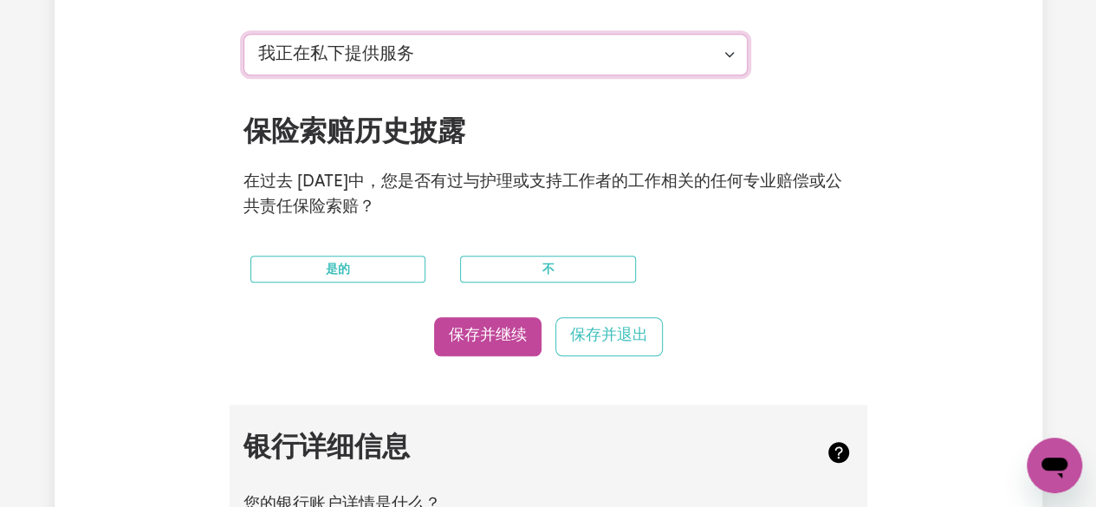
scroll to position [780, 0]
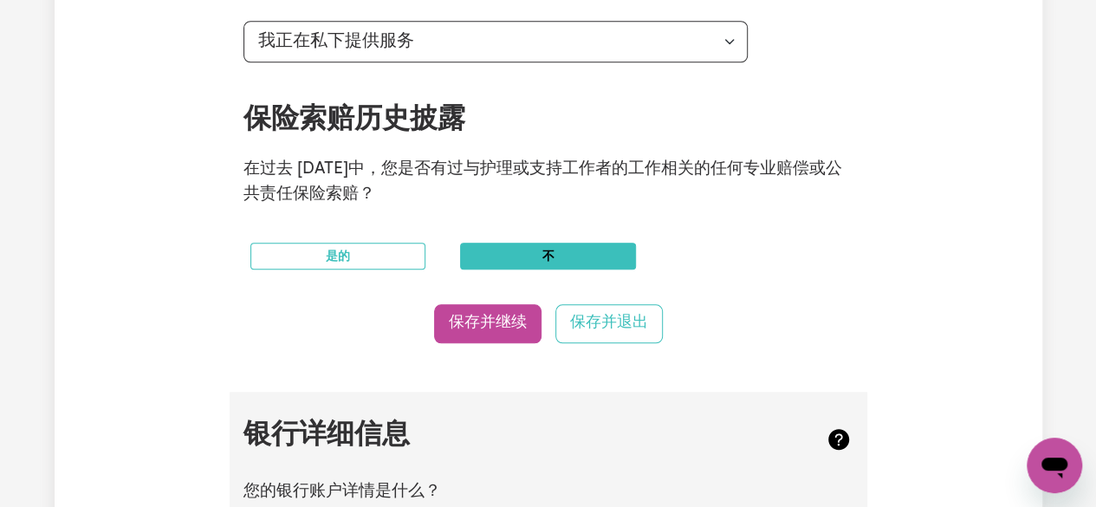
click at [573, 260] on button "不" at bounding box center [548, 256] width 176 height 27
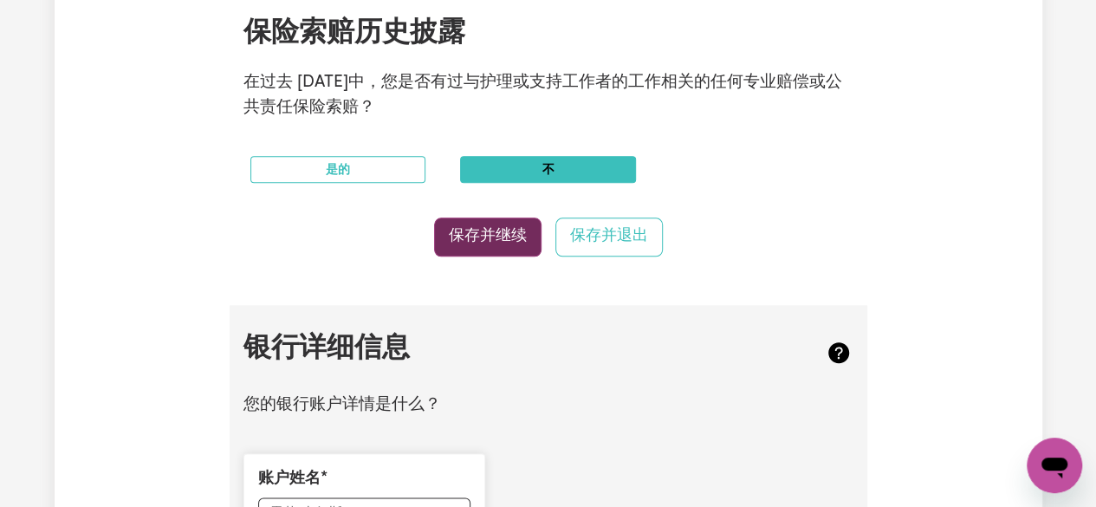
click at [508, 232] on font "保存并继续" at bounding box center [488, 236] width 78 height 15
click at [451, 241] on font "保存并继续" at bounding box center [488, 236] width 78 height 15
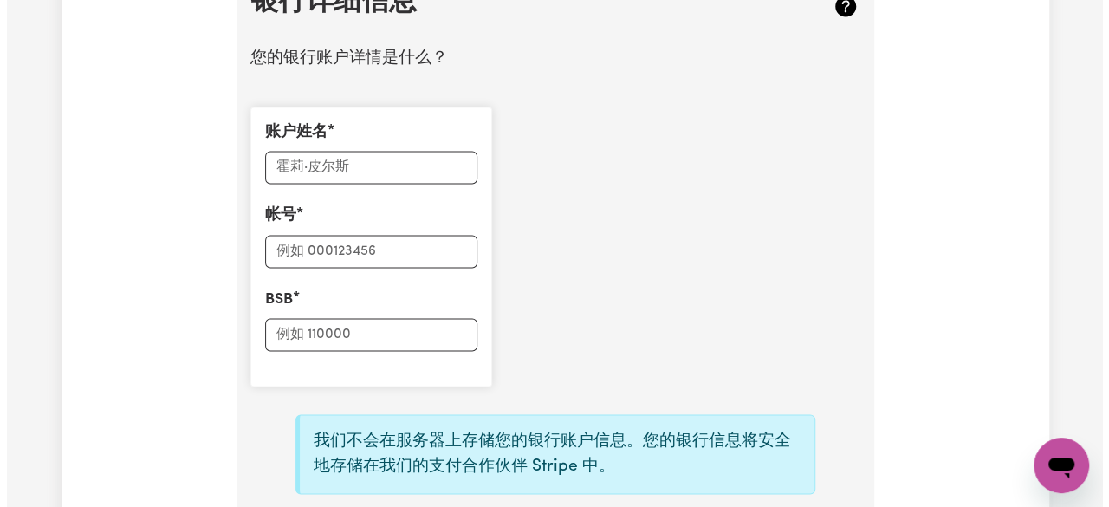
scroll to position [1594, 0]
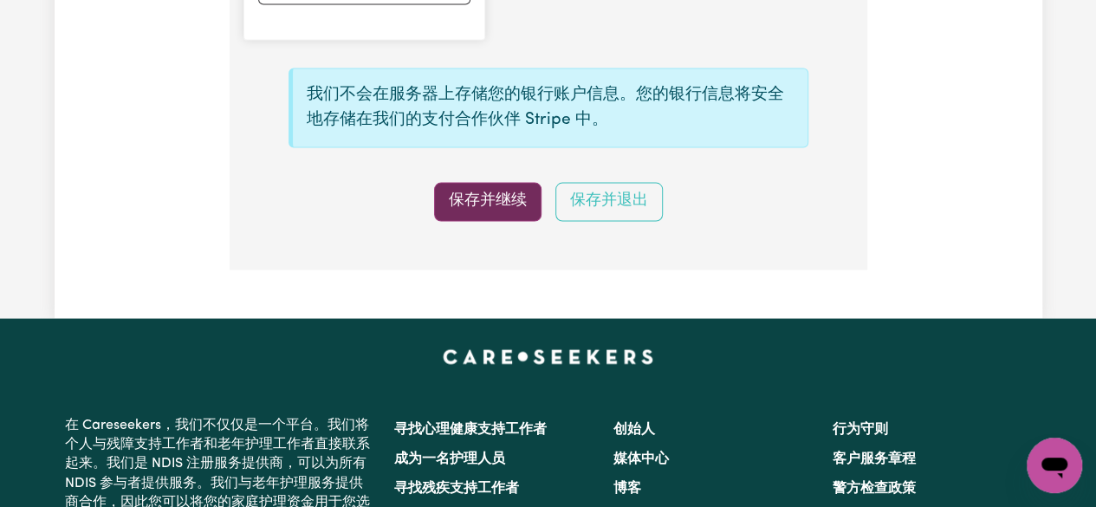
click at [482, 195] on font "保存并继续" at bounding box center [488, 200] width 78 height 15
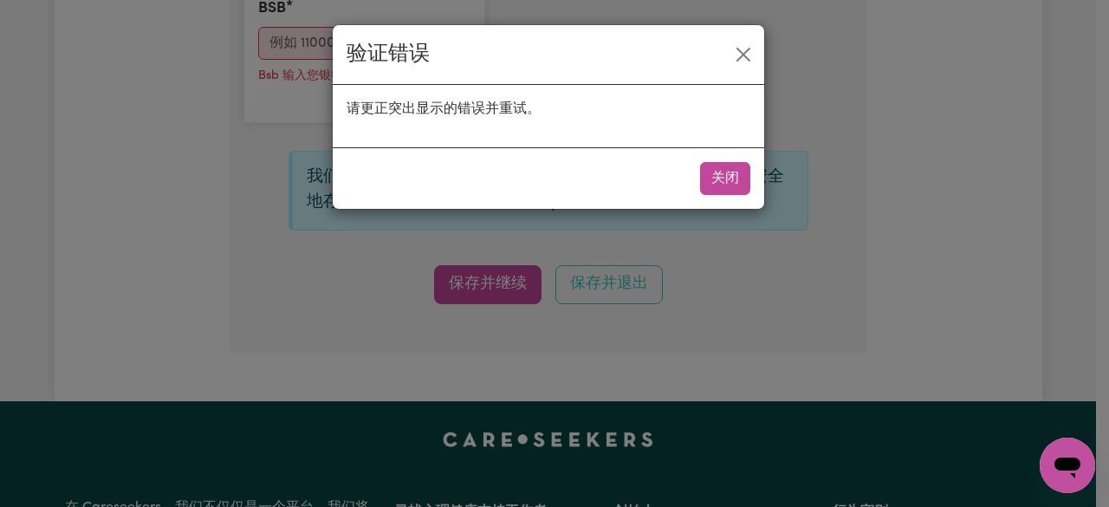
click at [746, 174] on button "关闭" at bounding box center [725, 178] width 50 height 33
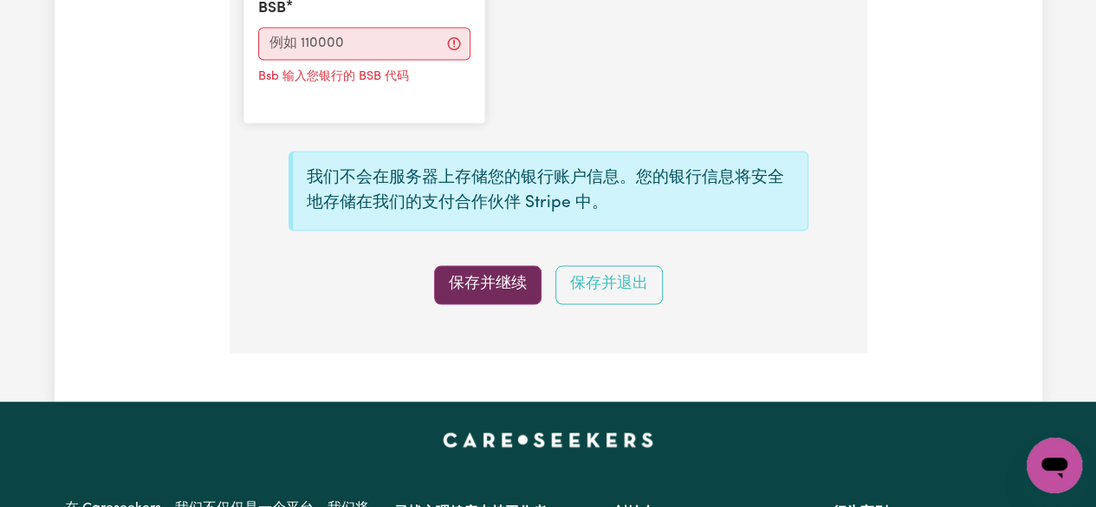
click at [477, 285] on font "保存并继续" at bounding box center [488, 283] width 78 height 15
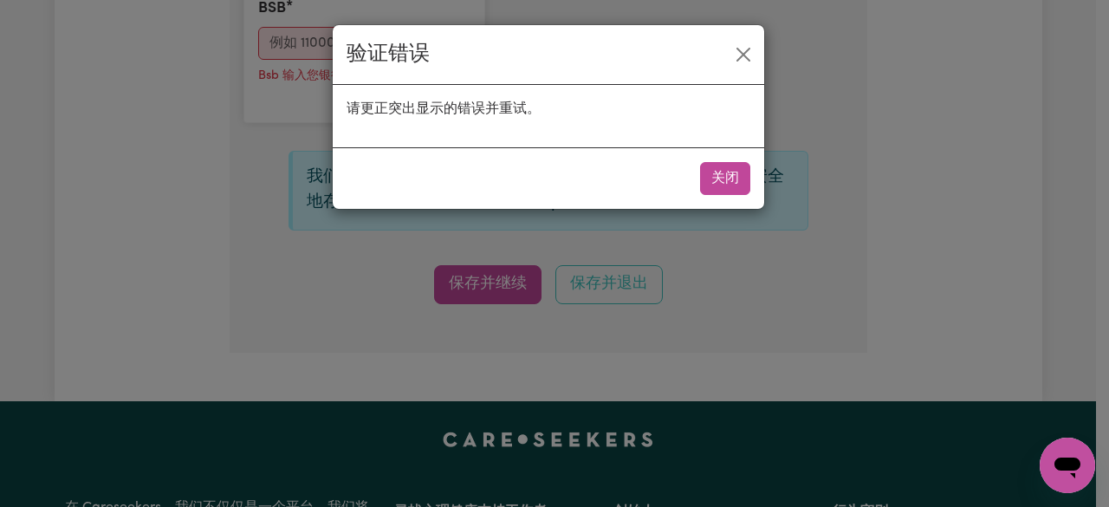
click at [743, 188] on button "关闭" at bounding box center [725, 178] width 50 height 33
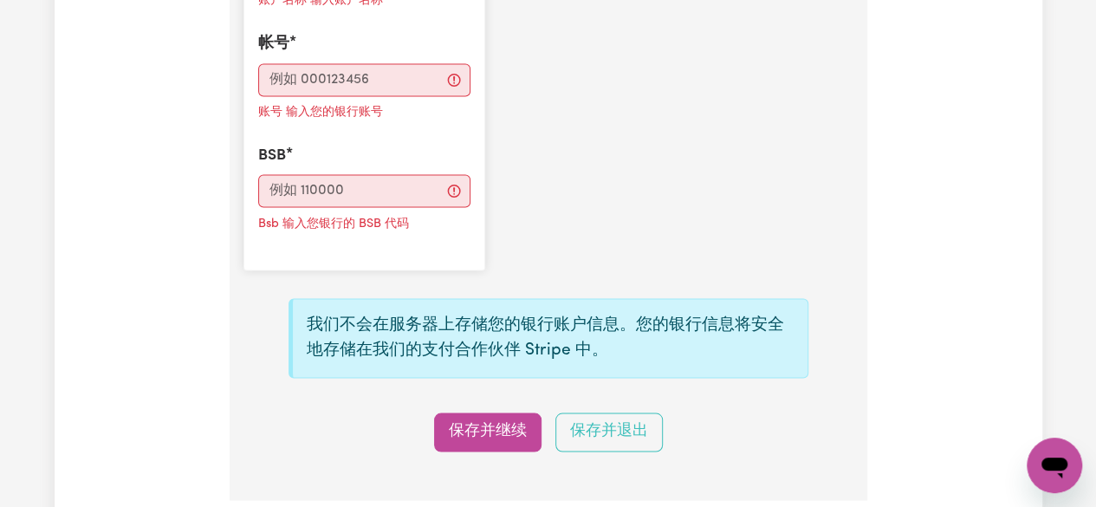
scroll to position [1334, 0]
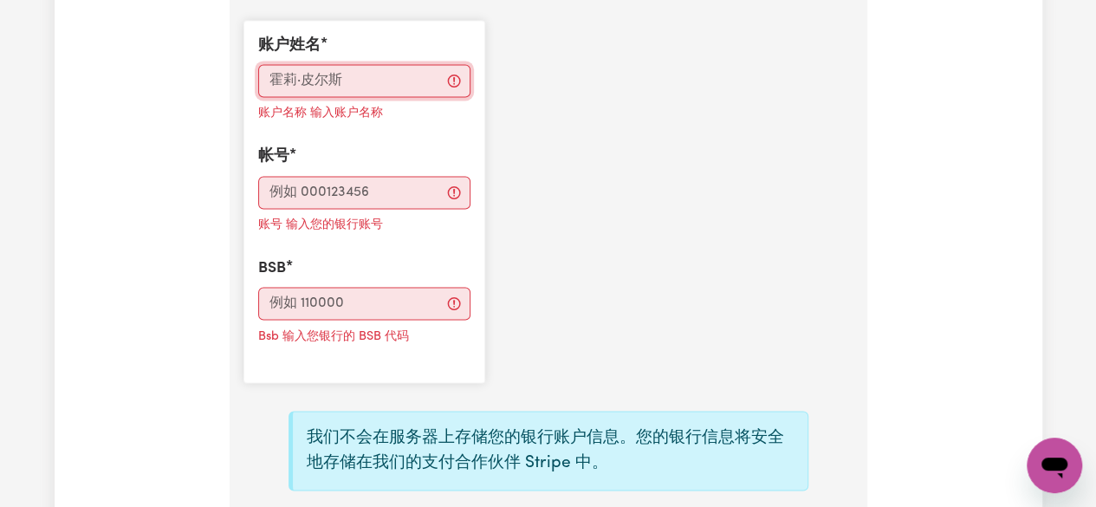
click at [350, 70] on input "账户姓名" at bounding box center [364, 80] width 212 height 33
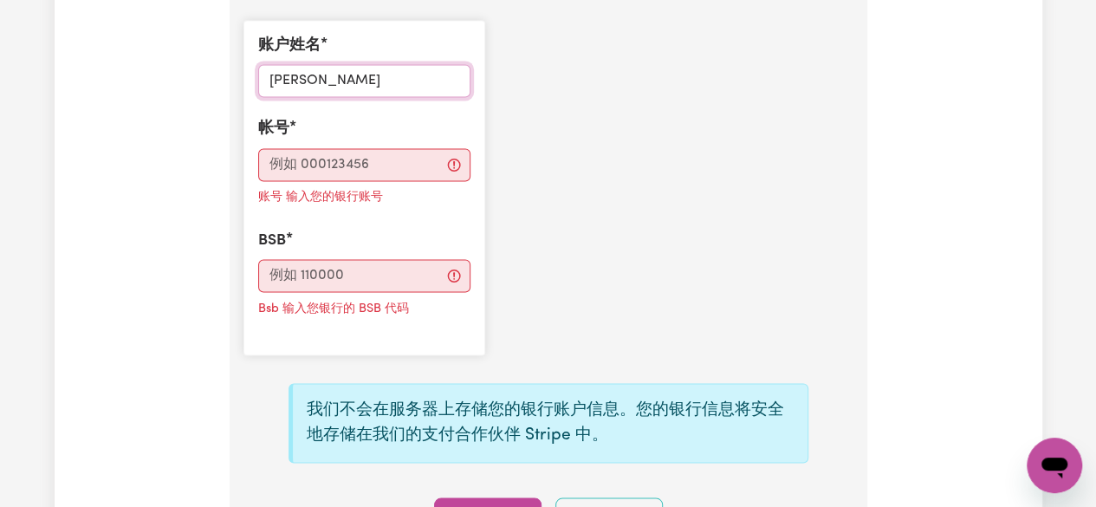
type input "YIYI liU"
click at [373, 175] on input "帐号" at bounding box center [364, 164] width 212 height 33
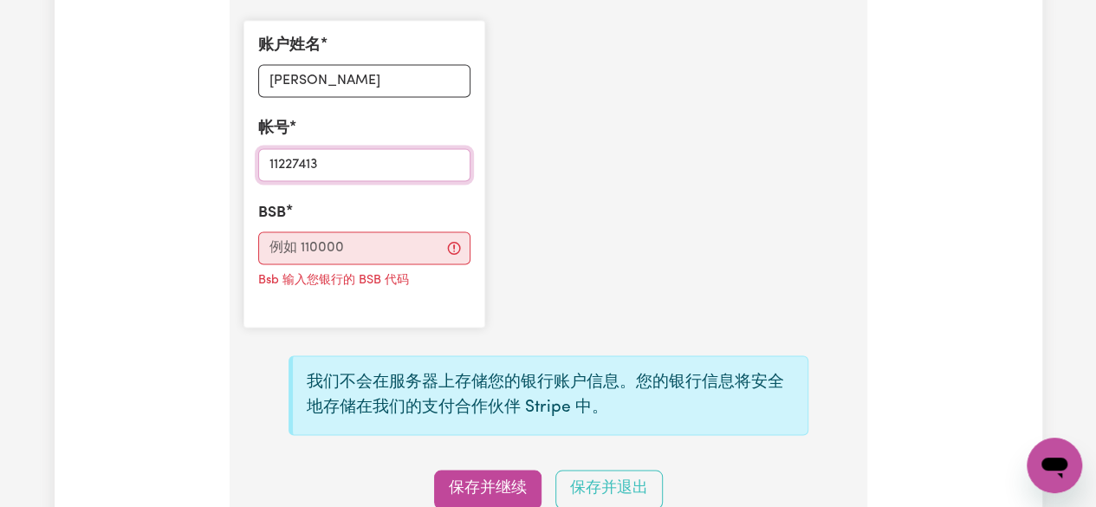
type input "11227413"
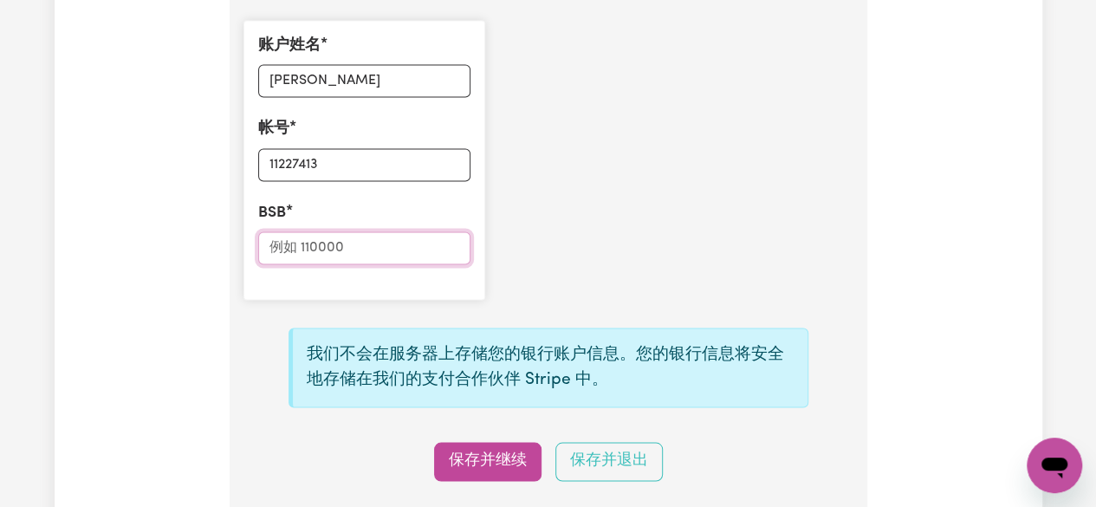
click at [322, 246] on input "BSB" at bounding box center [364, 247] width 212 height 33
type input "062498"
click at [501, 447] on button "保存并继续" at bounding box center [487, 461] width 107 height 39
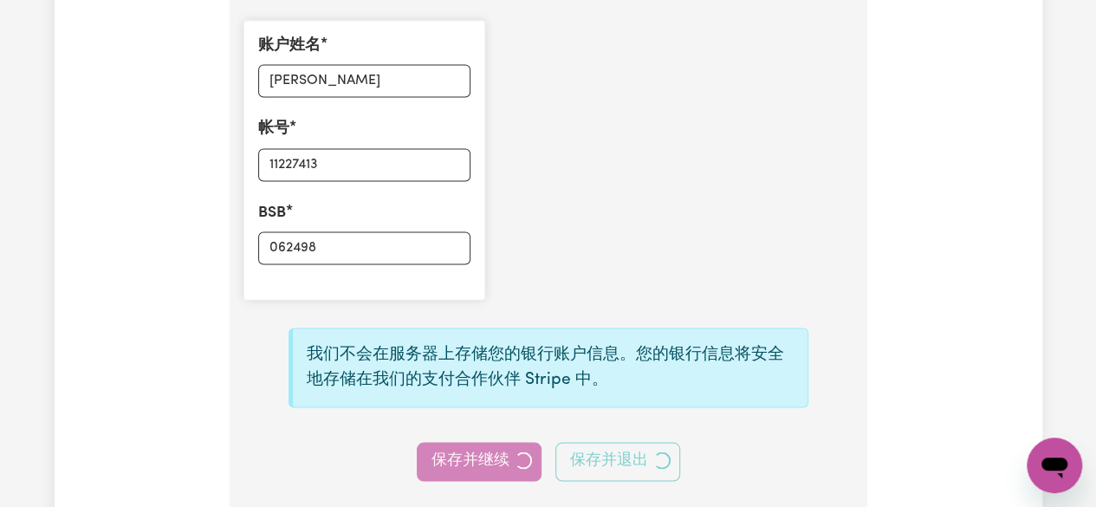
select select
type input "****7413"
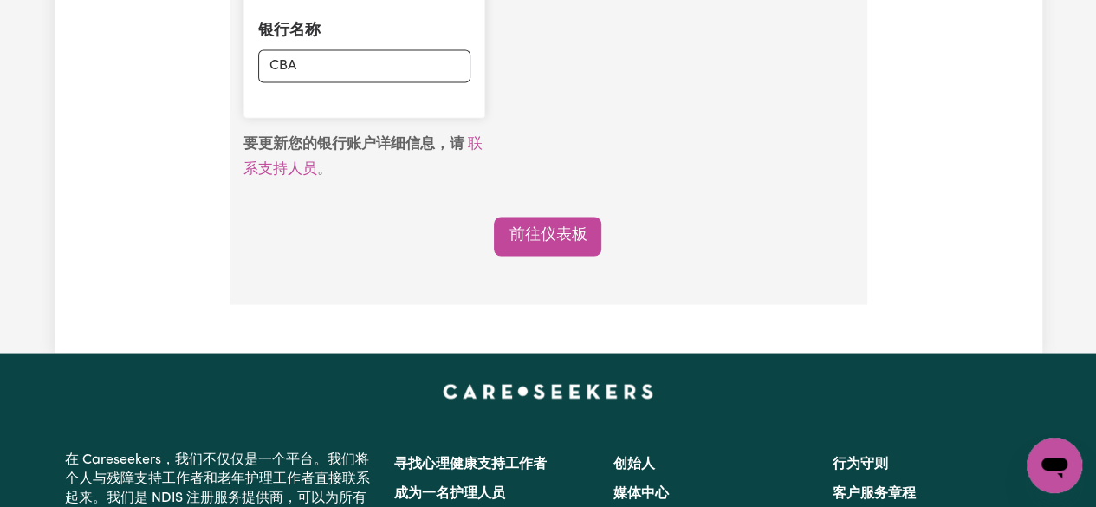
scroll to position [1508, 0]
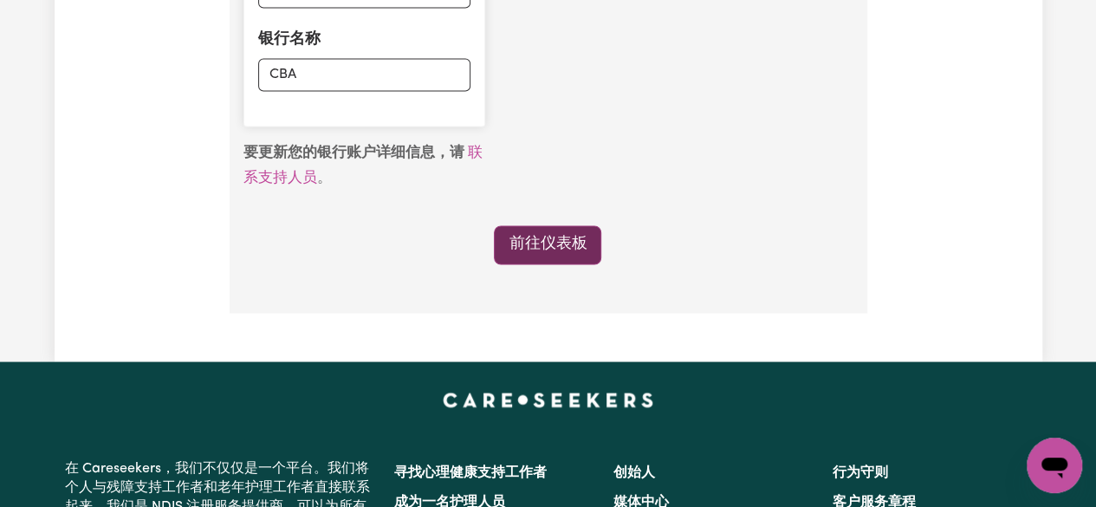
click at [565, 246] on font "前往仪表板" at bounding box center [548, 244] width 78 height 15
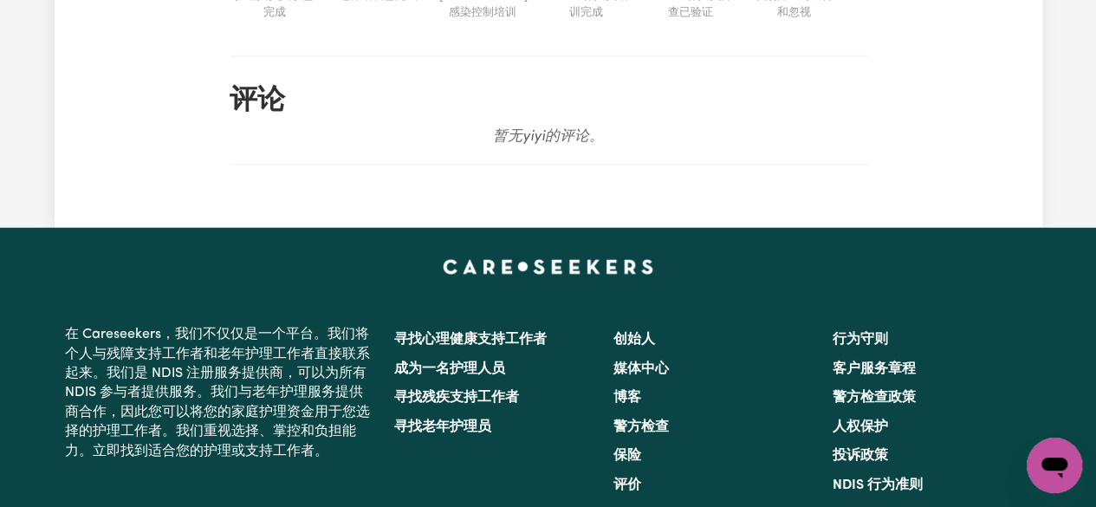
scroll to position [2166, 0]
